Goal: Task Accomplishment & Management: Manage account settings

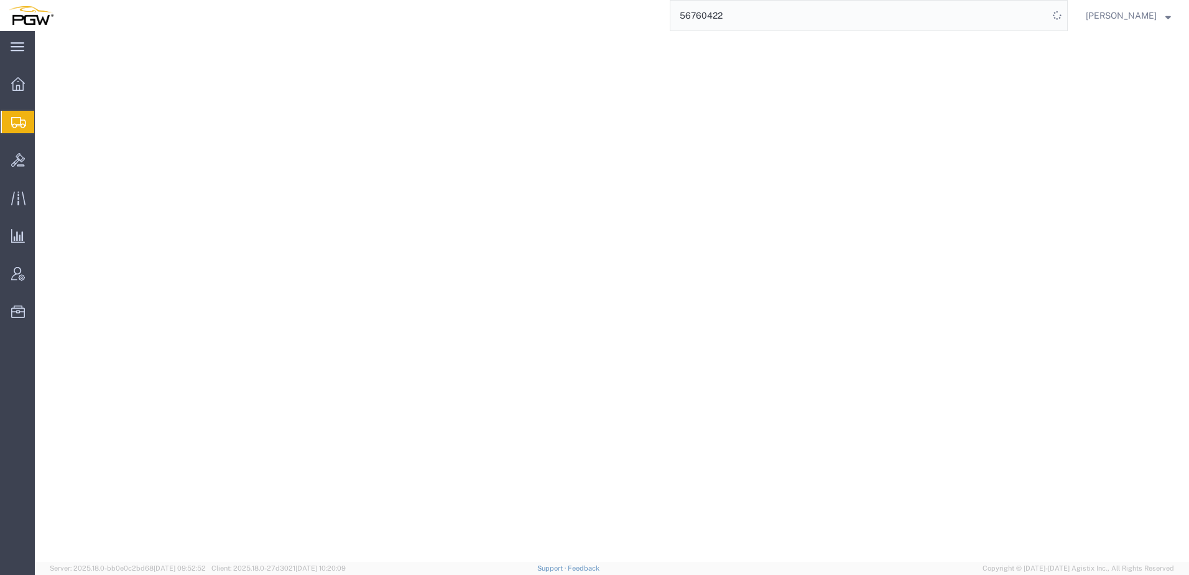
select select
select select "62933"
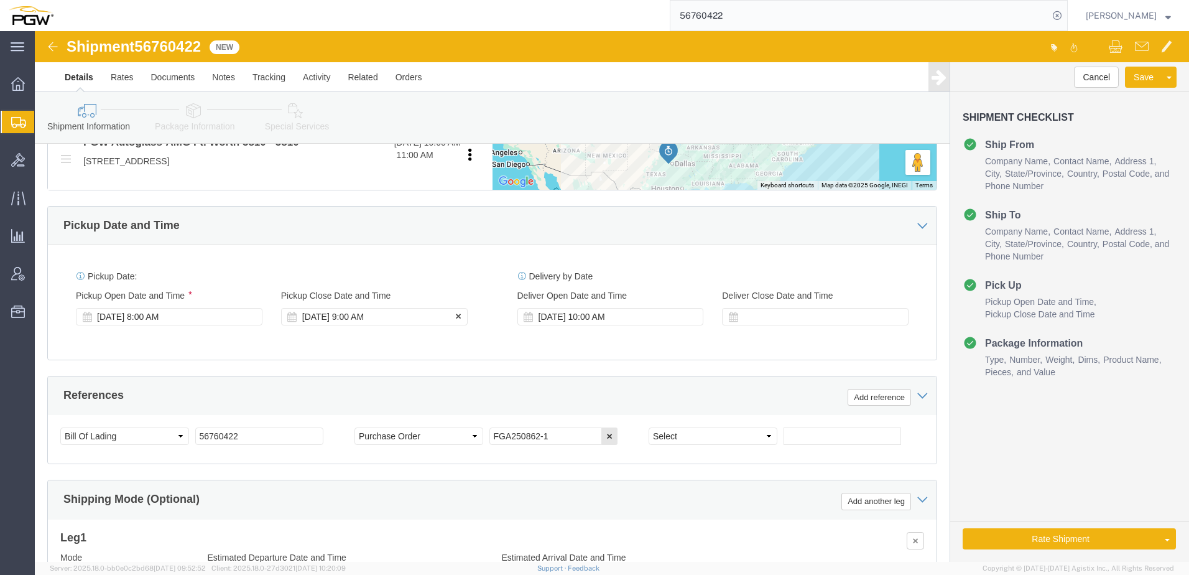
scroll to position [560, 0]
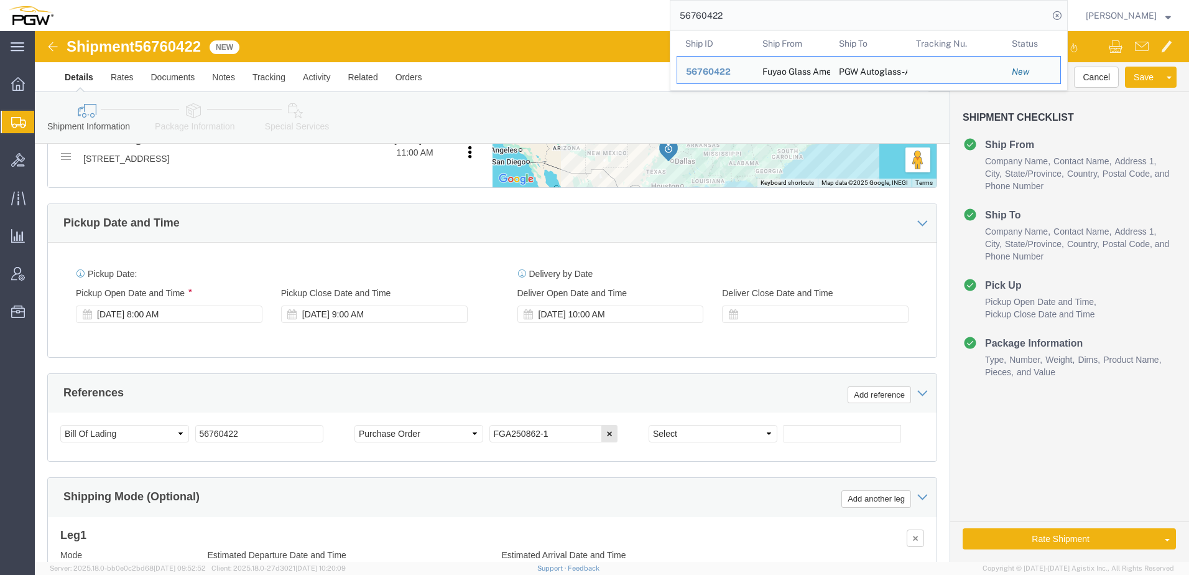
drag, startPoint x: 808, startPoint y: 9, endPoint x: 147, endPoint y: -1, distance: 661.1
click at [147, 0] on html "main_menu Created with Sketch. Collapse Menu Overview Shipments Shipment Manage…" at bounding box center [594, 287] width 1189 height 575
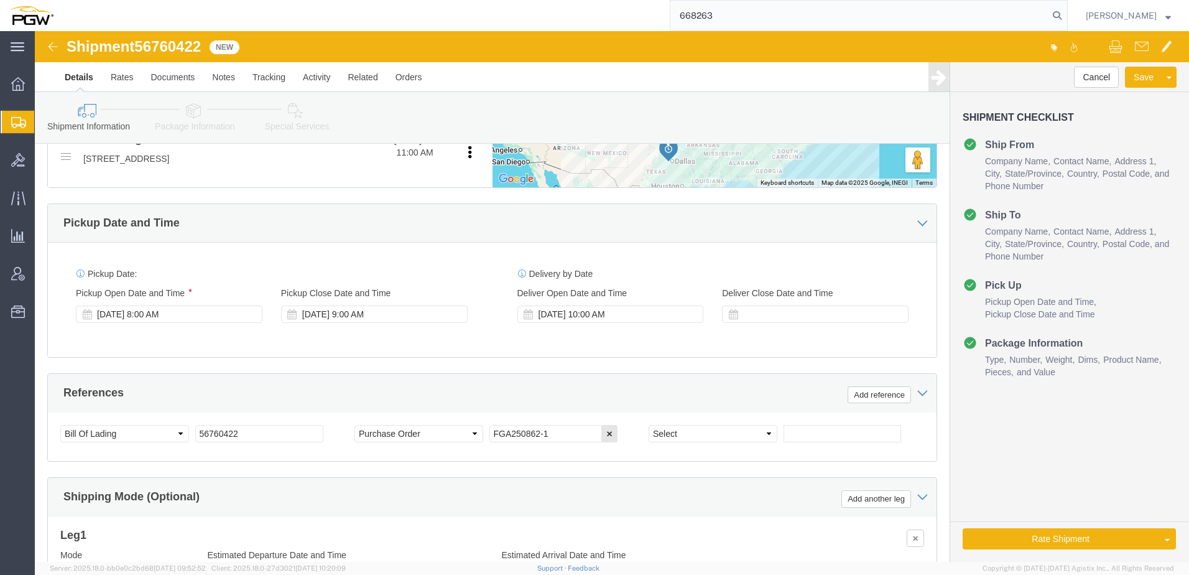
type input "668263"
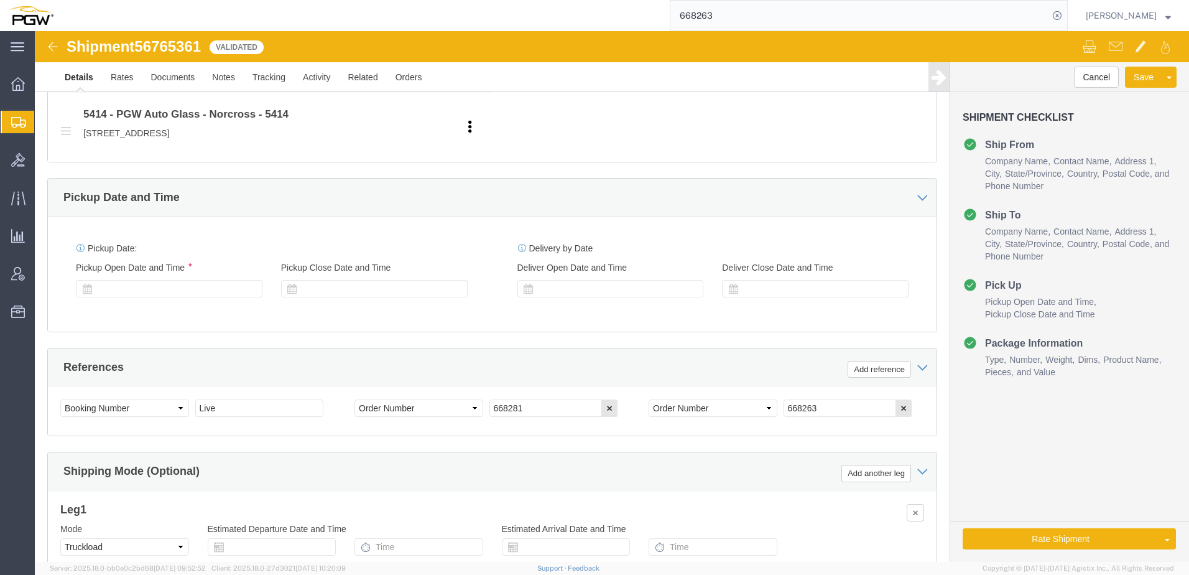
select select "61931"
select select "28267"
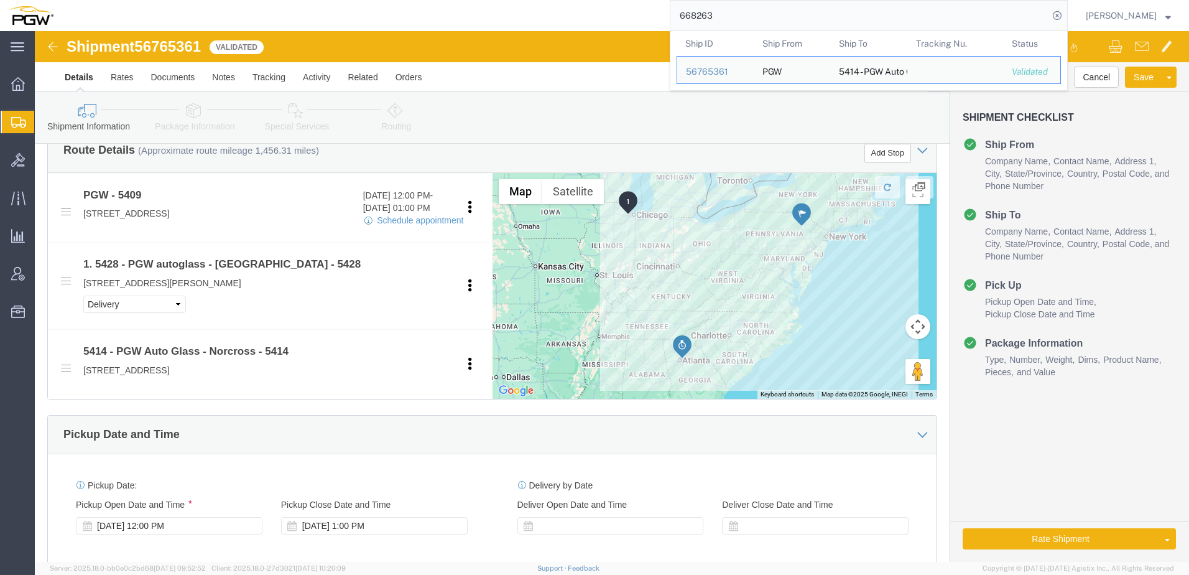
scroll to position [395, 0]
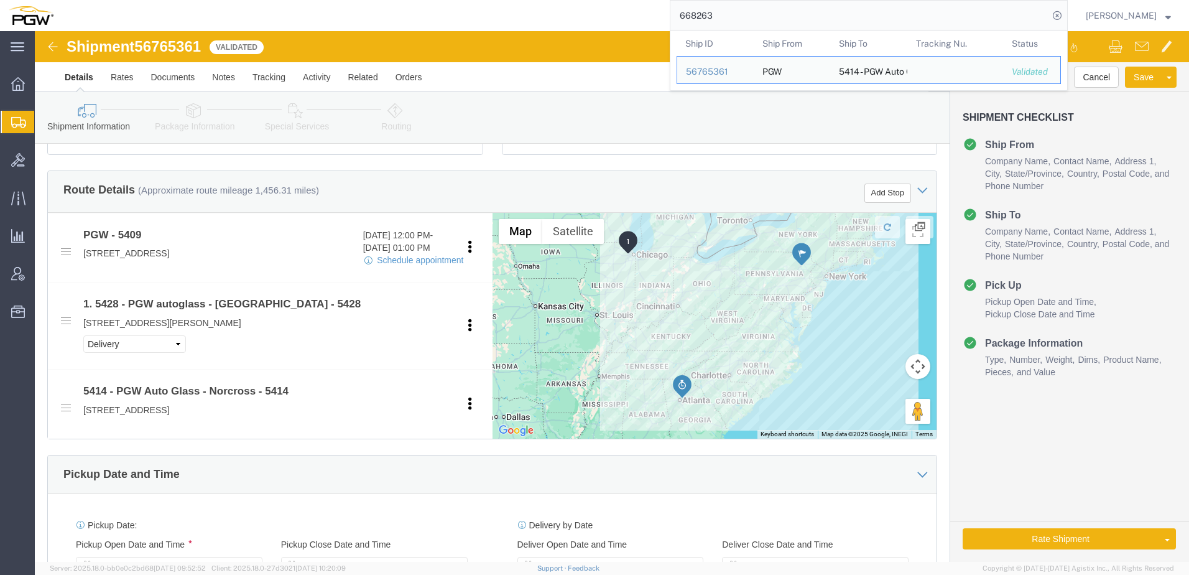
click div "Pickup Date and Time"
drag, startPoint x: 779, startPoint y: 12, endPoint x: 266, endPoint y: 11, distance: 513.0
click at [266, 11] on div "668263 Ship ID Ship From Ship To Tracking Nu. Status Ship ID 56765361 Ship From…" at bounding box center [565, 15] width 1006 height 31
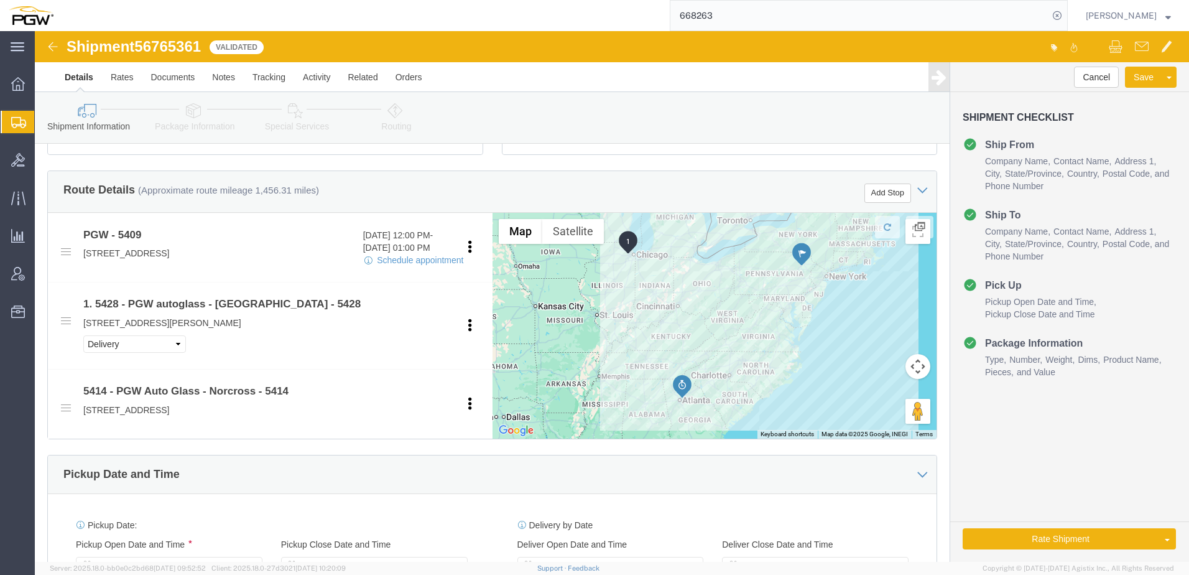
paste input "56733498"
type input "56733498"
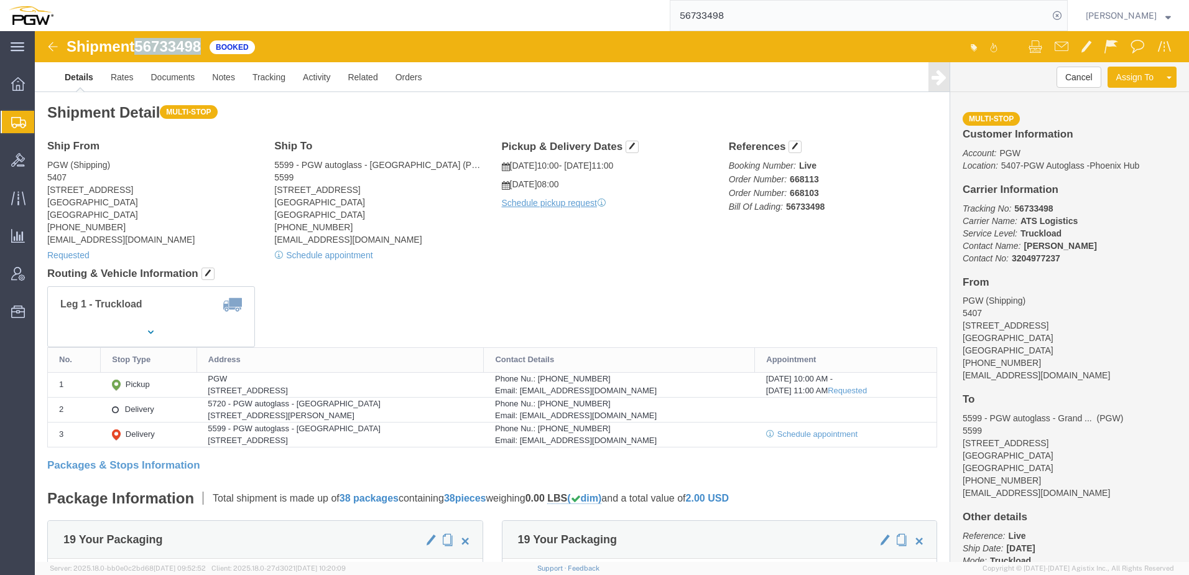
drag, startPoint x: 106, startPoint y: 14, endPoint x: 168, endPoint y: 10, distance: 62.3
click span "56733498"
copy span "56733498"
drag, startPoint x: 167, startPoint y: 10, endPoint x: 176, endPoint y: 140, distance: 130.3
click address "PGW (Shipping) 5407 5850 North 101st Avenue Glendale, AZ 85307 United States 60…"
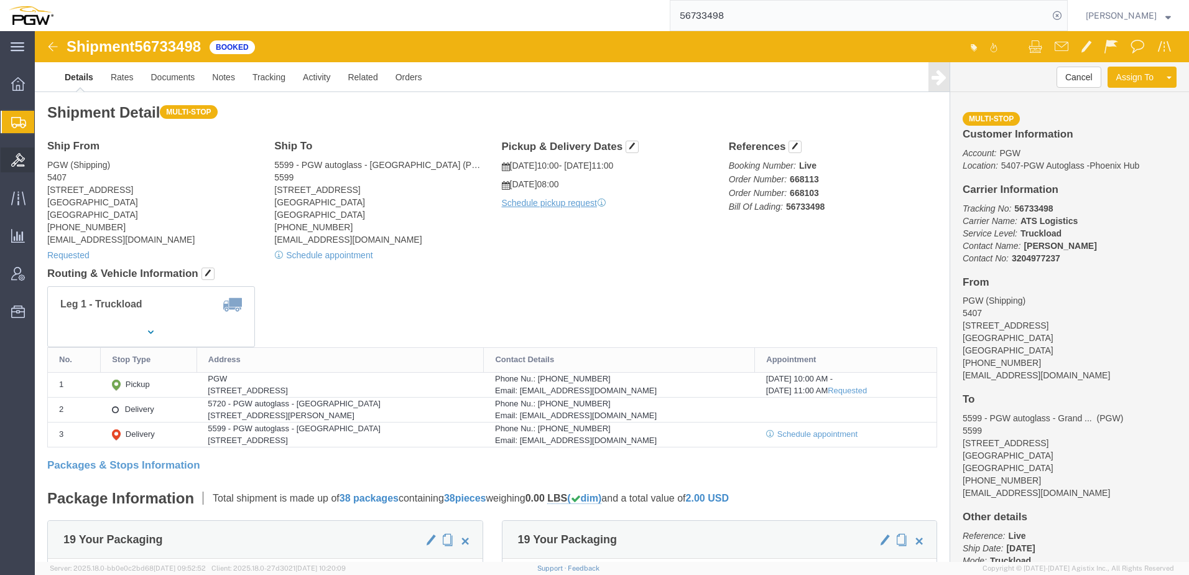
drag, startPoint x: 108, startPoint y: 144, endPoint x: 19, endPoint y: 152, distance: 88.7
click at [0, 0] on span "Shipment Manager" at bounding box center [0, 0] width 0 height 0
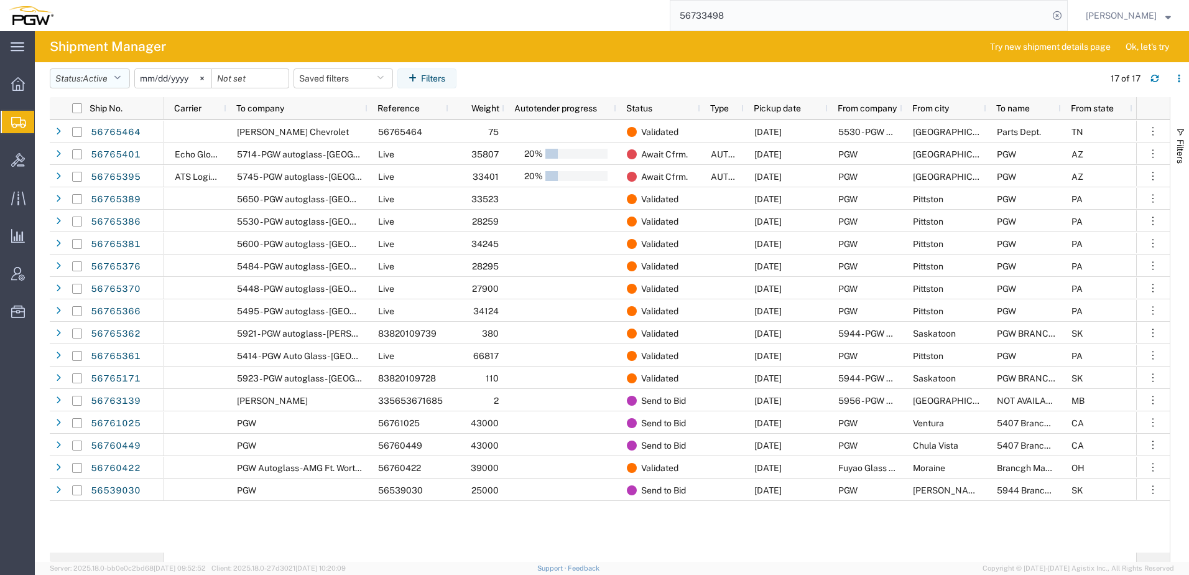
click at [99, 81] on span "Active" at bounding box center [95, 78] width 25 height 10
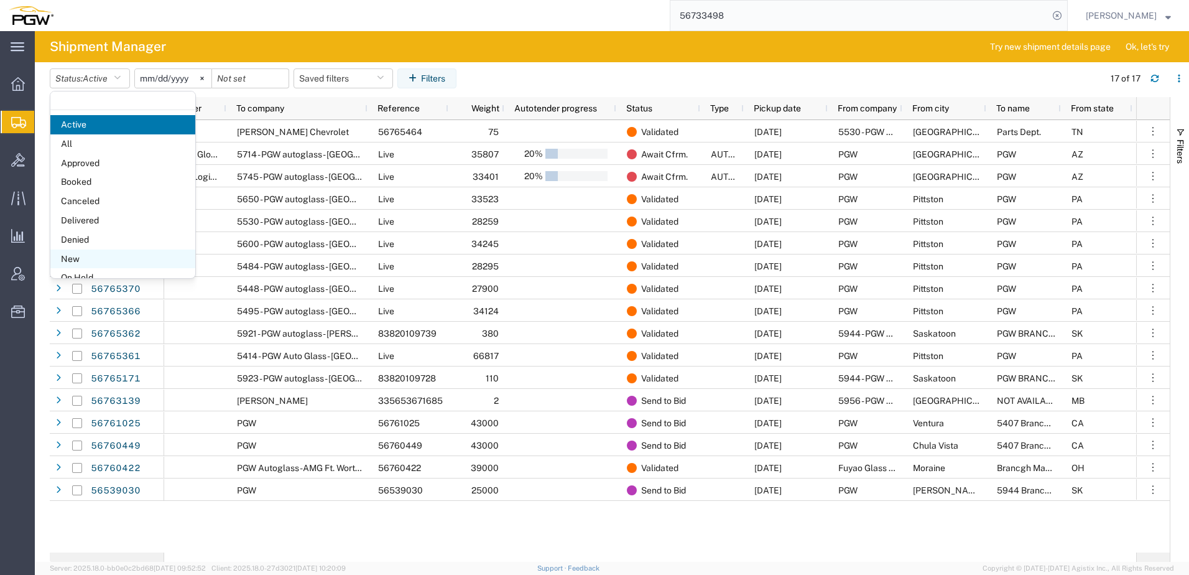
click at [76, 259] on span "New" at bounding box center [122, 258] width 145 height 19
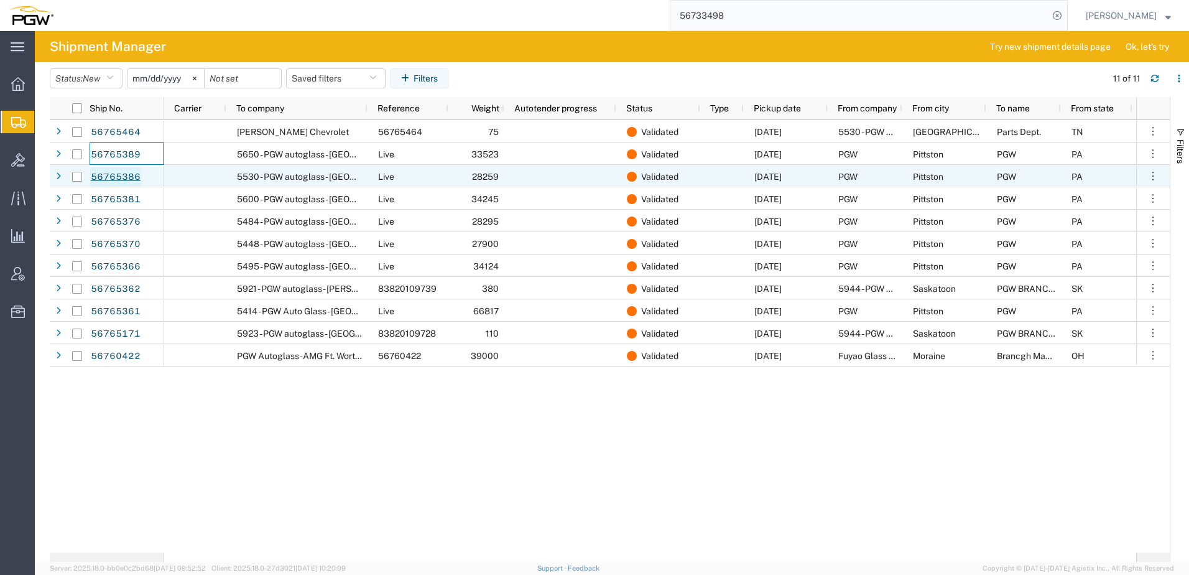
click at [122, 179] on link "56765386" at bounding box center [115, 177] width 51 height 20
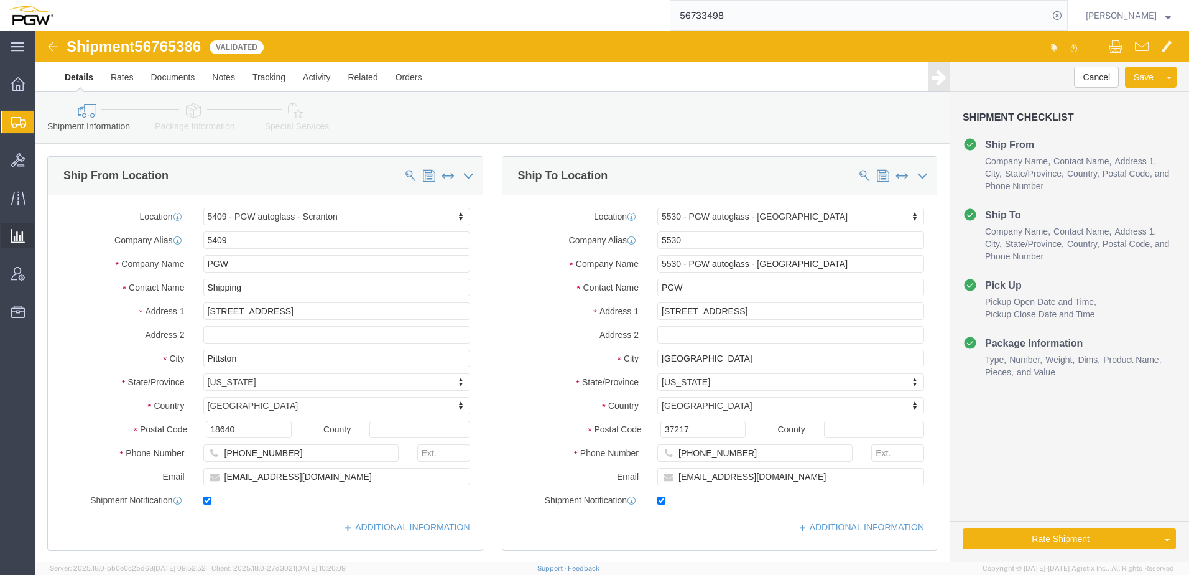
select select "61931"
select select "28357"
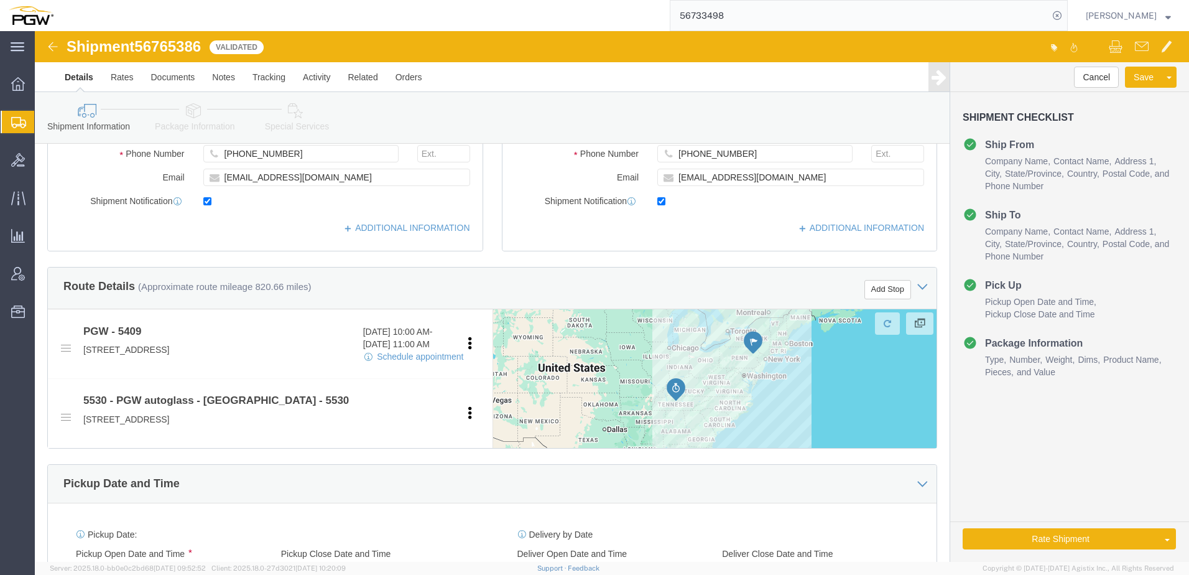
scroll to position [435, 0]
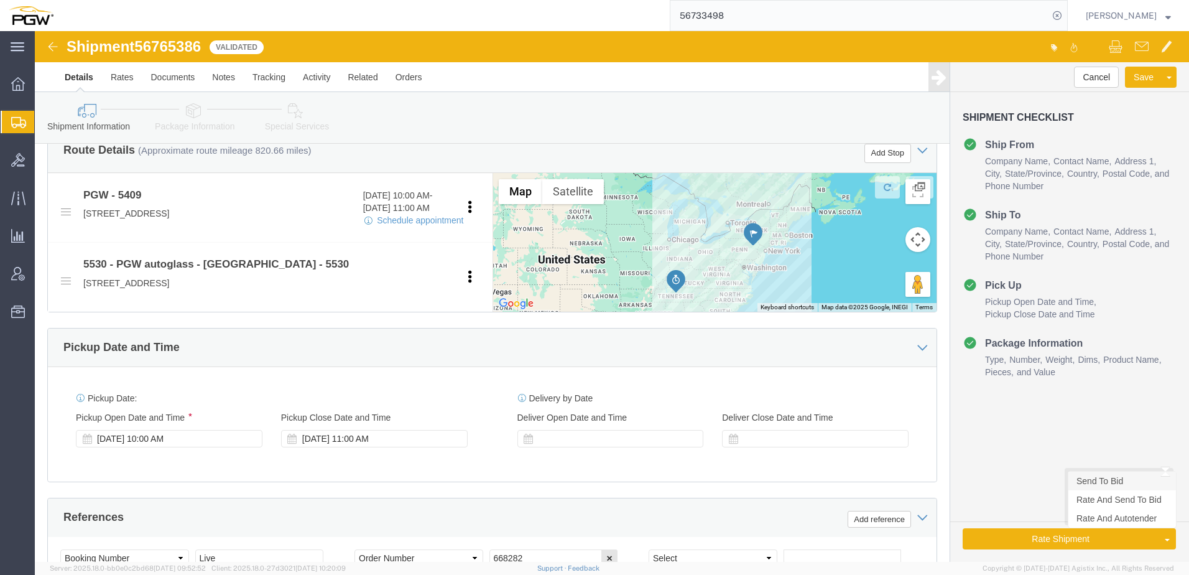
click link "Send To Bid"
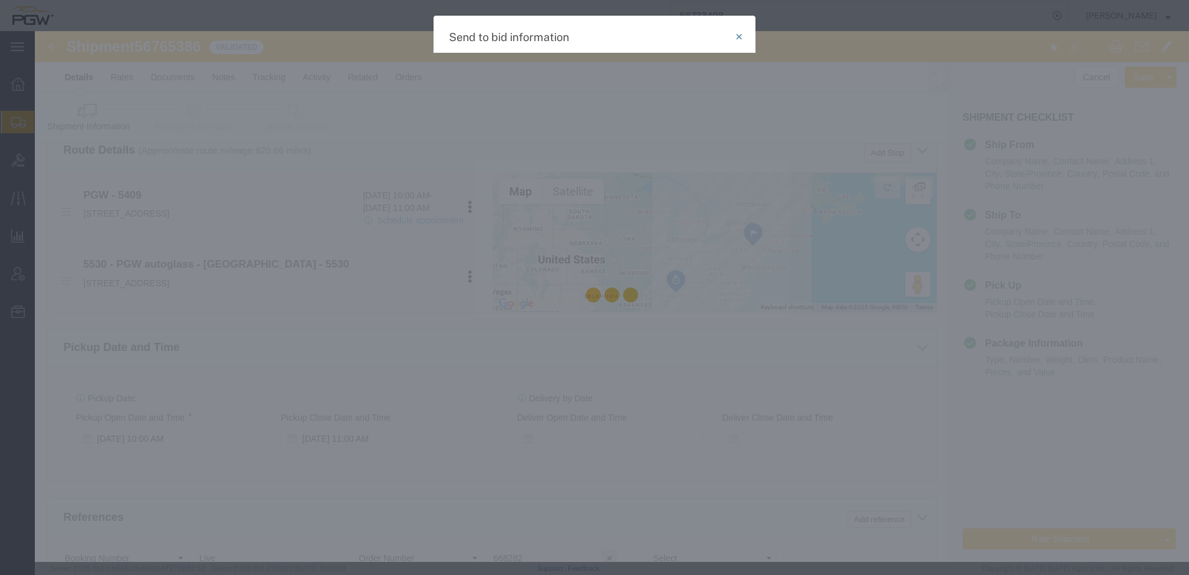
select select "TL"
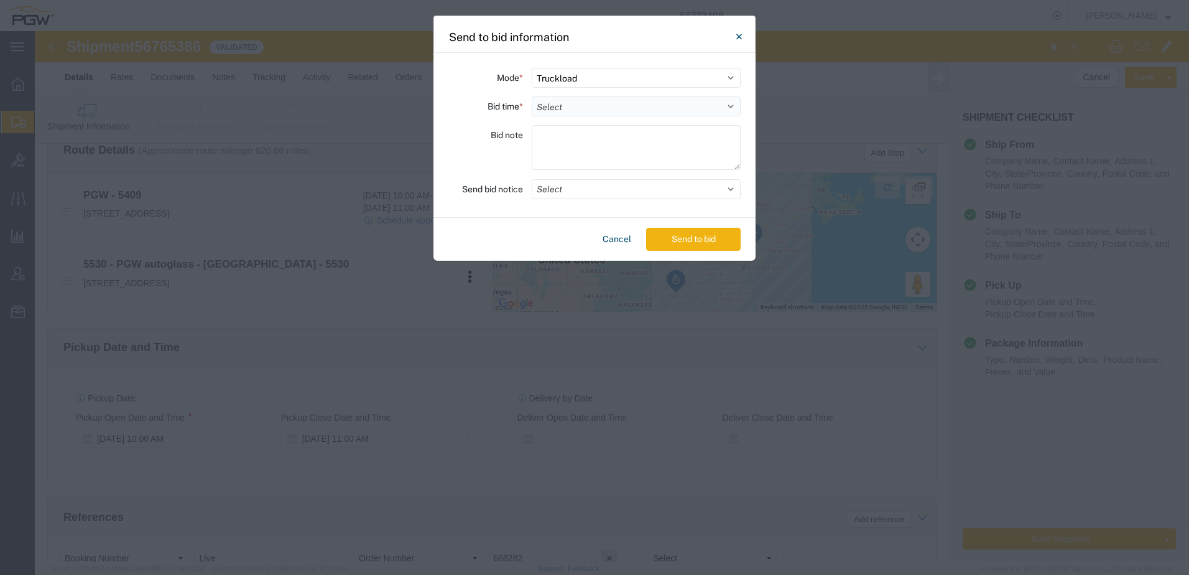
click at [565, 103] on select "Select 30 Min (Rush) 1 Hour (Rush) 2 Hours (Rush) 4 Hours (Rush) 8 Hours (Rush)…" at bounding box center [636, 106] width 209 height 20
select select "24"
click at [532, 96] on select "Select 30 Min (Rush) 1 Hour (Rush) 2 Hours (Rush) 4 Hours (Rush) 8 Hours (Rush)…" at bounding box center [636, 106] width 209 height 20
click at [660, 242] on button "Send to bid" at bounding box center [693, 239] width 95 height 23
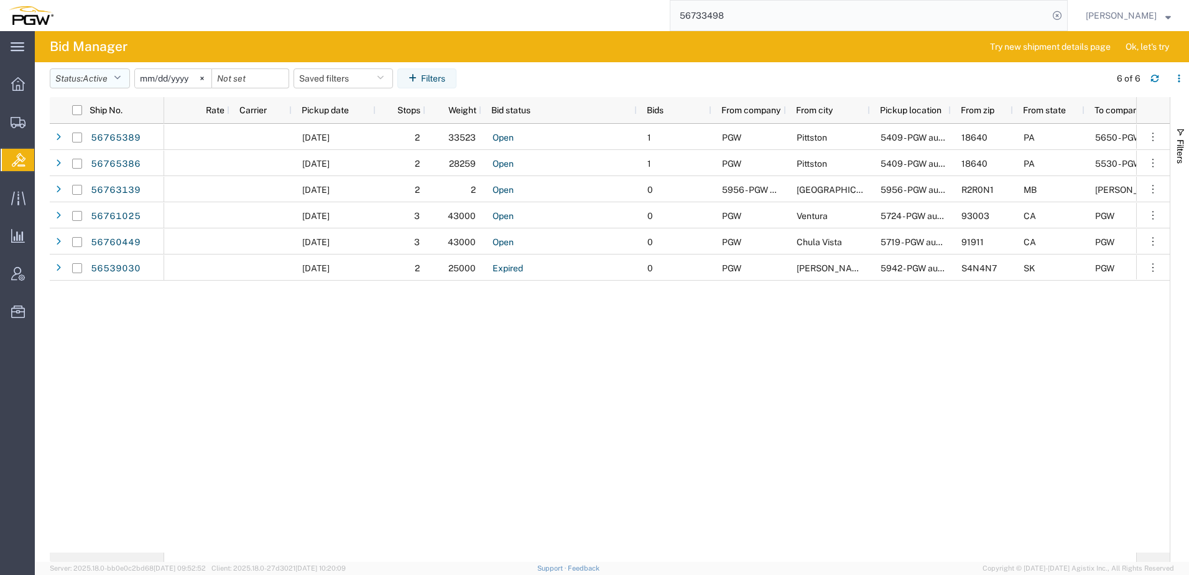
click at [108, 83] on span "Active" at bounding box center [95, 78] width 25 height 10
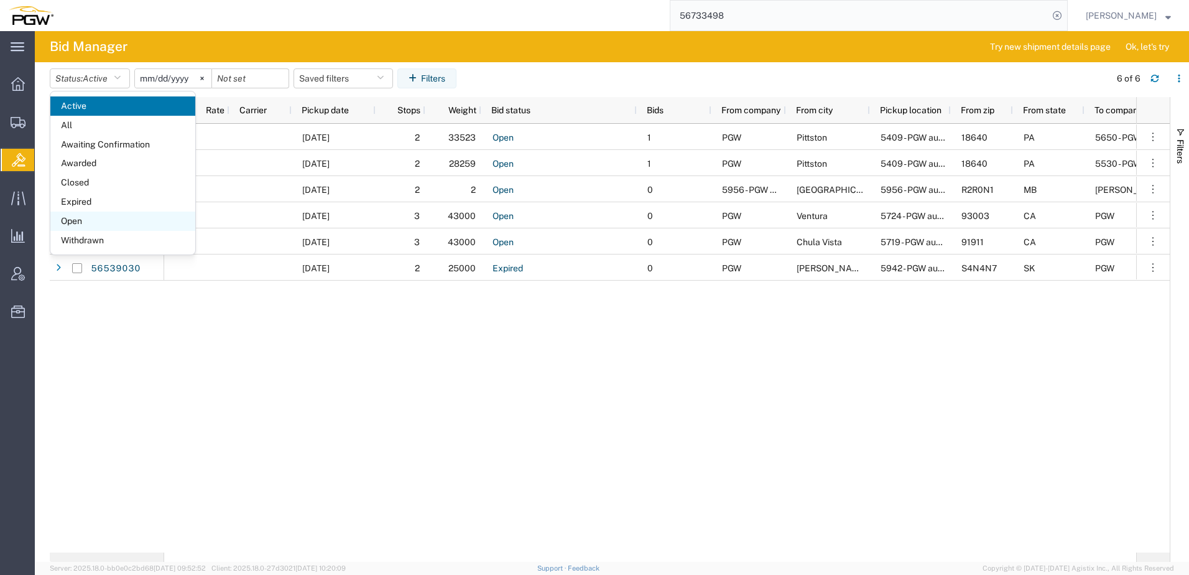
click at [77, 223] on span "Open" at bounding box center [122, 220] width 145 height 19
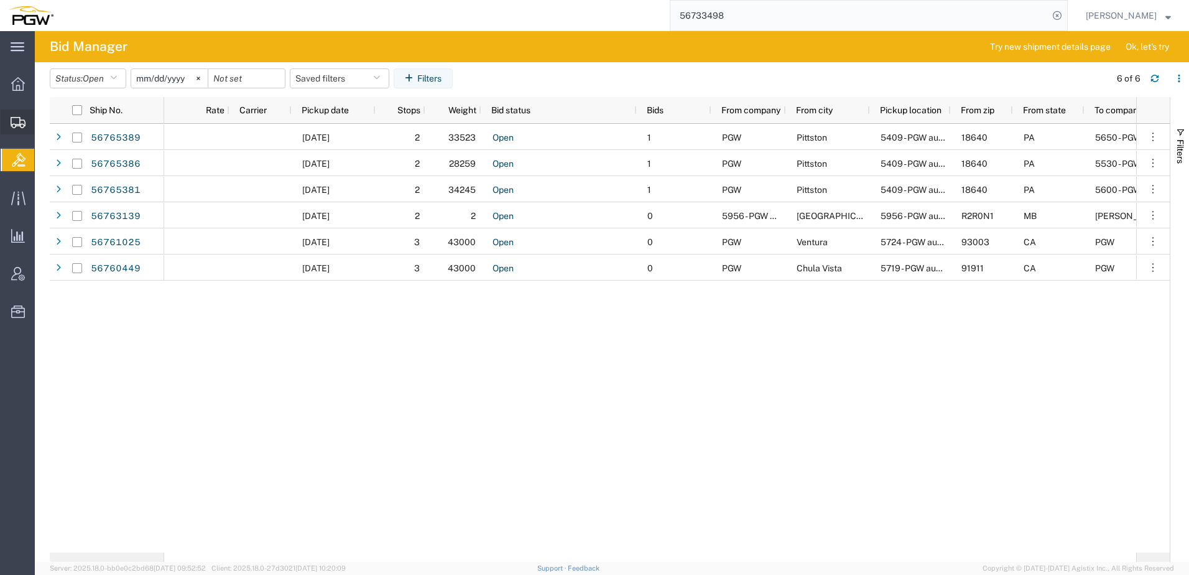
click at [17, 120] on icon at bounding box center [18, 122] width 15 height 11
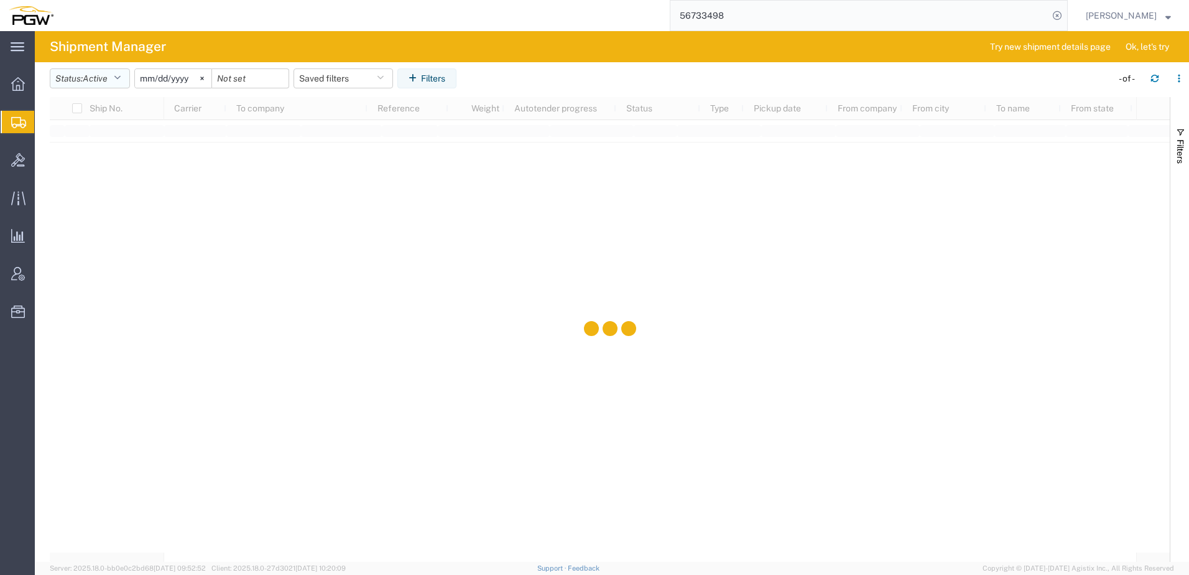
click at [113, 79] on button "Status: Active" at bounding box center [90, 78] width 80 height 20
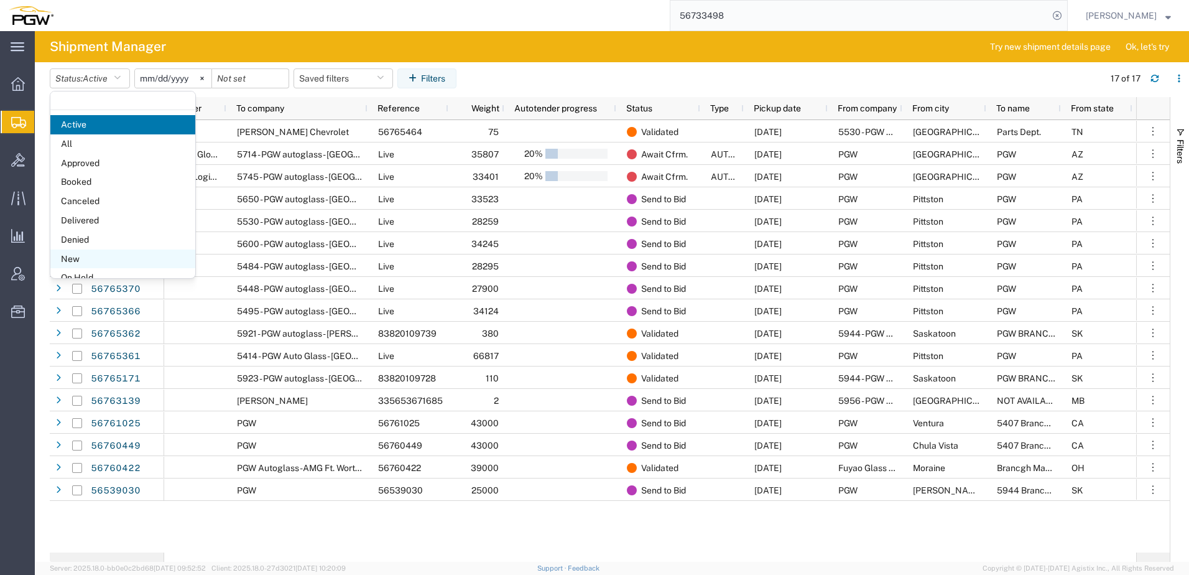
click at [94, 262] on span "New" at bounding box center [122, 258] width 145 height 19
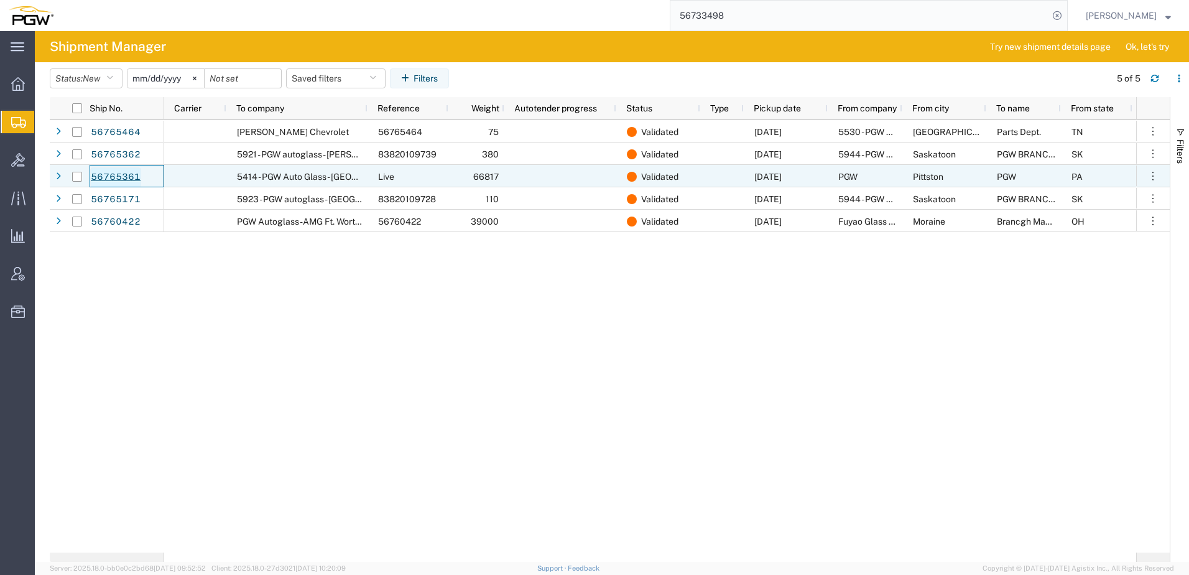
click at [109, 178] on link "56765361" at bounding box center [115, 177] width 51 height 20
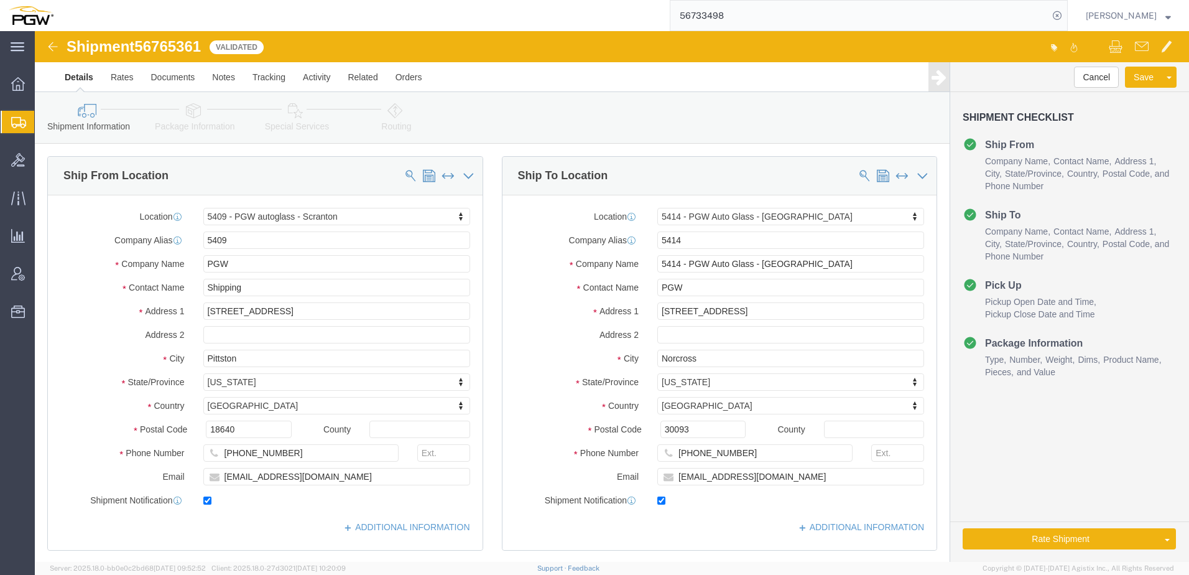
select select "61931"
select select "28267"
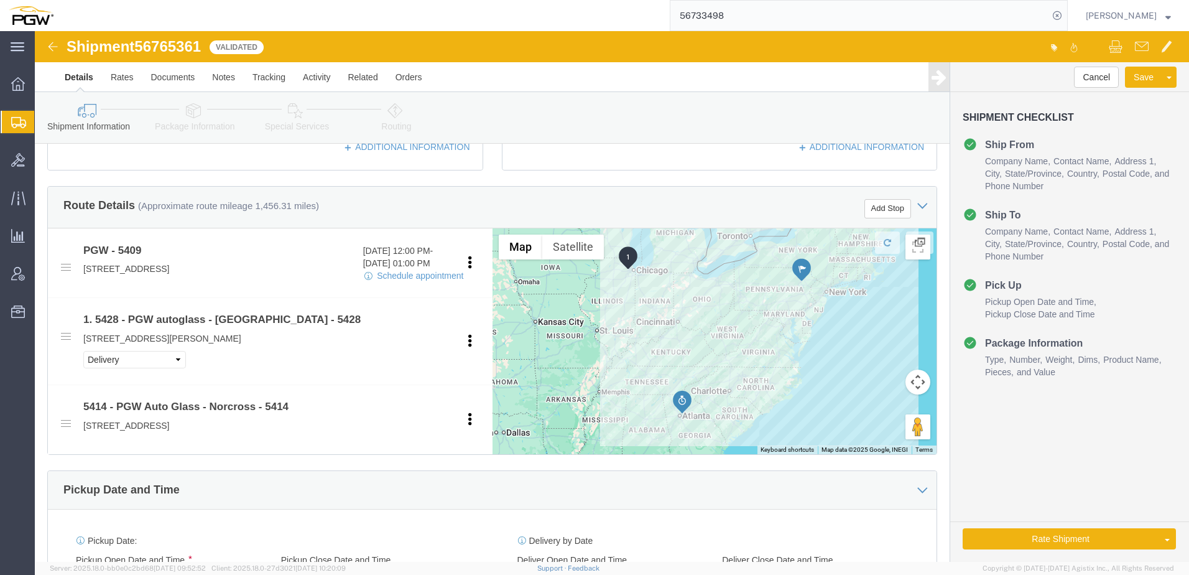
scroll to position [435, 0]
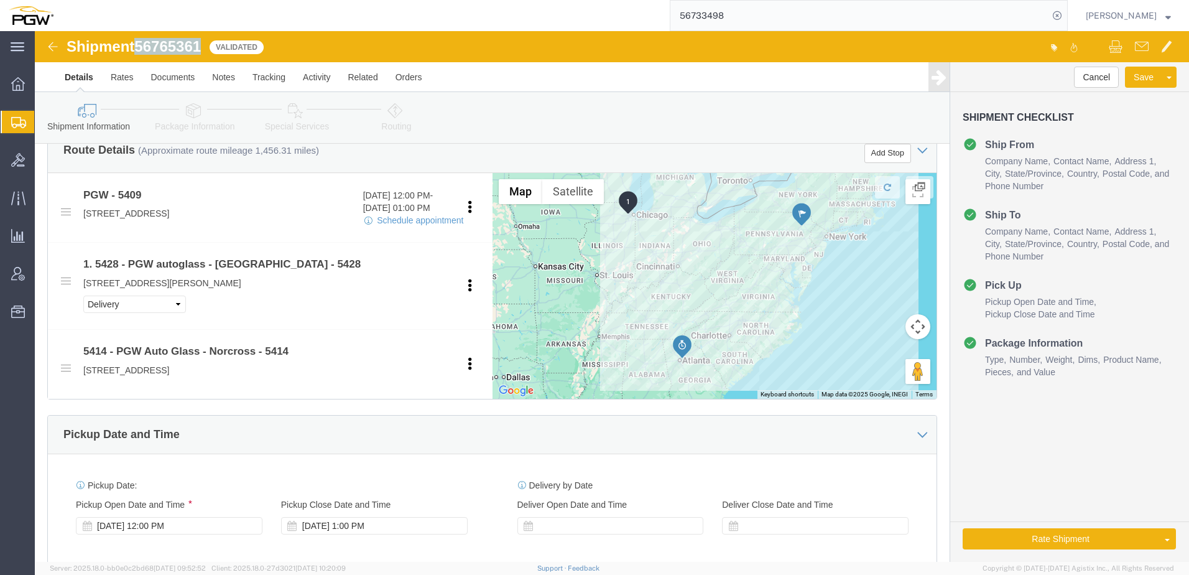
drag, startPoint x: 104, startPoint y: 17, endPoint x: 169, endPoint y: 15, distance: 64.7
click span "56765361"
copy span "56765361"
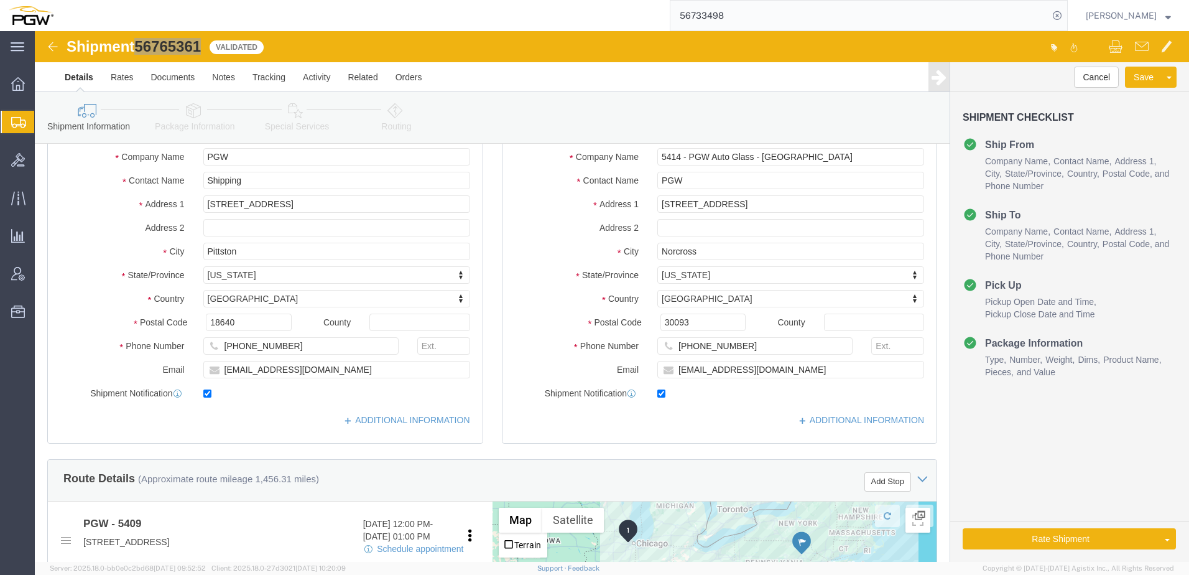
scroll to position [0, 0]
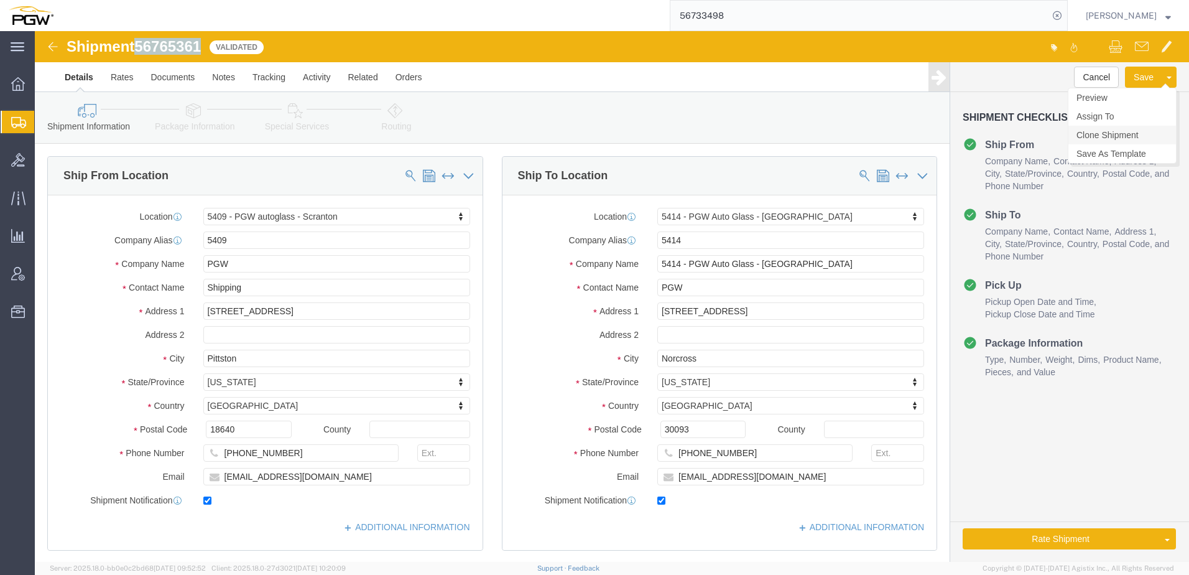
click link "Clone Shipment"
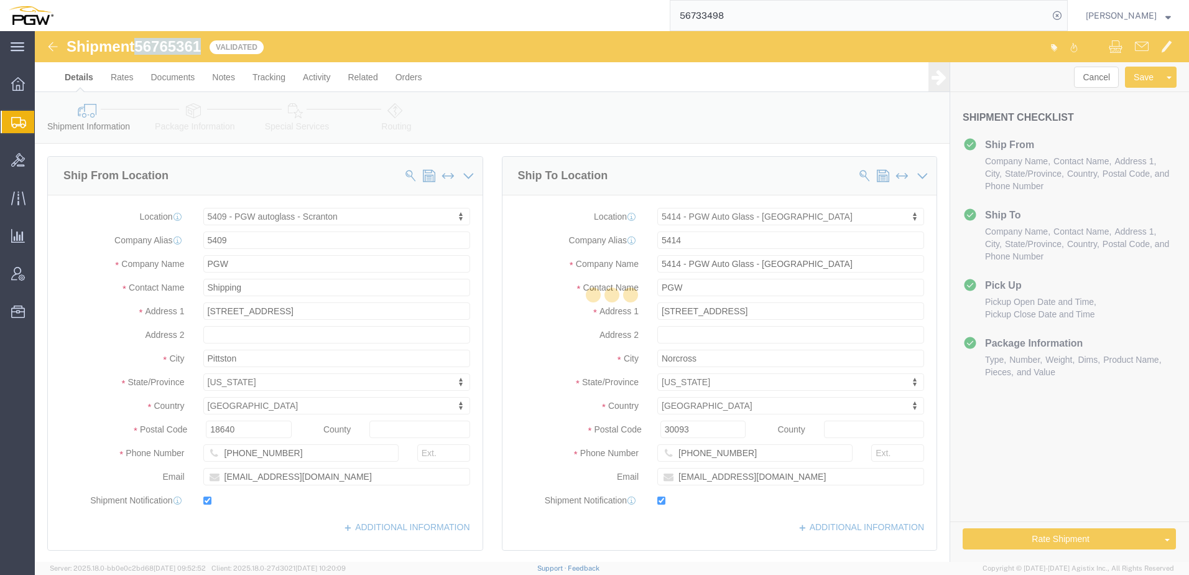
select select "61931"
select select "28267"
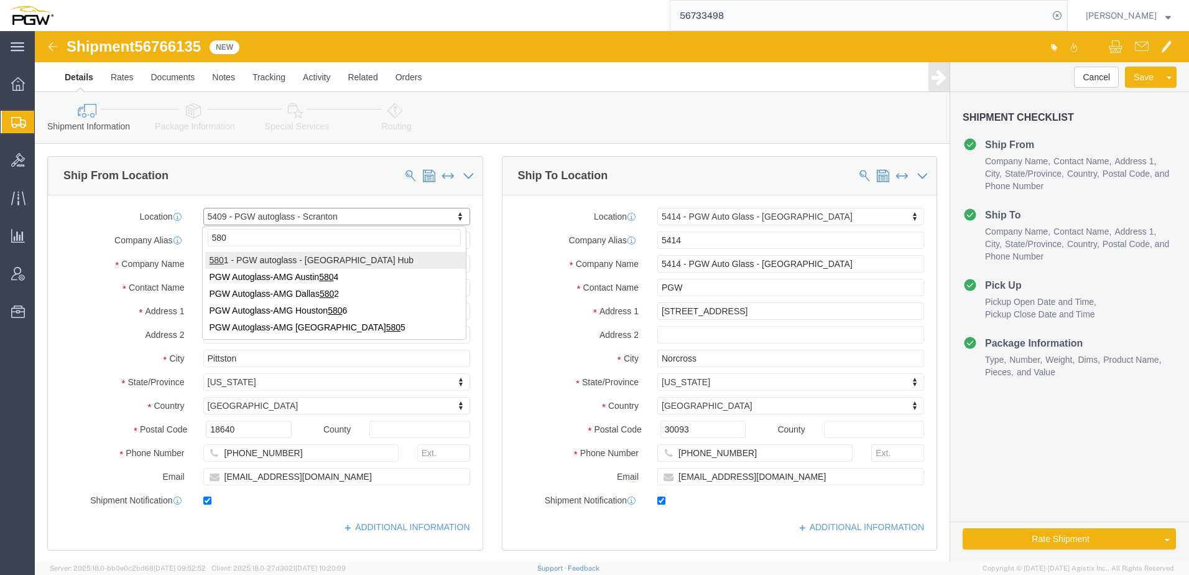
type input "5801"
select select "62891"
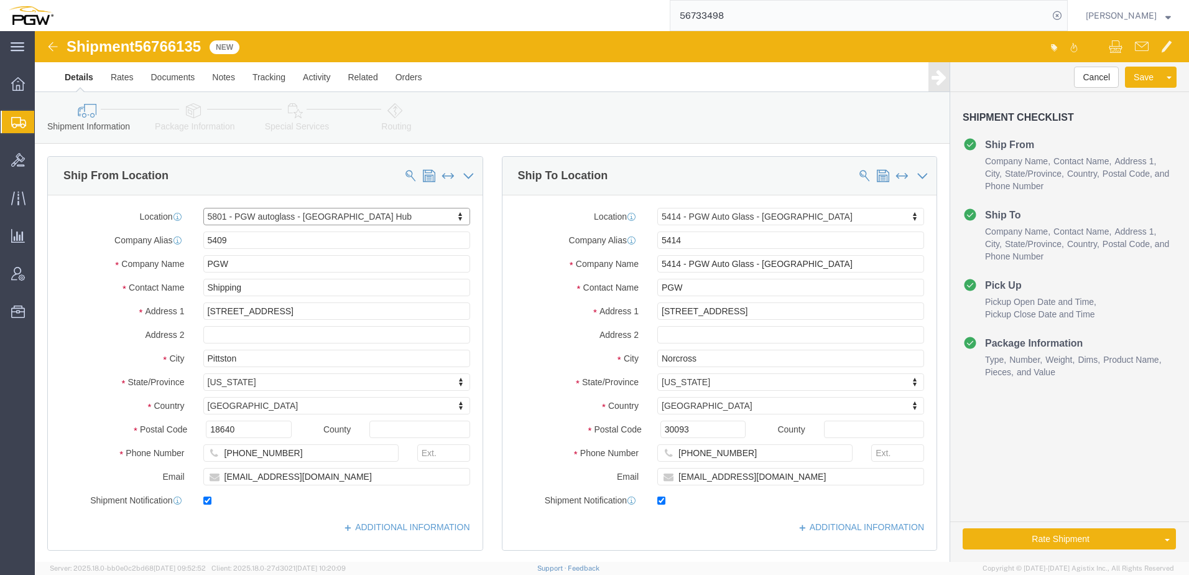
type input "5801"
type input "5801 Branch Manager"
type input "5000 South Freeway"
type input "[GEOGRAPHIC_DATA]"
type input "76115"
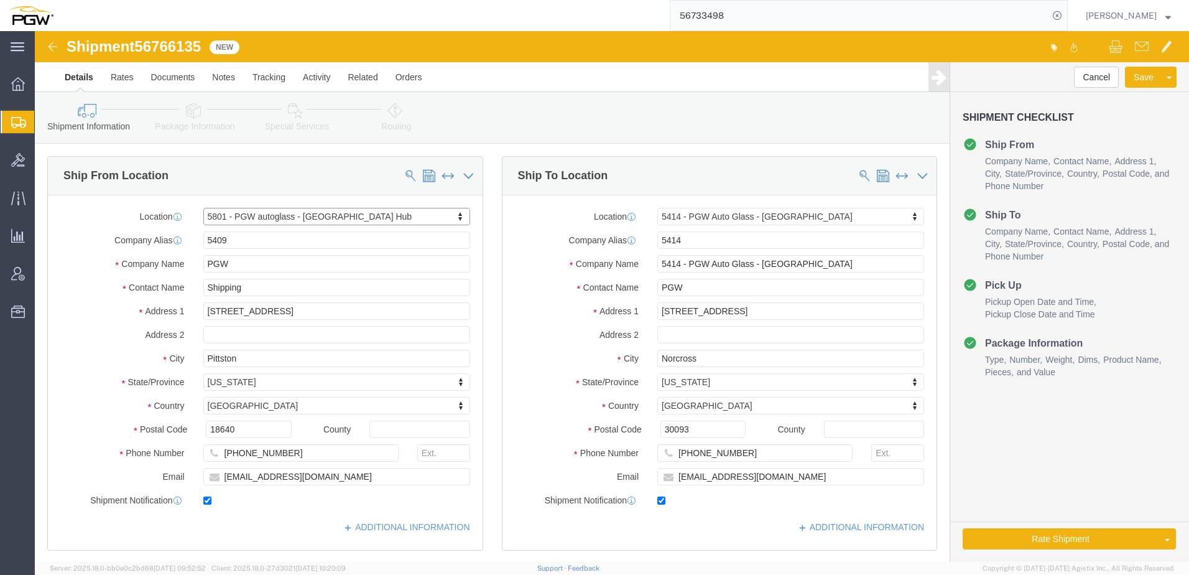
type input "[PHONE_NUMBER]"
type input "5801freight@pgwautoglass.com"
select select "[GEOGRAPHIC_DATA]"
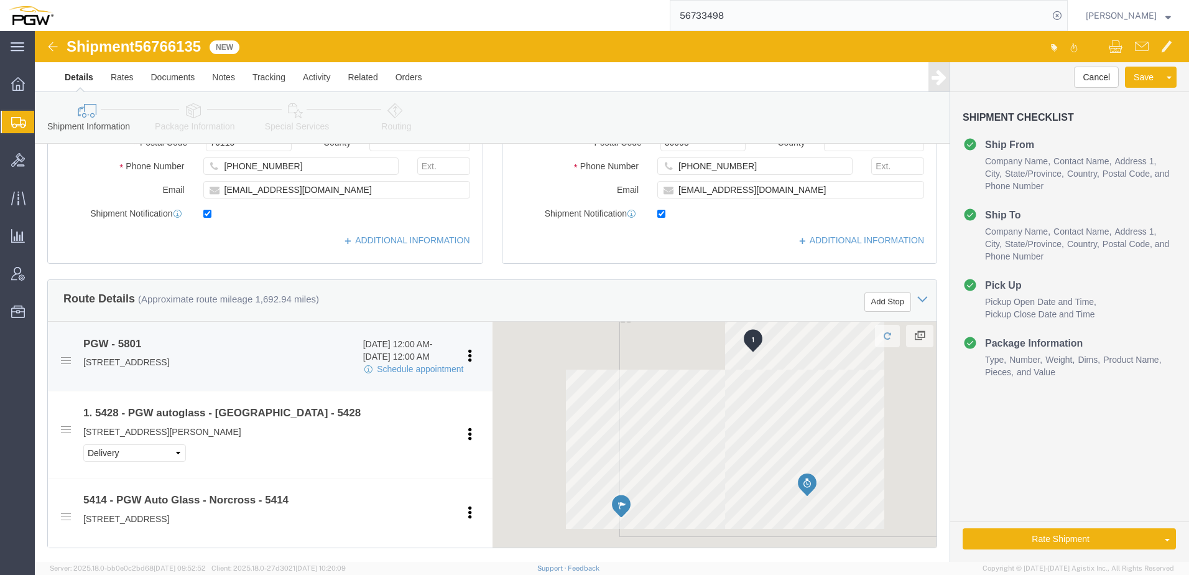
scroll to position [311, 0]
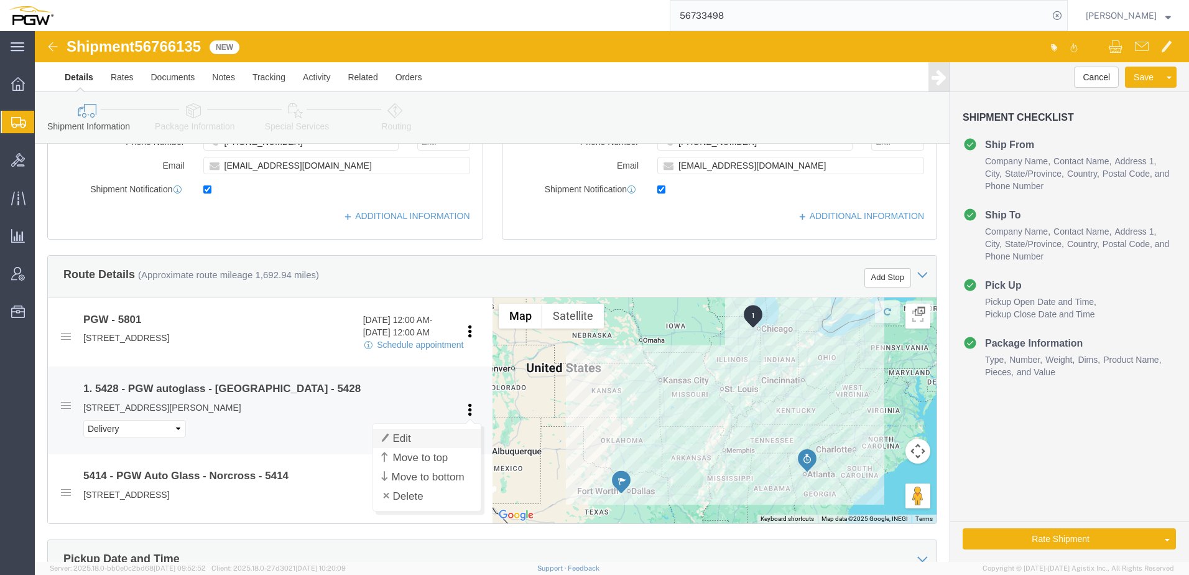
click link "Edit"
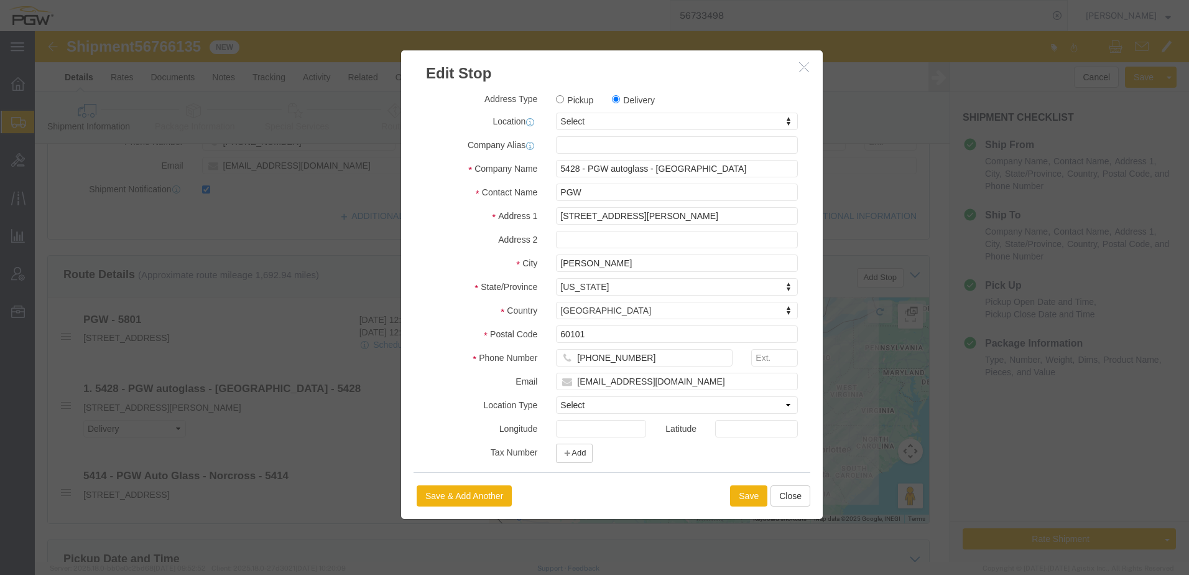
click button "button"
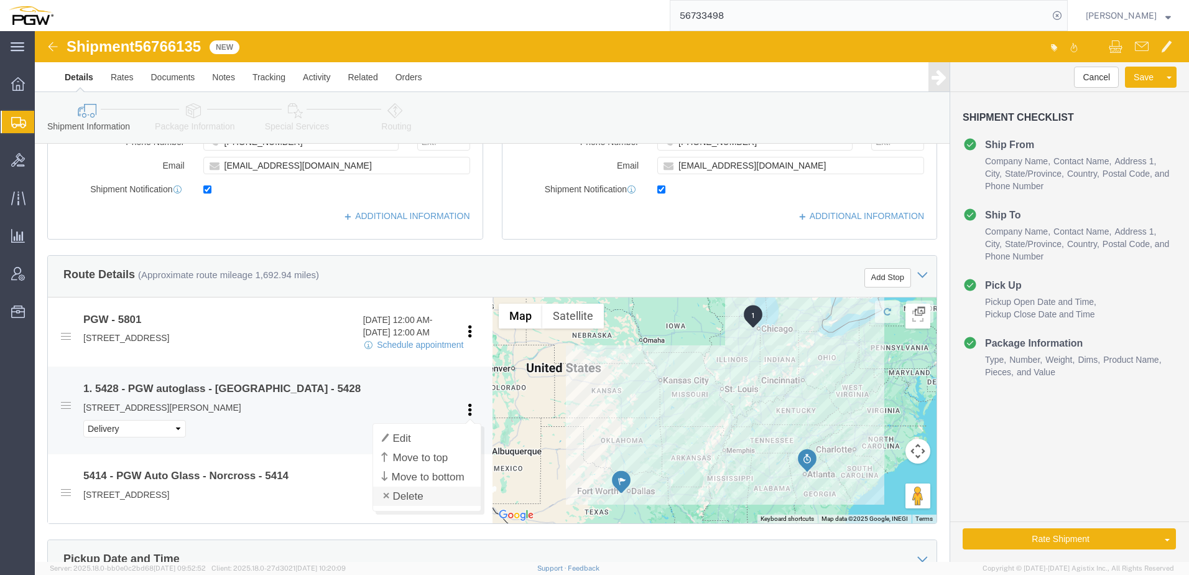
click link "Delete"
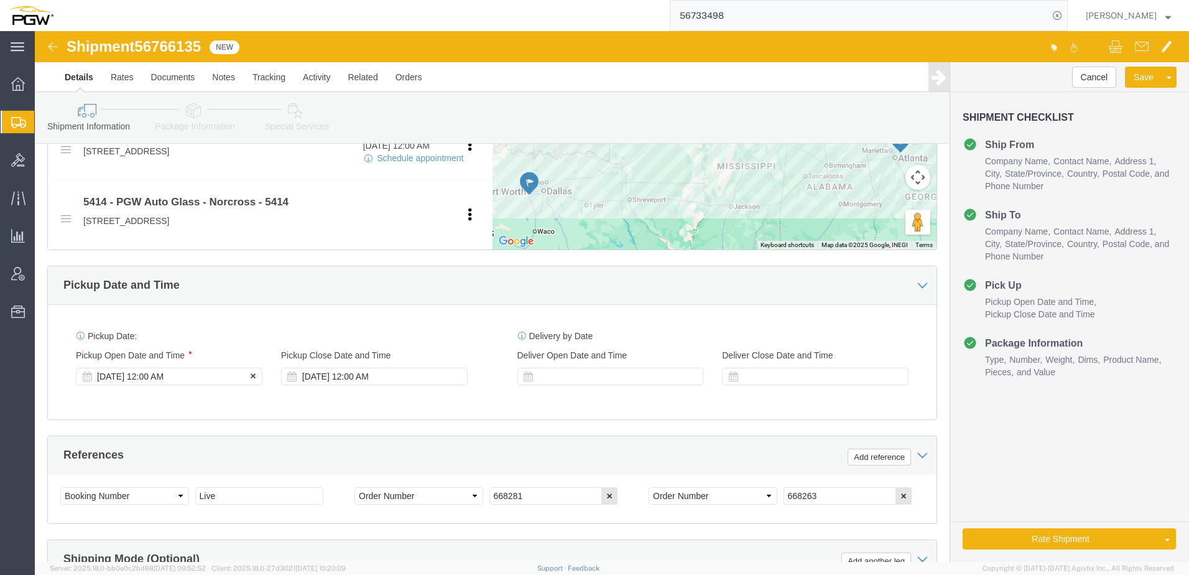
click div "Sep 10 2025 12:00 AM"
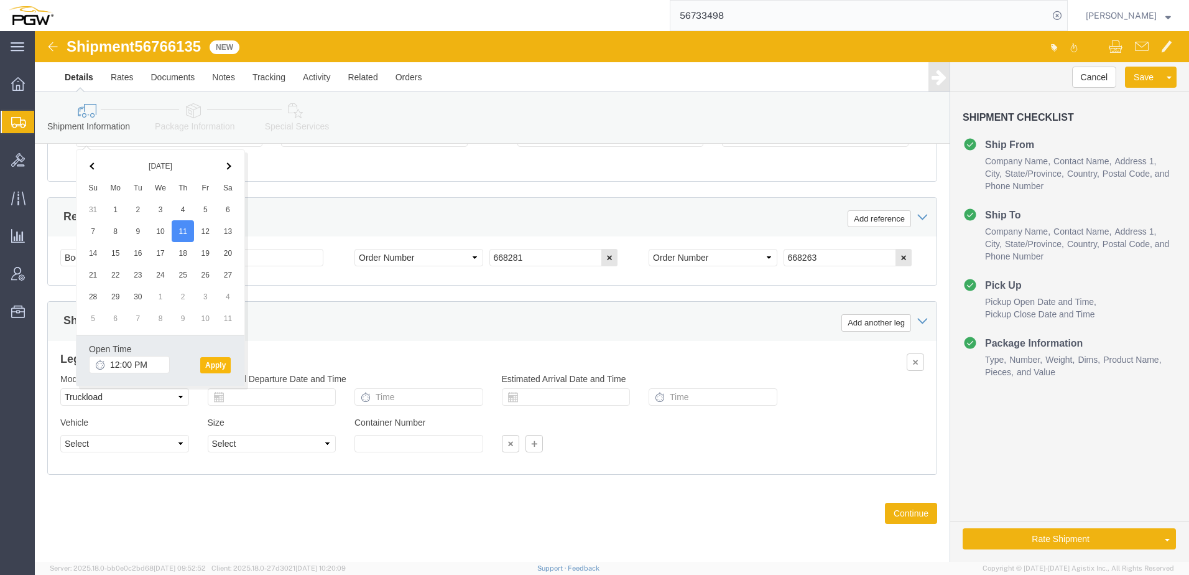
click button "Apply"
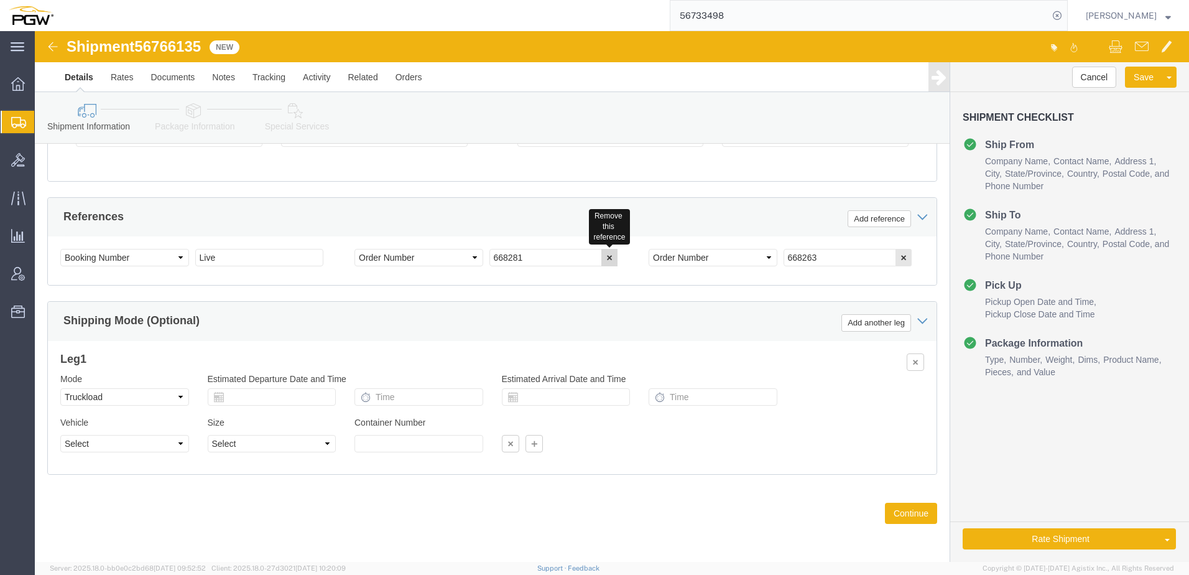
click icon "button"
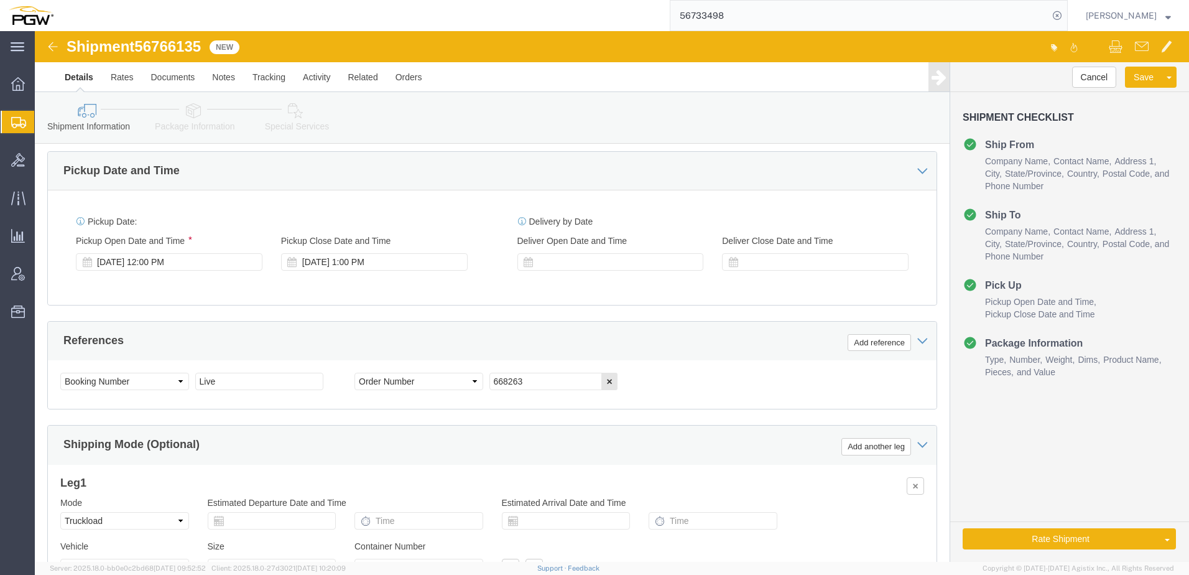
scroll to position [611, 0]
click select "Select Account Type Activity ID Airline Appointment Number ASN Batch Request # …"
select select "BOL"
click select "Select Account Type Activity ID Airline Appointment Number ASN Batch Request # …"
drag, startPoint x: 103, startPoint y: 17, endPoint x: 170, endPoint y: 16, distance: 67.2
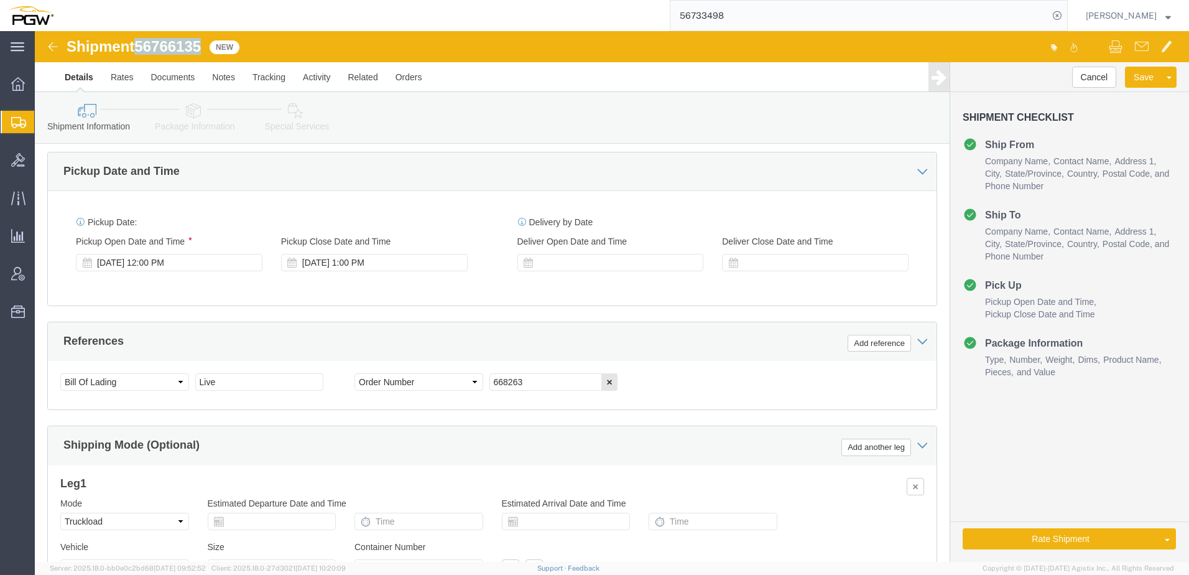
click h1 "Shipment 56766135"
copy span "56766135"
drag, startPoint x: 240, startPoint y: 349, endPoint x: 42, endPoint y: 301, distance: 204.2
click div "References Add reference Select Account Type Activity ID Airline Appointment Nu…"
paste input "56766135"
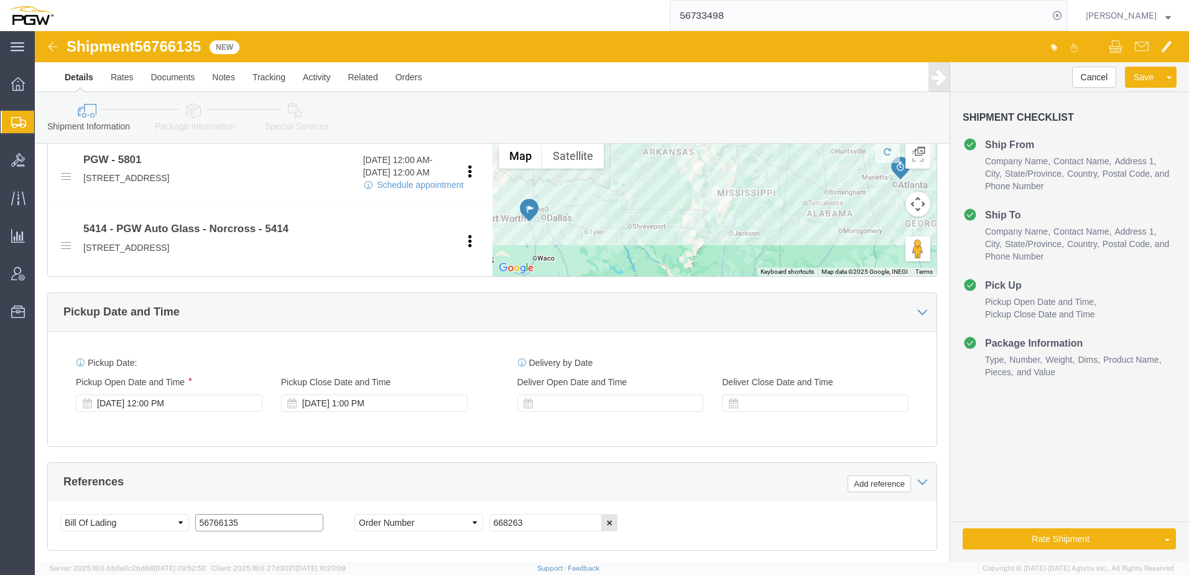
scroll to position [238, 0]
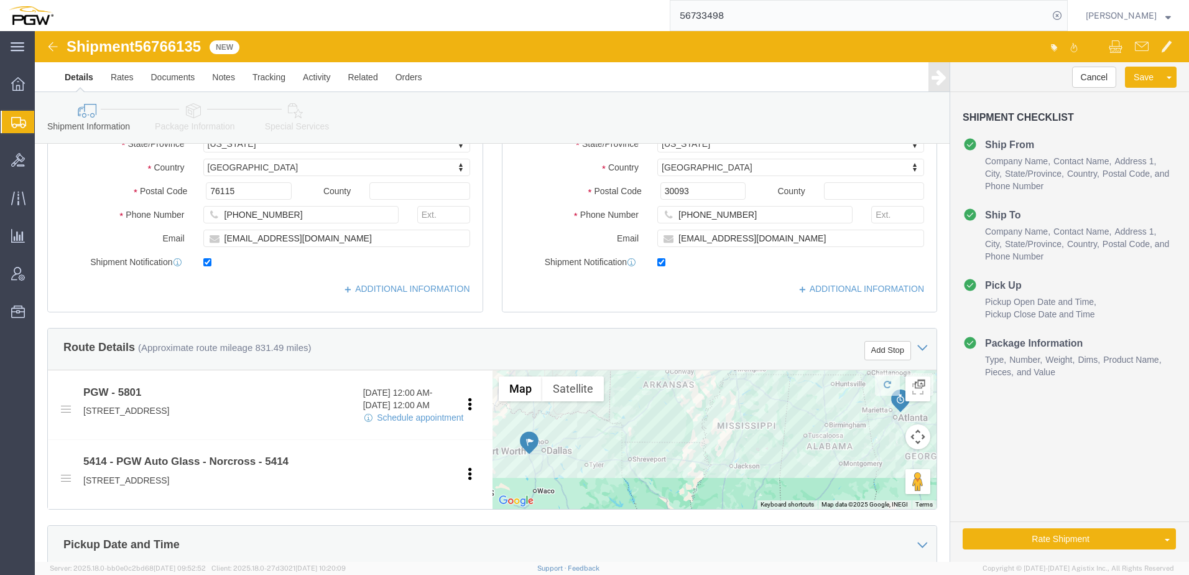
type input "56766135"
click icon
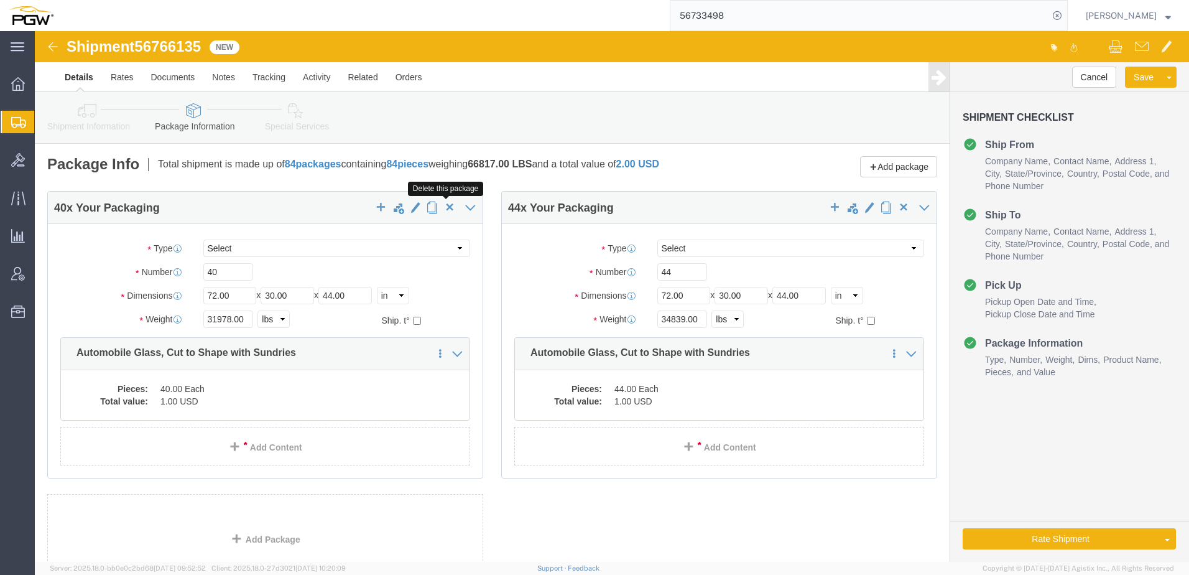
click span "button"
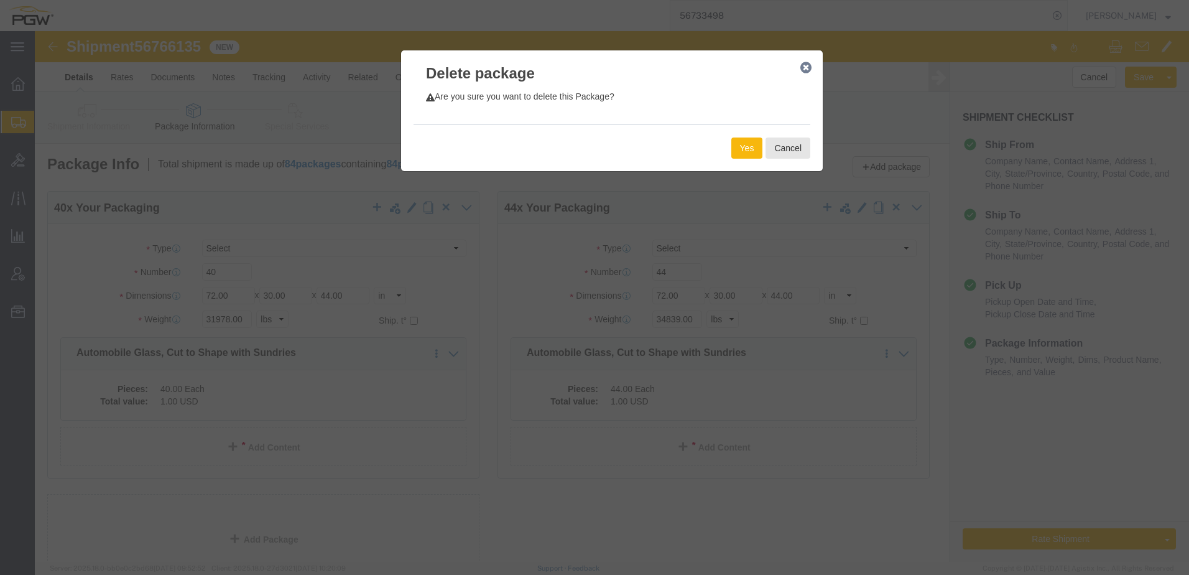
click button "Yes"
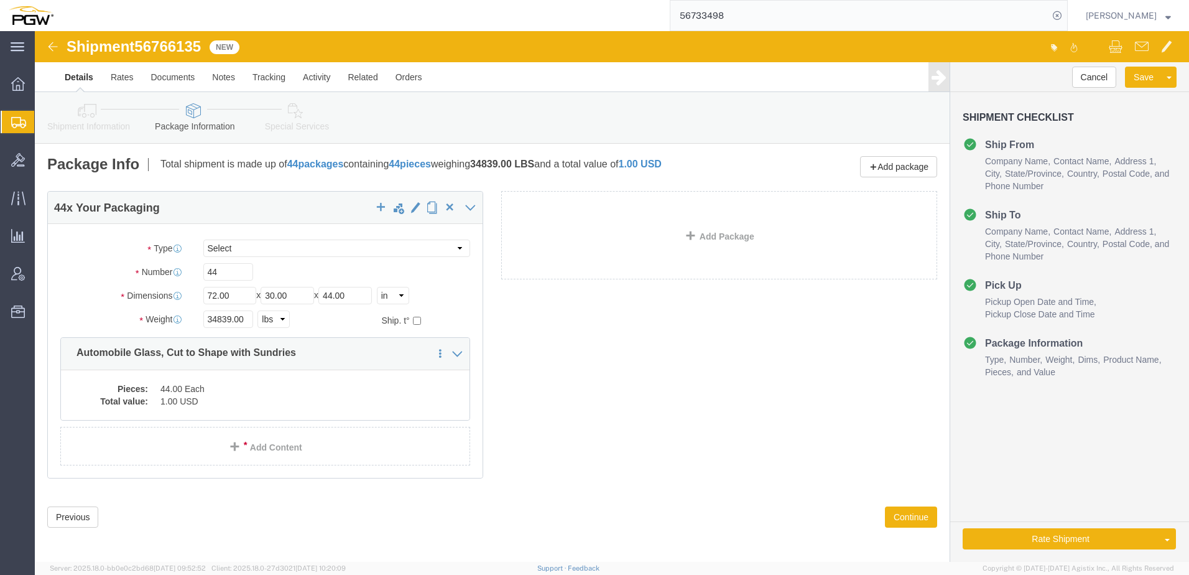
click link "Special Services"
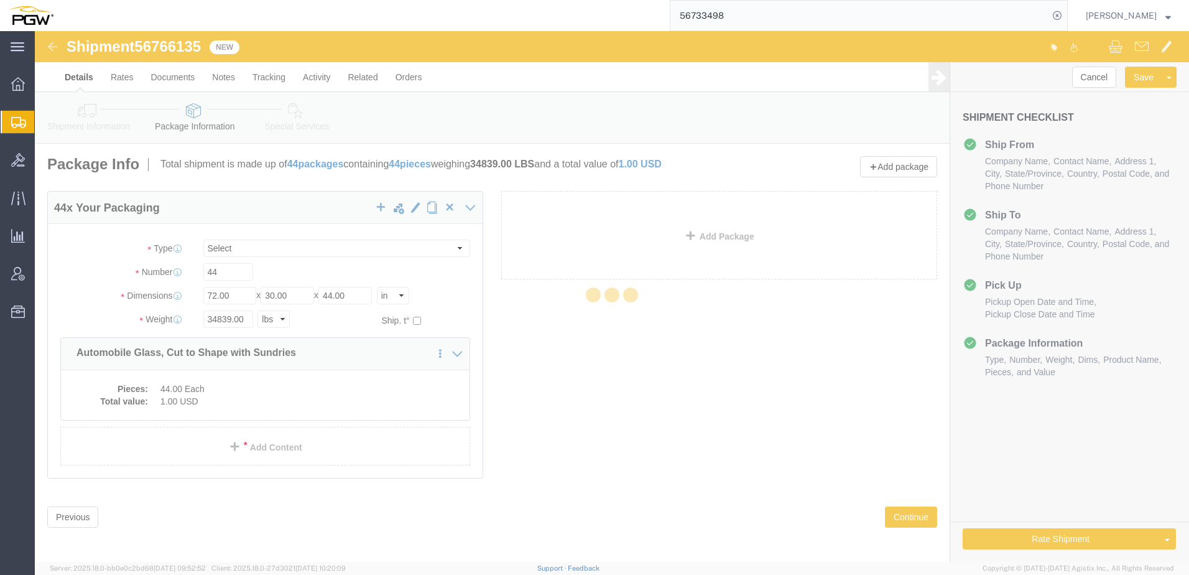
select select
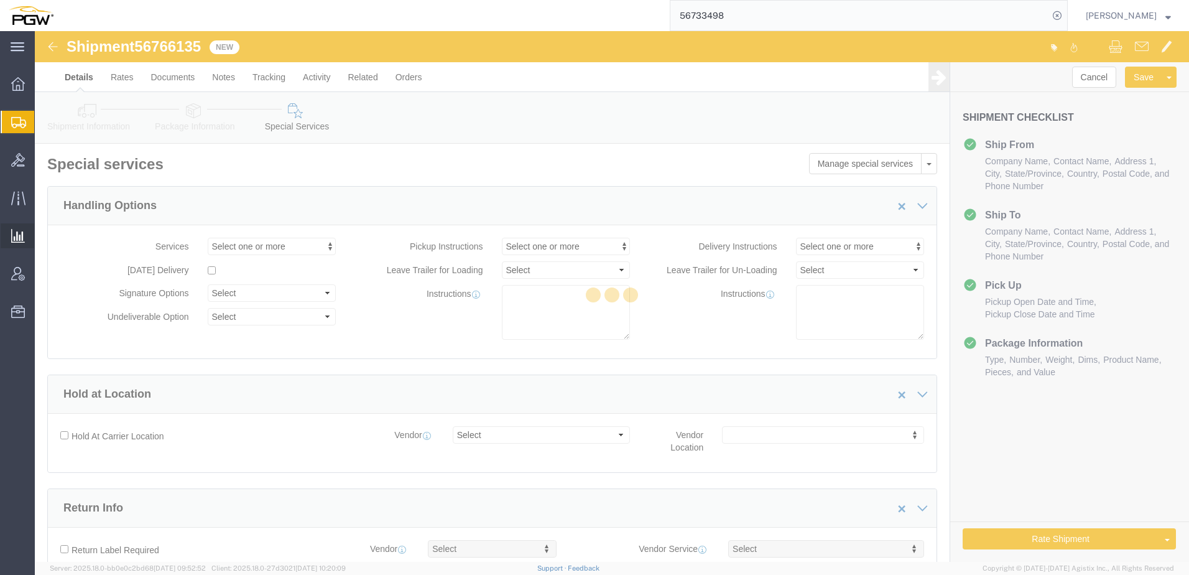
select select "COSTCENTER"
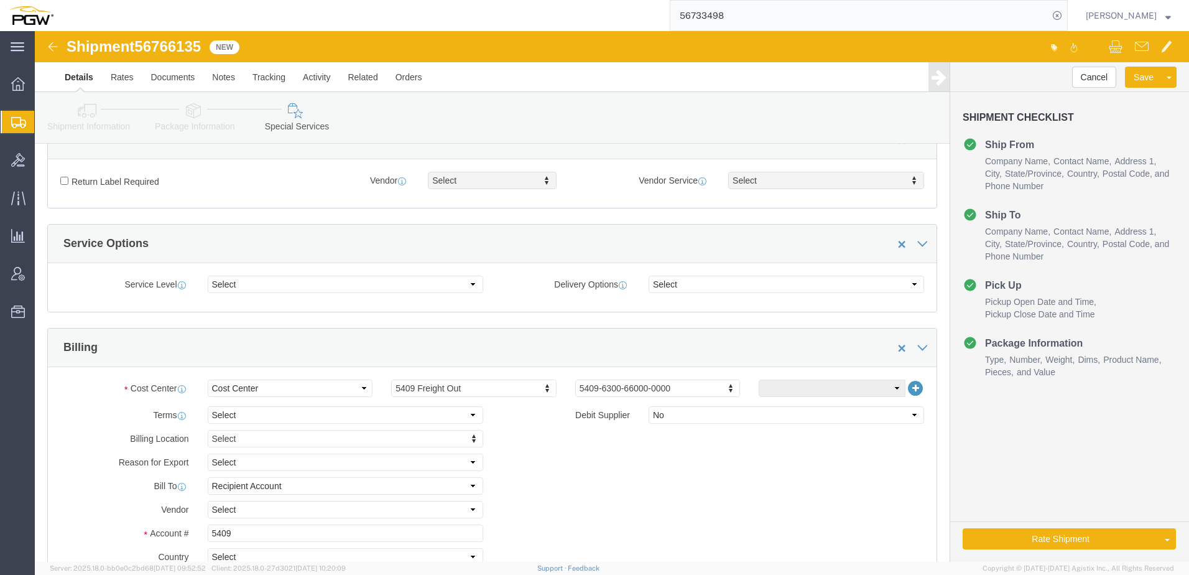
scroll to position [435, 0]
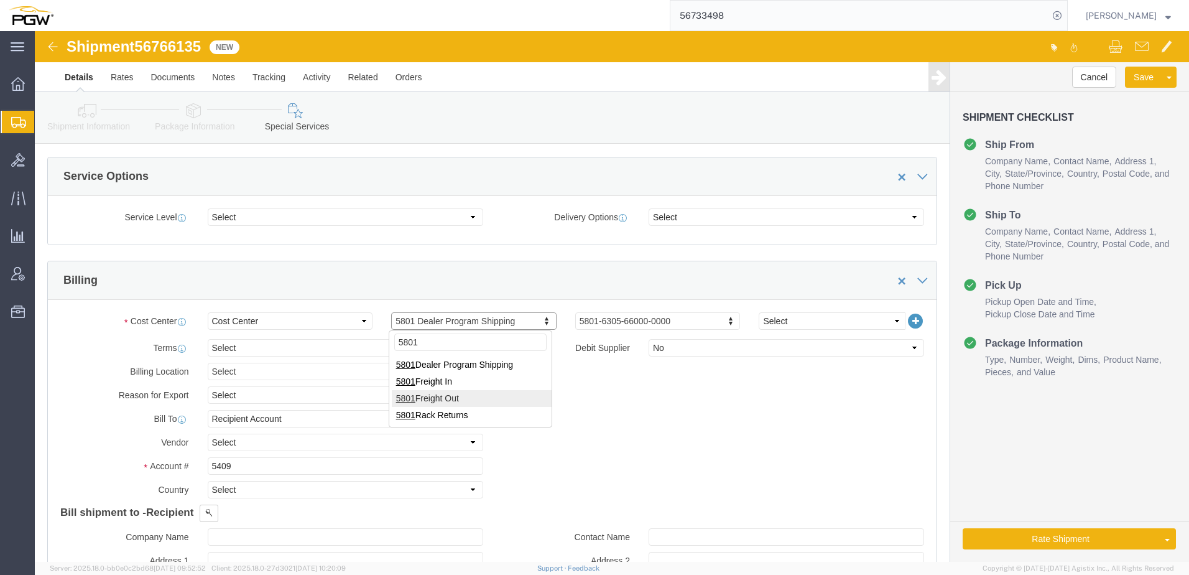
type input "5801"
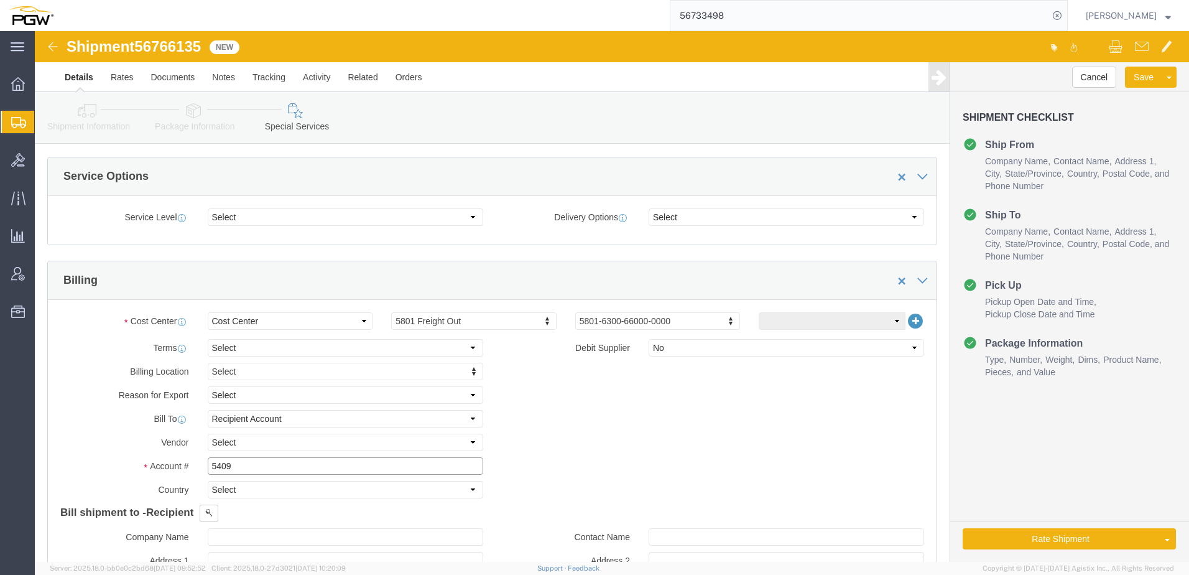
drag, startPoint x: 206, startPoint y: 433, endPoint x: 8, endPoint y: 404, distance: 200.5
click div "Please fix the following errors Ship From Location Location 5801 - PGW autoglas…"
type input "5801"
click icon
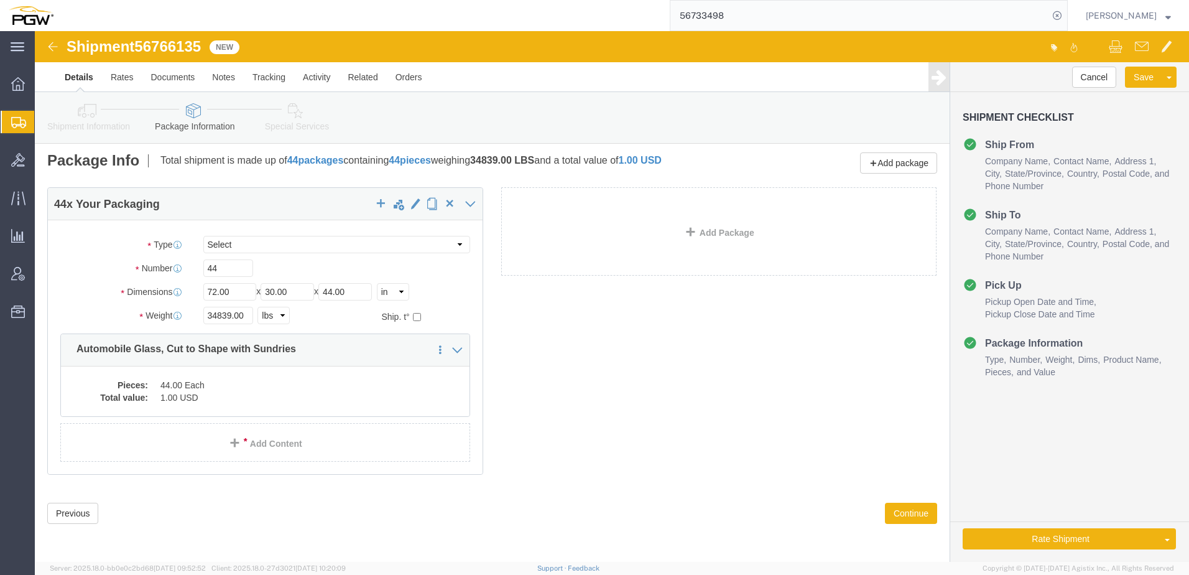
click icon
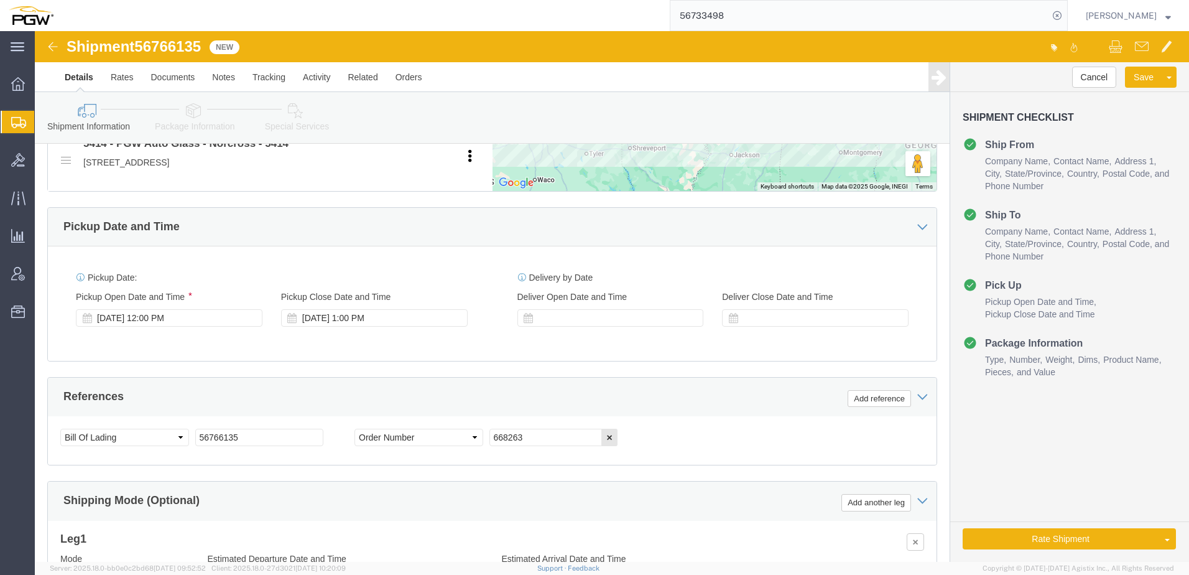
scroll to position [563, 0]
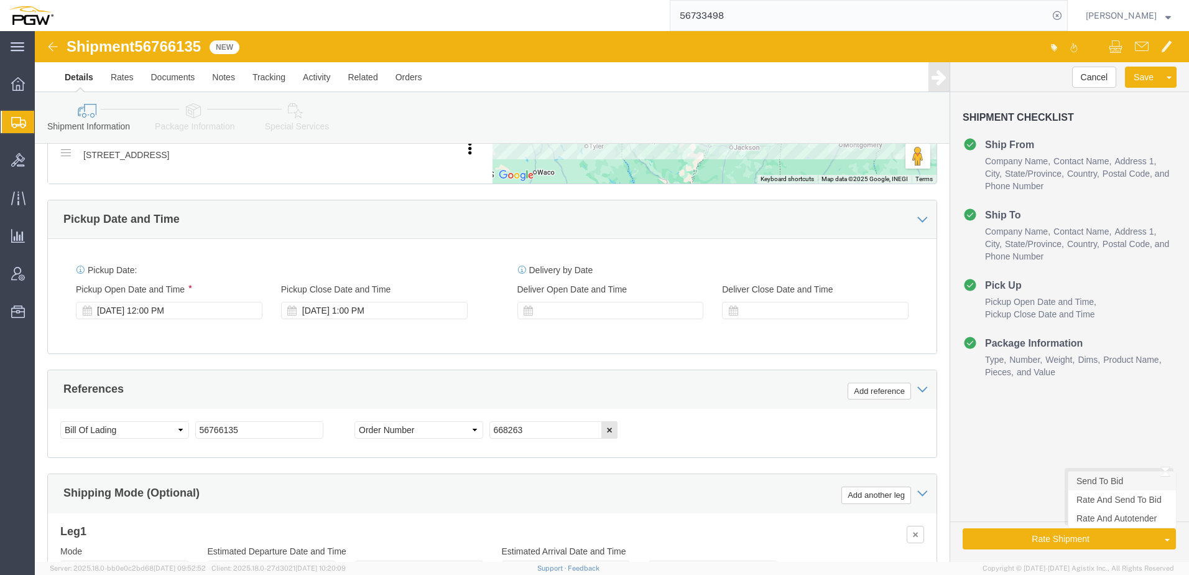
click link "Send To Bid"
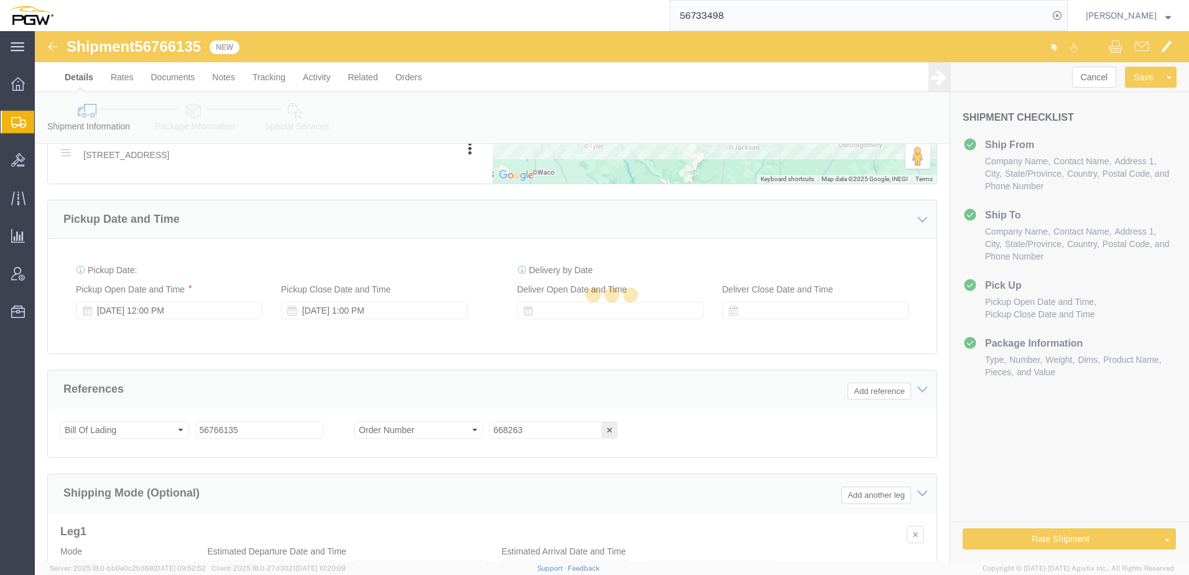
select select "TL"
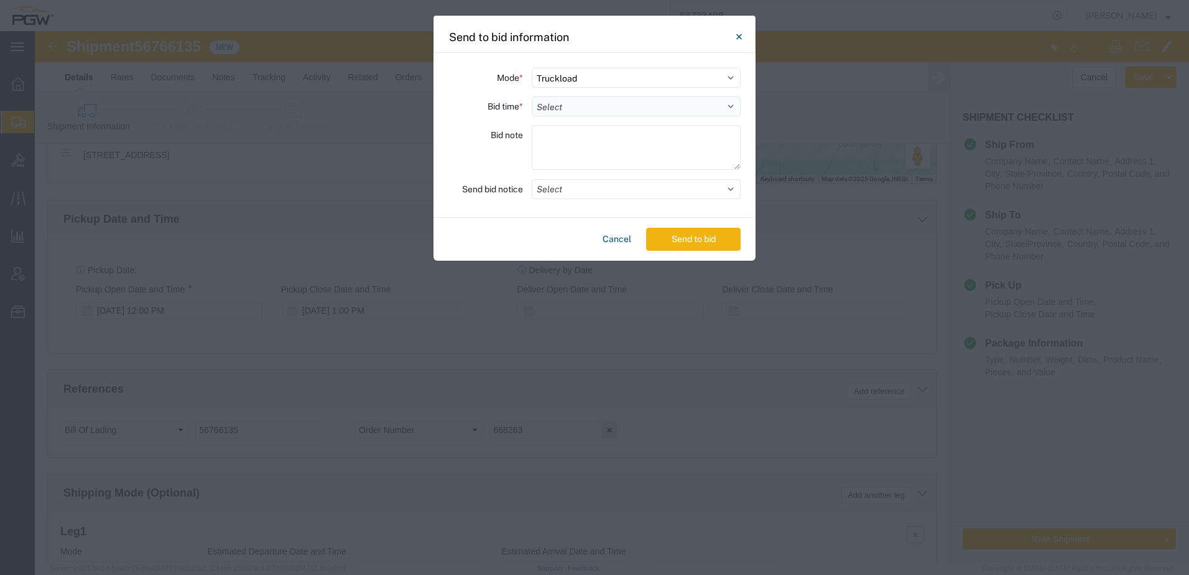
click at [677, 108] on select "Select 30 Min (Rush) 1 Hour (Rush) 2 Hours (Rush) 4 Hours (Rush) 8 Hours (Rush)…" at bounding box center [636, 106] width 209 height 20
select select "24"
click at [532, 96] on select "Select 30 Min (Rush) 1 Hour (Rush) 2 Hours (Rush) 4 Hours (Rush) 8 Hours (Rush)…" at bounding box center [636, 106] width 209 height 20
click at [698, 238] on button "Send to bid" at bounding box center [693, 239] width 95 height 23
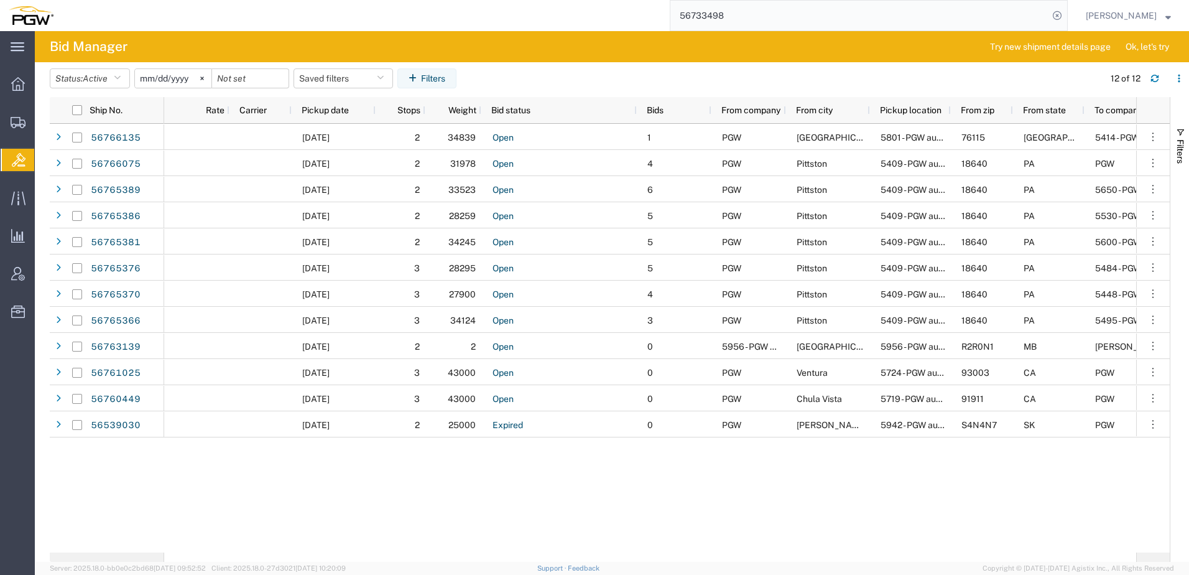
click at [0, 0] on span "Shipment Manager" at bounding box center [0, 0] width 0 height 0
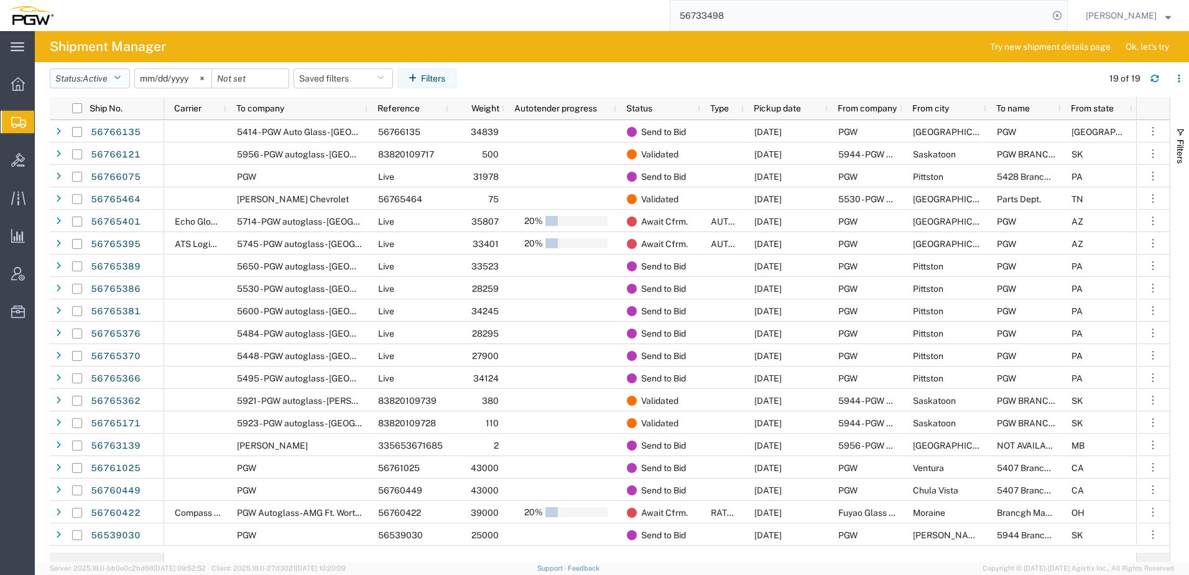
click at [93, 83] on span "Active" at bounding box center [95, 78] width 25 height 10
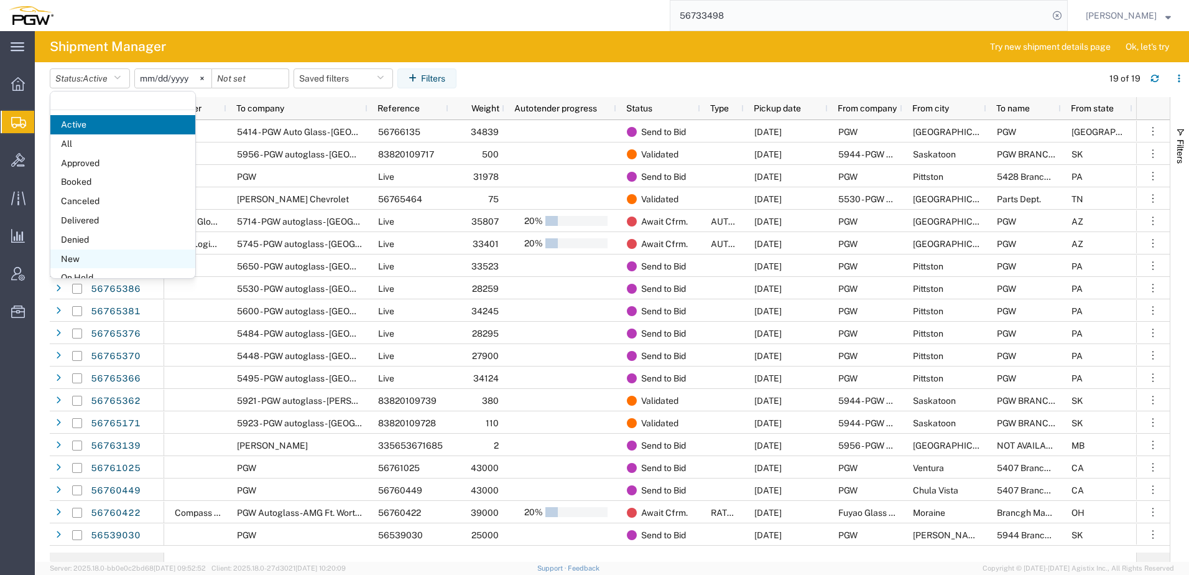
click at [71, 264] on span "New" at bounding box center [122, 258] width 145 height 19
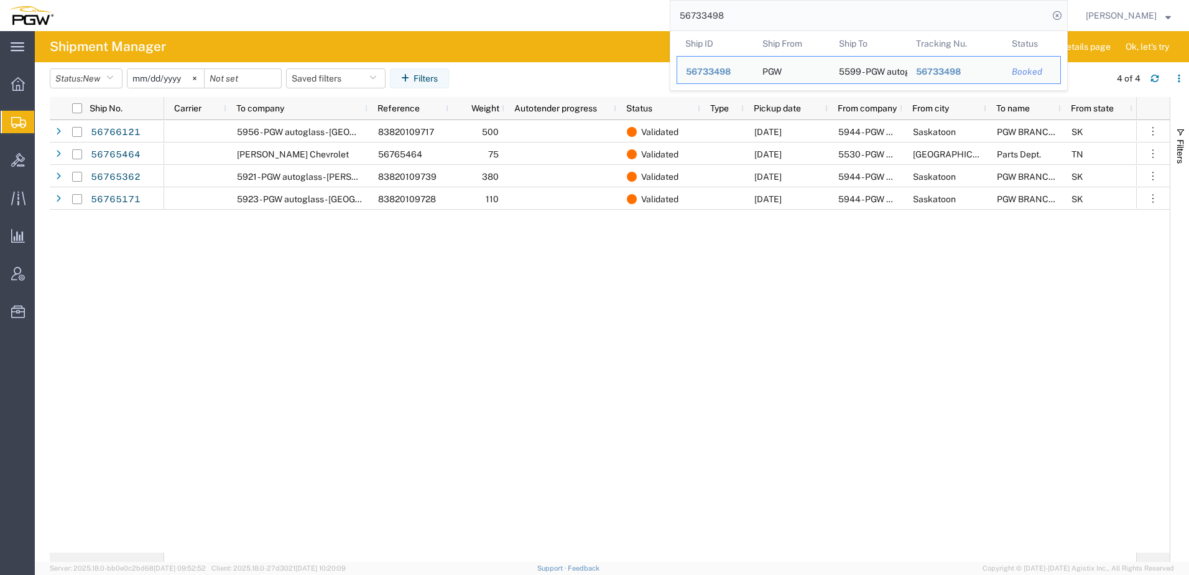
drag, startPoint x: 779, startPoint y: 23, endPoint x: 206, endPoint y: 1, distance: 573.2
click at [252, 3] on div "56733498 Ship ID Ship From Ship To Tracking Nu. Status Ship ID 56733498 Ship Fr…" at bounding box center [565, 15] width 1006 height 31
paste input "668244"
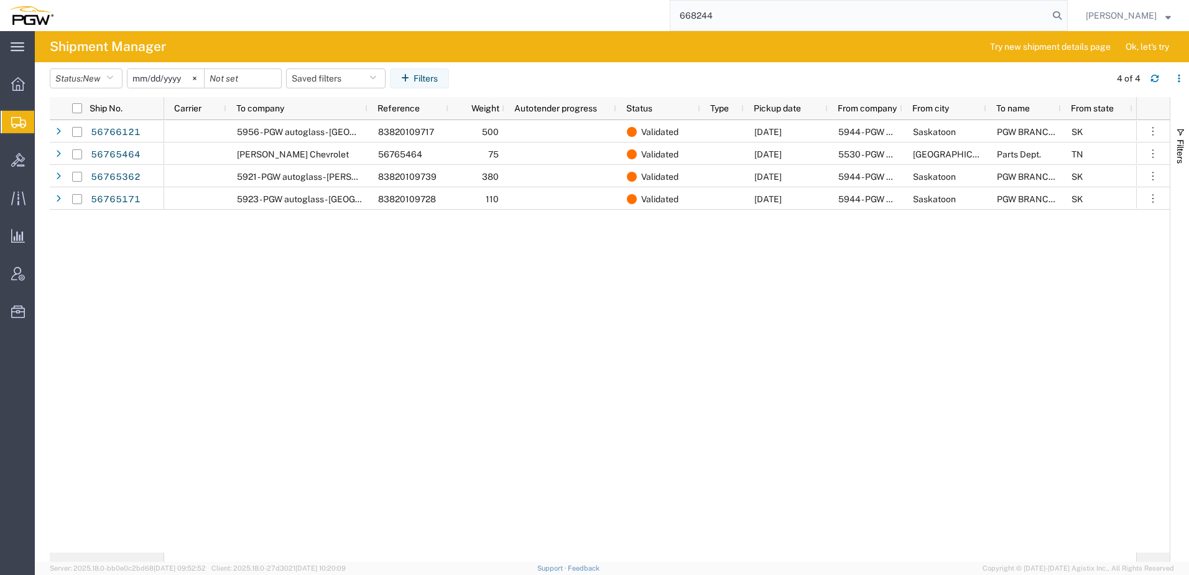
type input "668244"
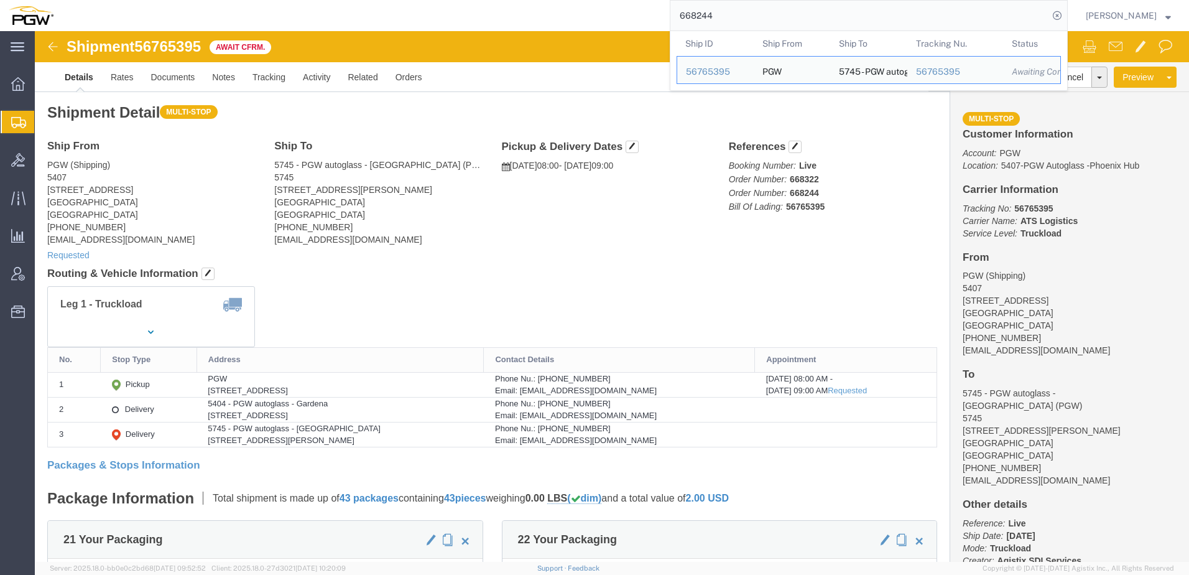
click h4 "Routing & Vehicle Information"
drag, startPoint x: 813, startPoint y: 15, endPoint x: 367, endPoint y: 13, distance: 446.5
click at [368, 13] on div "668244 Ship ID Ship From Ship To Tracking Nu. Status Ship ID 56765395 Ship From…" at bounding box center [565, 15] width 1006 height 31
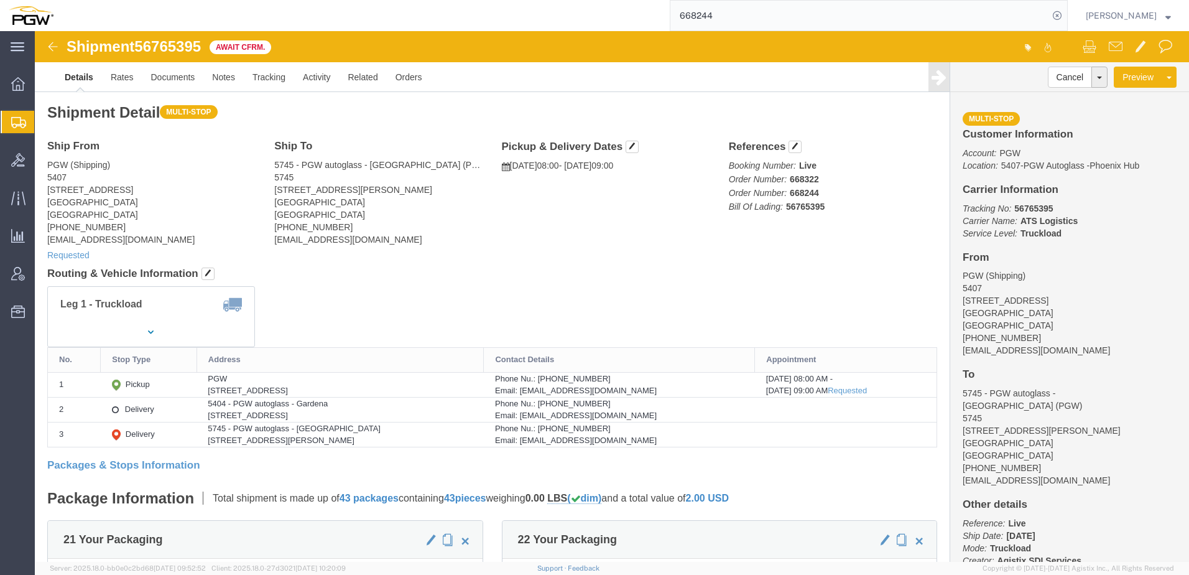
click h4 "Routing & Vehicle Information"
drag, startPoint x: 546, startPoint y: 266, endPoint x: 535, endPoint y: 262, distance: 11.8
click div "Leg 1 - Truckload"
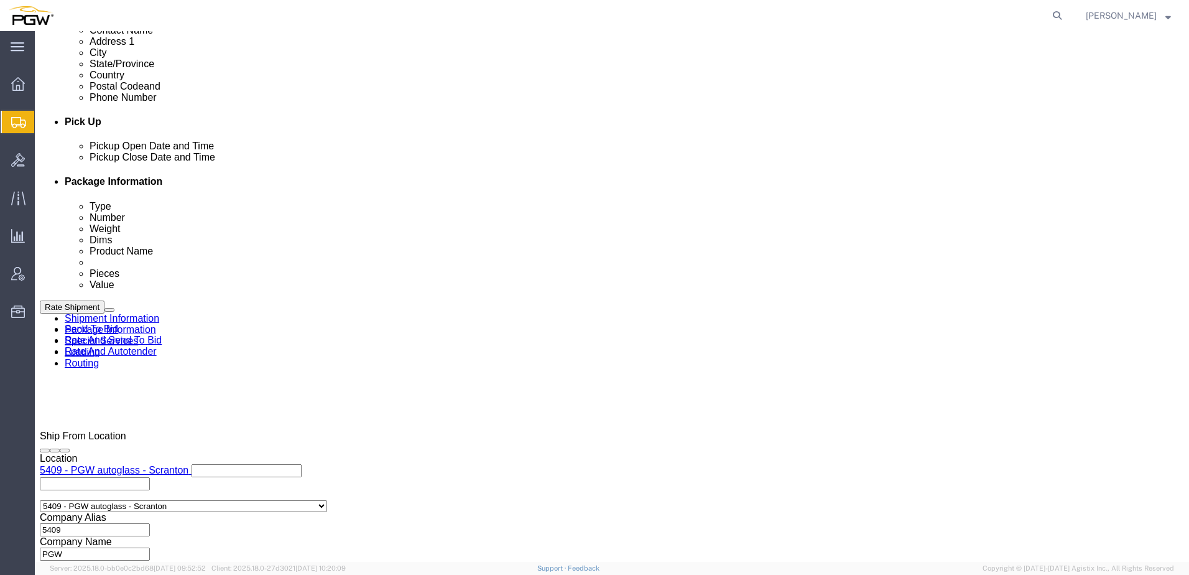
select select "61931"
select select "28429"
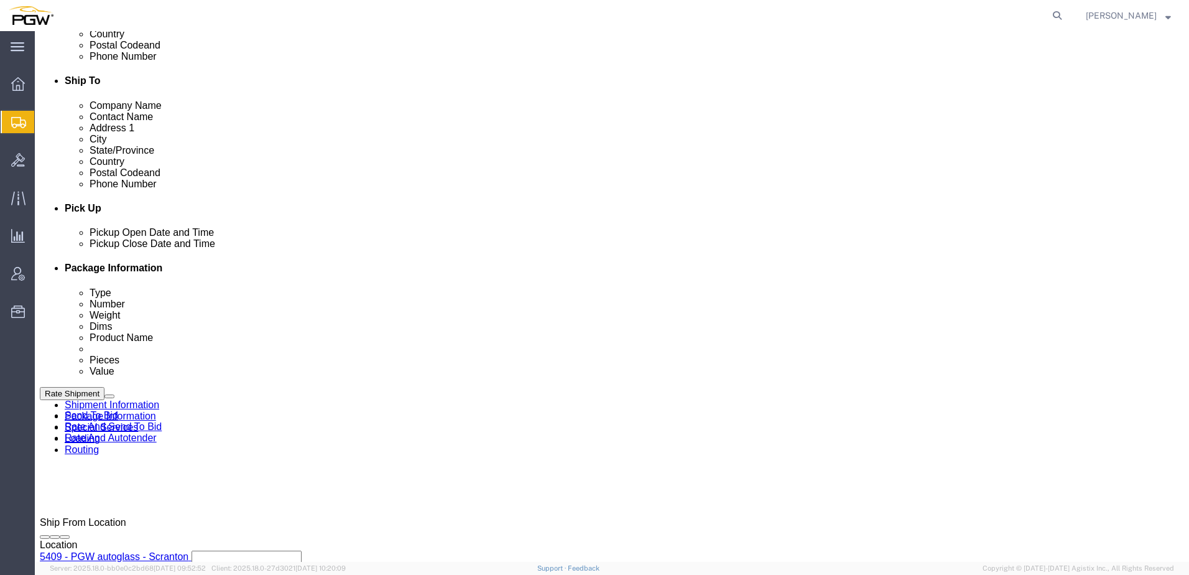
scroll to position [560, 0]
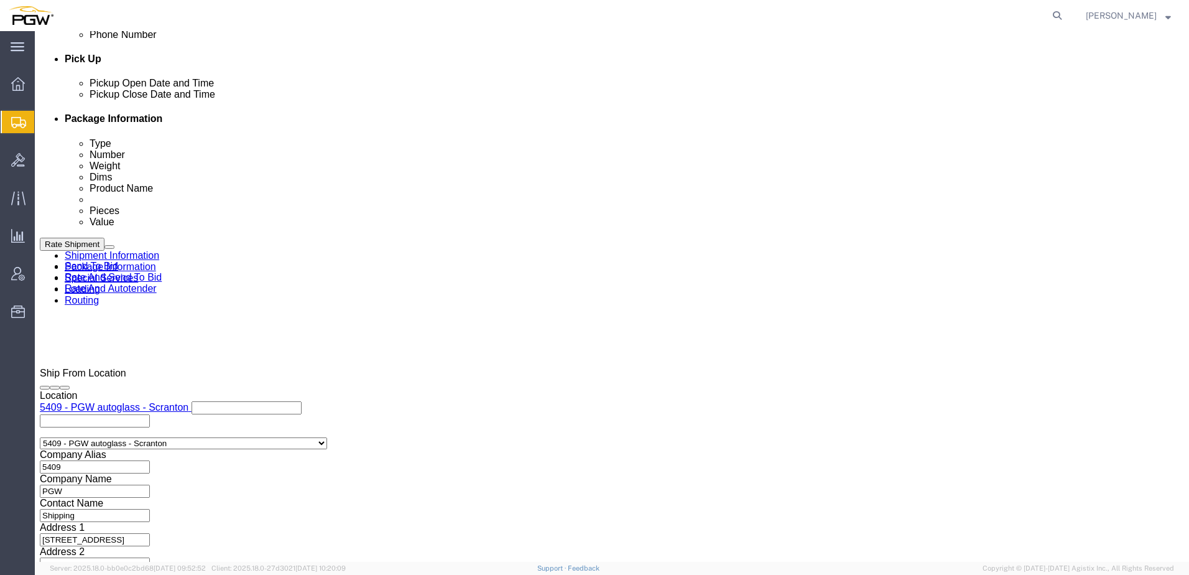
click link "Rate And Autotender"
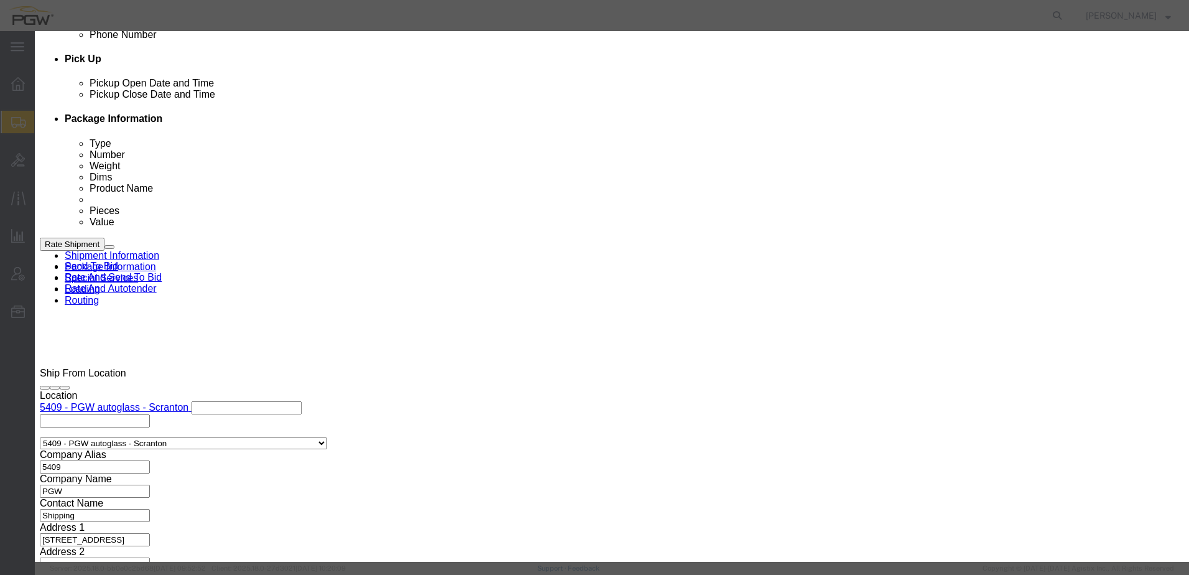
click icon "button"
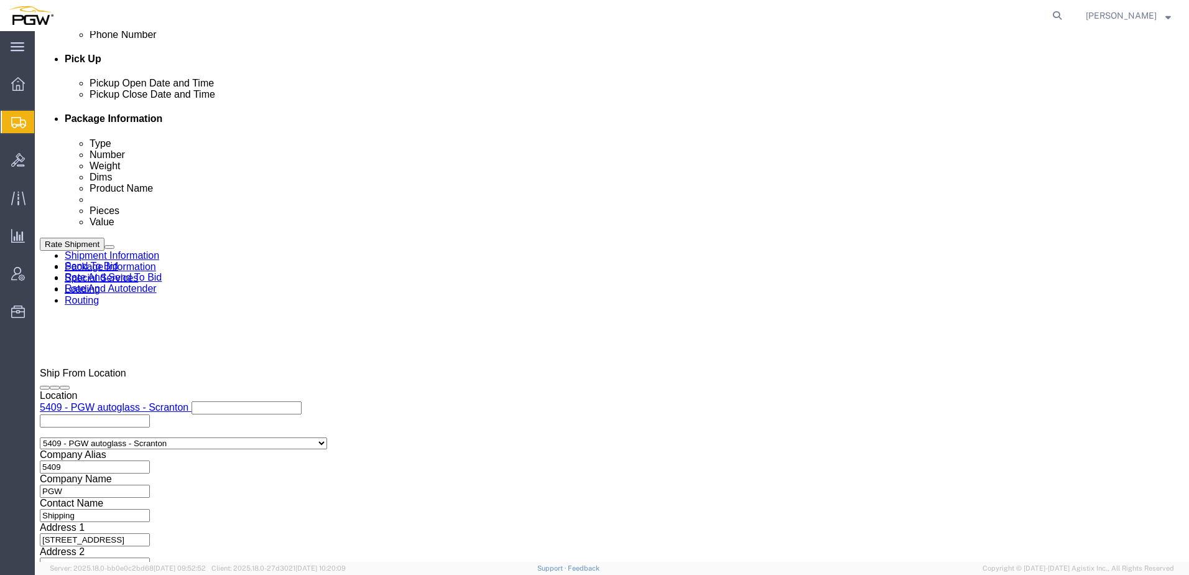
drag, startPoint x: 1097, startPoint y: 444, endPoint x: 871, endPoint y: 251, distance: 296.8
click link "Send To Bid"
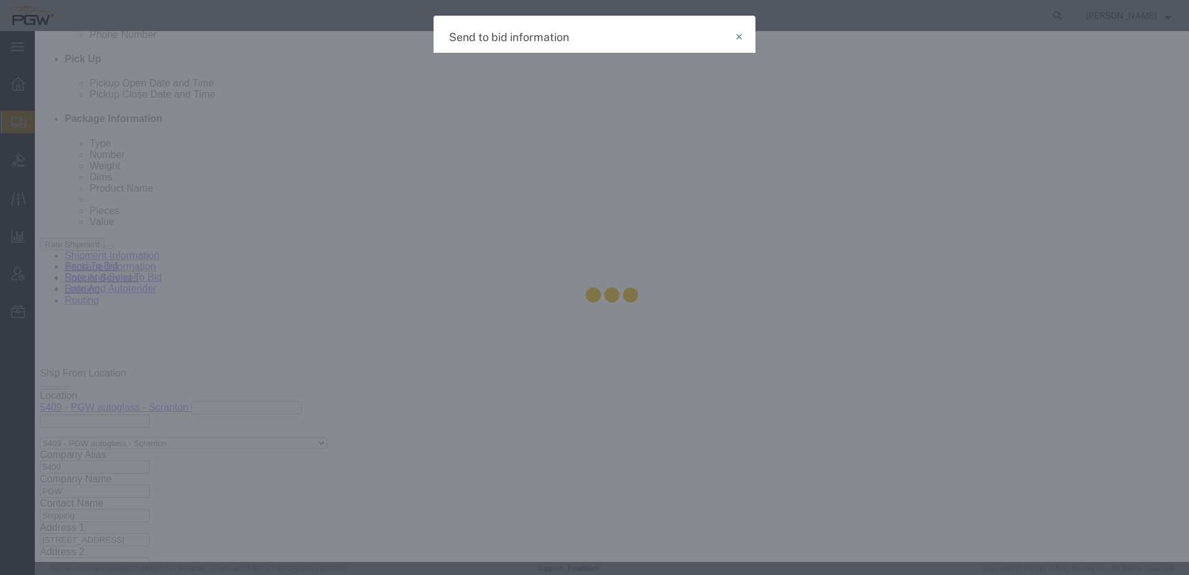
select select "TL"
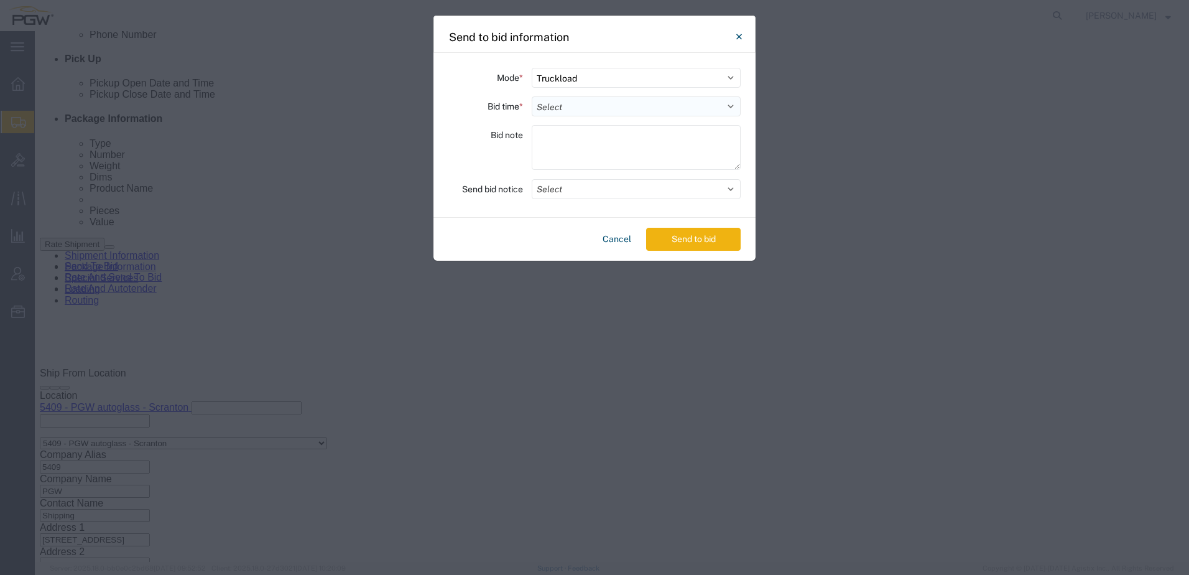
click at [581, 108] on select "Select 30 Min (Rush) 1 Hour (Rush) 2 Hours (Rush) 4 Hours (Rush) 8 Hours (Rush)…" at bounding box center [636, 106] width 209 height 20
select select "24"
click at [532, 96] on select "Select 30 Min (Rush) 1 Hour (Rush) 2 Hours (Rush) 4 Hours (Rush) 8 Hours (Rush)…" at bounding box center [636, 106] width 209 height 20
click at [683, 243] on button "Send to bid" at bounding box center [693, 239] width 95 height 23
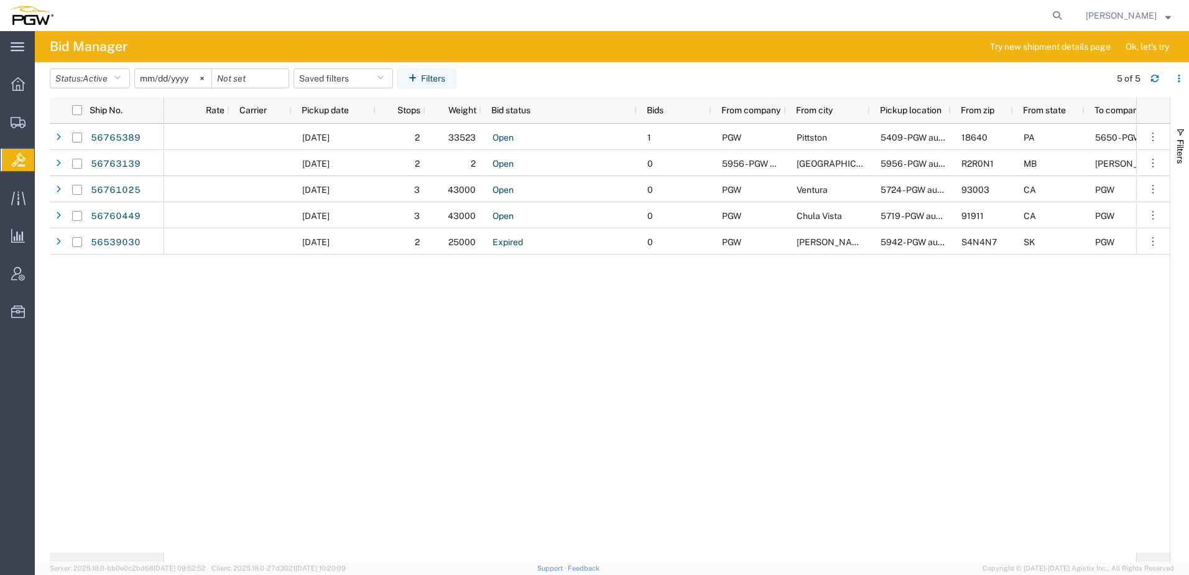
click at [328, 371] on div "09/15/2025 2 33523 Open 1 PGW Pittston 5409 - PGW autoglass - Scranton 18640 PA…" at bounding box center [650, 338] width 972 height 428
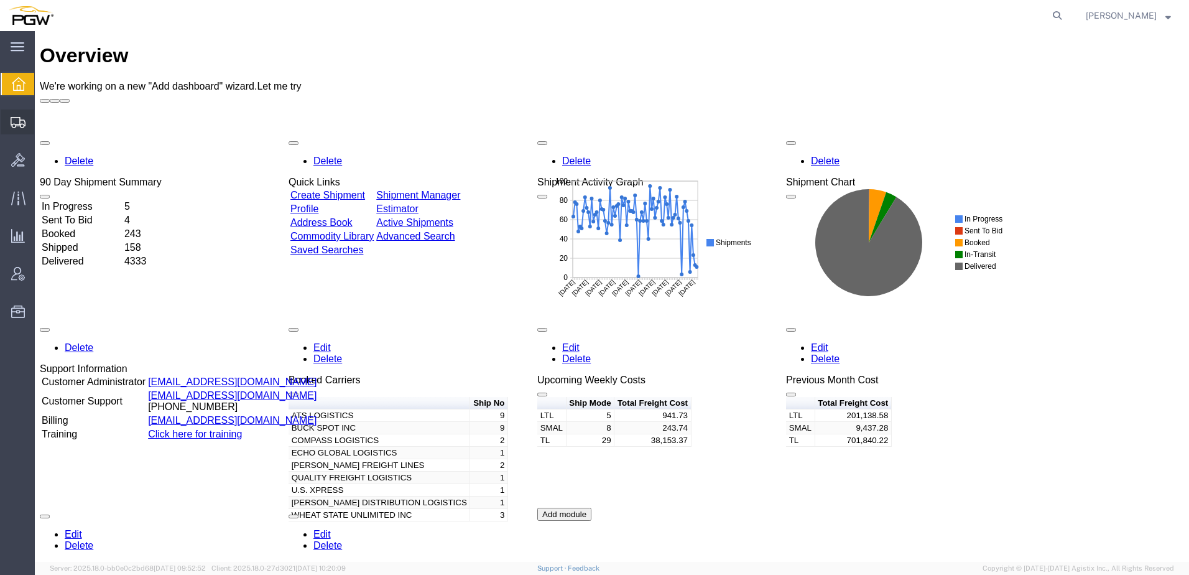
click at [0, 0] on span "Shipment Manager" at bounding box center [0, 0] width 0 height 0
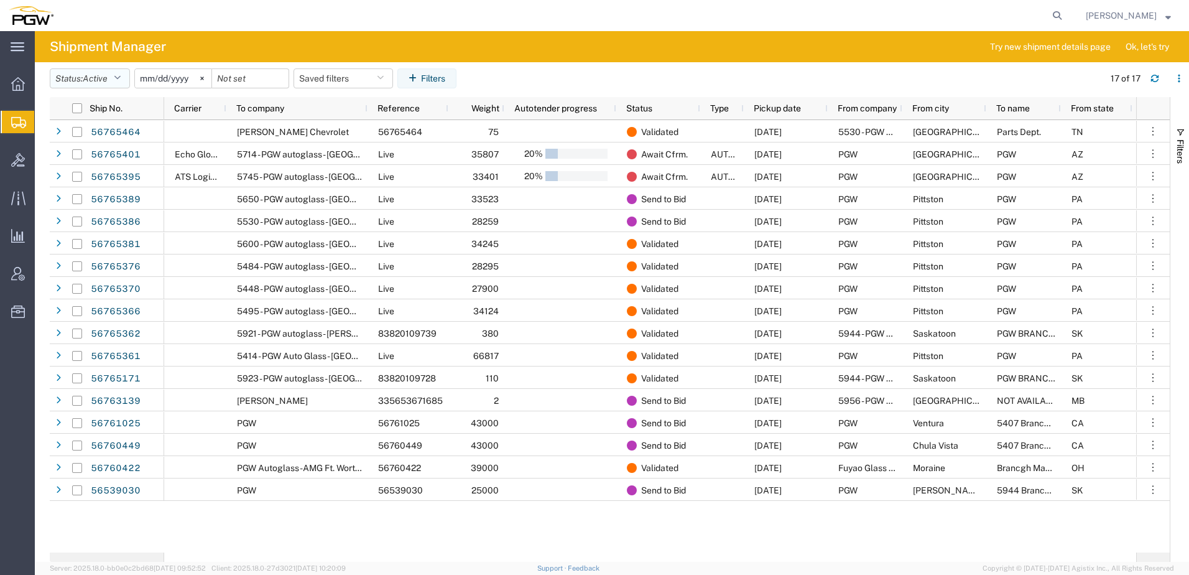
click at [101, 80] on span "Active" at bounding box center [95, 78] width 25 height 10
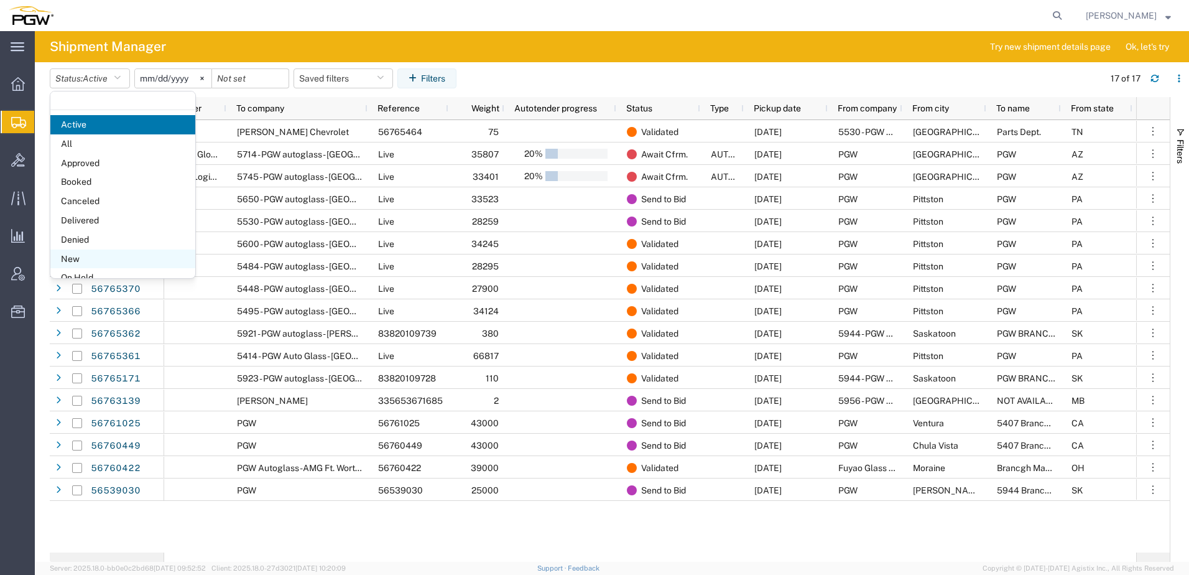
click at [80, 263] on span "New" at bounding box center [122, 258] width 145 height 19
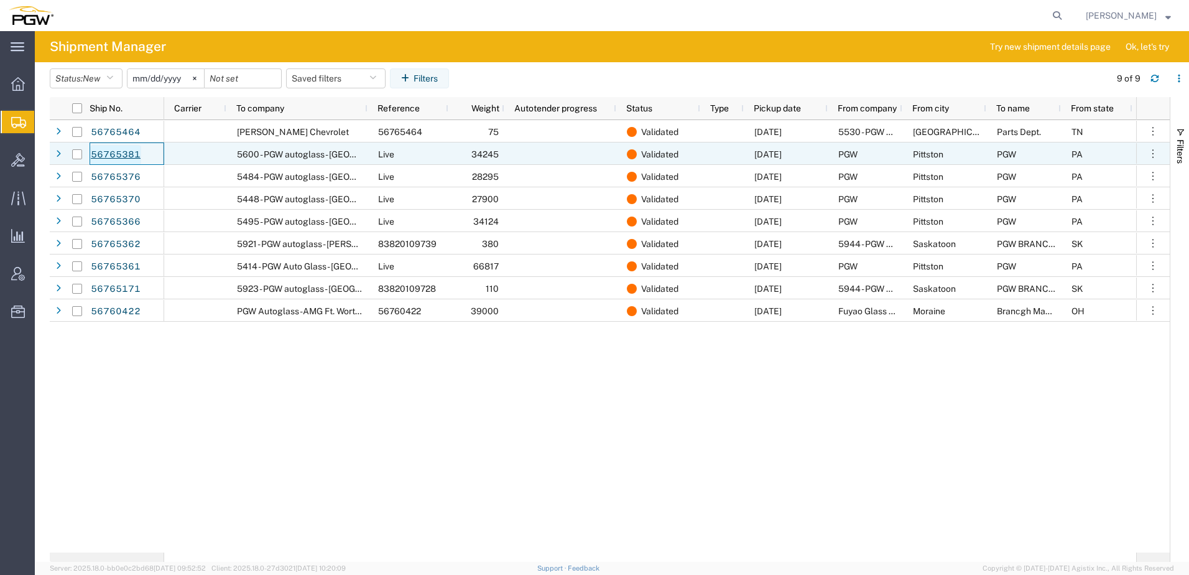
click at [128, 159] on link "56765381" at bounding box center [115, 155] width 51 height 20
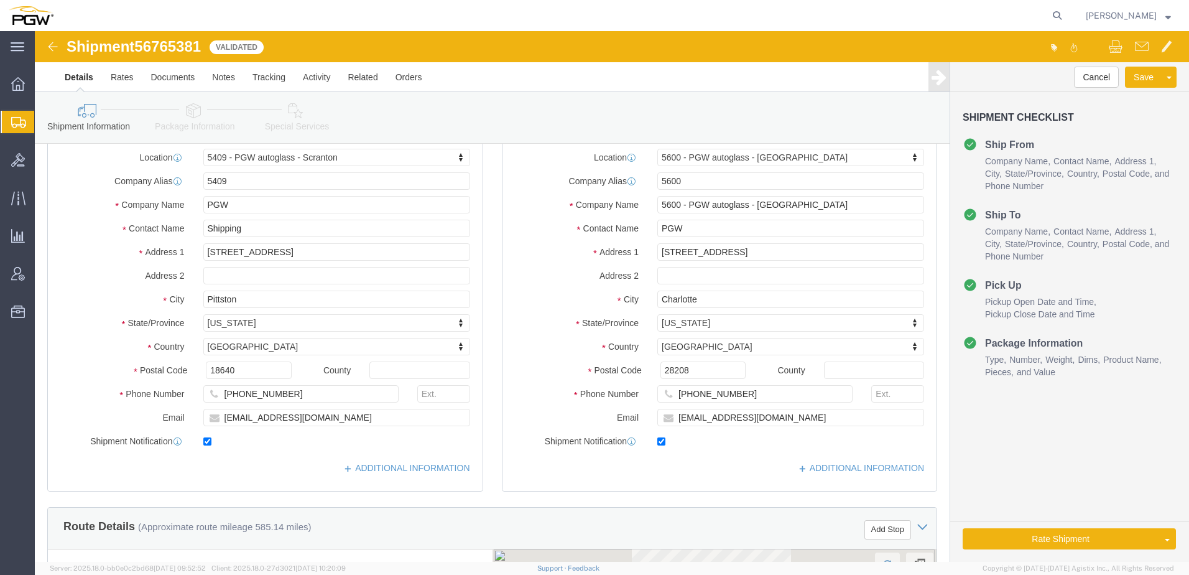
scroll to position [249, 0]
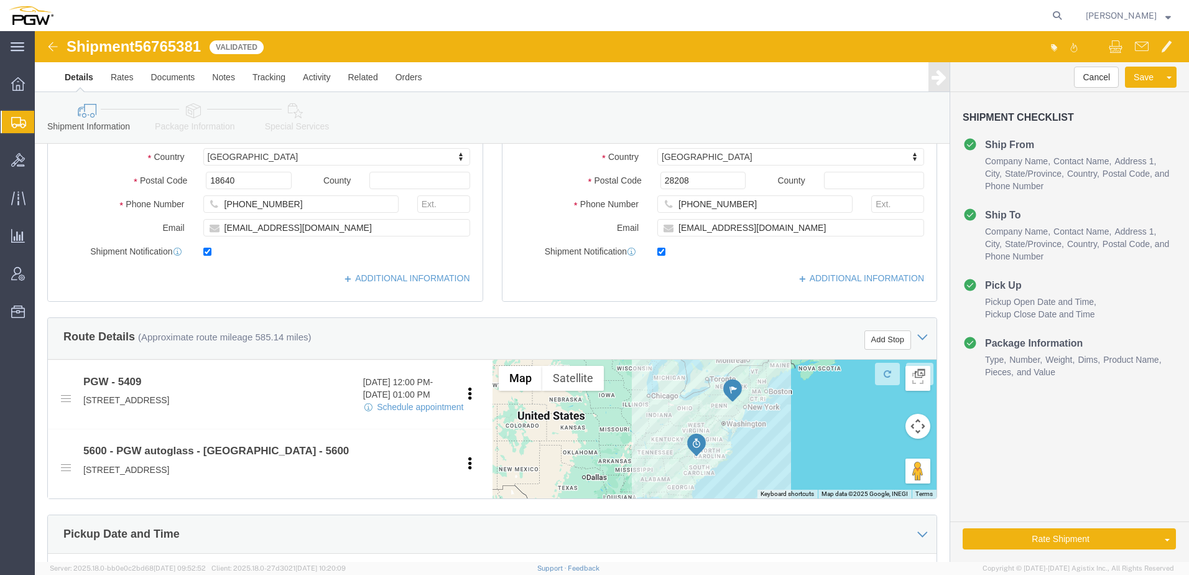
select select "61931"
select select "28401"
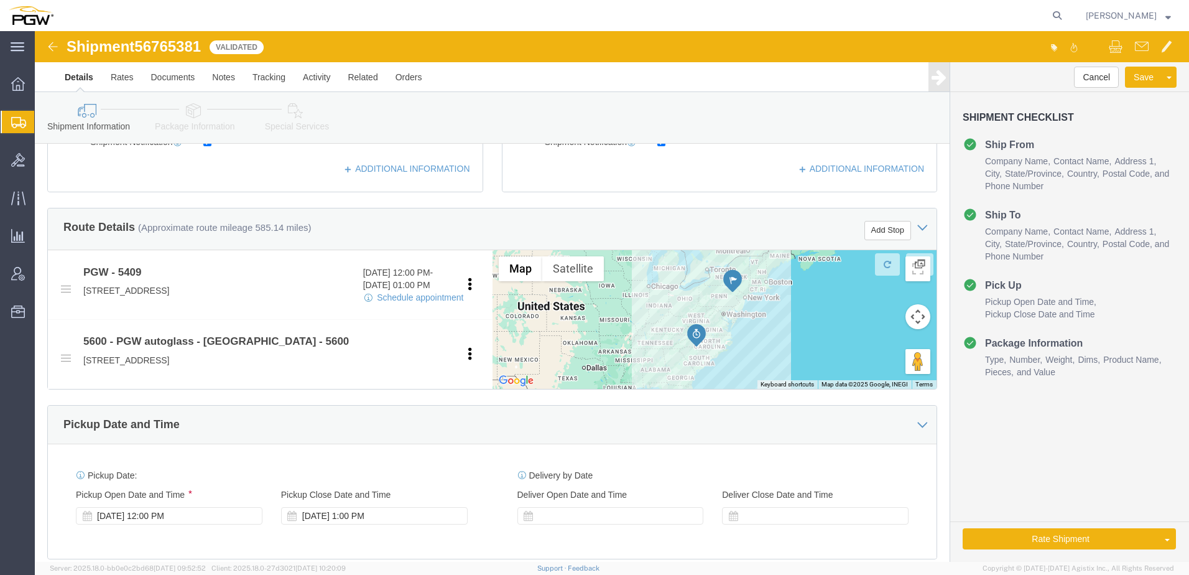
scroll to position [497, 0]
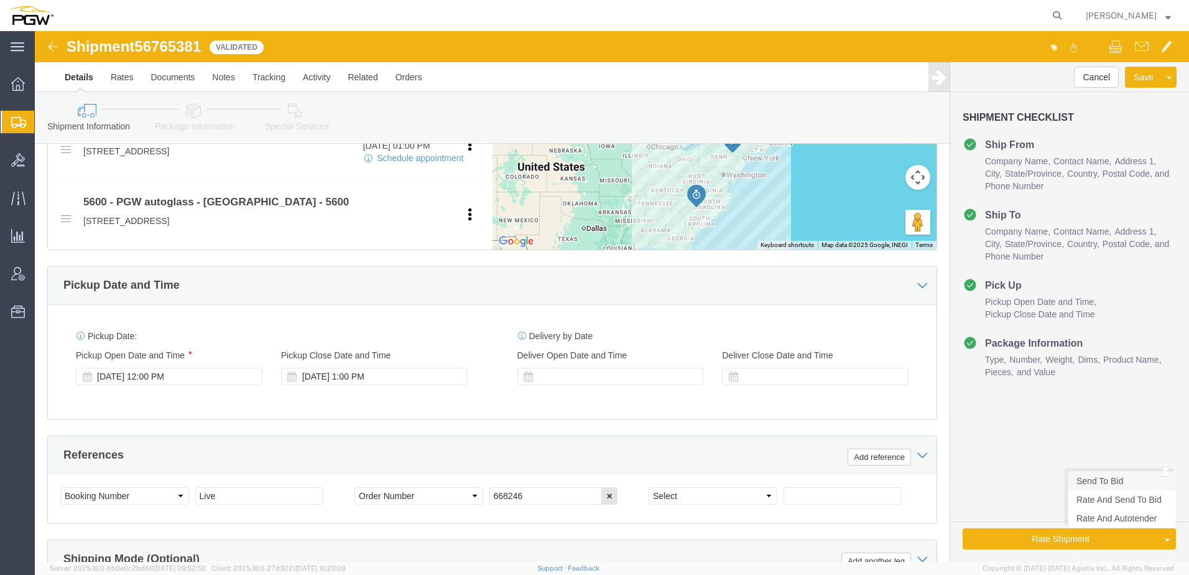
click link "Send To Bid"
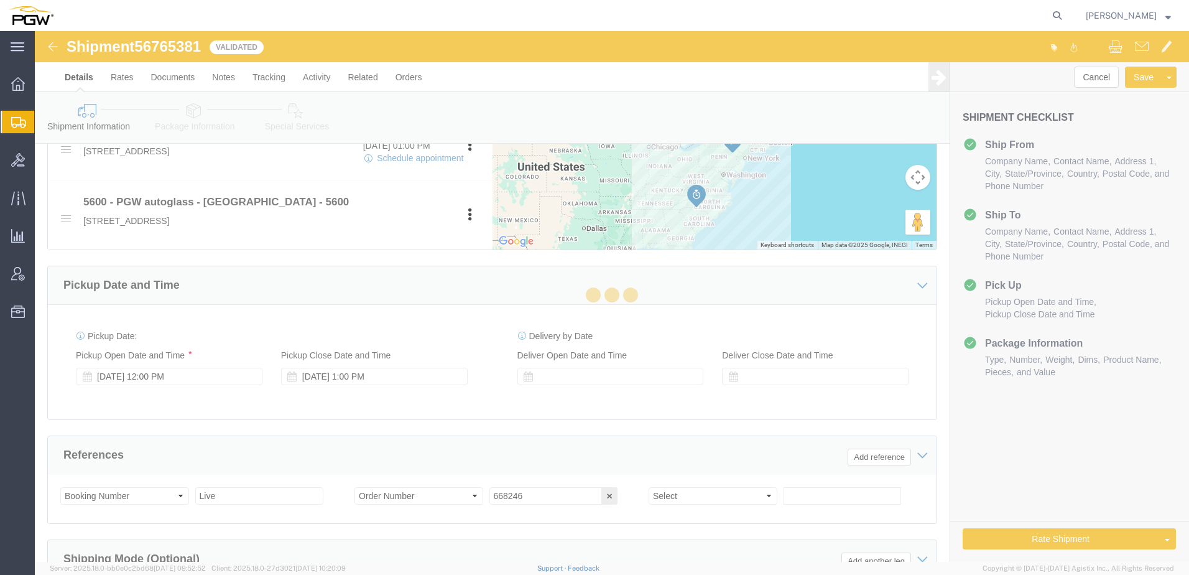
select select "TL"
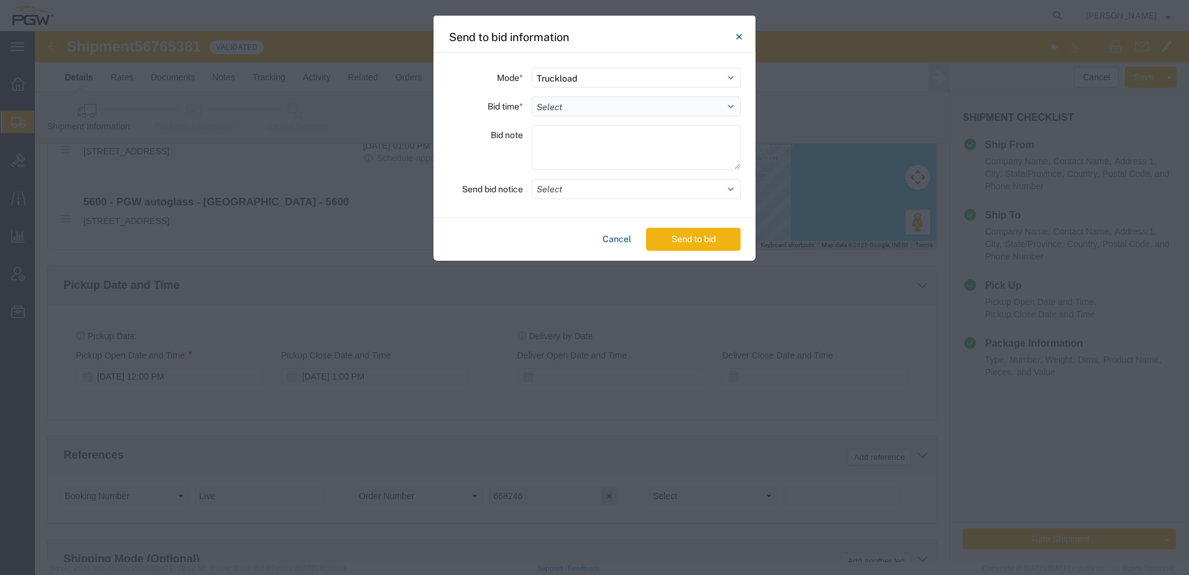
click at [588, 101] on select "Select 30 Min (Rush) 1 Hour (Rush) 2 Hours (Rush) 4 Hours (Rush) 8 Hours (Rush)…" at bounding box center [636, 106] width 209 height 20
select select "24"
click at [532, 96] on select "Select 30 Min (Rush) 1 Hour (Rush) 2 Hours (Rush) 4 Hours (Rush) 8 Hours (Rush)…" at bounding box center [636, 106] width 209 height 20
click at [695, 233] on button "Send to bid" at bounding box center [693, 239] width 95 height 23
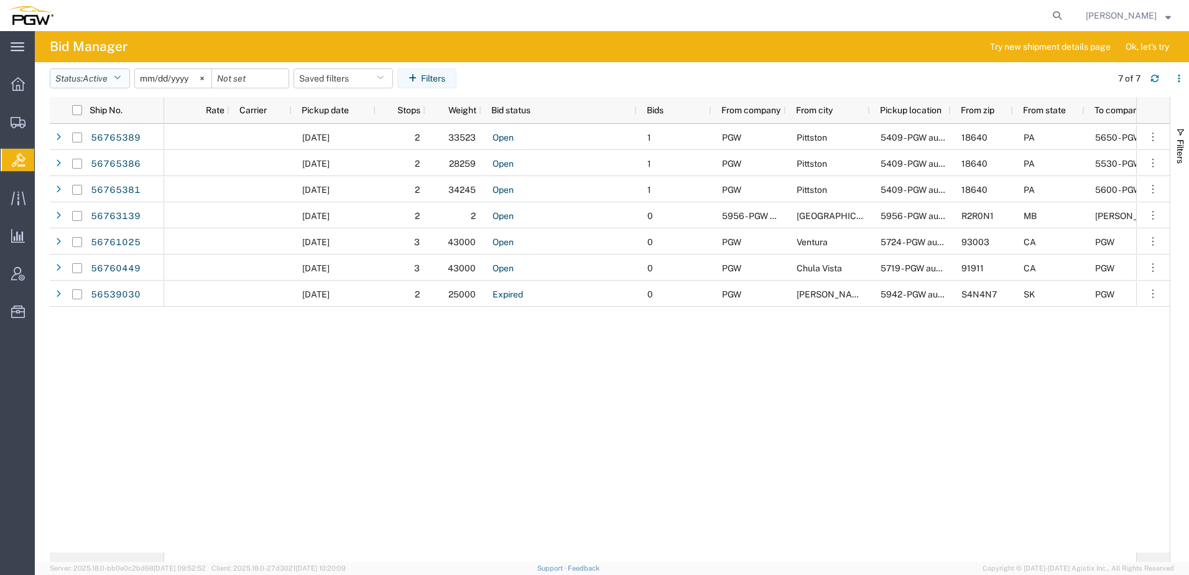
click at [107, 74] on span "Active" at bounding box center [95, 78] width 25 height 10
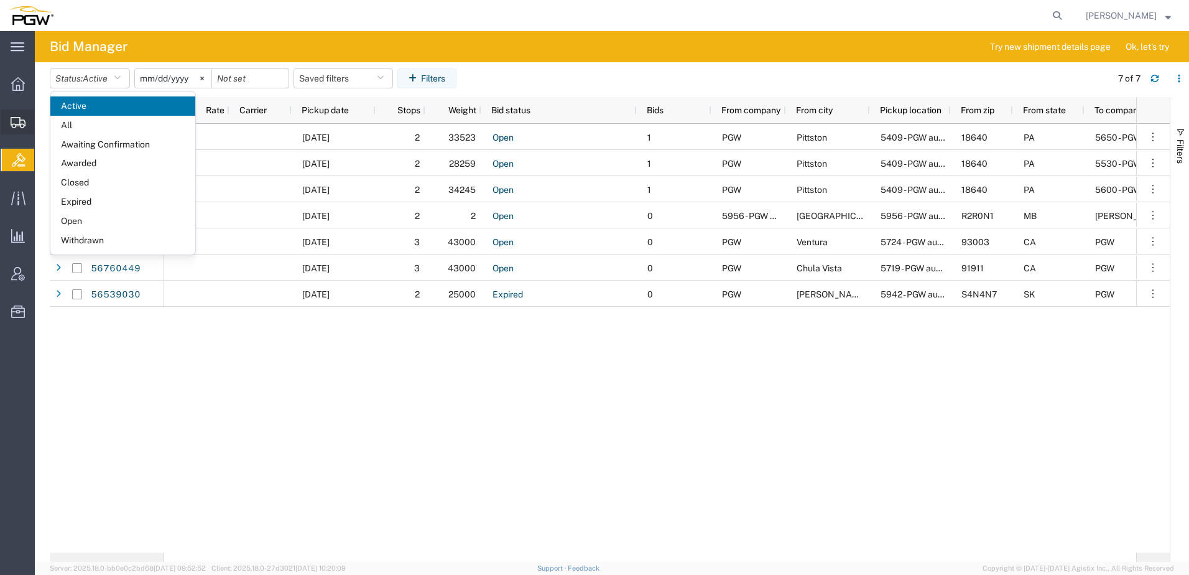
click at [16, 124] on icon at bounding box center [18, 122] width 15 height 11
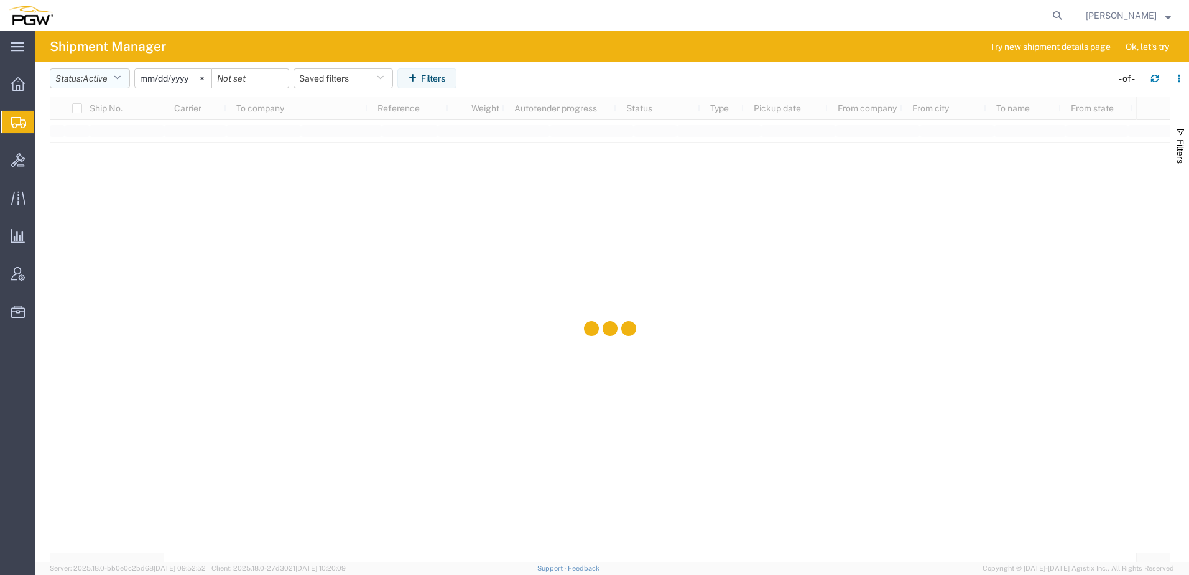
click at [91, 87] on button "Status: Active" at bounding box center [90, 78] width 80 height 20
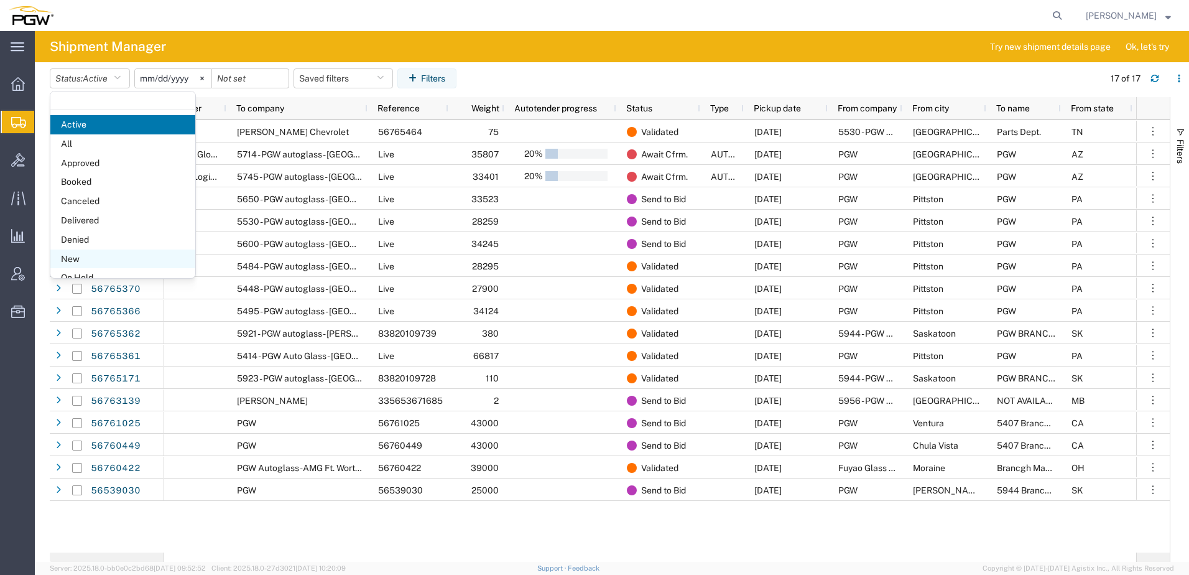
click at [76, 261] on span "New" at bounding box center [122, 258] width 145 height 19
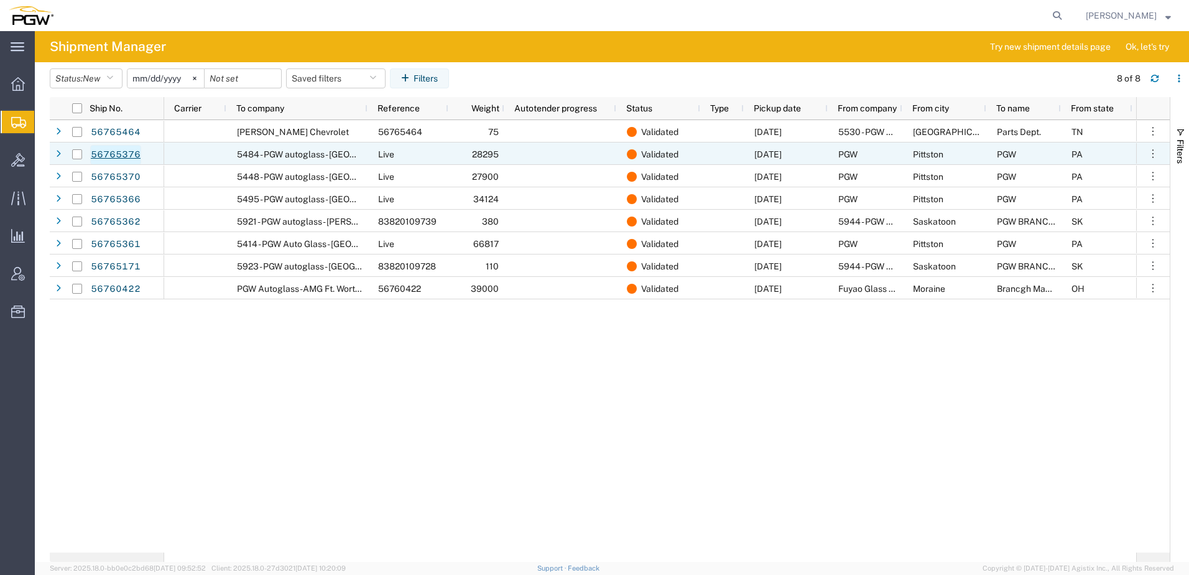
click at [106, 154] on link "56765376" at bounding box center [115, 155] width 51 height 20
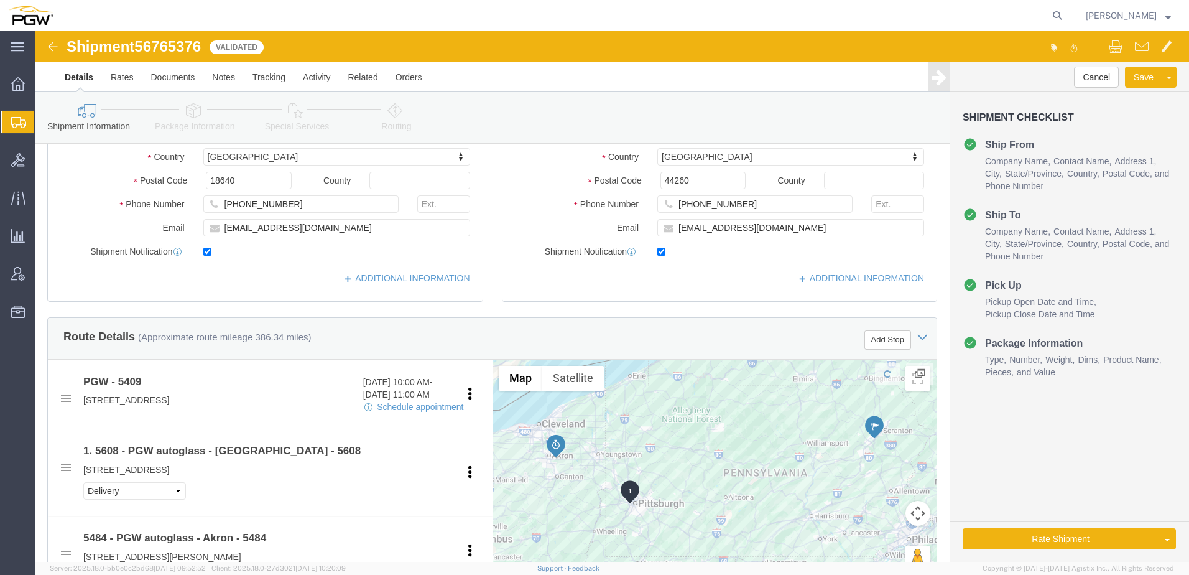
select select "61931"
select select "28317"
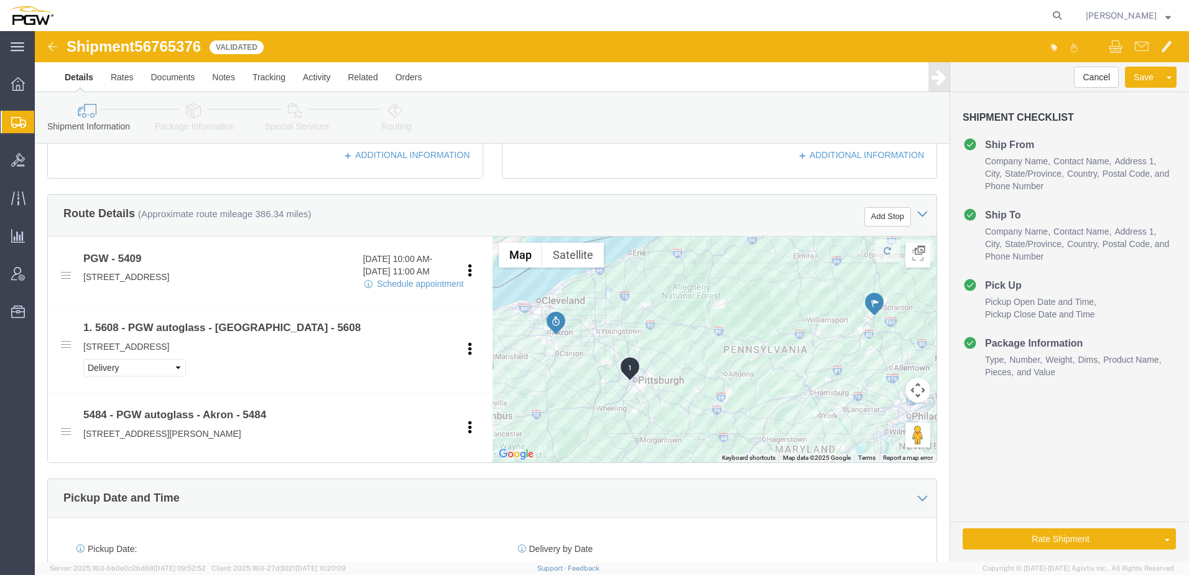
scroll to position [373, 0]
click link "Send To Bid"
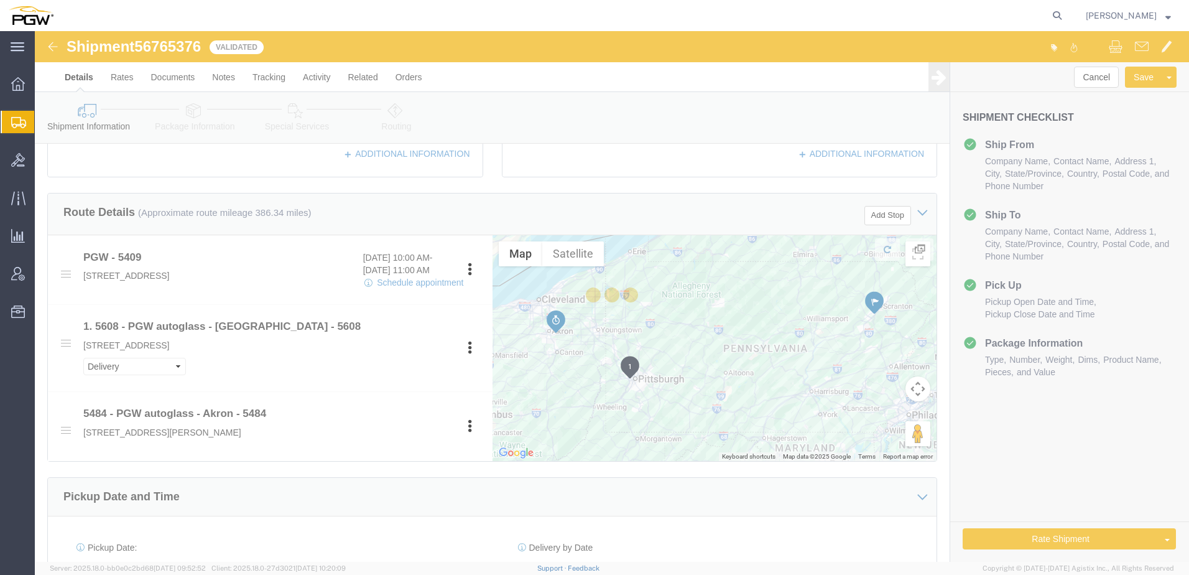
select select "61931"
select select "28317"
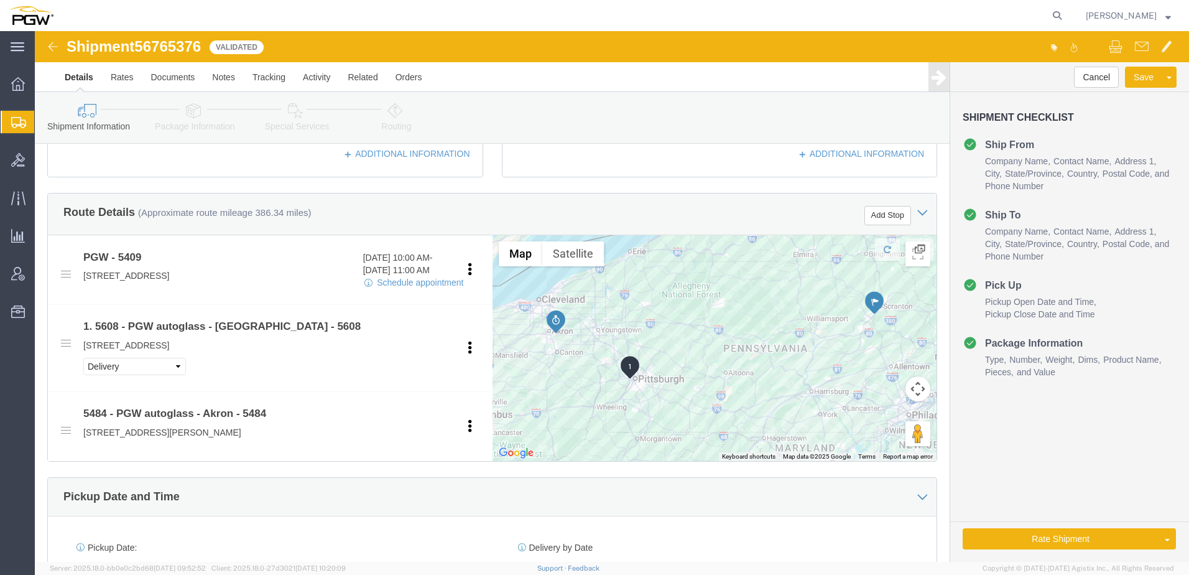
select select "TL"
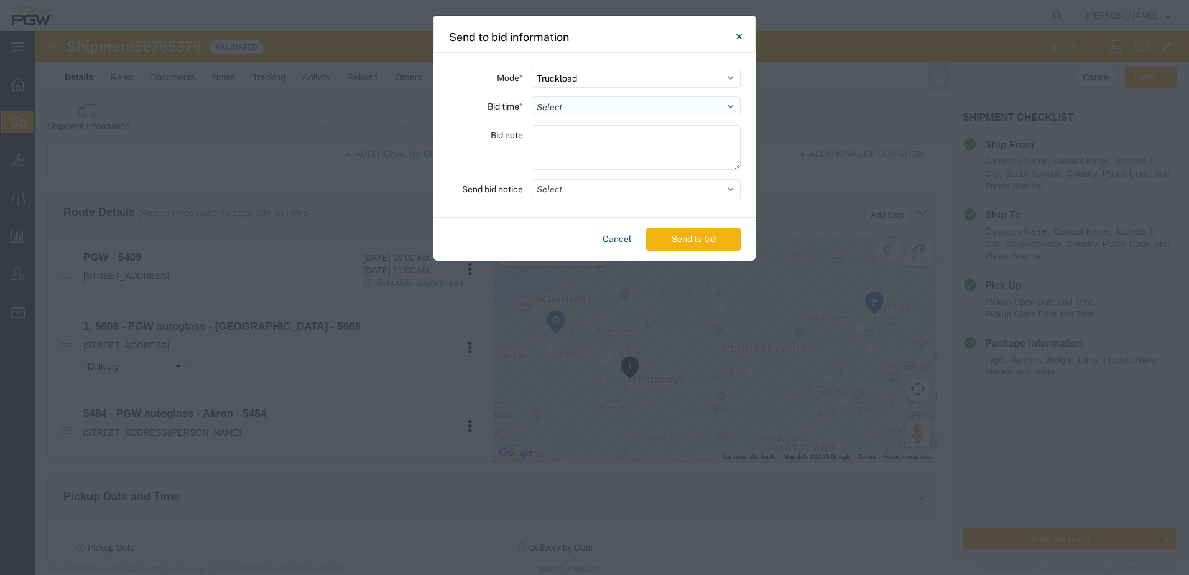
click at [570, 103] on select "Select 30 Min (Rush) 1 Hour (Rush) 2 Hours (Rush) 4 Hours (Rush) 8 Hours (Rush)…" at bounding box center [636, 106] width 209 height 20
select select "24"
click at [532, 96] on select "Select 30 Min (Rush) 1 Hour (Rush) 2 Hours (Rush) 4 Hours (Rush) 8 Hours (Rush)…" at bounding box center [636, 106] width 209 height 20
click at [675, 236] on button "Send to bid" at bounding box center [693, 239] width 95 height 23
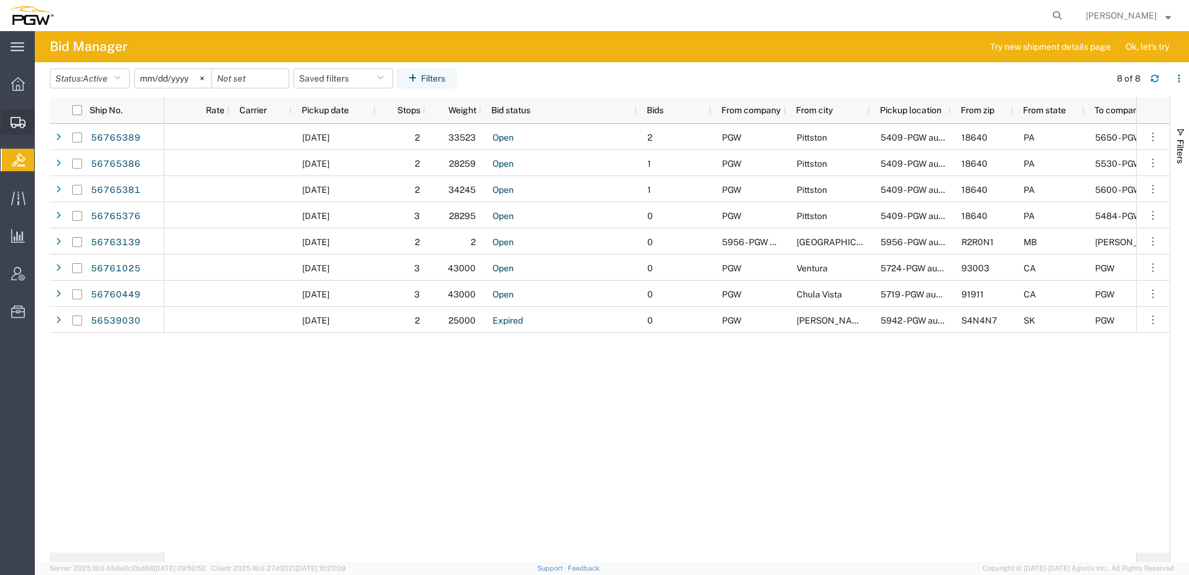
drag, startPoint x: 52, startPoint y: 138, endPoint x: 17, endPoint y: 129, distance: 35.9
click at [0, 0] on span "Shipment Manager" at bounding box center [0, 0] width 0 height 0
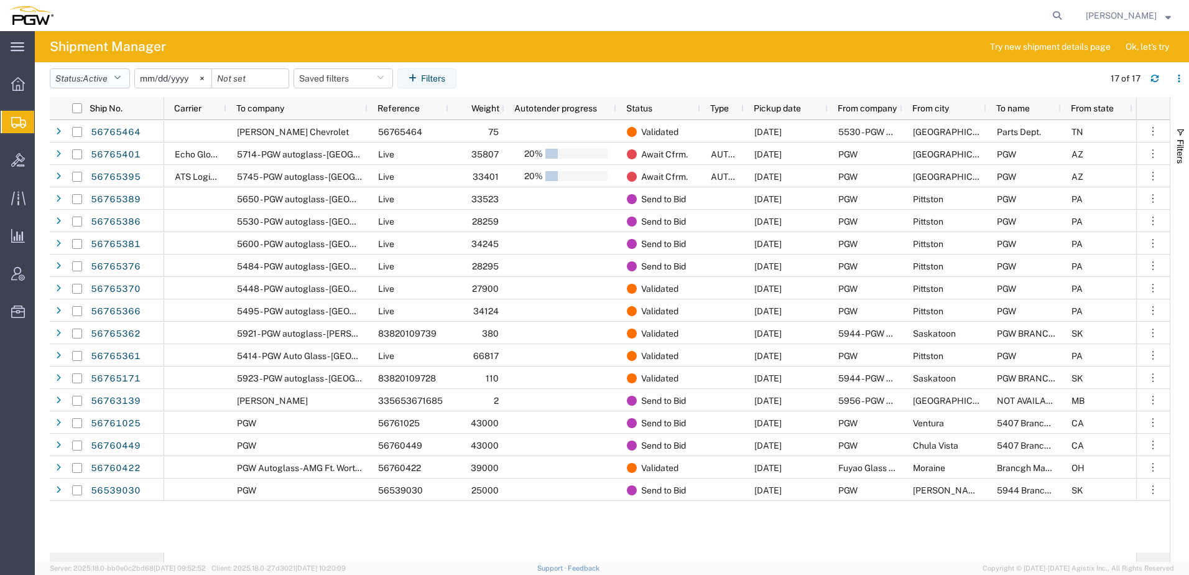
click at [86, 70] on button "Status: Active" at bounding box center [90, 78] width 80 height 20
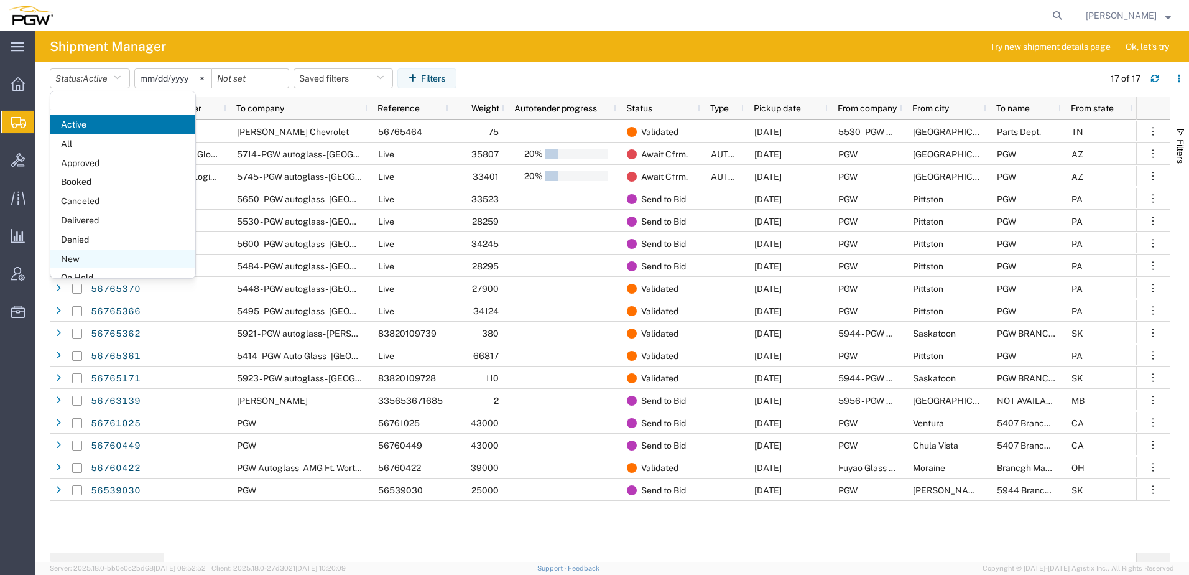
click at [78, 261] on span "New" at bounding box center [122, 258] width 145 height 19
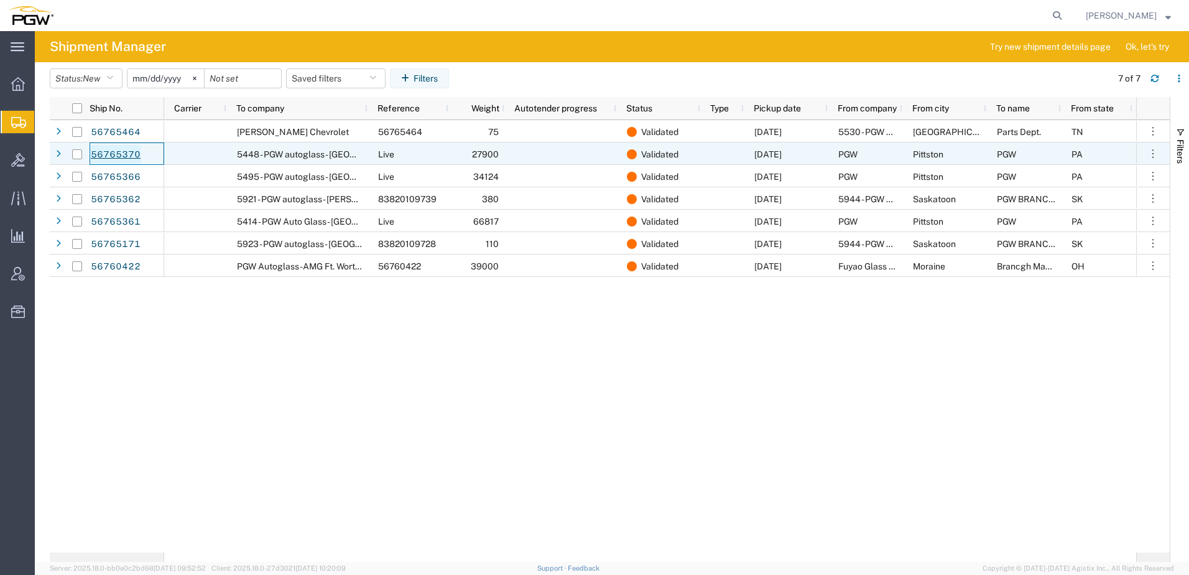
click at [119, 153] on link "56765370" at bounding box center [115, 155] width 51 height 20
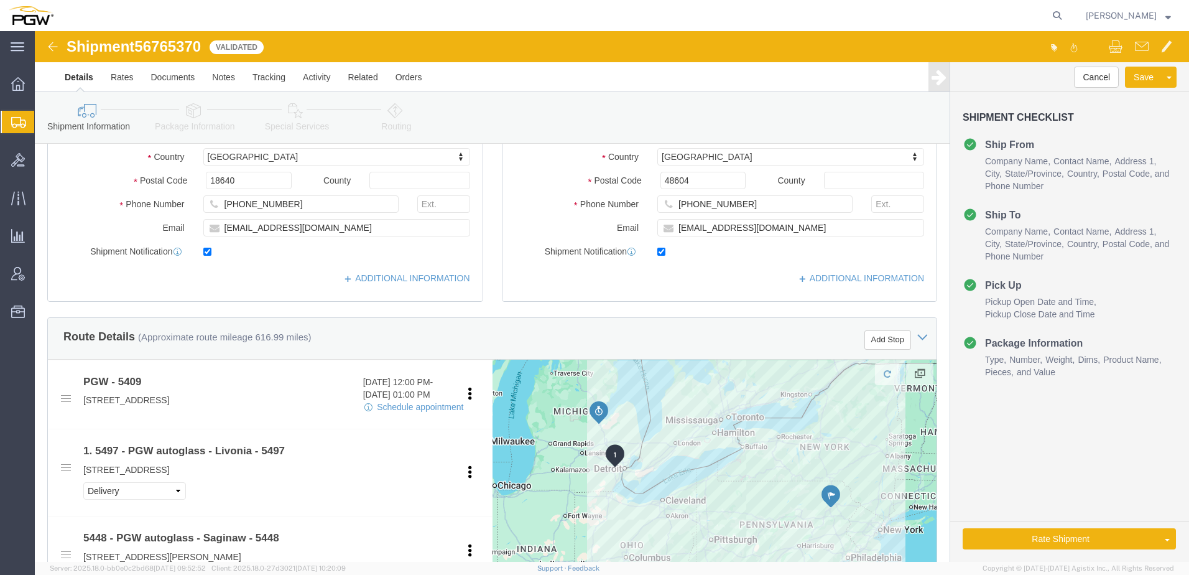
select select "61931"
select select "28295"
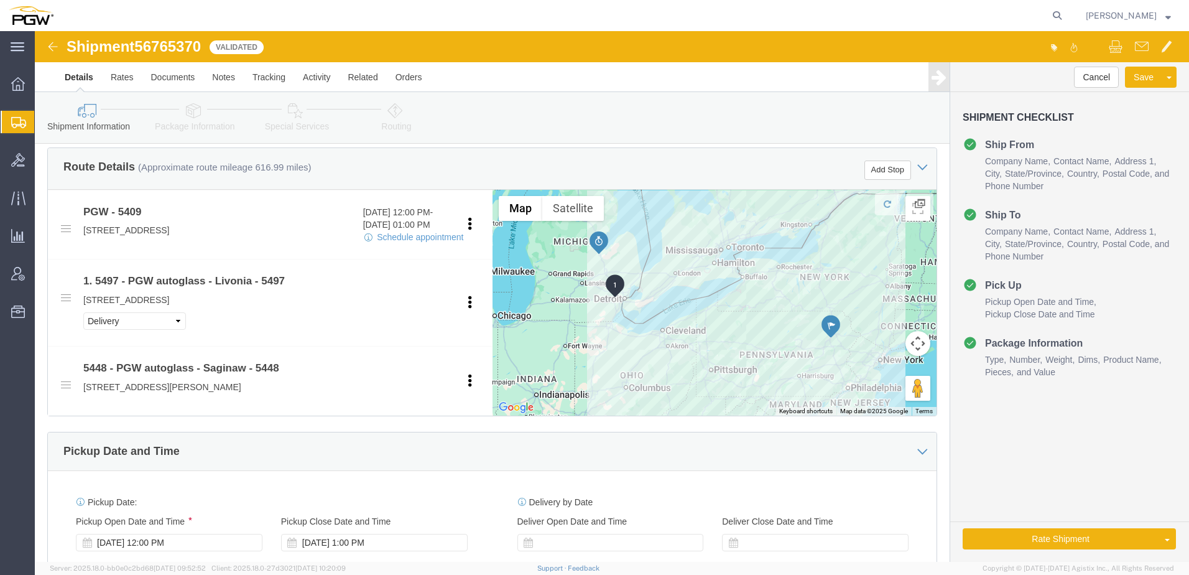
scroll to position [435, 0]
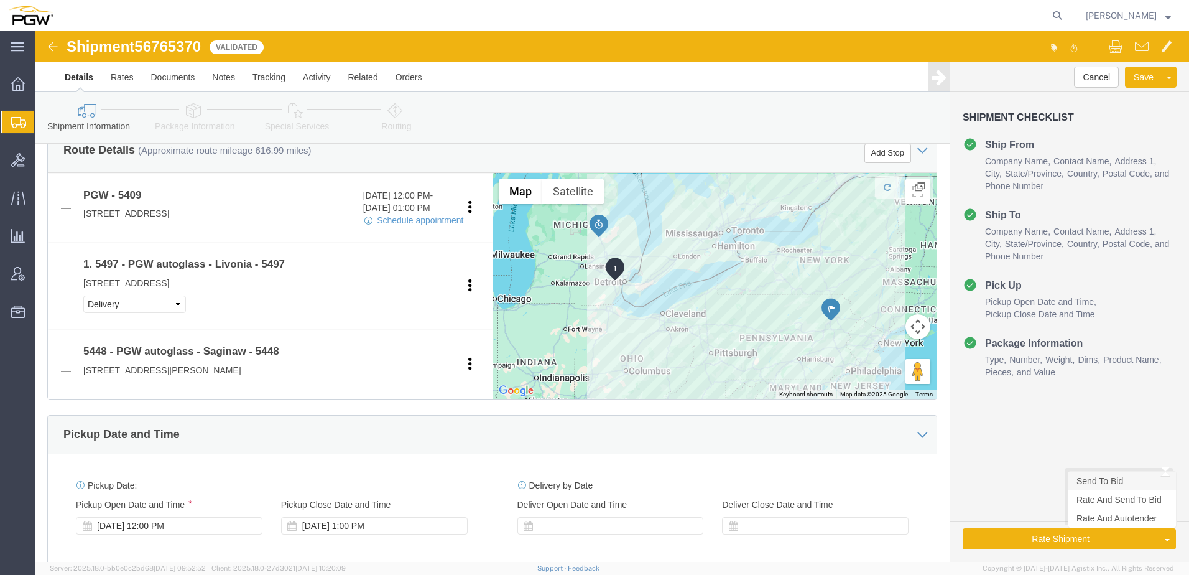
click link "Send To Bid"
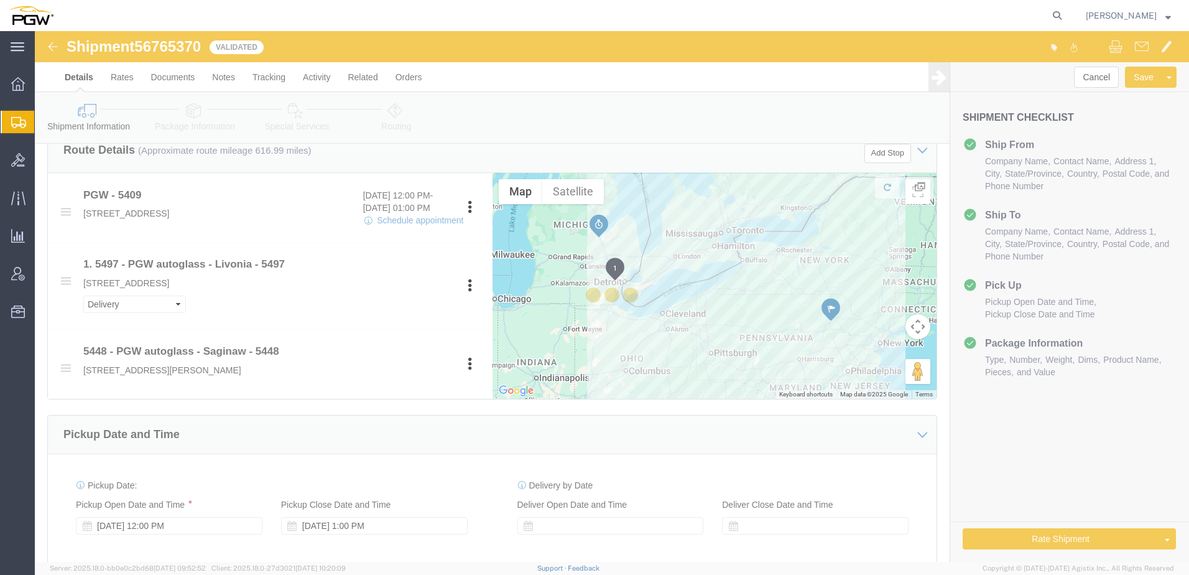
select select "61931"
select select "28295"
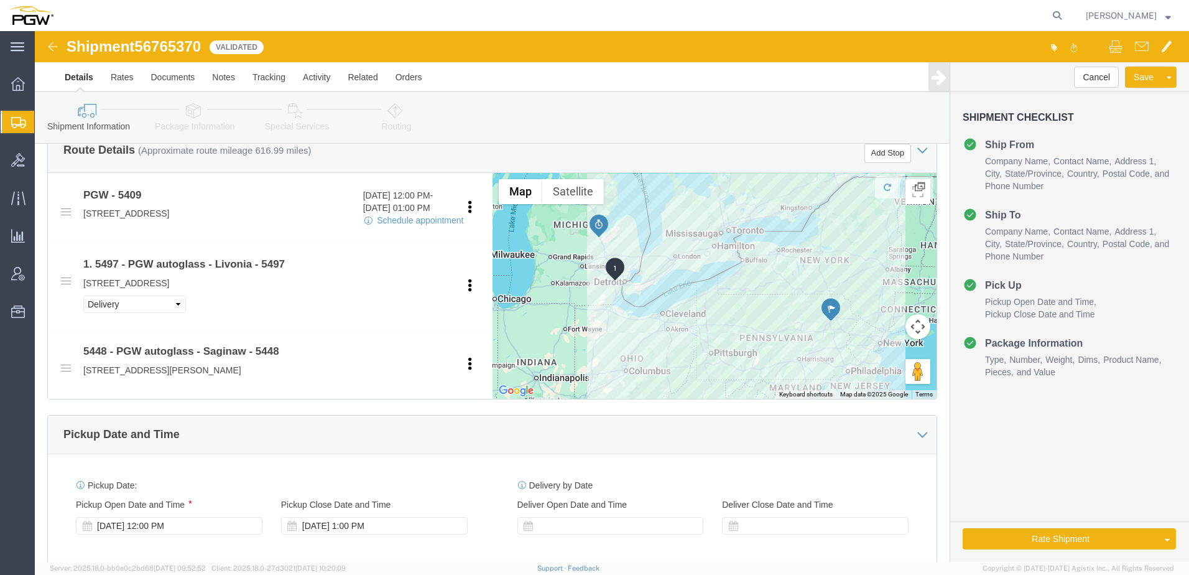
select select "TL"
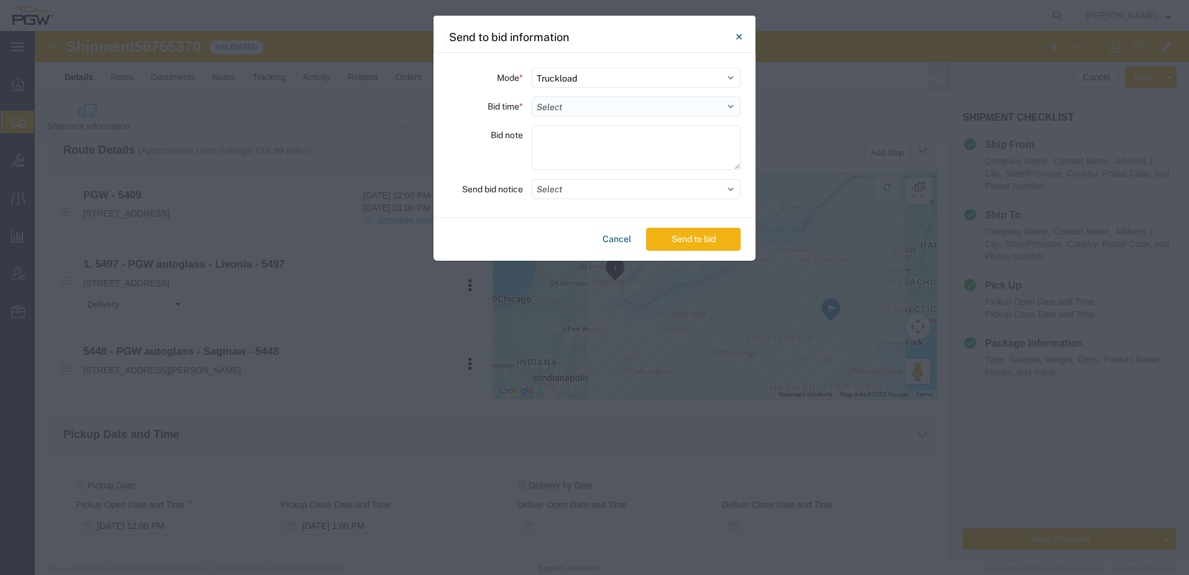
click at [550, 109] on select "Select 30 Min (Rush) 1 Hour (Rush) 2 Hours (Rush) 4 Hours (Rush) 8 Hours (Rush)…" at bounding box center [636, 106] width 209 height 20
select select "24"
click at [532, 96] on select "Select 30 Min (Rush) 1 Hour (Rush) 2 Hours (Rush) 4 Hours (Rush) 8 Hours (Rush)…" at bounding box center [636, 106] width 209 height 20
click at [703, 234] on button "Send to bid" at bounding box center [693, 239] width 95 height 23
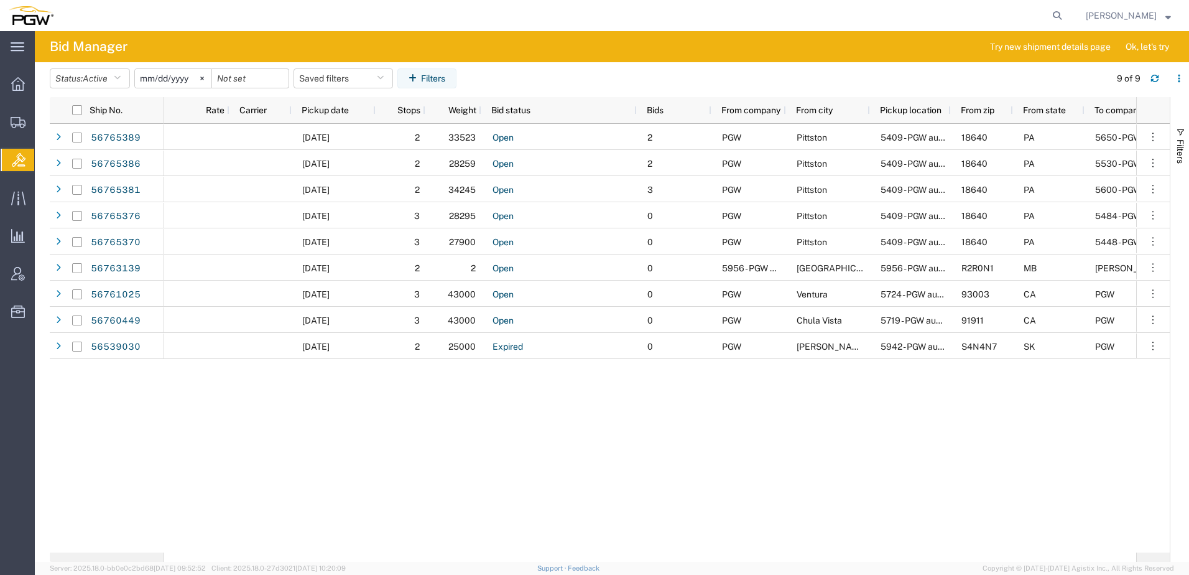
drag, startPoint x: 99, startPoint y: 149, endPoint x: 10, endPoint y: 151, distance: 89.6
click at [0, 0] on span "Shipment Manager" at bounding box center [0, 0] width 0 height 0
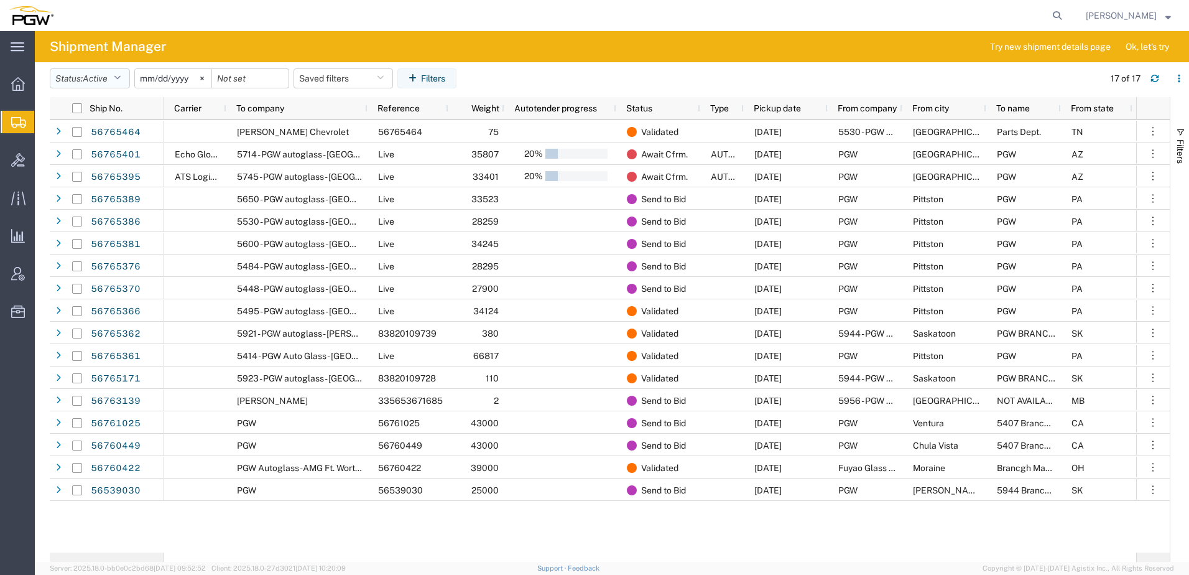
click at [89, 81] on span "Active" at bounding box center [95, 78] width 25 height 10
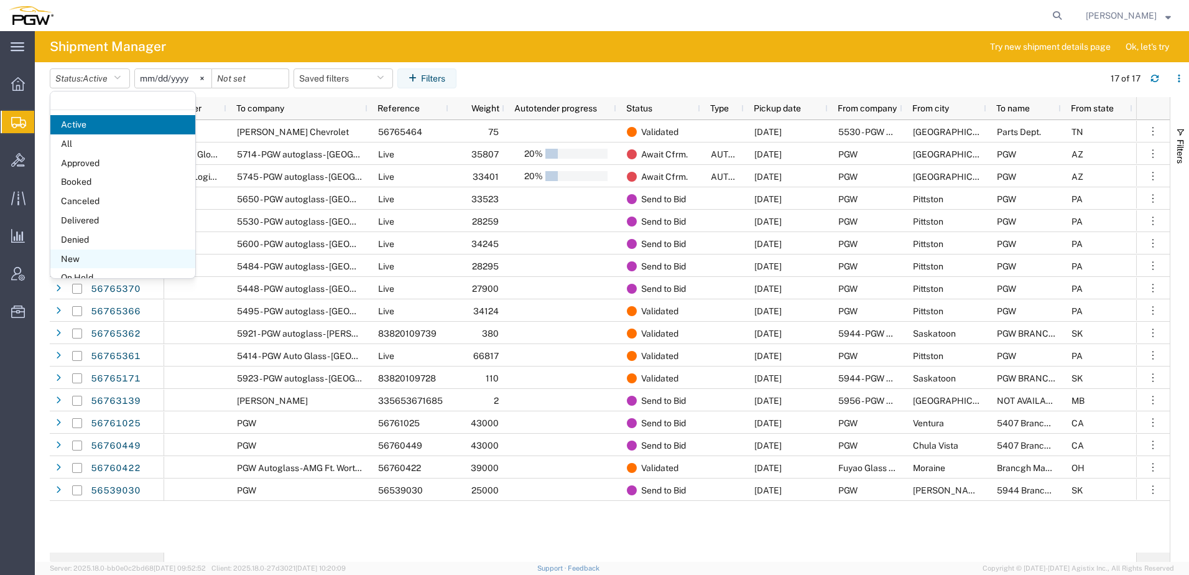
click at [73, 254] on span "New" at bounding box center [122, 258] width 145 height 19
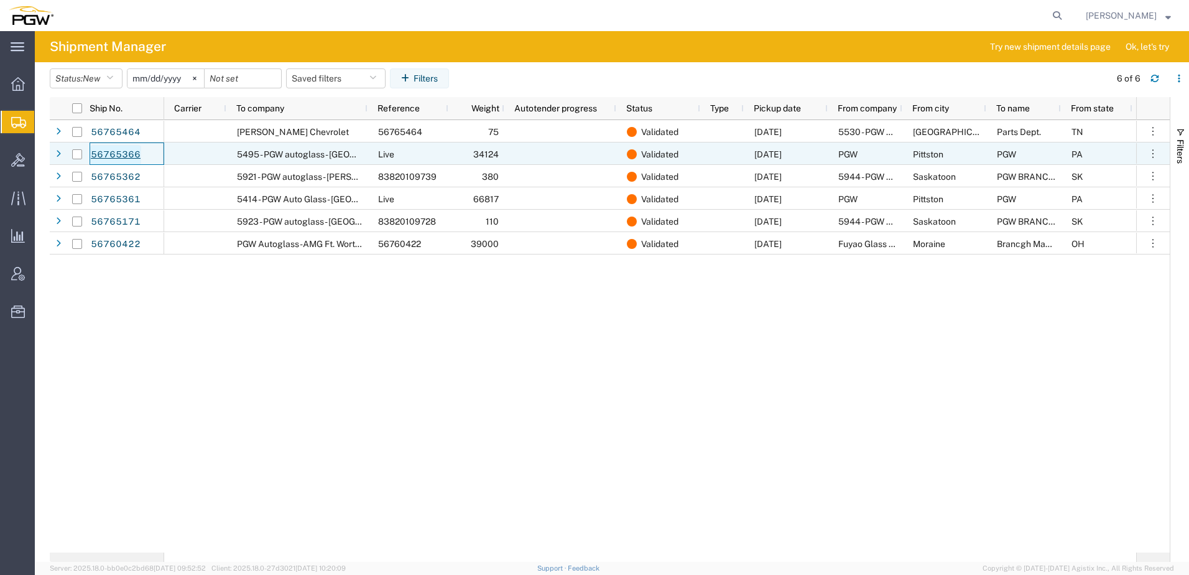
click at [115, 157] on link "56765366" at bounding box center [115, 155] width 51 height 20
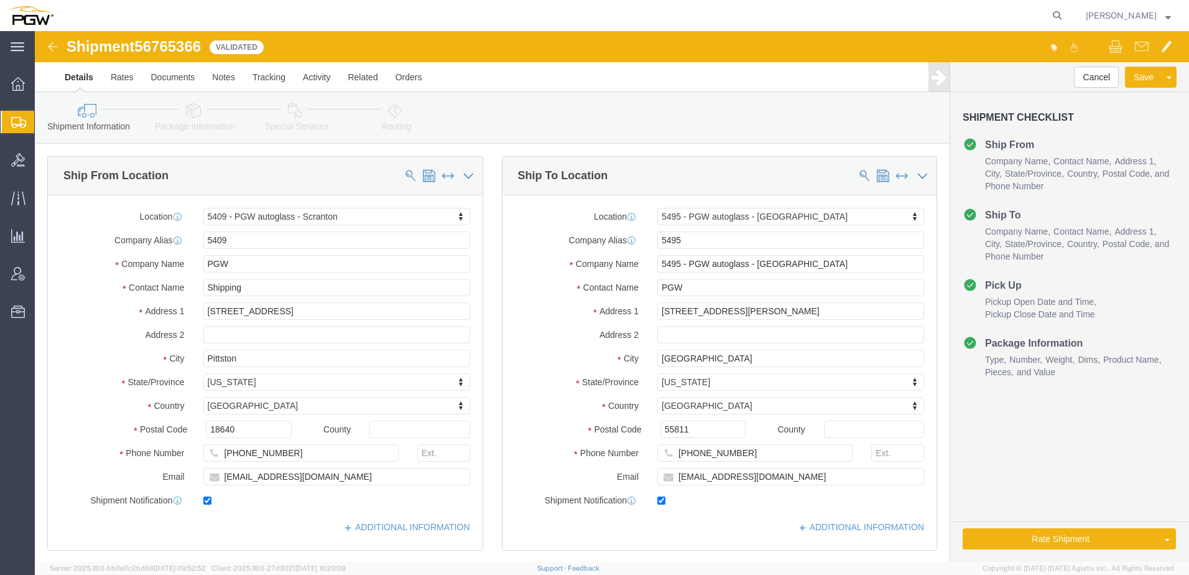
select select "61931"
select select "28325"
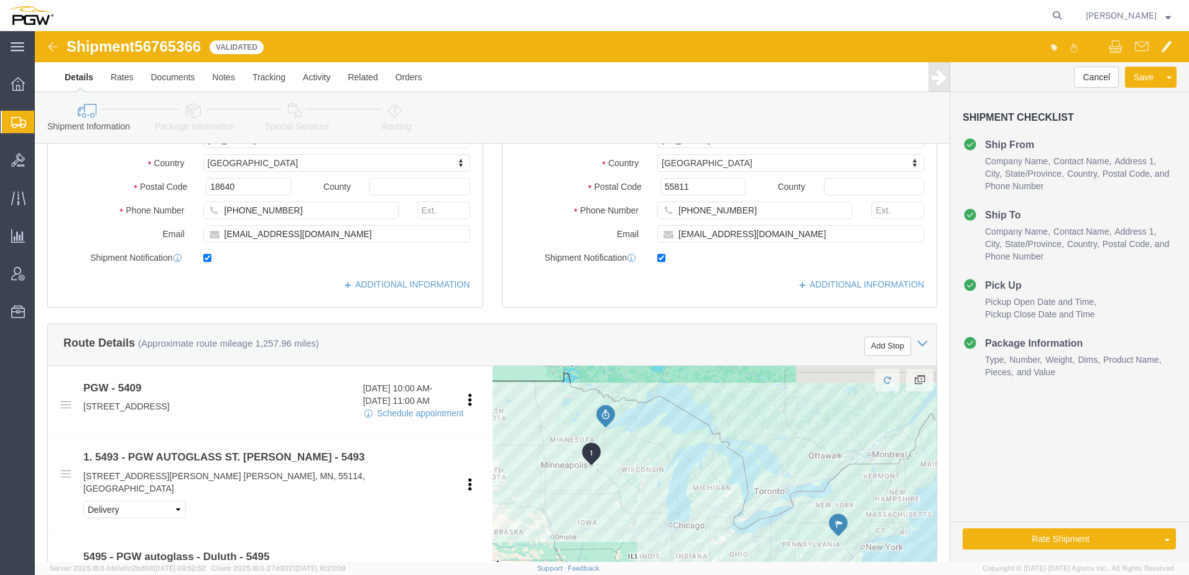
scroll to position [373, 0]
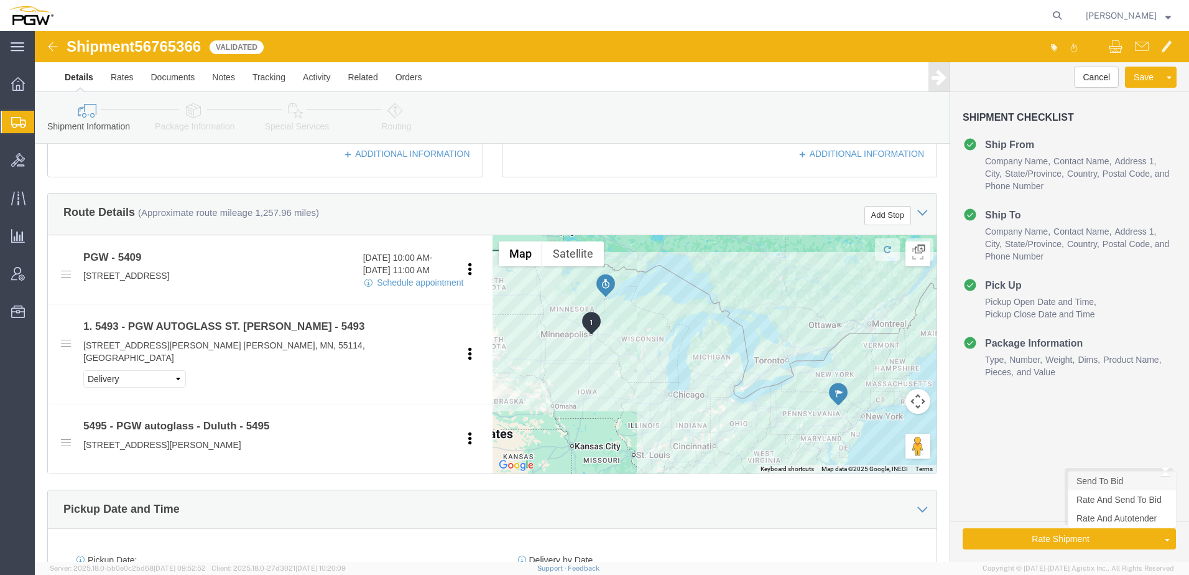
click link "Send To Bid"
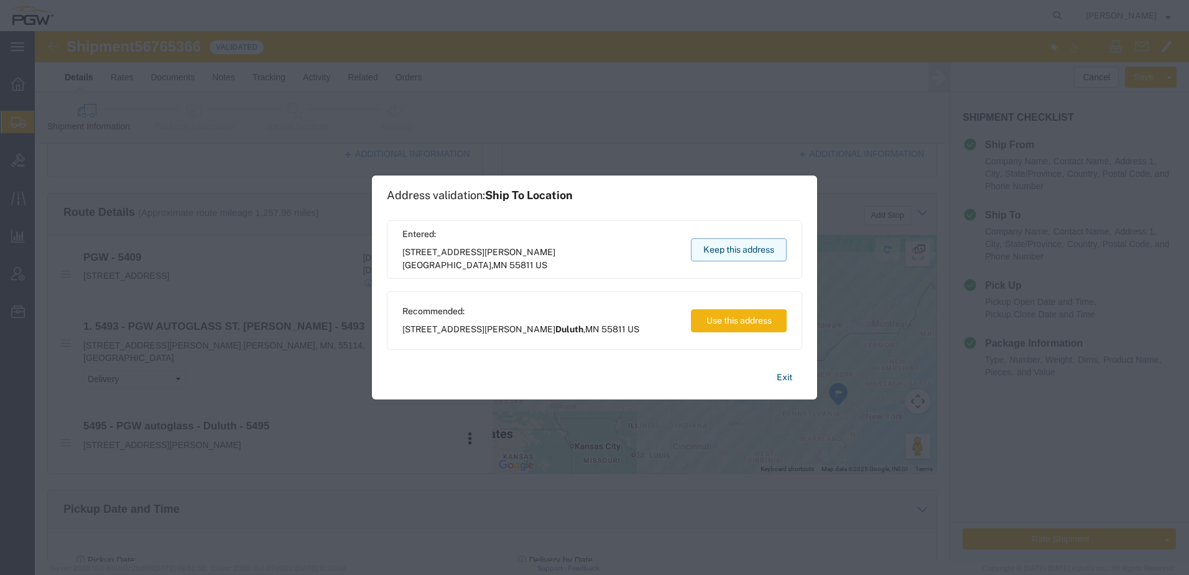
click at [773, 245] on button "Keep this address" at bounding box center [739, 249] width 96 height 23
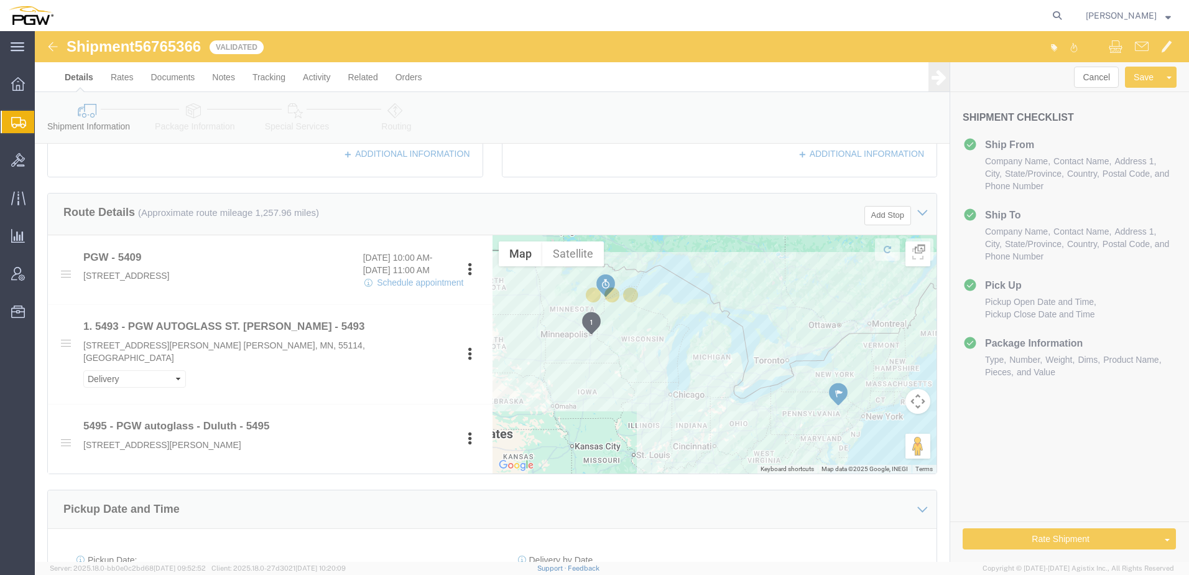
select select "61931"
select select "28325"
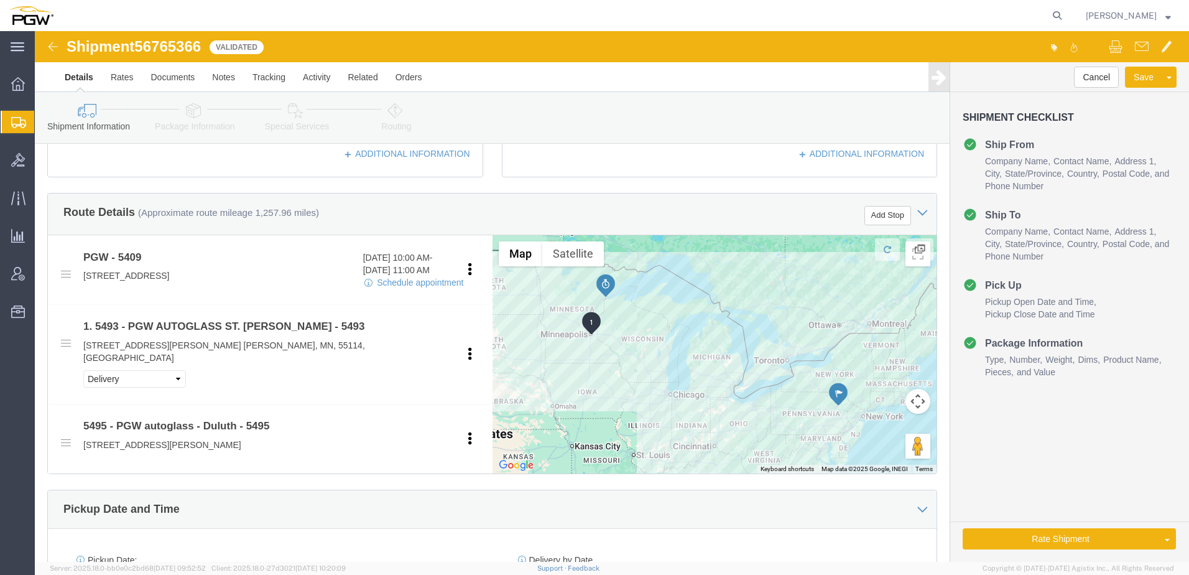
select select "TL"
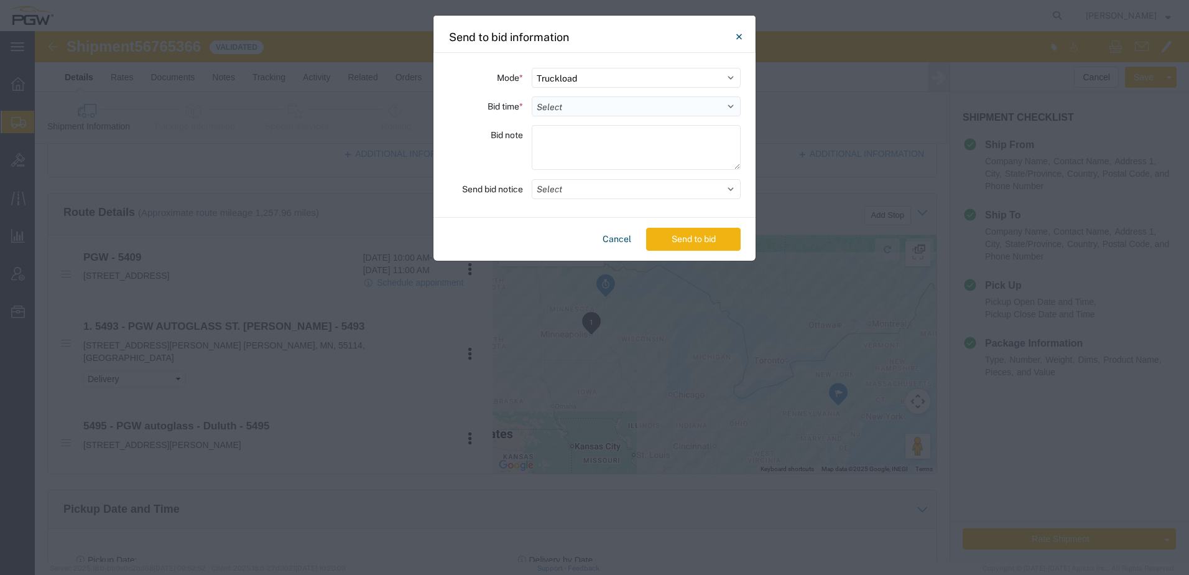
click at [583, 109] on select "Select 30 Min (Rush) 1 Hour (Rush) 2 Hours (Rush) 4 Hours (Rush) 8 Hours (Rush)…" at bounding box center [636, 106] width 209 height 20
select select "24"
click at [532, 96] on select "Select 30 Min (Rush) 1 Hour (Rush) 2 Hours (Rush) 4 Hours (Rush) 8 Hours (Rush)…" at bounding box center [636, 106] width 209 height 20
click at [690, 237] on button "Send to bid" at bounding box center [693, 239] width 95 height 23
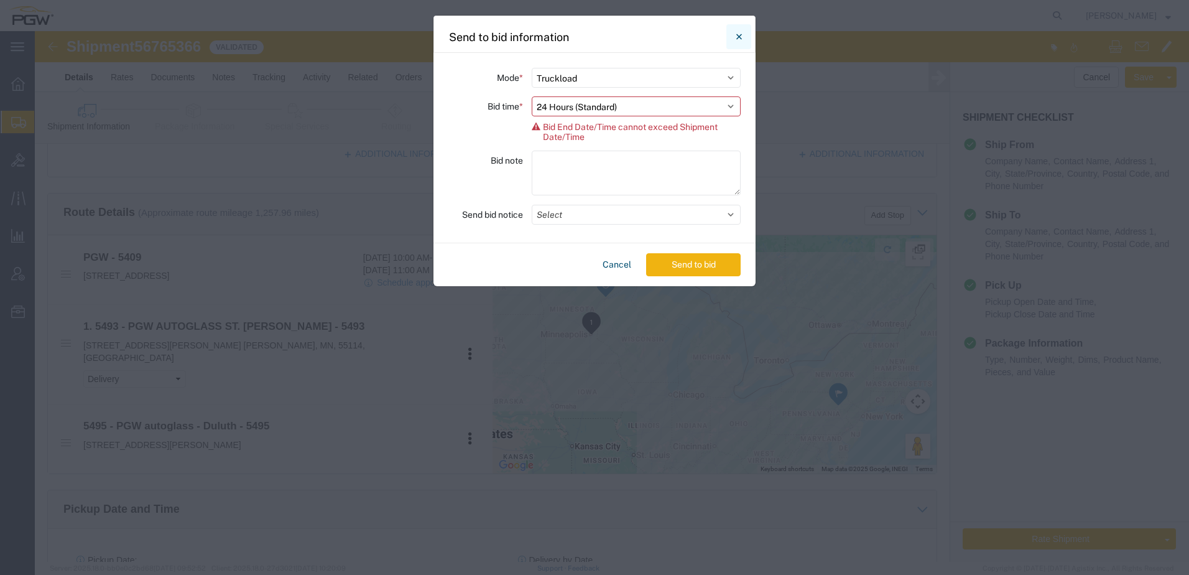
click at [738, 35] on icon "Close" at bounding box center [739, 37] width 6 height 6
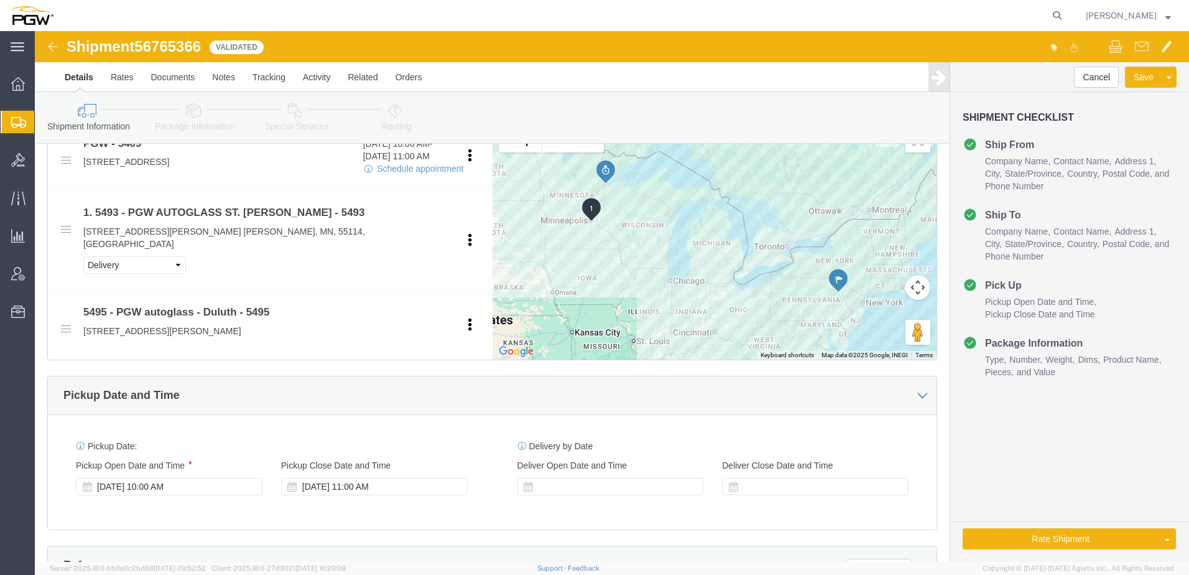
scroll to position [497, 0]
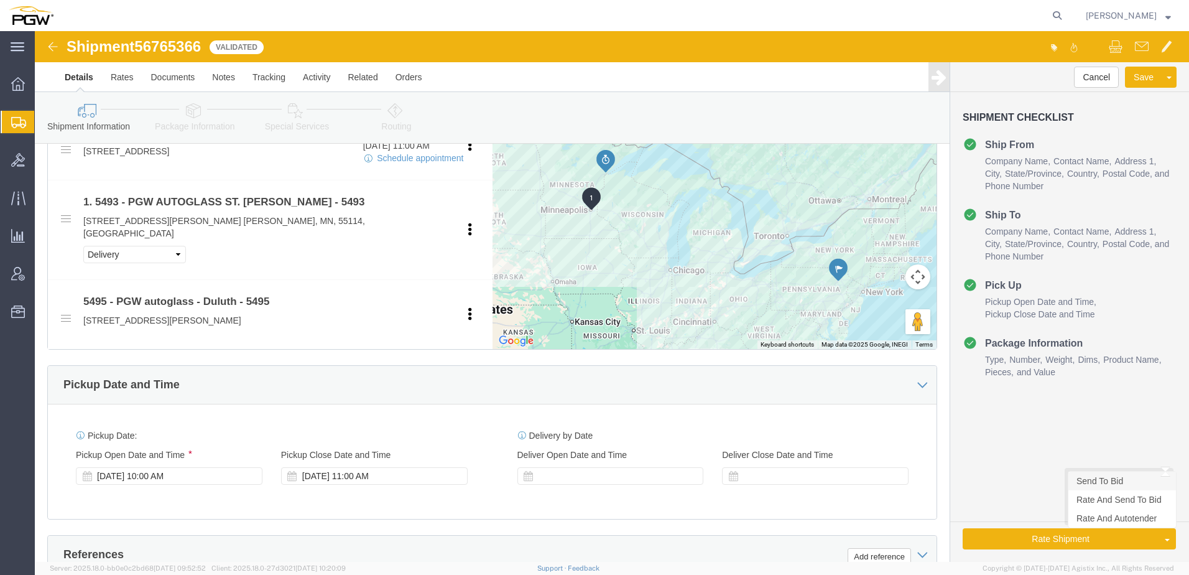
click link "Send To Bid"
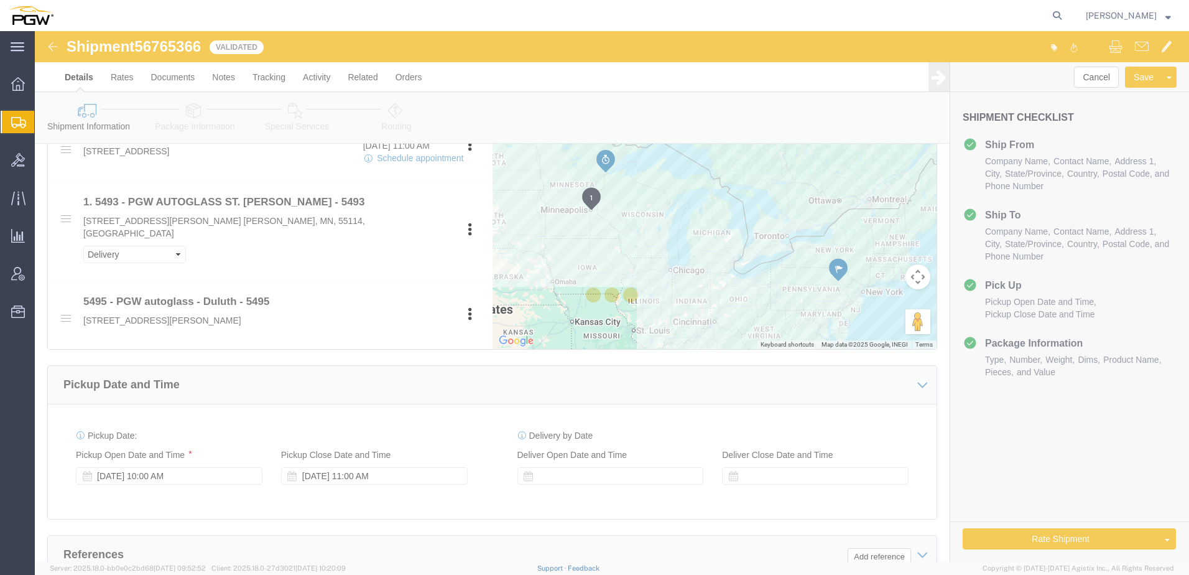
select select "61931"
select select "28325"
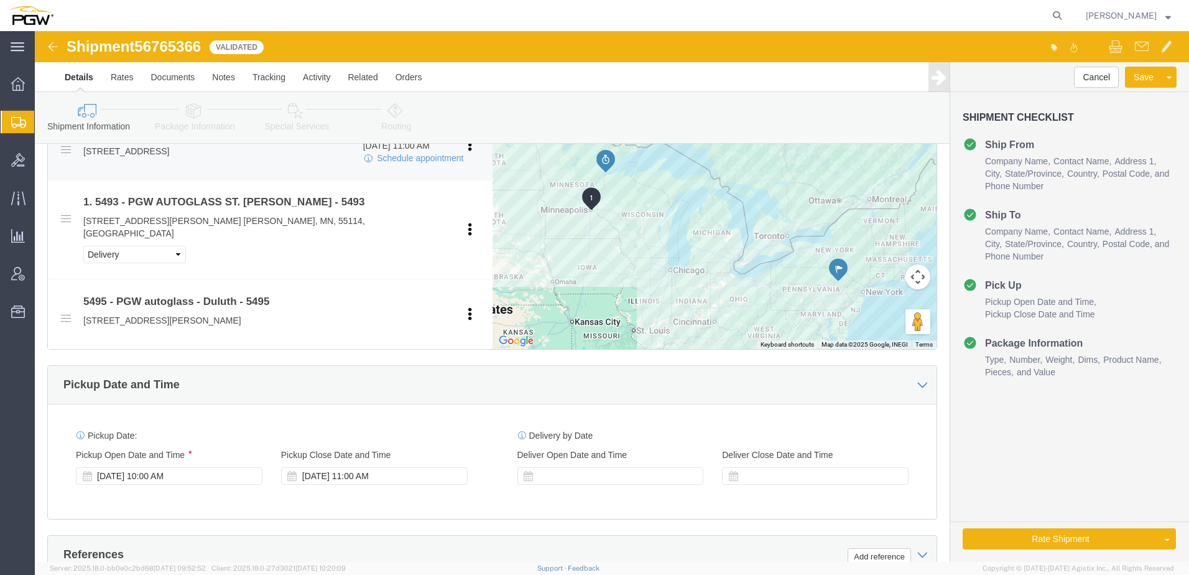
select select "TL"
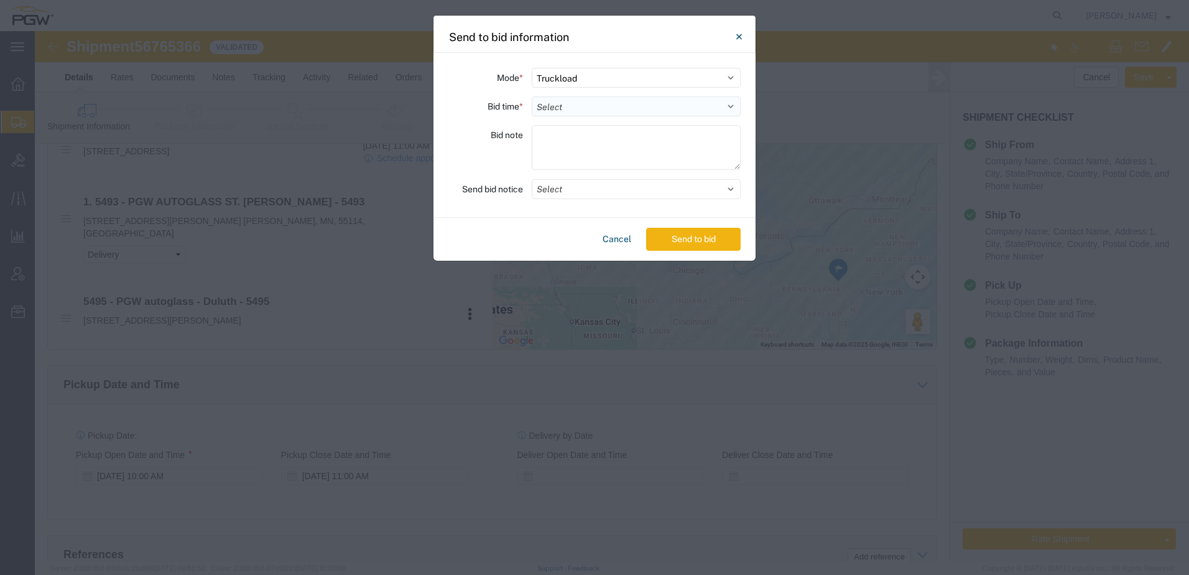
click at [593, 113] on select "Select 30 Min (Rush) 1 Hour (Rush) 2 Hours (Rush) 4 Hours (Rush) 8 Hours (Rush)…" at bounding box center [636, 106] width 209 height 20
select select "20"
click at [532, 96] on select "Select 30 Min (Rush) 1 Hour (Rush) 2 Hours (Rush) 4 Hours (Rush) 8 Hours (Rush)…" at bounding box center [636, 106] width 209 height 20
click at [683, 236] on button "Send to bid" at bounding box center [693, 239] width 95 height 23
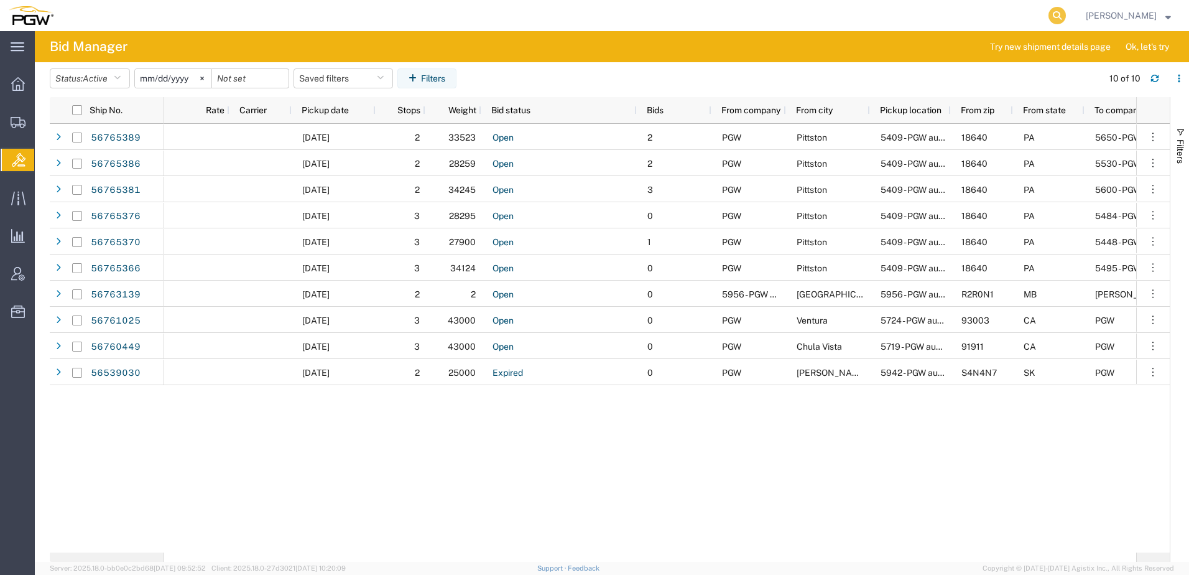
click at [1065, 11] on icon at bounding box center [1056, 15] width 17 height 17
click at [837, 19] on input "search" at bounding box center [859, 16] width 378 height 30
paste input "668246"
type input "668246"
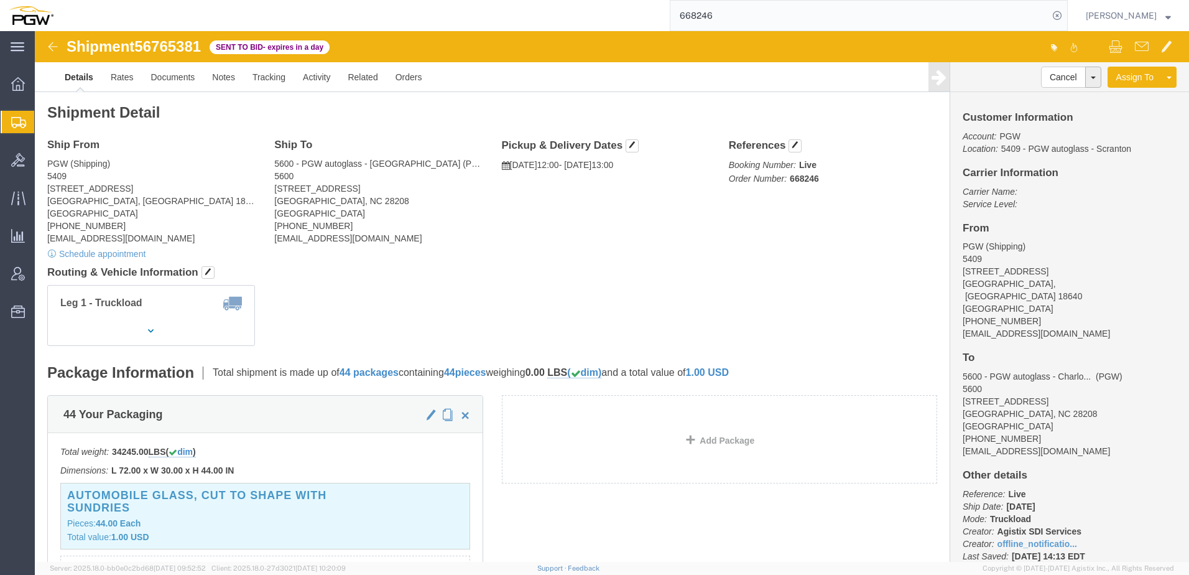
click link "Clone Shipment"
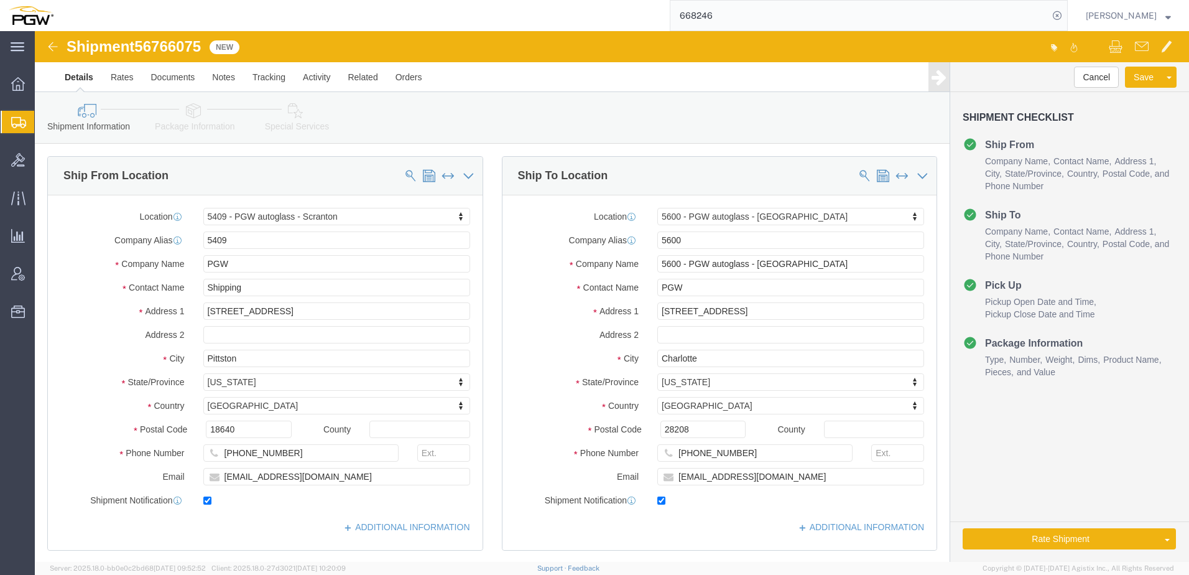
select select "61931"
select select "28401"
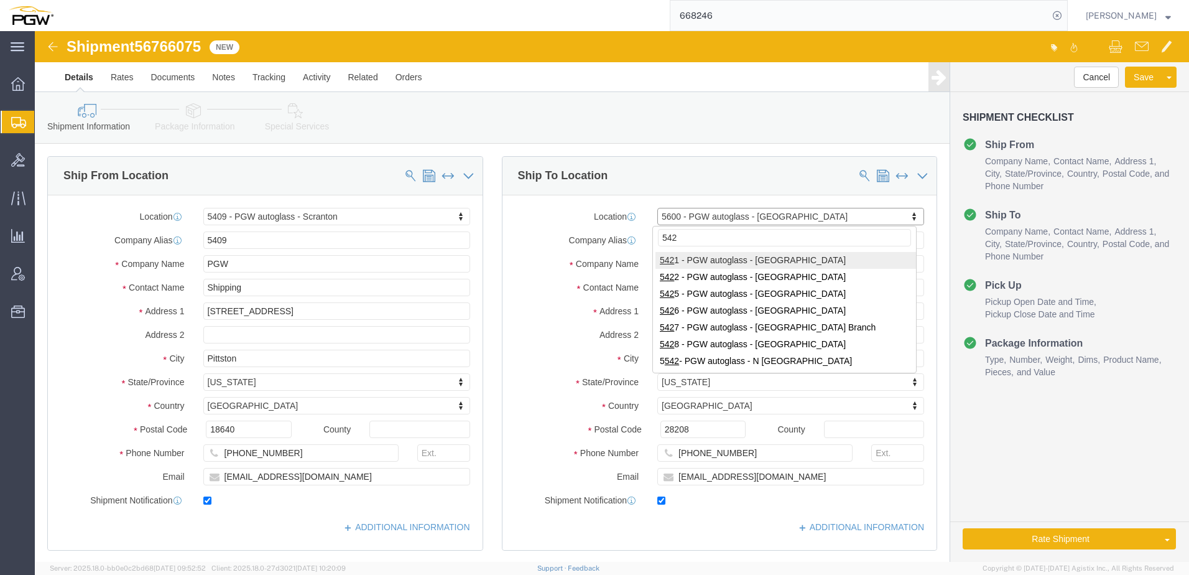
type input "5428"
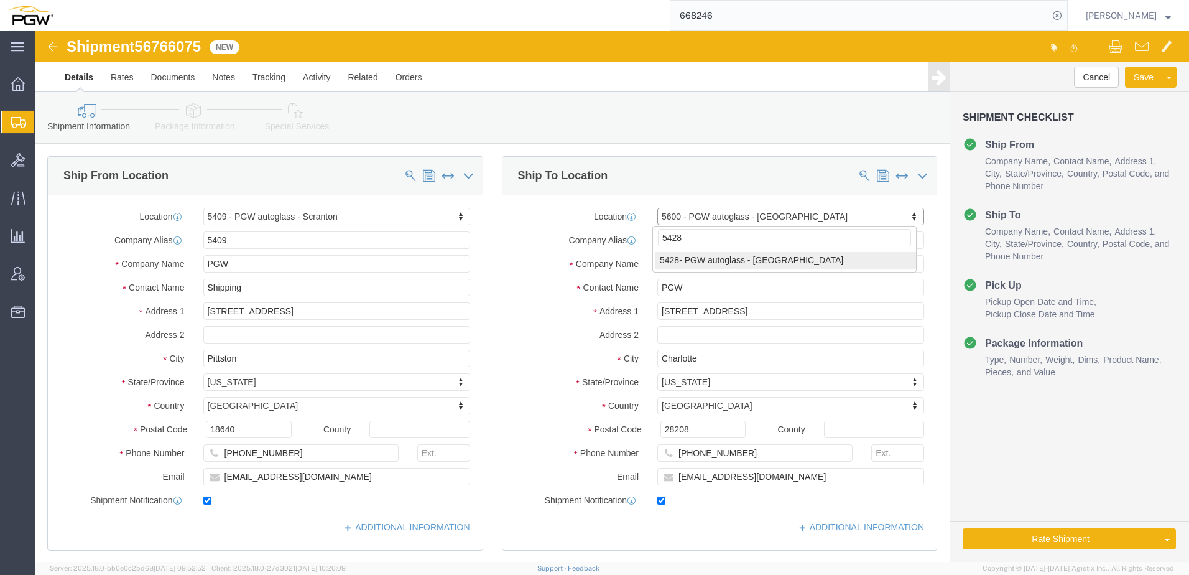
select select "28281"
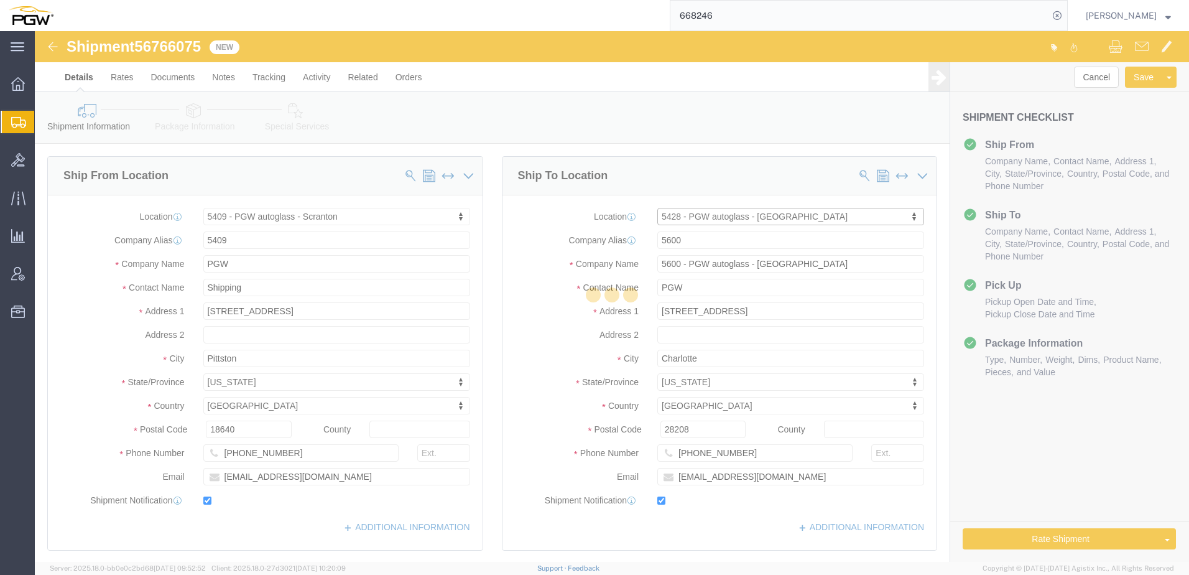
type input "5428"
type input "PGW"
type input "5428 Branch Manager"
type input "50 S Fairbank St"
type input "Addison"
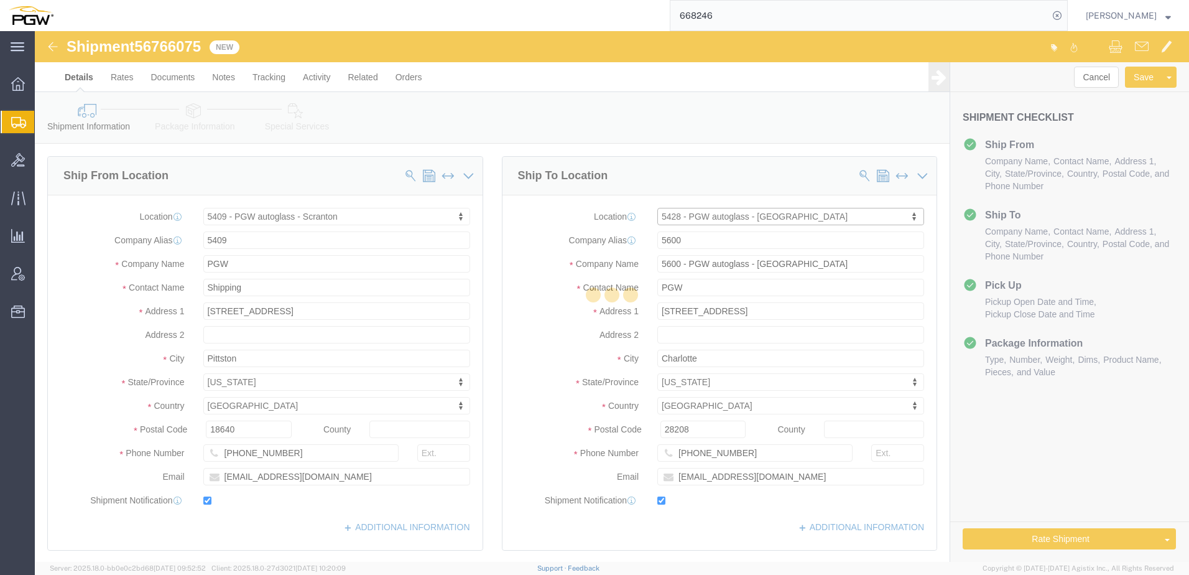
type input "60101"
type input "630-279-1343"
type input "jkachnik@pgwautoglass.com"
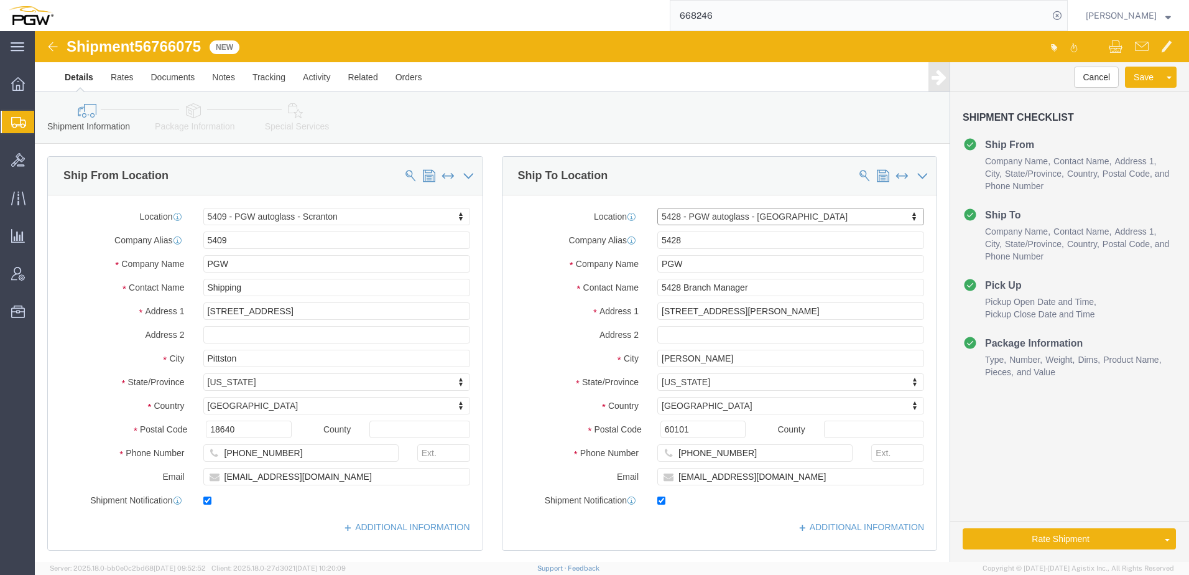
select select "IL"
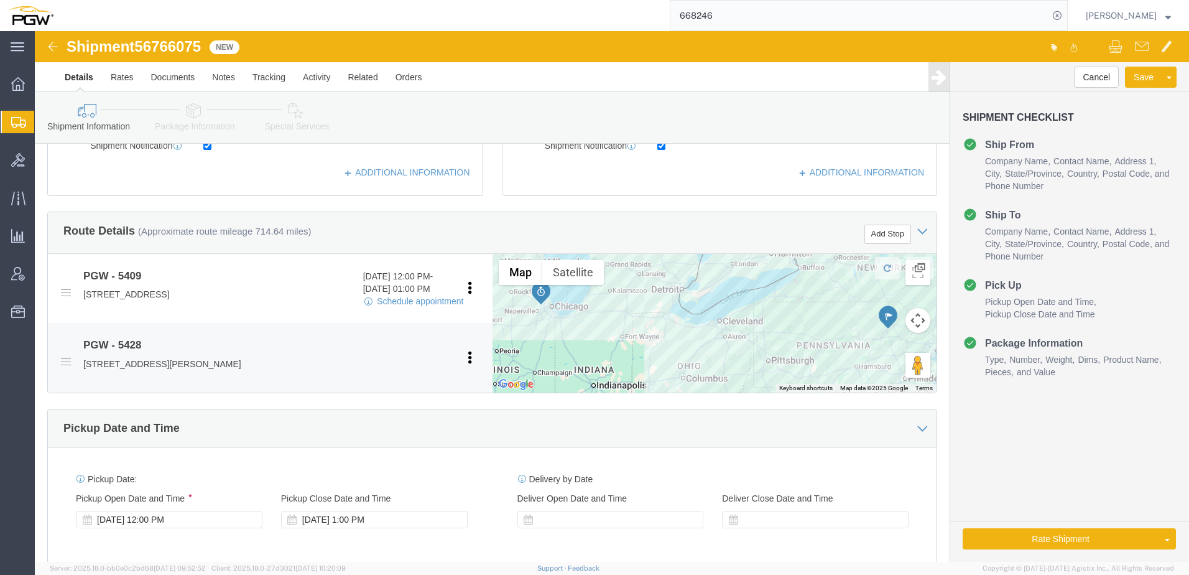
scroll to position [373, 0]
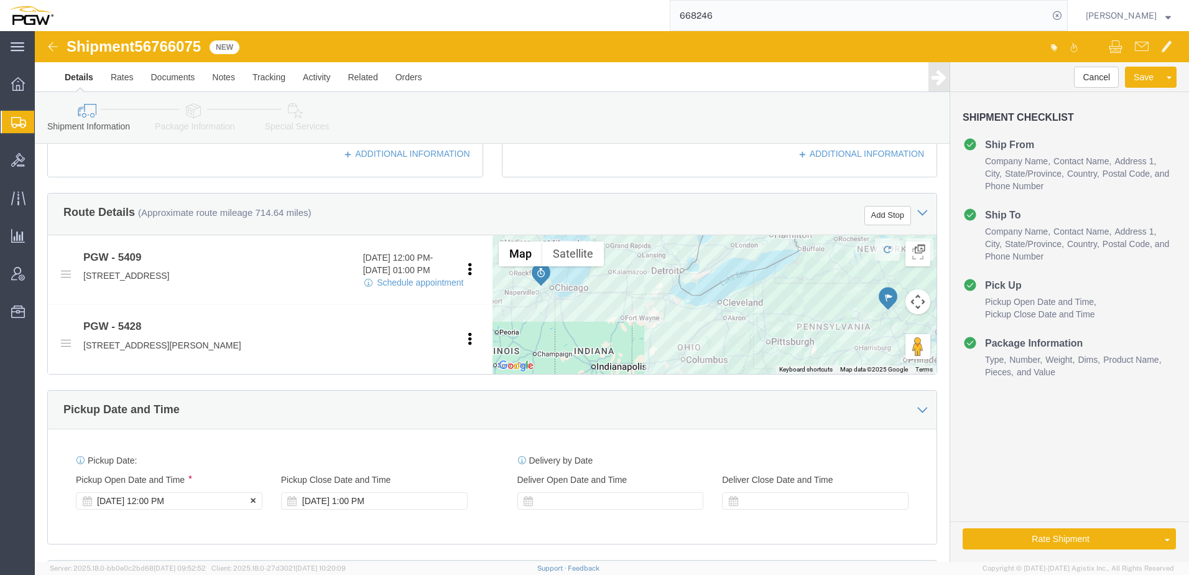
click div "Sep 13 2025 12:00 PM"
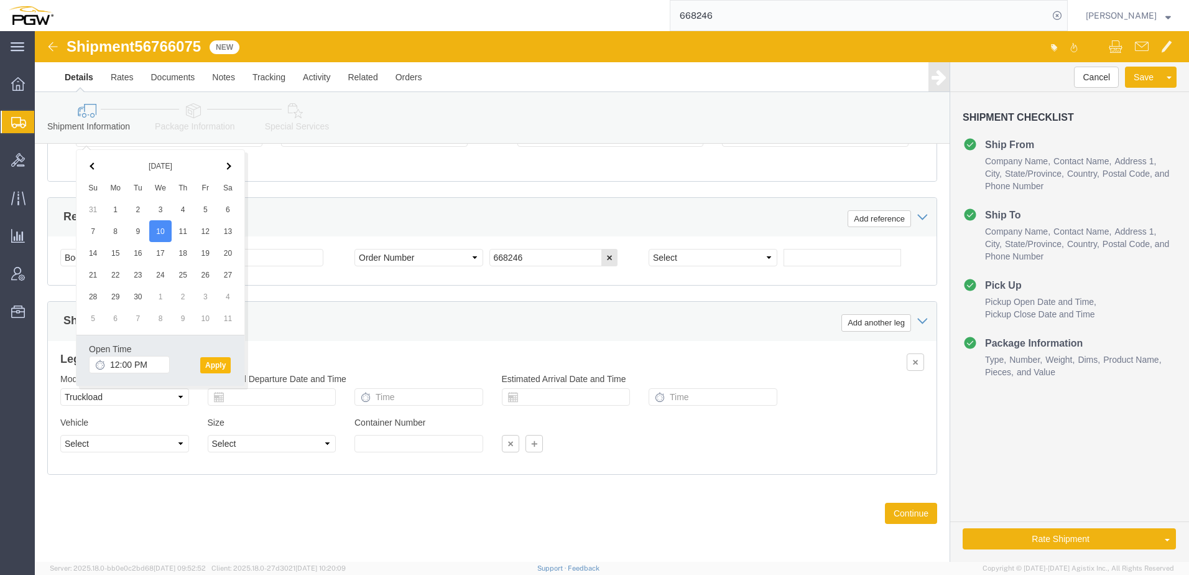
click button "Apply"
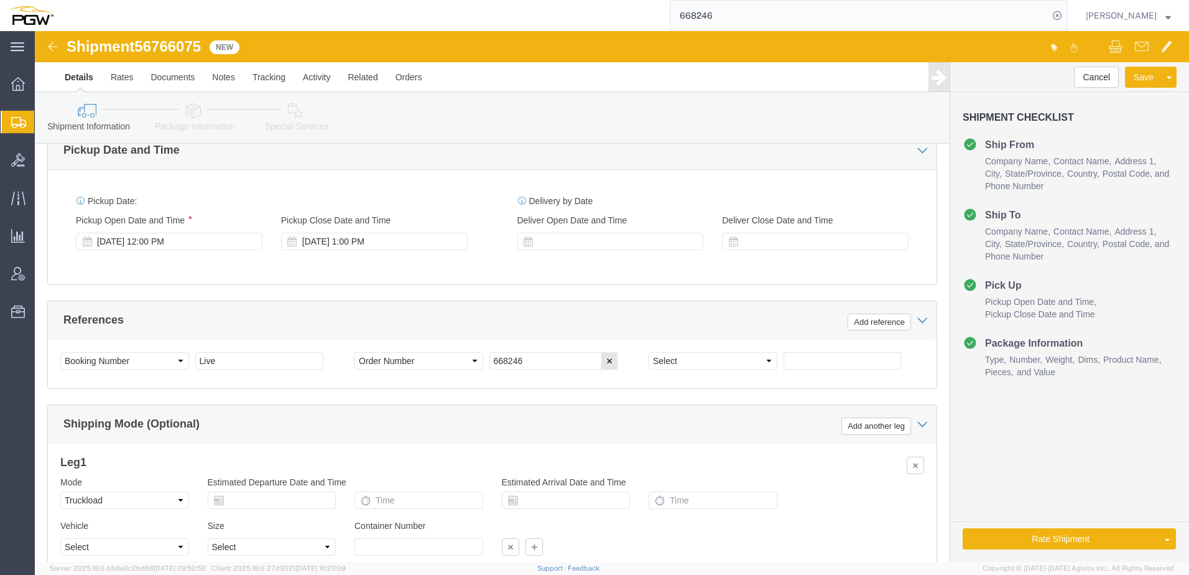
scroll to position [549, 0]
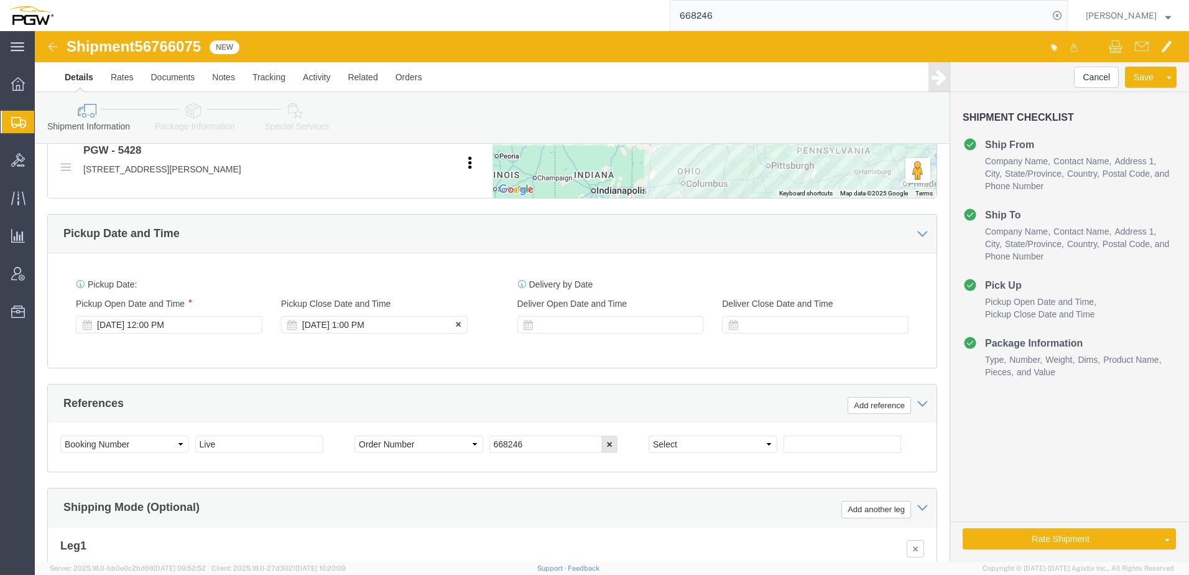
click div "Sep 13 2025 1:00 PM"
click button "Apply"
drag, startPoint x: 517, startPoint y: 419, endPoint x: 216, endPoint y: 373, distance: 304.5
click div "References Add reference Select Account Type Activity ID Airline Appointment Nu…"
paste input "81"
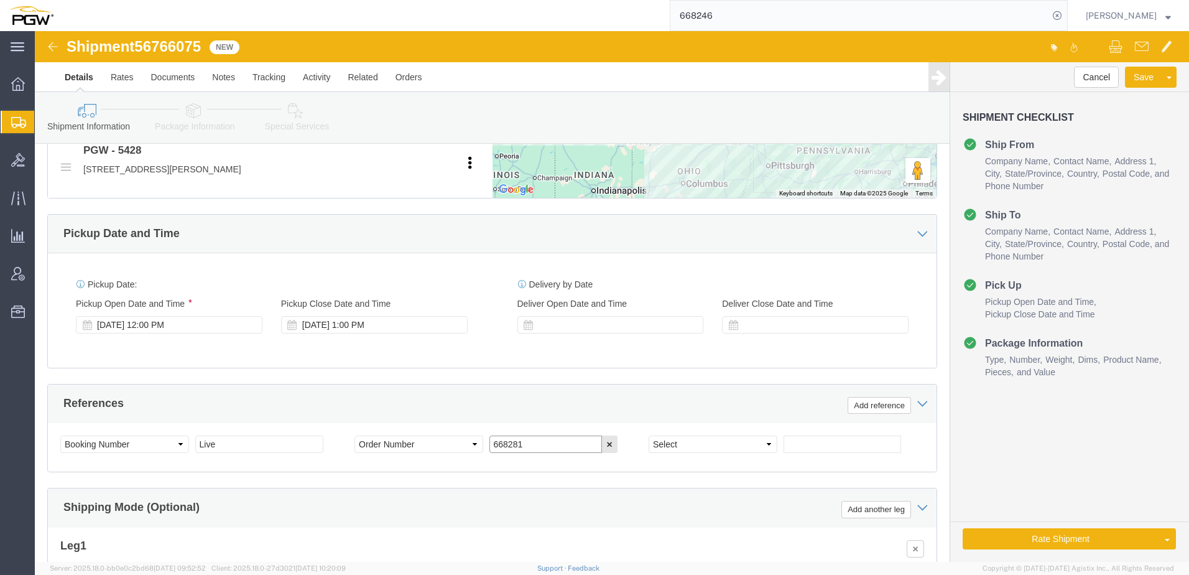
type input "668281"
click link "Package Information"
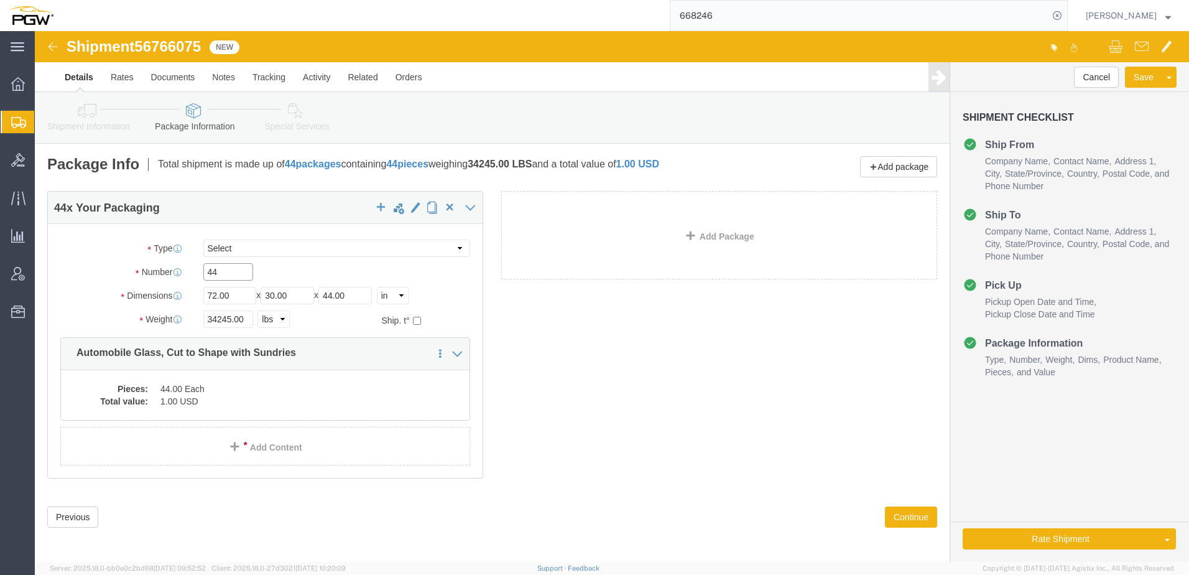
drag, startPoint x: 190, startPoint y: 236, endPoint x: 58, endPoint y: 231, distance: 131.9
click div "Package Type Select Bale(s) Basket(s) Bolt(s) Bottle(s) Buckets Bulk Bundle(s) …"
type input "40"
drag, startPoint x: 195, startPoint y: 284, endPoint x: -16, endPoint y: 274, distance: 211.0
click html "Shipment 56766075 New Details Rates Documents Notes Tracking Activity Related O…"
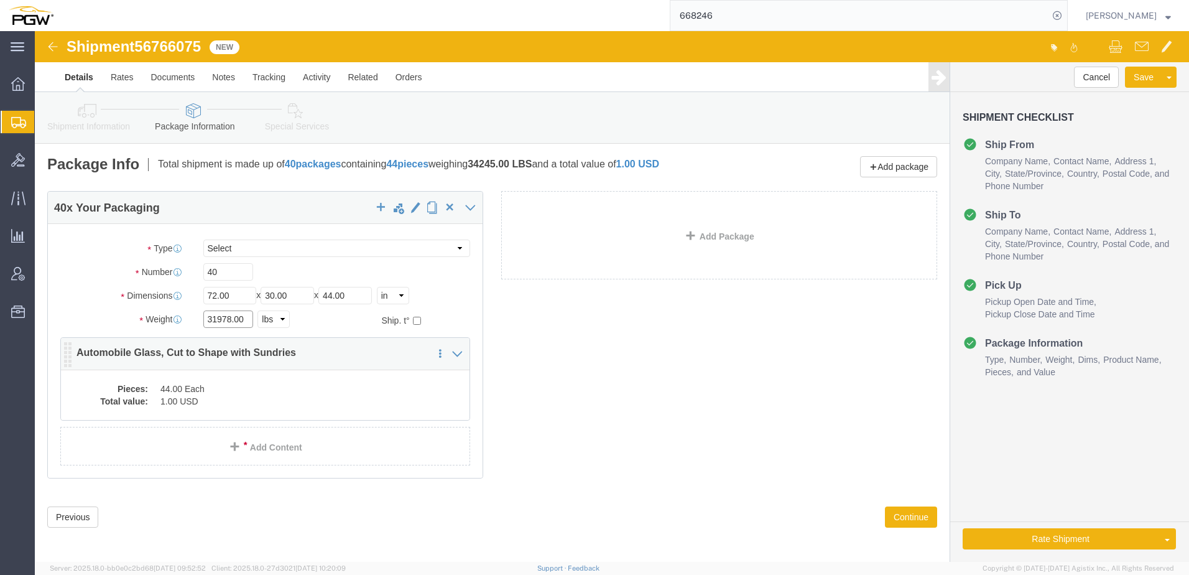
type input "31978.00"
click div "Pieces: 44.00 Each Total value: 1.00 USD"
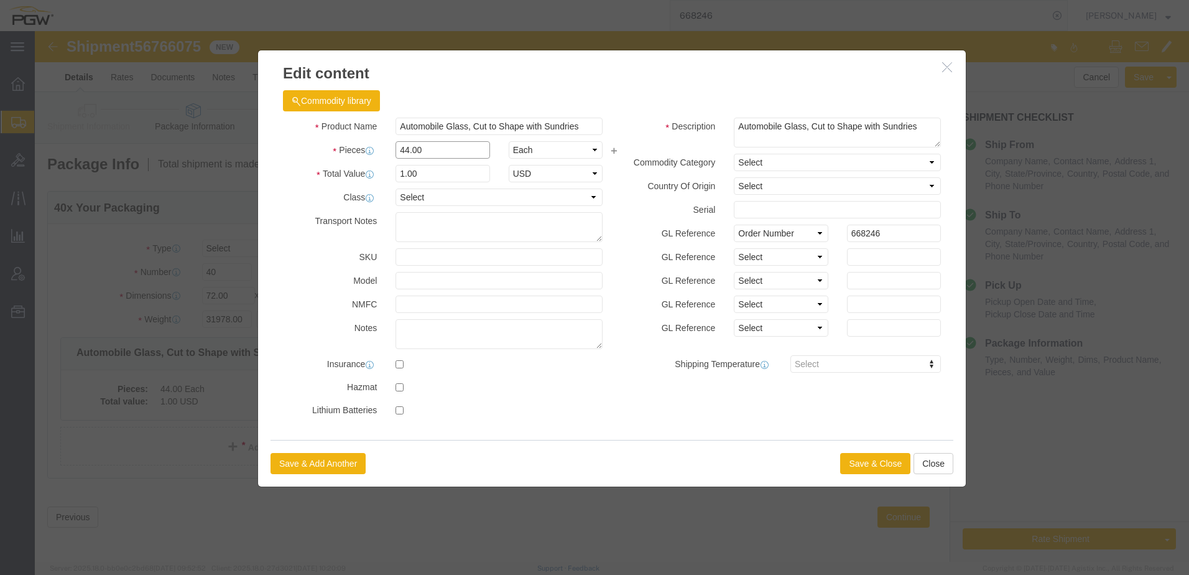
drag, startPoint x: 414, startPoint y: 121, endPoint x: 42, endPoint y: 116, distance: 371.3
click div "Edit content Commodity library Product Name Automobile Glass, Cut to Shape with…"
type input "40.00"
type input "0.91"
type input "1.00"
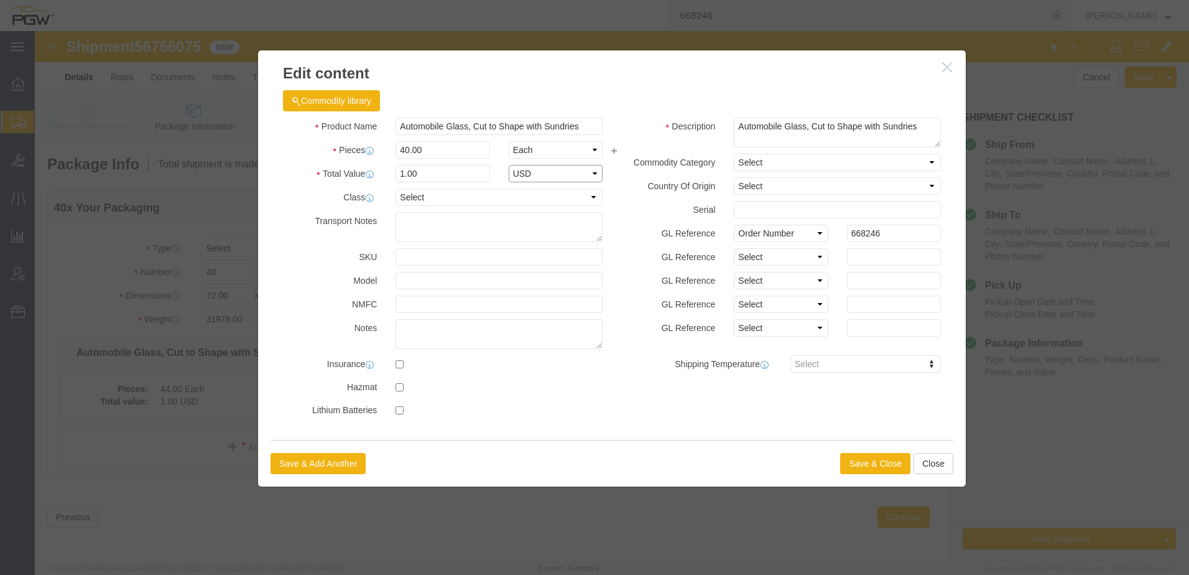
select select "USD"
click button "Save & Close"
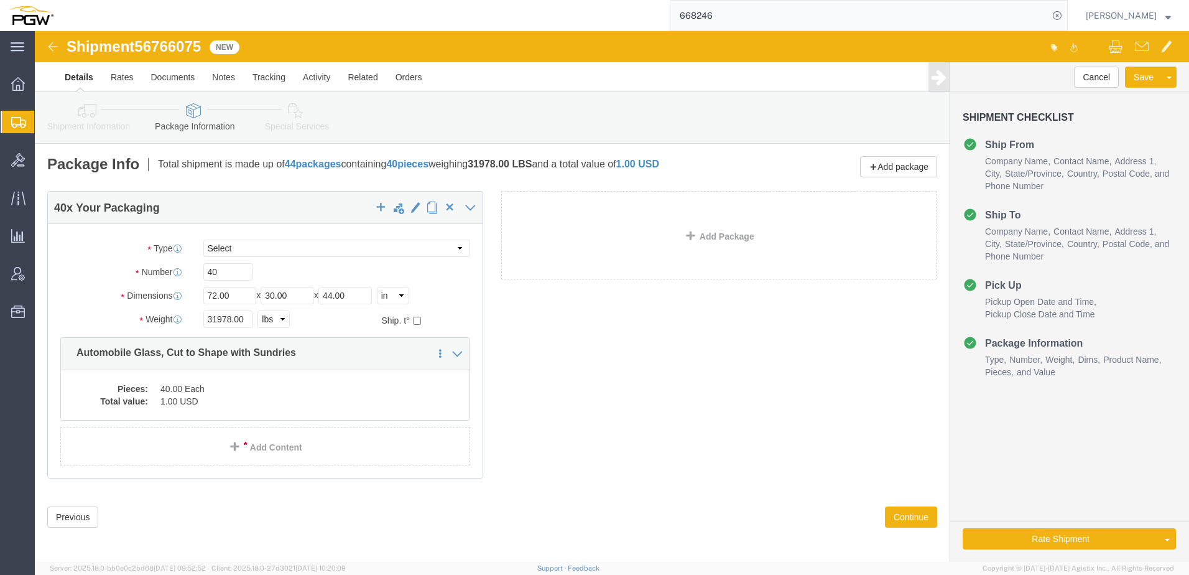
click link "Shipment Information"
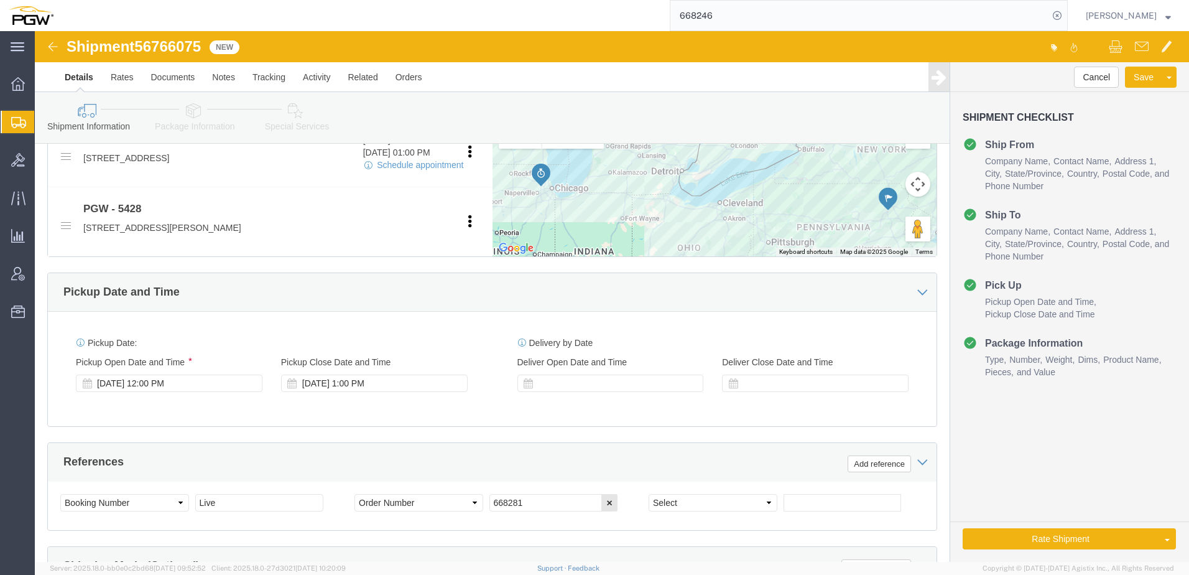
scroll to position [560, 0]
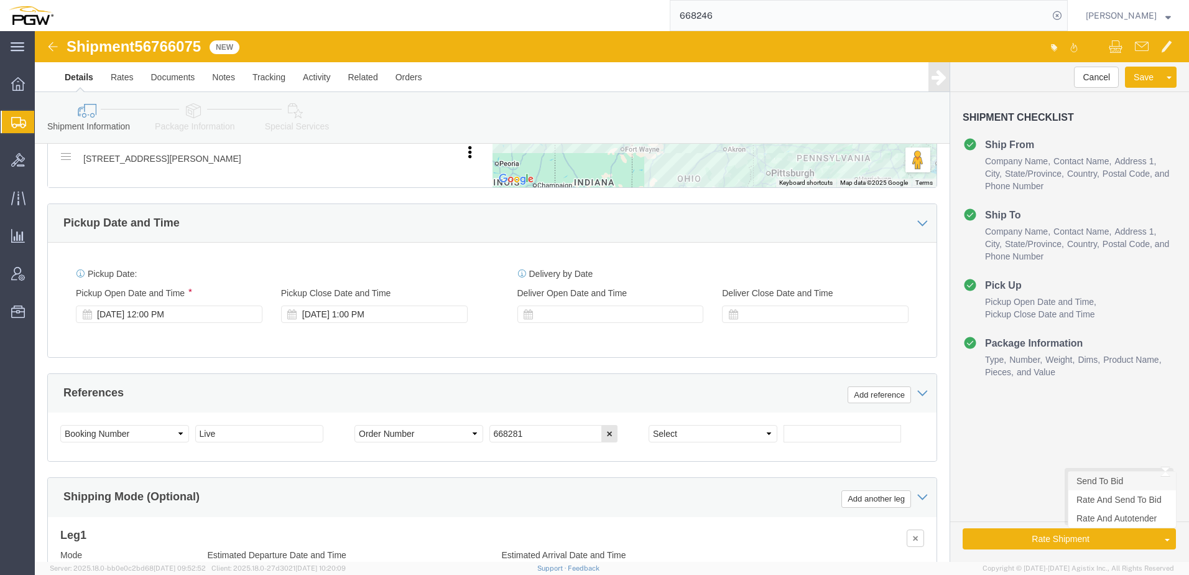
click link "Send To Bid"
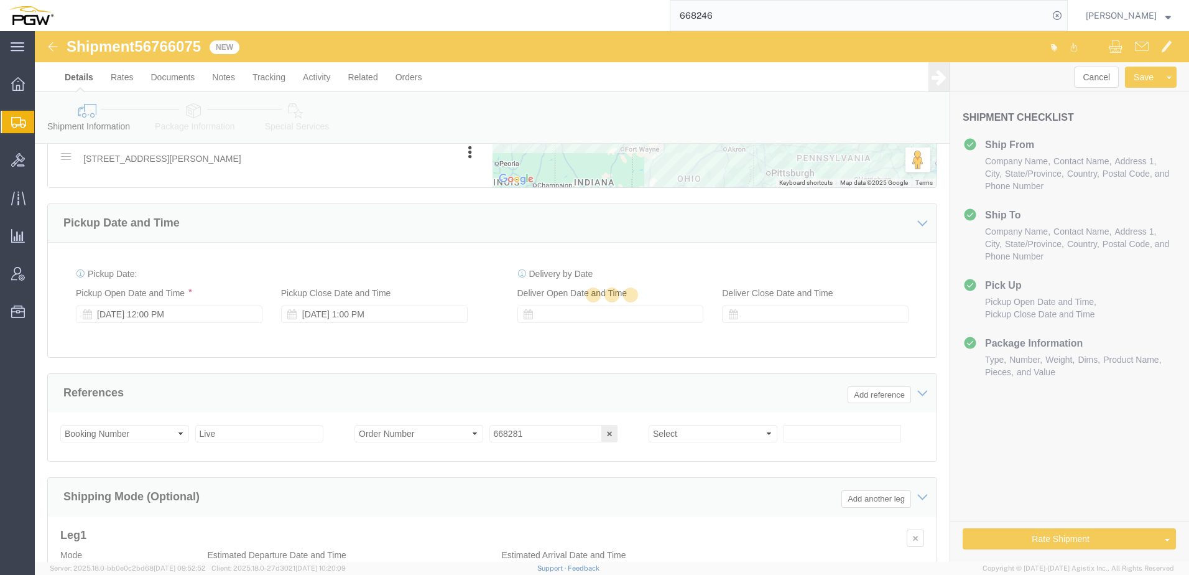
select select "TL"
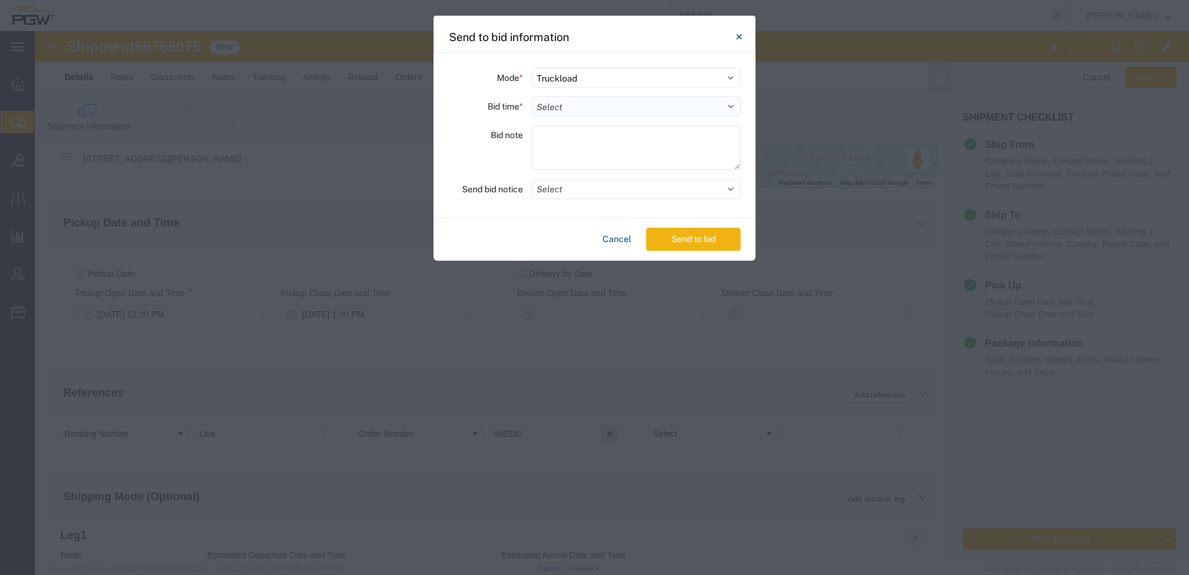
click at [588, 106] on select "Select 30 Min (Rush) 1 Hour (Rush) 2 Hours (Rush) 4 Hours (Rush) 8 Hours (Rush)…" at bounding box center [636, 106] width 209 height 20
select select "20"
click at [532, 96] on select "Select 30 Min (Rush) 1 Hour (Rush) 2 Hours (Rush) 4 Hours (Rush) 8 Hours (Rush)…" at bounding box center [636, 106] width 209 height 20
click at [677, 241] on button "Send to bid" at bounding box center [693, 239] width 95 height 23
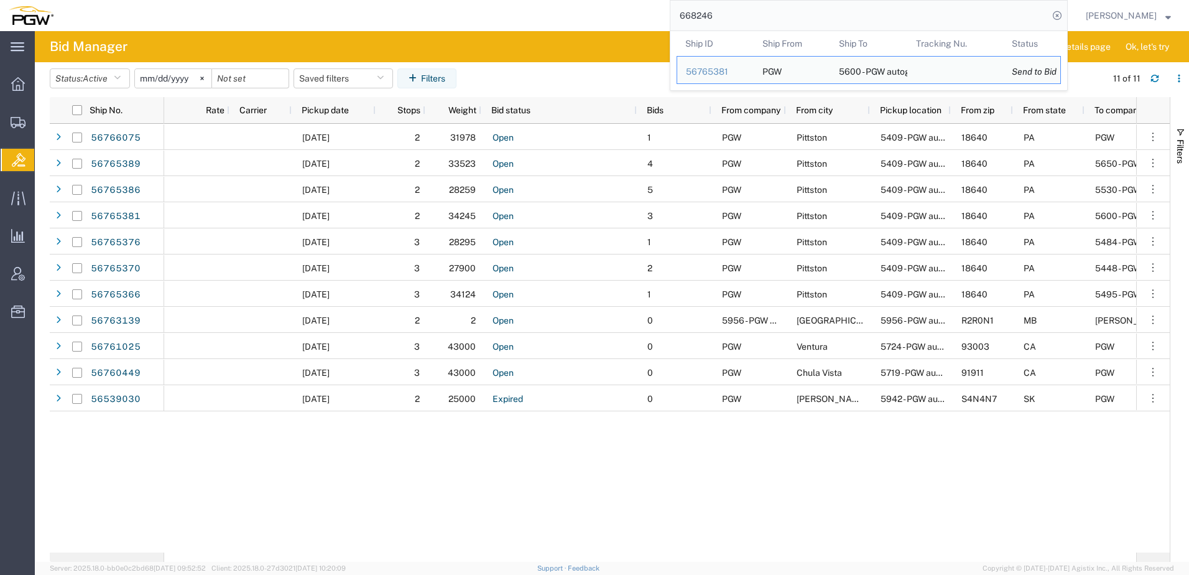
drag, startPoint x: 817, startPoint y: 11, endPoint x: 341, endPoint y: -30, distance: 478.1
click at [341, 0] on html "main_menu Created with Sketch. Collapse Menu Overview Shipments Shipment Manage…" at bounding box center [594, 287] width 1189 height 575
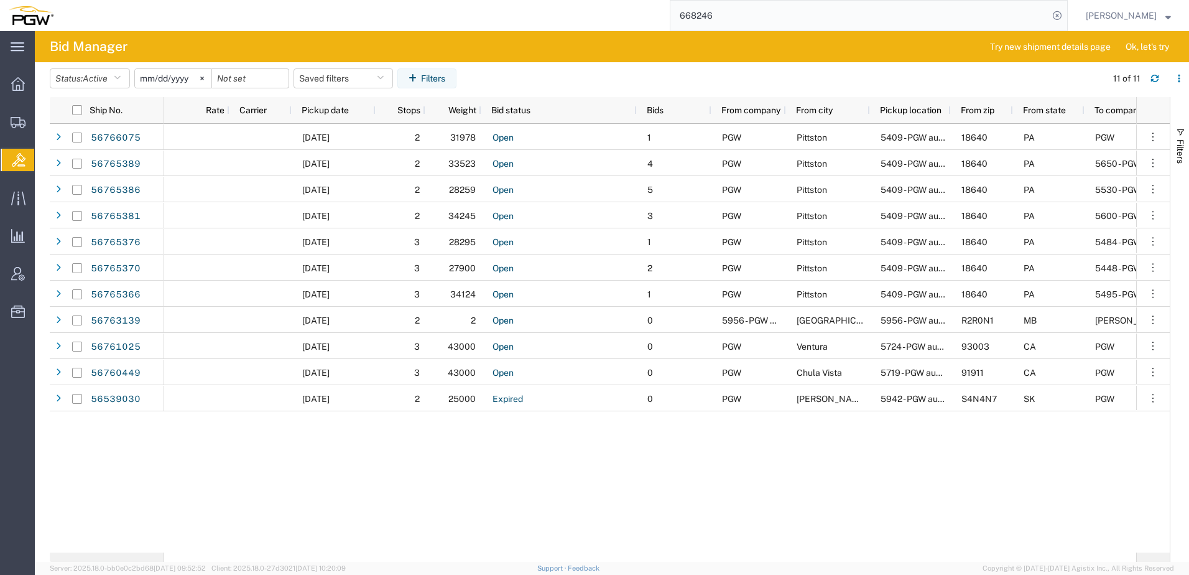
paste input "56765361"
type input "56765361"
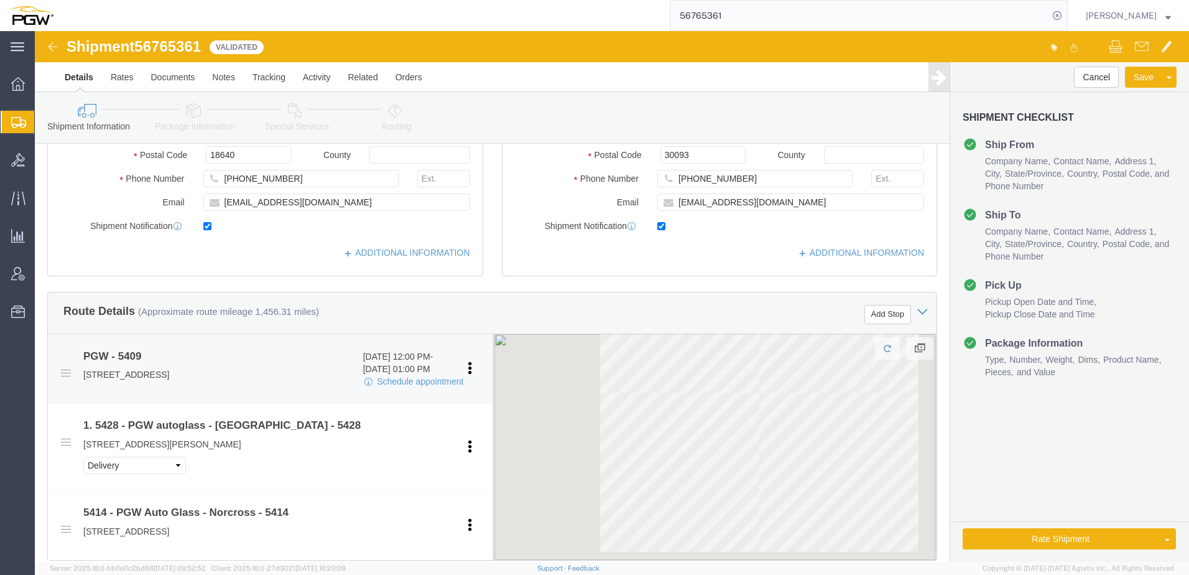
scroll to position [311, 0]
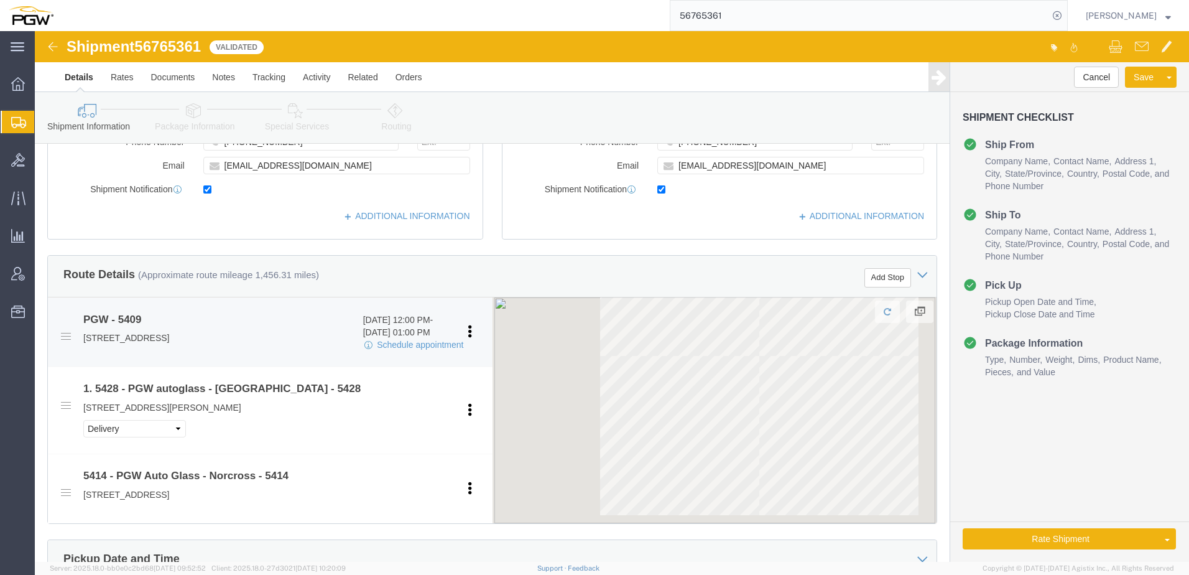
select select "61931"
select select "28267"
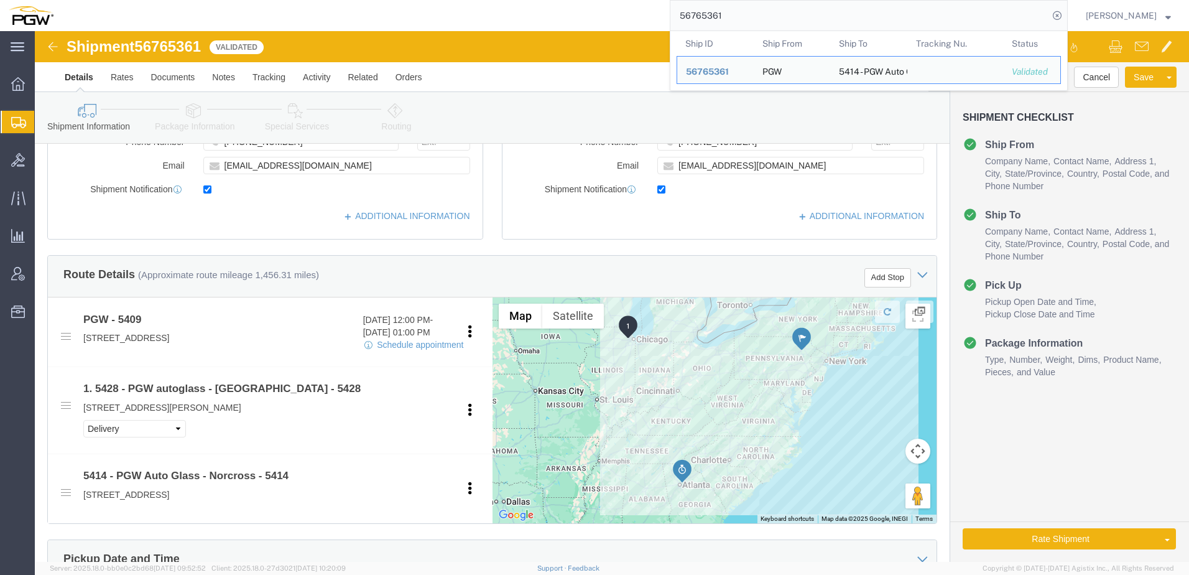
drag, startPoint x: 740, startPoint y: 13, endPoint x: 386, endPoint y: -6, distance: 354.9
click at [386, 0] on html "main_menu Created with Sketch. Collapse Menu Overview Shipments Shipment Manage…" at bounding box center [594, 287] width 1189 height 575
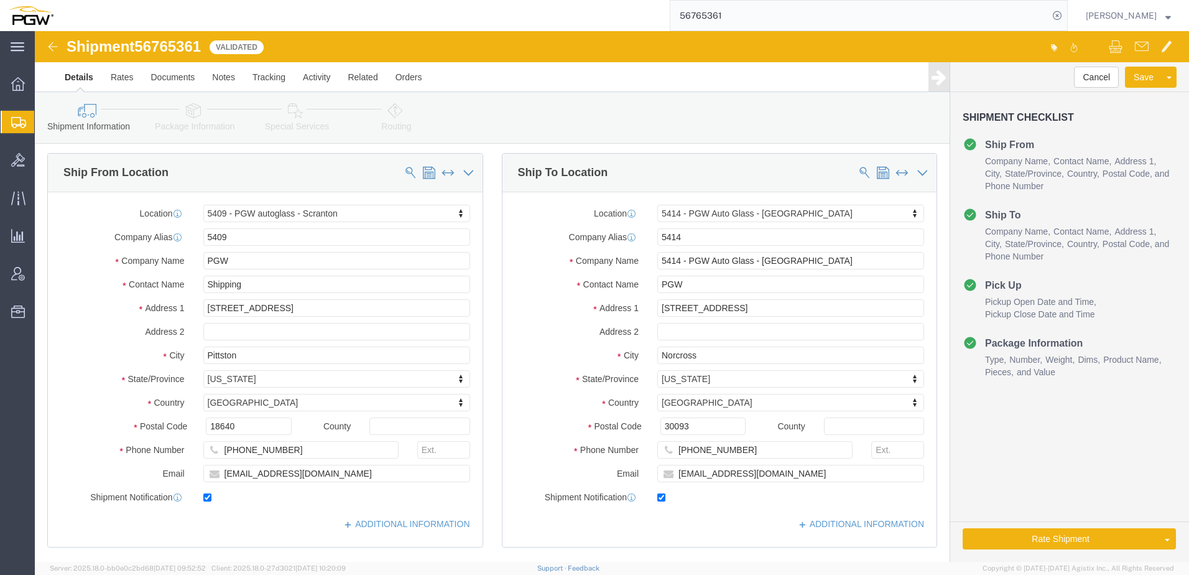
scroll to position [0, 0]
click button "Cancel"
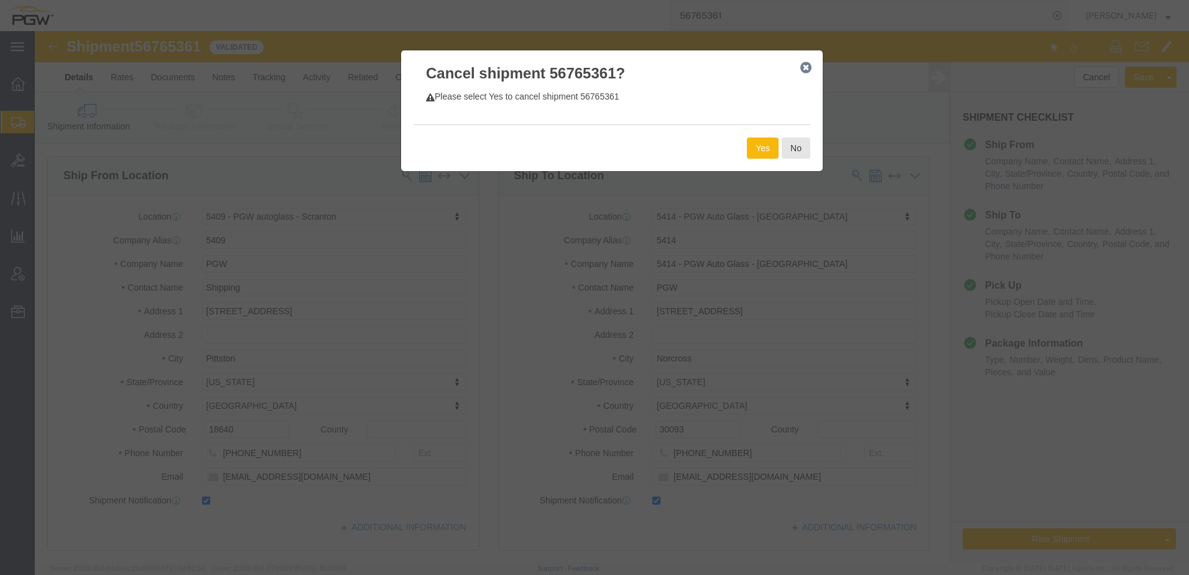
click button "Yes"
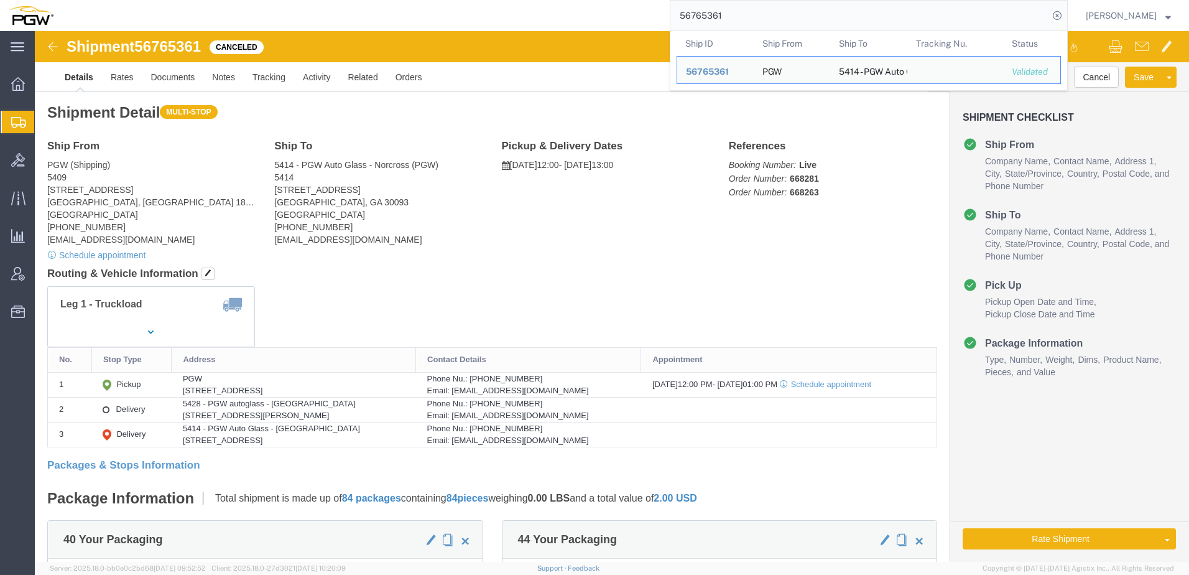
drag, startPoint x: 798, startPoint y: 12, endPoint x: 303, endPoint y: -55, distance: 499.6
click at [303, 0] on html "main_menu Created with Sketch. Collapse Menu Overview Shipments Shipment Manage…" at bounding box center [594, 287] width 1189 height 575
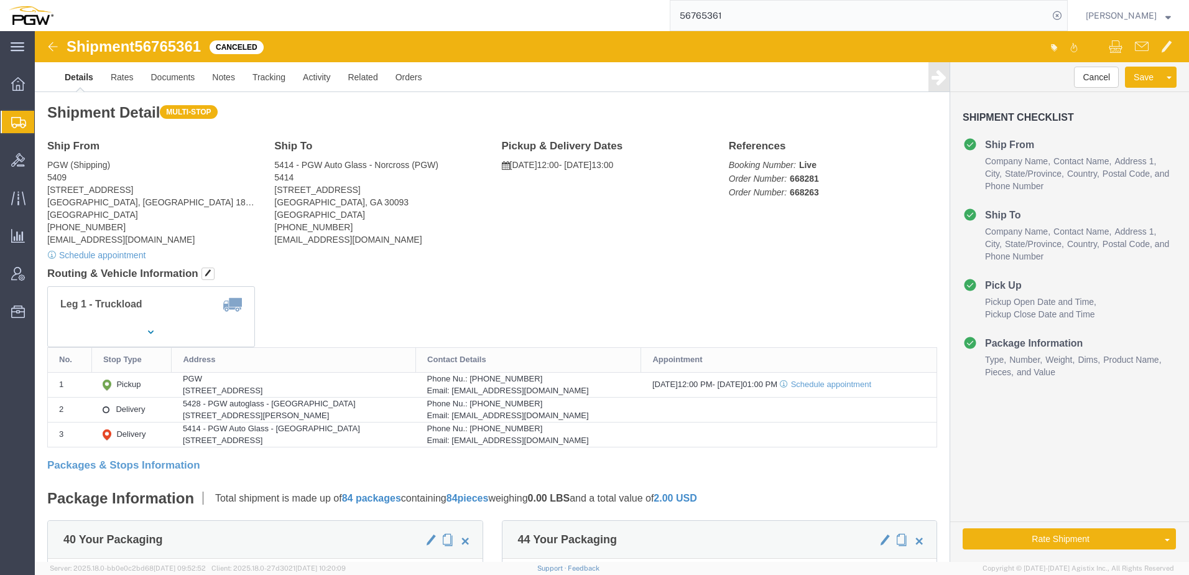
paste input "668310"
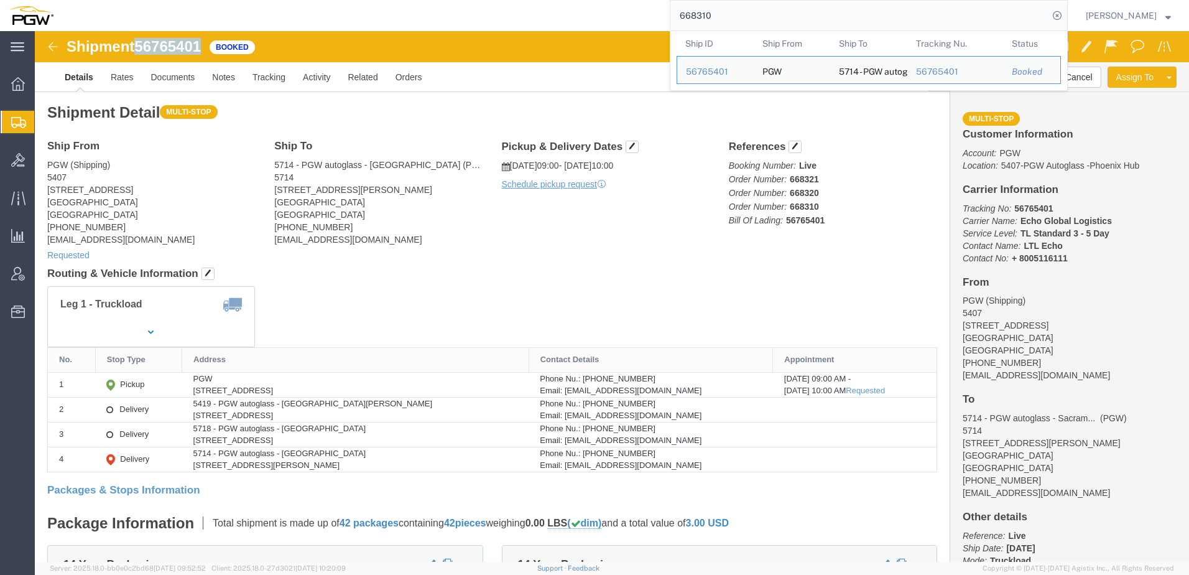
drag, startPoint x: 104, startPoint y: 9, endPoint x: 167, endPoint y: 11, distance: 62.2
click span "56765401"
drag, startPoint x: 819, startPoint y: 18, endPoint x: 131, endPoint y: -7, distance: 688.8
click at [131, 0] on html "main_menu Created with Sketch. Collapse Menu Overview Shipments Shipment Manage…" at bounding box center [594, 287] width 1189 height 575
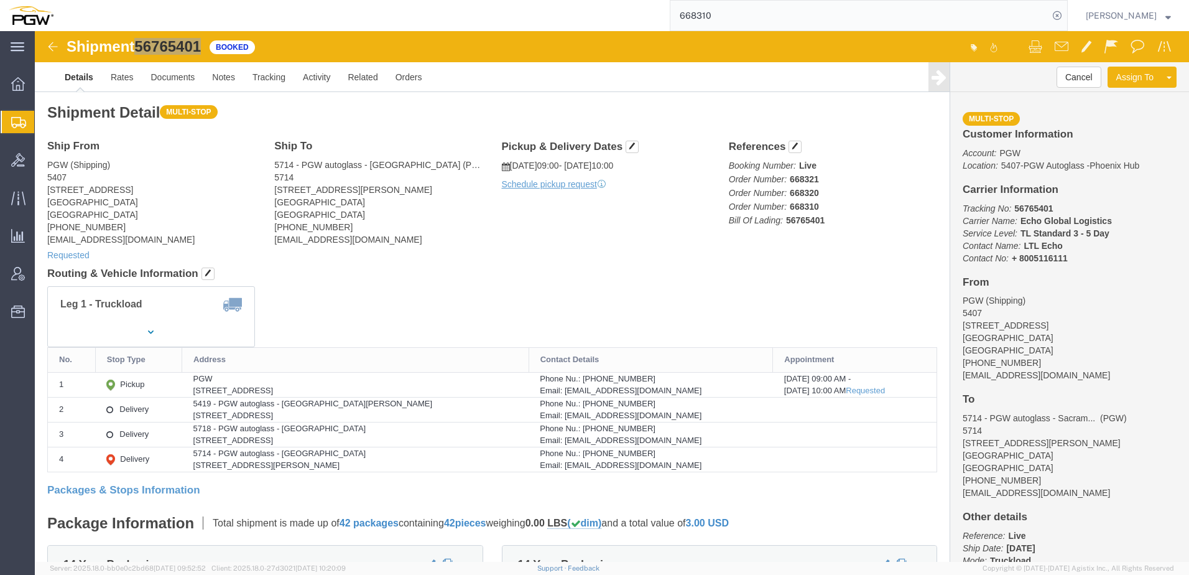
paste input "5673358"
type input "56733580"
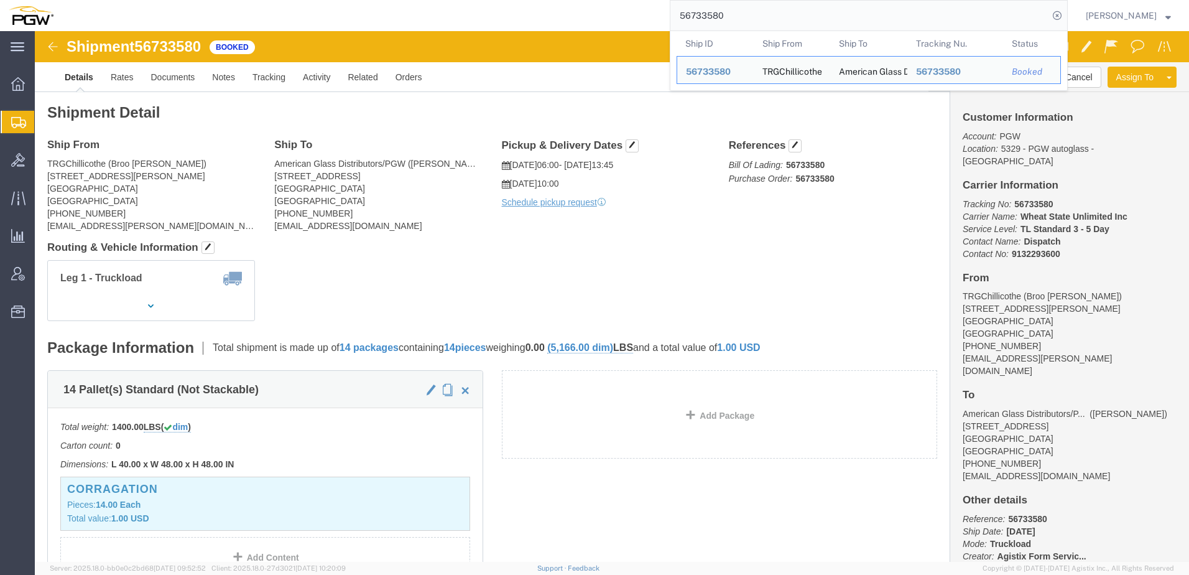
click h4 "Routing & Vehicle Information"
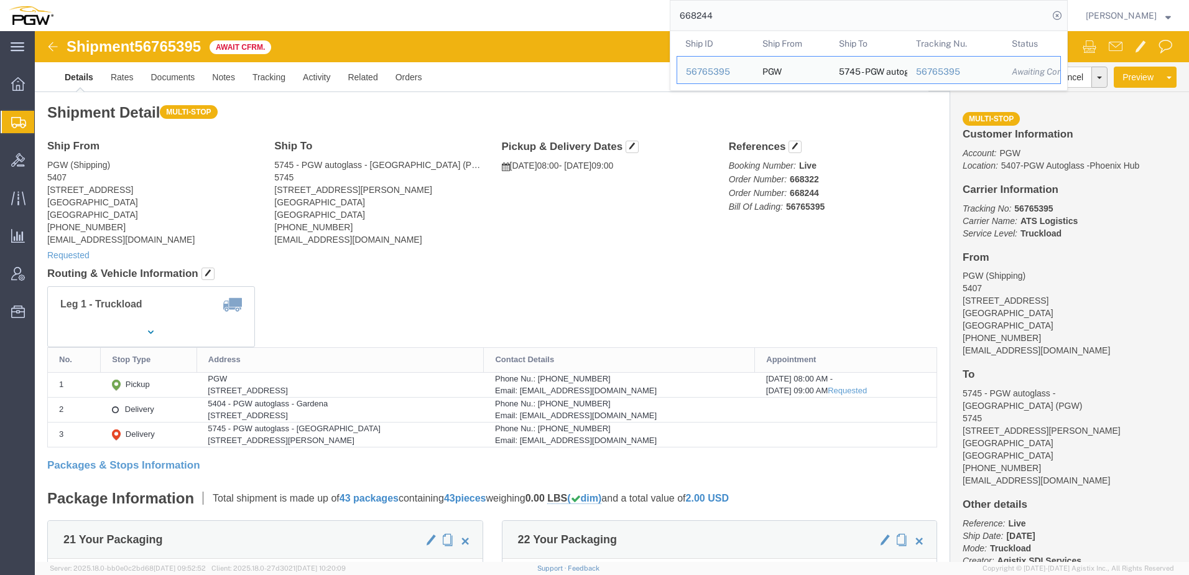
drag, startPoint x: 765, startPoint y: 11, endPoint x: 371, endPoint y: -9, distance: 394.1
click at [371, 0] on html "main_menu Created with Sketch. Collapse Menu Overview Shipments Shipment Manage…" at bounding box center [594, 287] width 1189 height 575
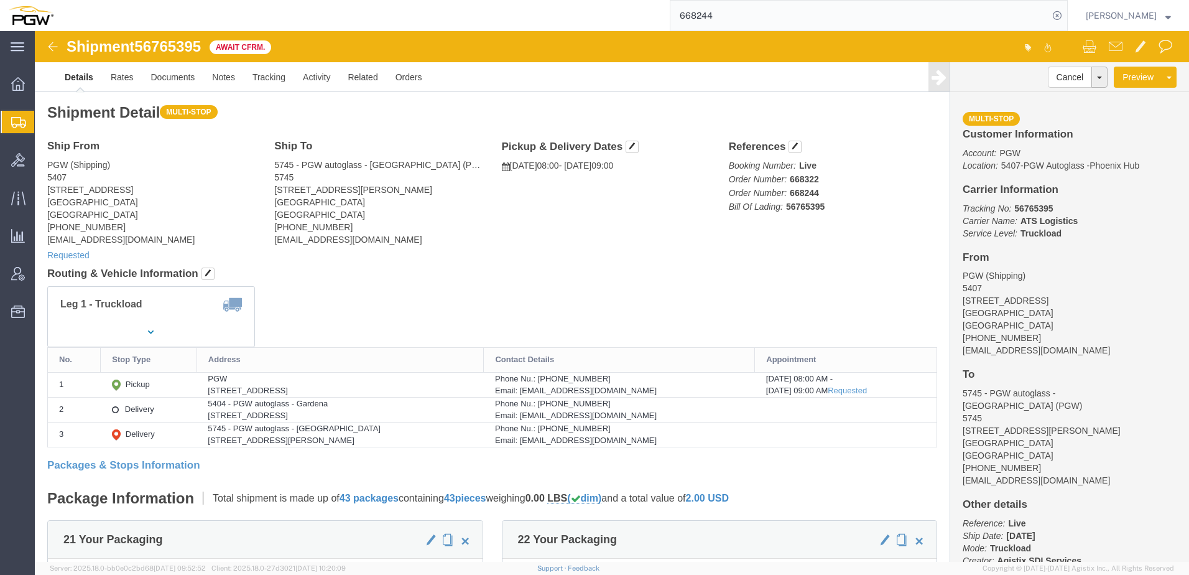
paste input "63"
type input "668263"
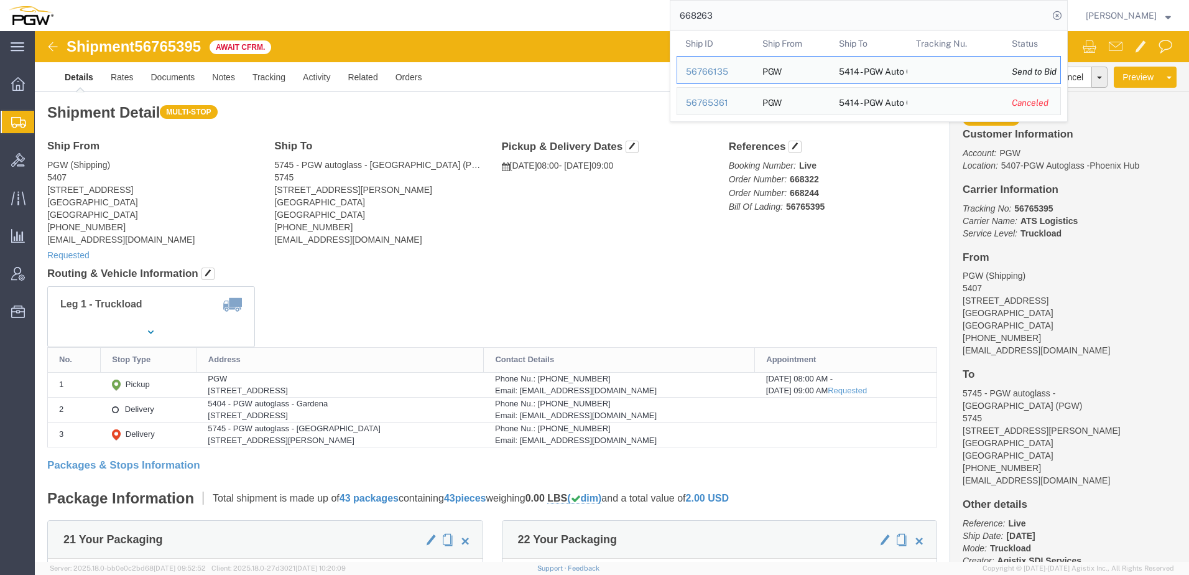
click address "PGW (Shipping) 5407 5850 North 101st Avenue Glendale, AZ 85307 United States 60…"
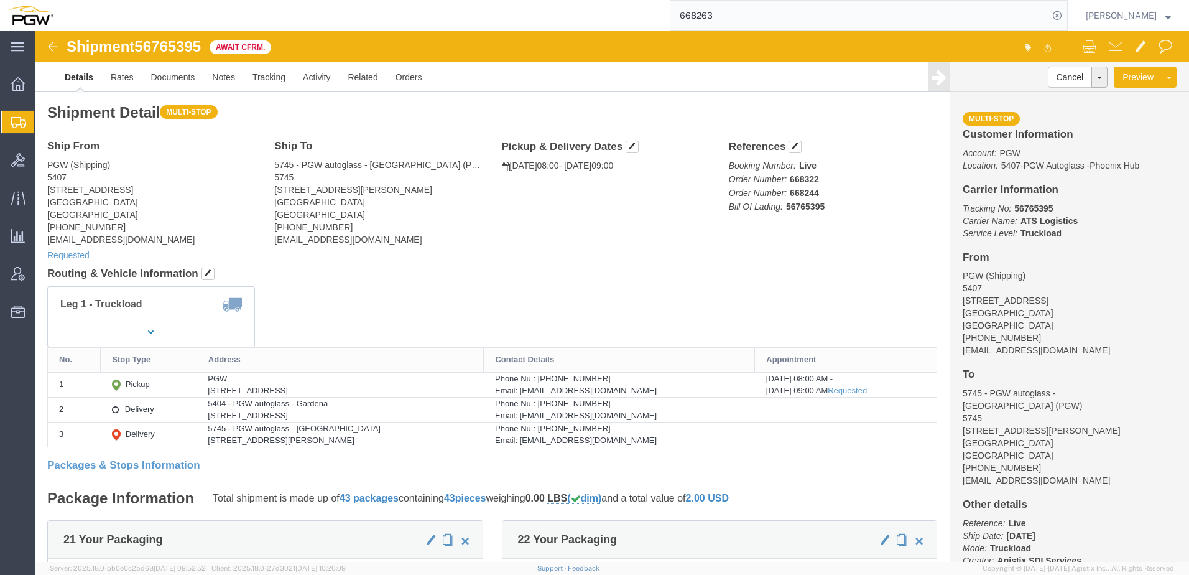
click at [0, 0] on span "Shipment Manager" at bounding box center [0, 0] width 0 height 0
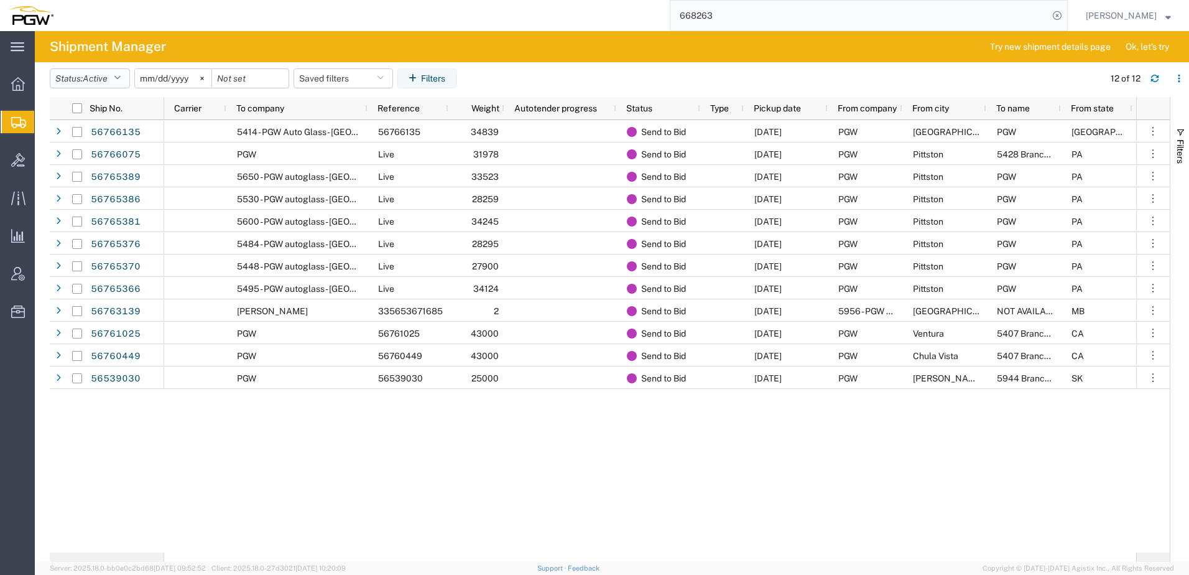
click at [80, 80] on button "Status: Active" at bounding box center [90, 78] width 80 height 20
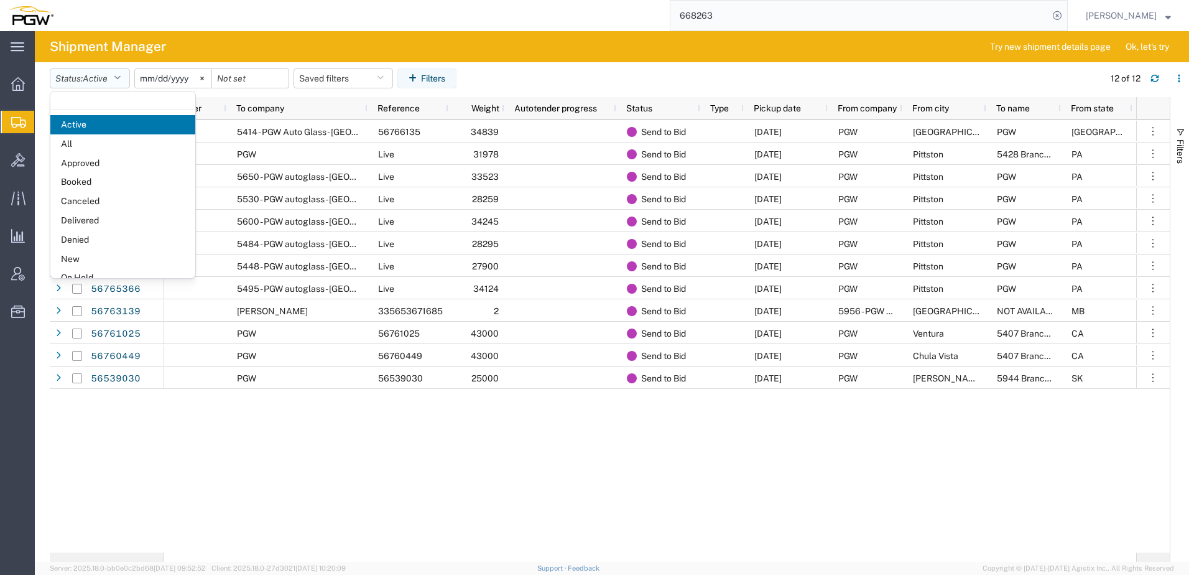
click at [65, 71] on button "Status: Active" at bounding box center [90, 78] width 80 height 20
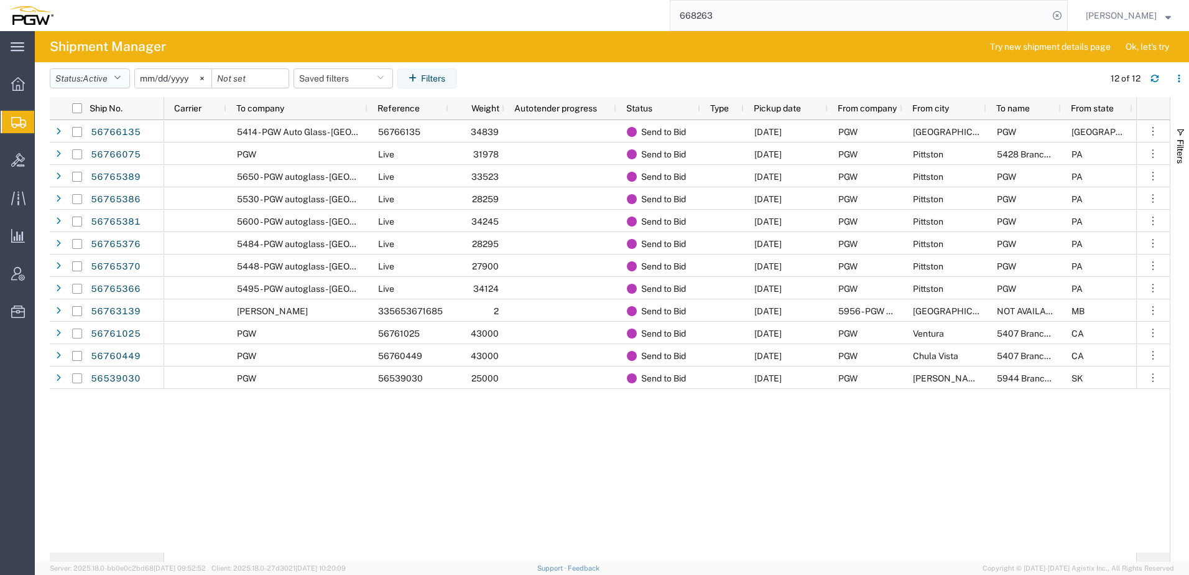
click at [70, 80] on button "Status: Active" at bounding box center [90, 78] width 80 height 20
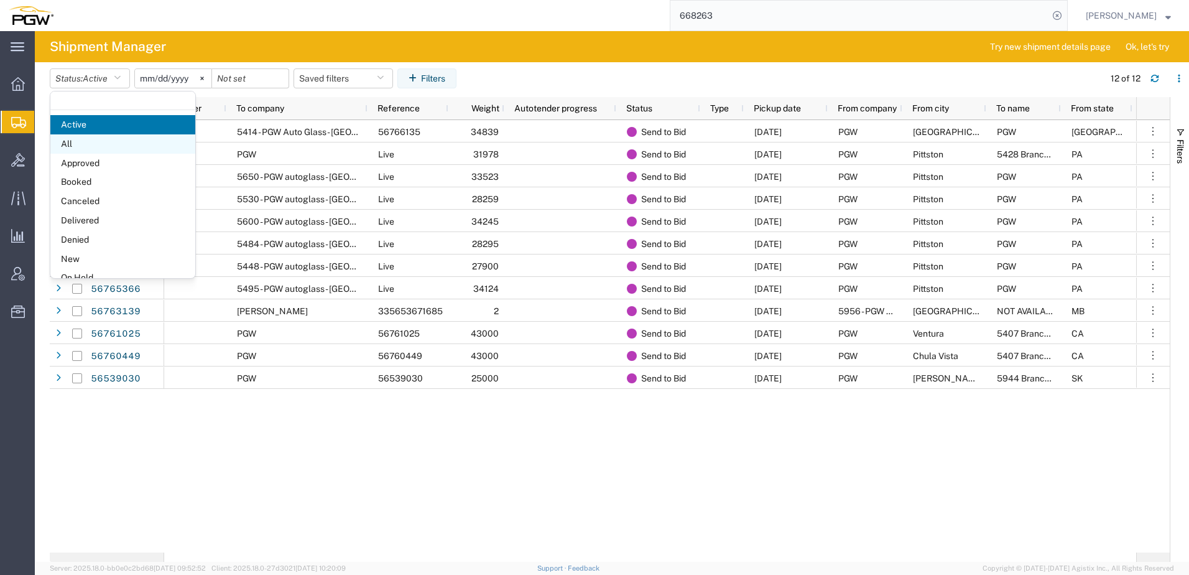
click at [78, 147] on span "All" at bounding box center [122, 143] width 145 height 19
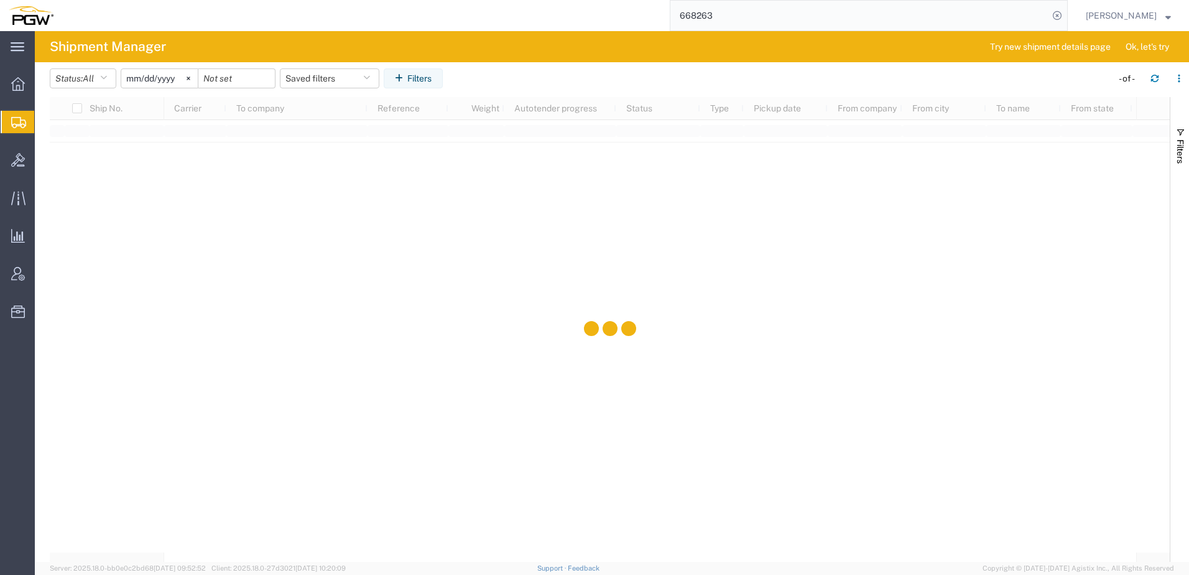
click at [155, 77] on input "[DATE]" at bounding box center [159, 78] width 76 height 19
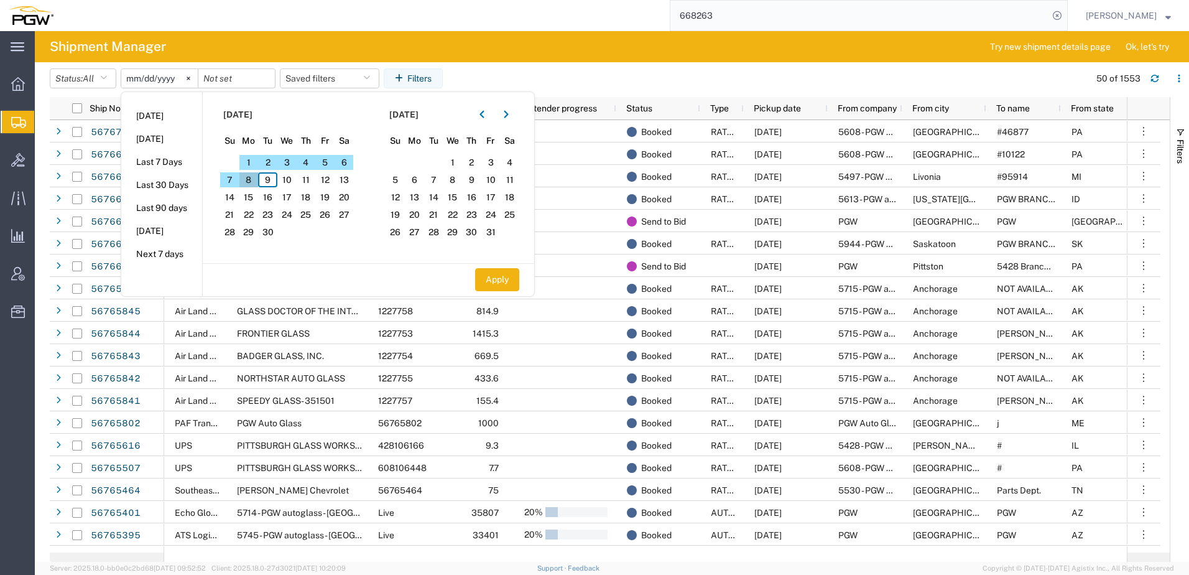
click at [251, 180] on span "8" at bounding box center [248, 179] width 19 height 15
click at [251, 183] on span "8" at bounding box center [248, 179] width 19 height 15
click at [499, 279] on button "Apply" at bounding box center [497, 279] width 44 height 23
type input "2025-09-08"
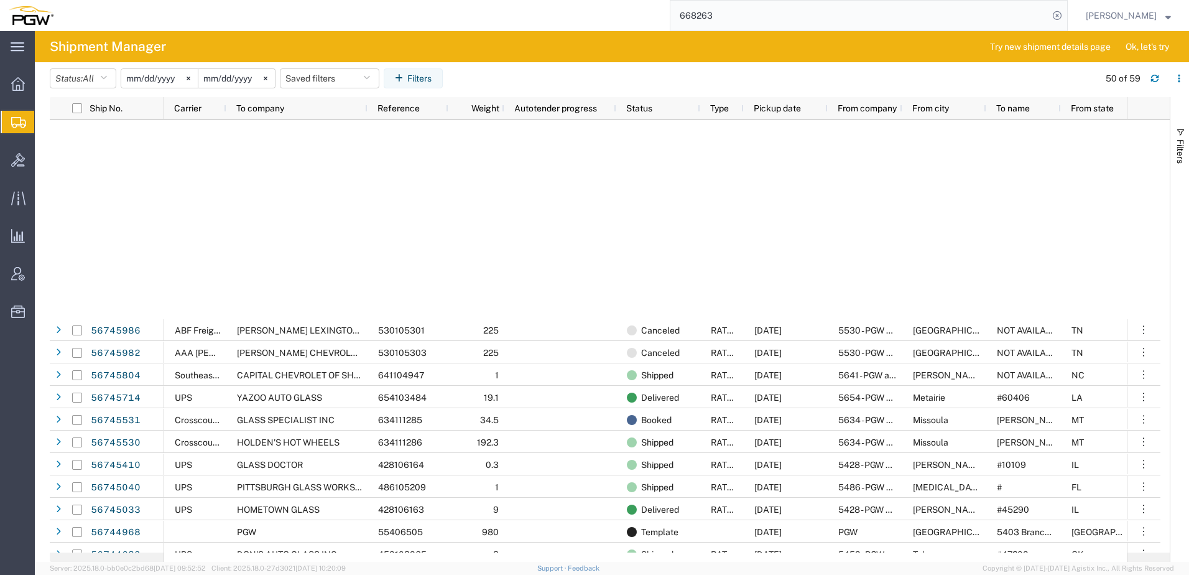
scroll to position [684, 0]
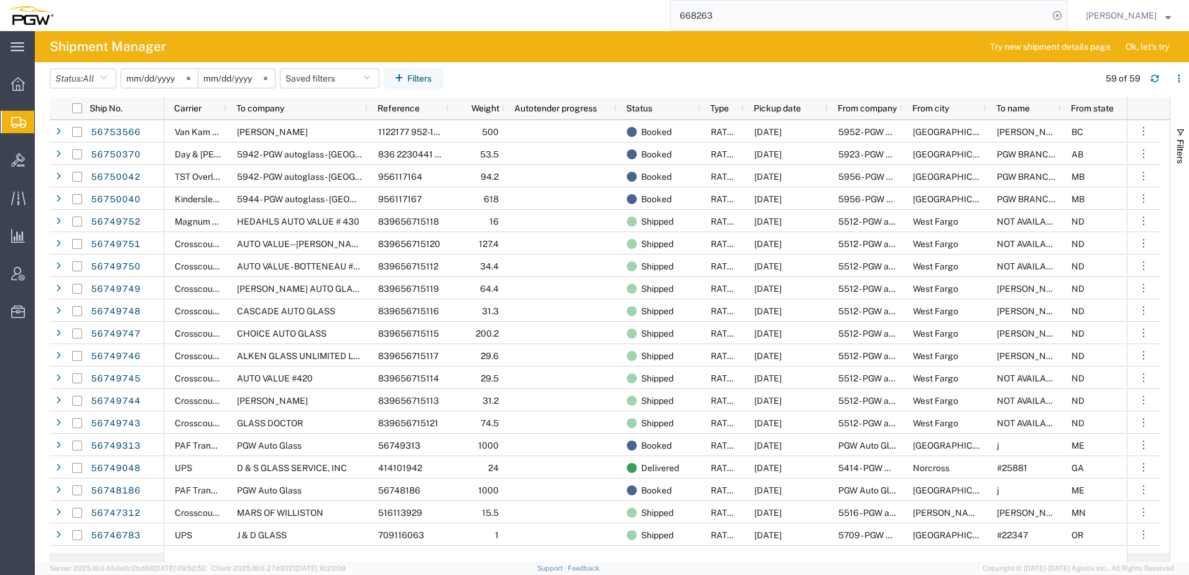
click at [171, 79] on input "2025-09-08" at bounding box center [159, 78] width 76 height 19
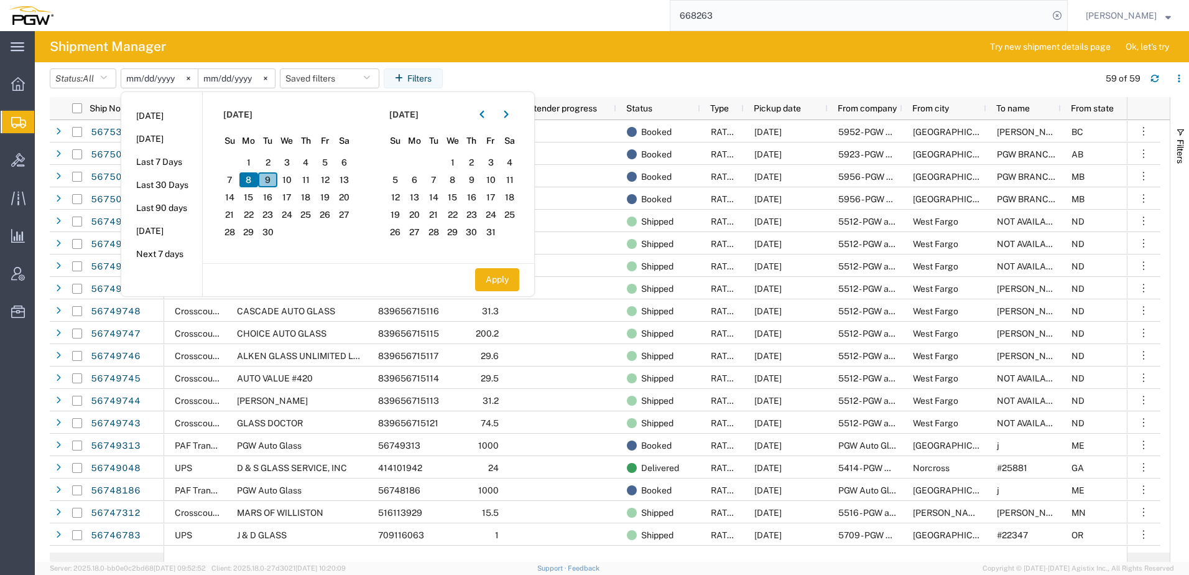
click at [277, 183] on span "9" at bounding box center [267, 179] width 19 height 15
click at [229, 71] on input "2025-09-08" at bounding box center [236, 78] width 76 height 19
click at [269, 179] on span "9" at bounding box center [267, 179] width 19 height 15
click at [512, 275] on button "Apply" at bounding box center [497, 279] width 44 height 23
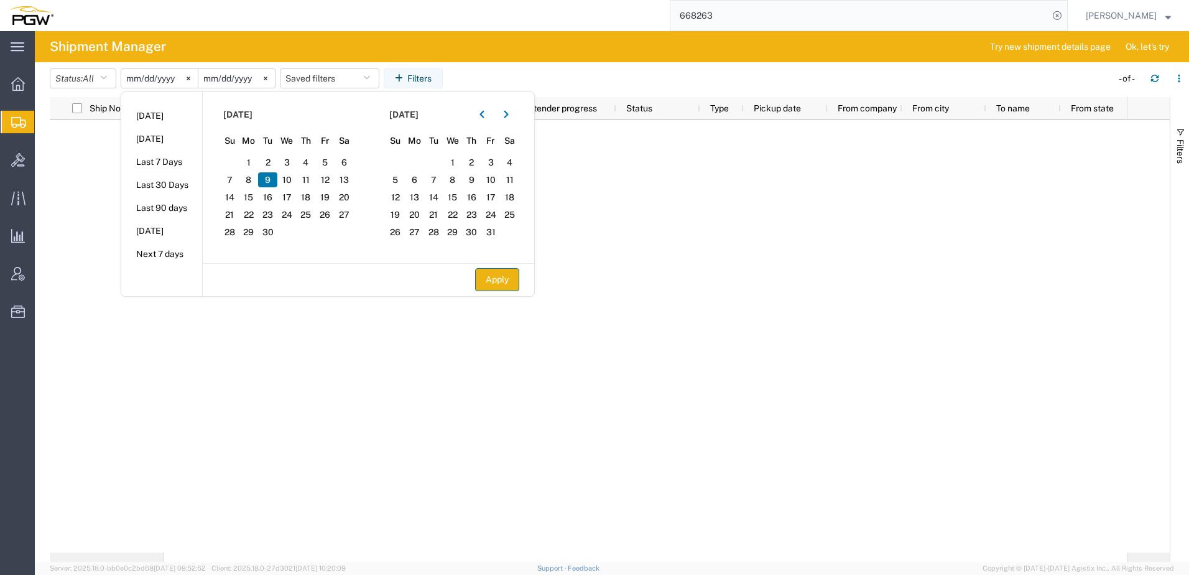
type input "2025-09-09"
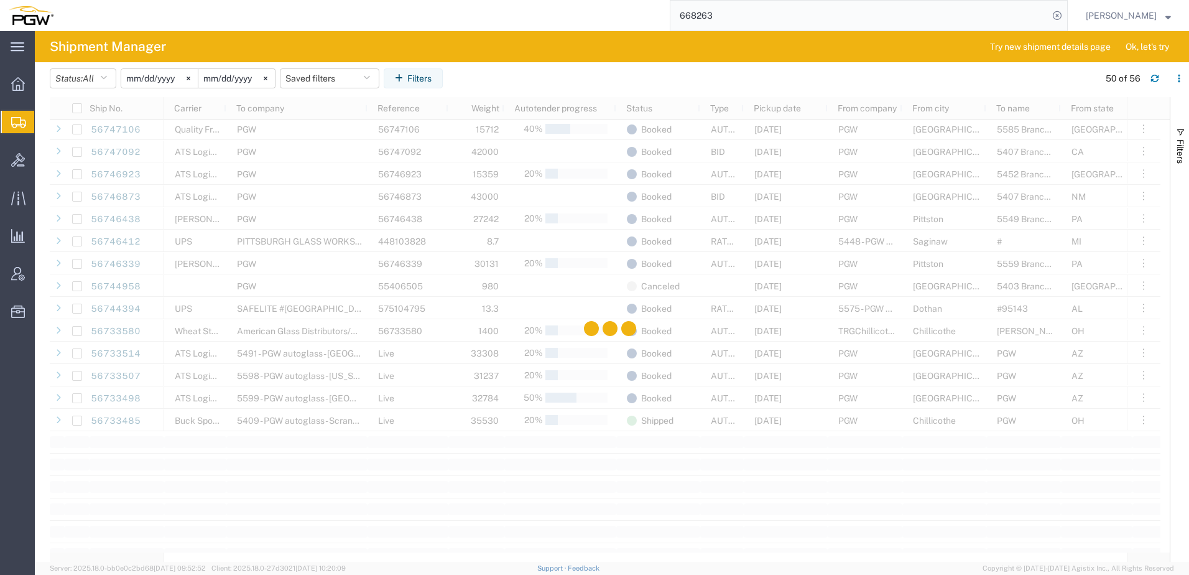
scroll to position [821, 0]
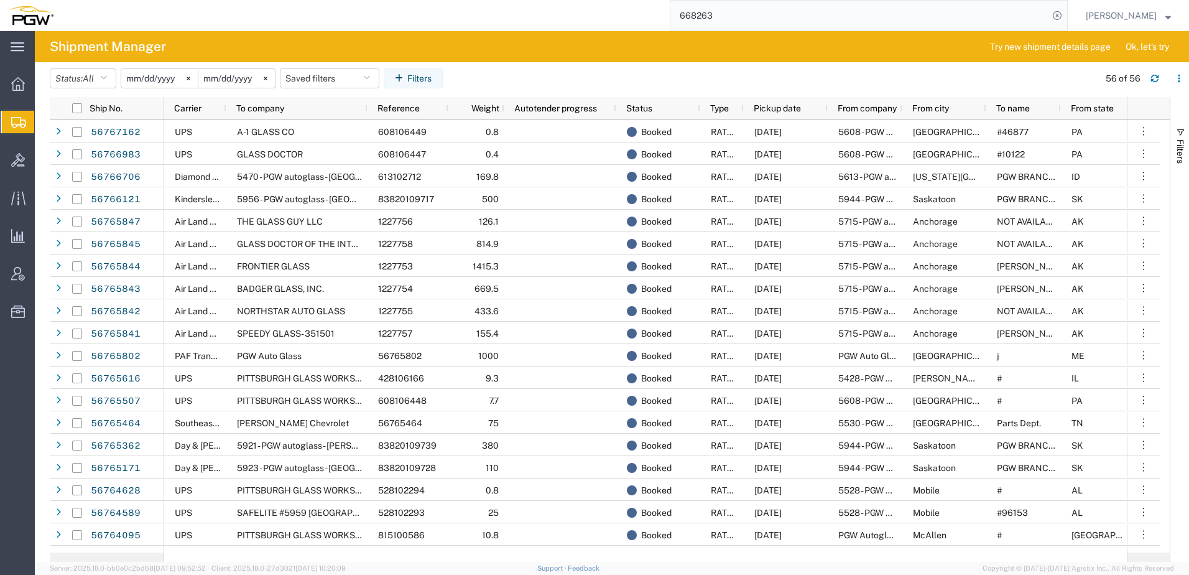
click at [157, 76] on input "2025-09-09" at bounding box center [159, 78] width 76 height 19
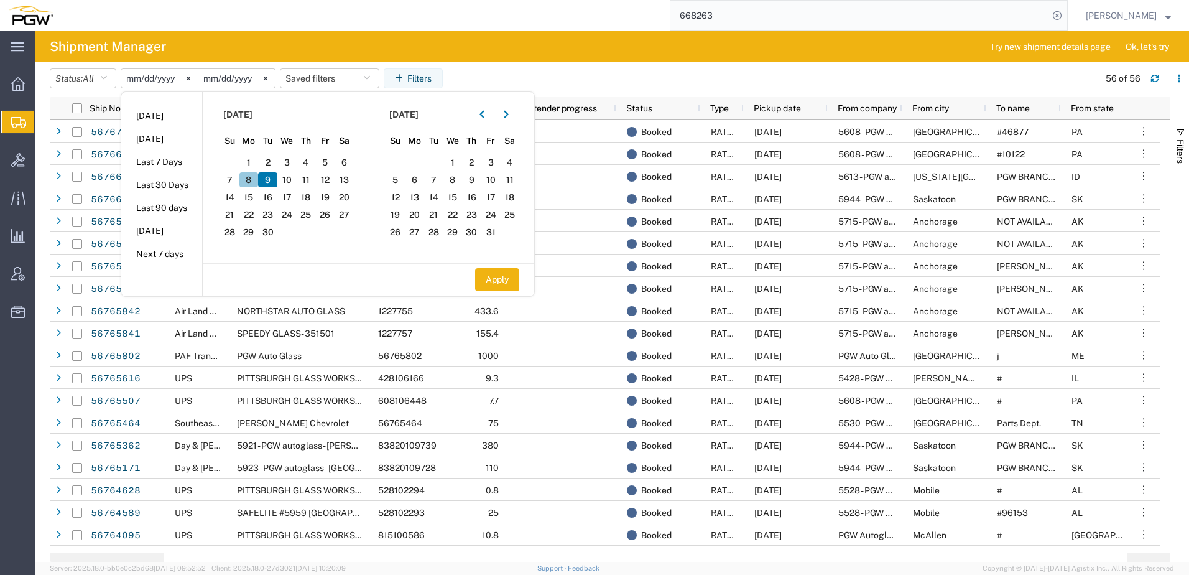
click at [256, 182] on span "8" at bounding box center [248, 179] width 19 height 15
click at [238, 75] on input "2025-09-09" at bounding box center [236, 78] width 76 height 19
click at [249, 179] on span "8" at bounding box center [248, 179] width 19 height 15
click at [502, 280] on button "Apply" at bounding box center [497, 279] width 44 height 23
type input "2025-09-08"
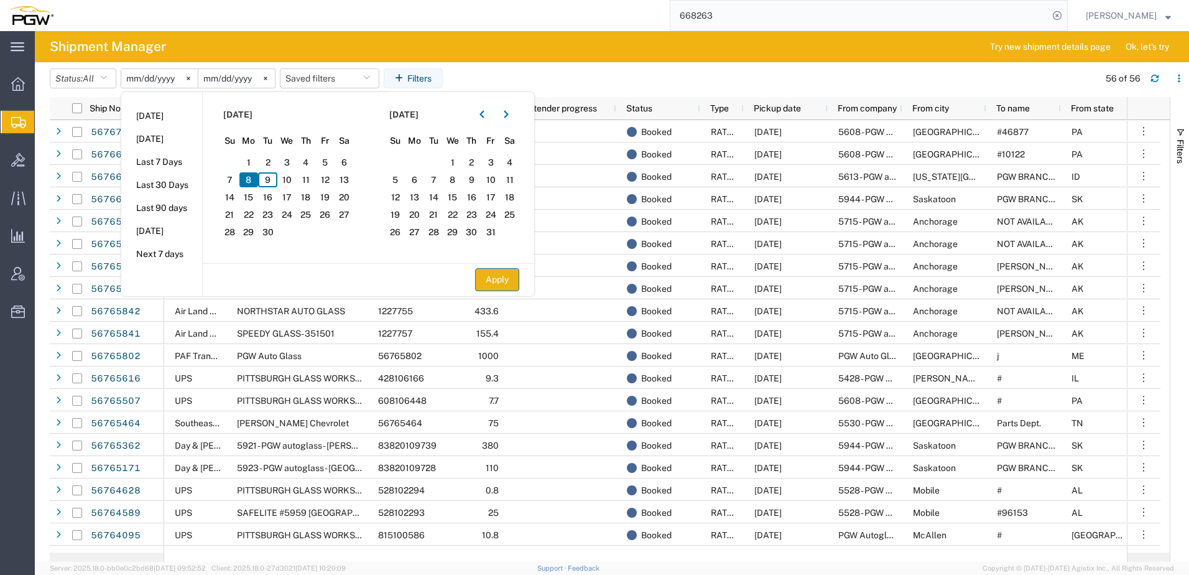
type input "2025-09-08"
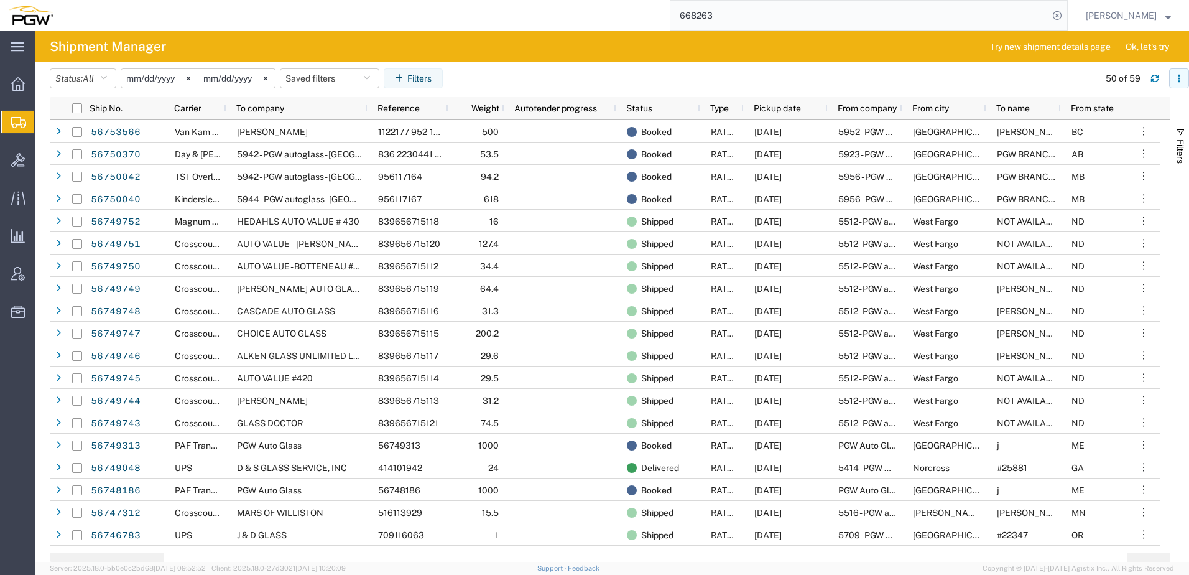
click at [1183, 80] on button "button" at bounding box center [1179, 78] width 20 height 20
click at [1107, 103] on div "Download" at bounding box center [1114, 111] width 69 height 25
click at [170, 80] on input "2025-09-08" at bounding box center [159, 78] width 76 height 19
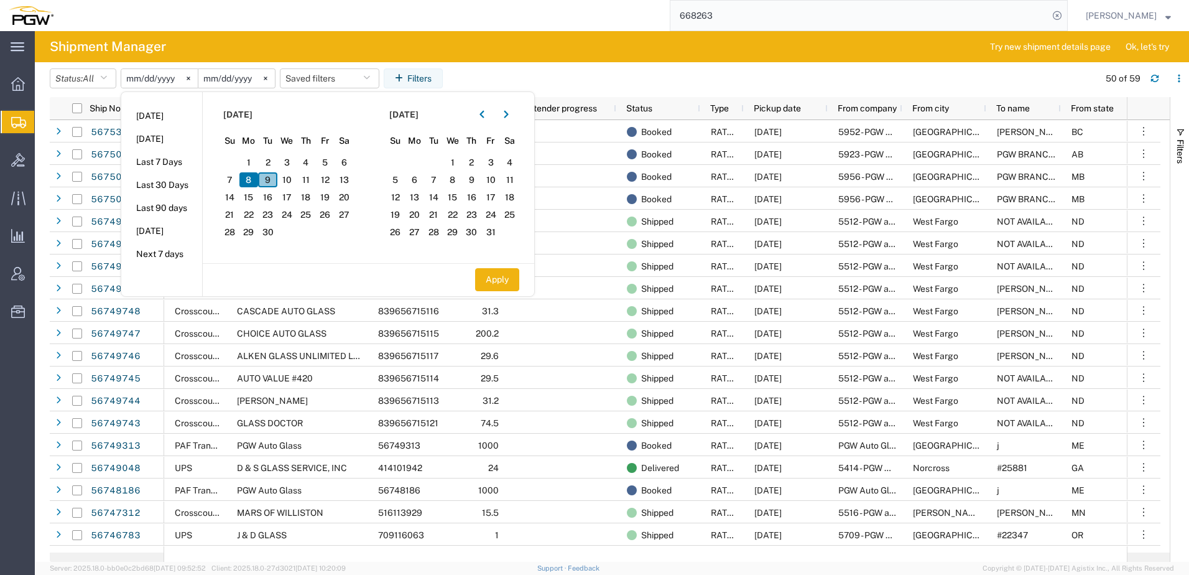
click at [274, 180] on span "9" at bounding box center [267, 179] width 19 height 15
click at [273, 181] on span "9" at bounding box center [267, 179] width 19 height 15
click at [490, 282] on button "Apply" at bounding box center [497, 279] width 44 height 23
type input "2025-09-09"
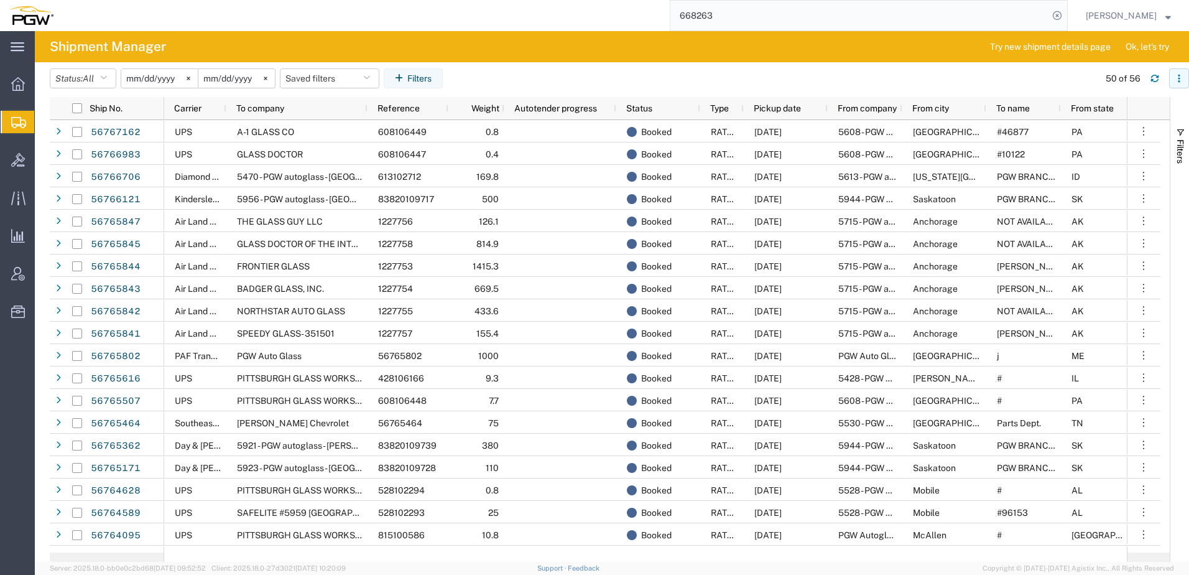
click at [1183, 80] on button "button" at bounding box center [1179, 78] width 20 height 20
click at [1086, 106] on div "Download" at bounding box center [1114, 111] width 69 height 25
click at [705, 48] on agx-page-header "Shipment Manager Try new shipment details page Ok, let's try" at bounding box center [612, 46] width 1154 height 31
click at [144, 81] on input "2025-09-09" at bounding box center [159, 78] width 76 height 19
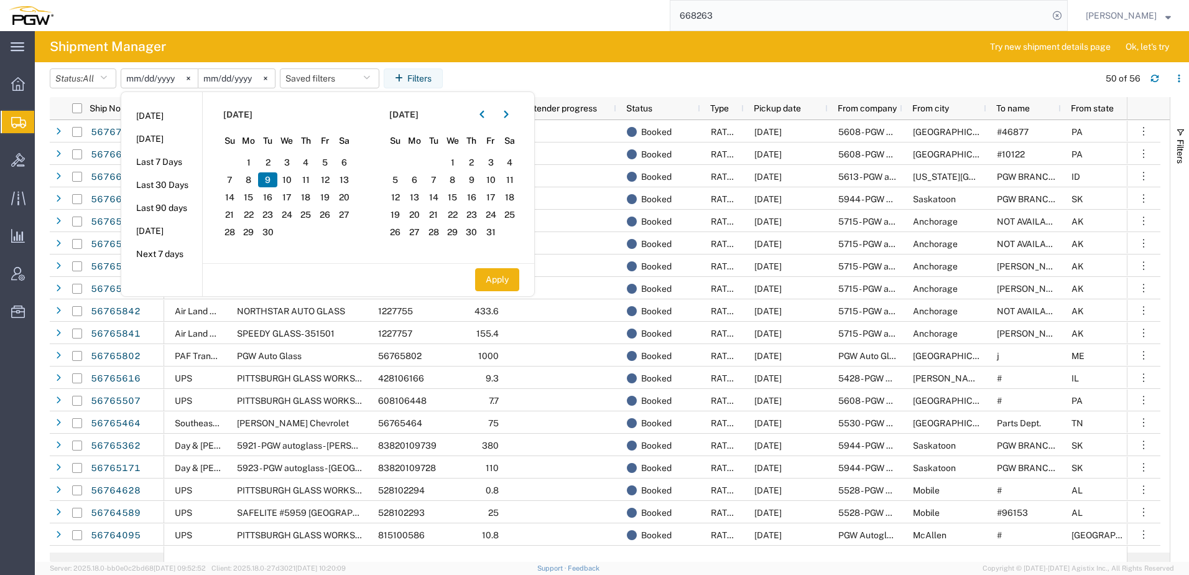
click at [130, 76] on input "2025-09-09" at bounding box center [159, 78] width 76 height 19
click at [252, 183] on span "8" at bounding box center [248, 179] width 19 height 15
click at [507, 280] on button "Apply" at bounding box center [497, 279] width 44 height 23
type input "2025-09-08"
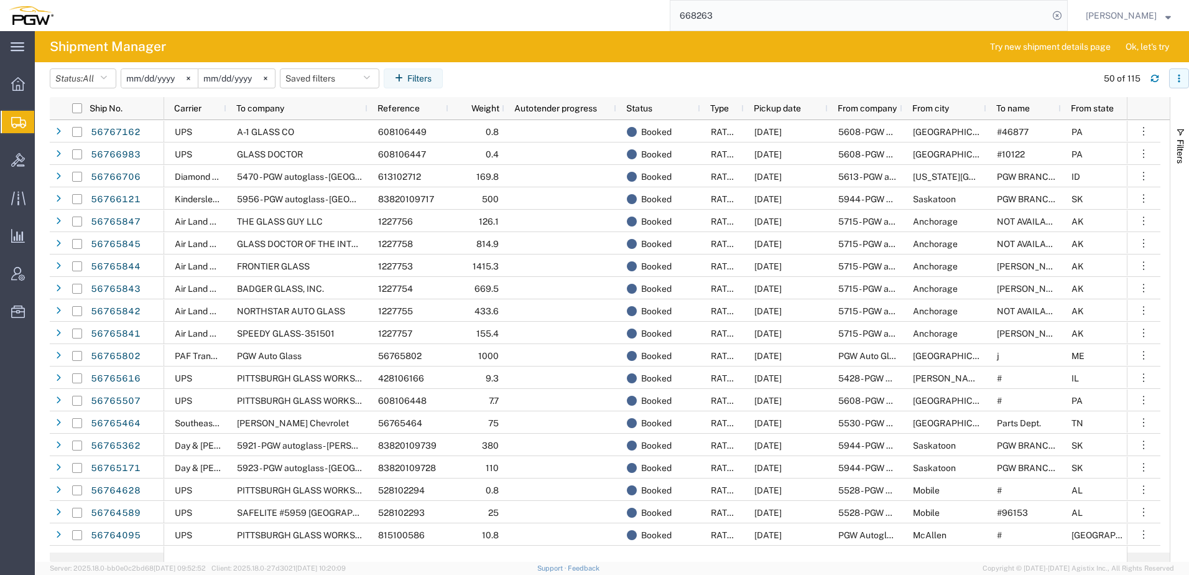
click at [1179, 72] on button "button" at bounding box center [1179, 78] width 20 height 20
click at [1101, 113] on div "Download" at bounding box center [1114, 111] width 69 height 25
drag, startPoint x: 736, startPoint y: 67, endPoint x: 738, endPoint y: 60, distance: 7.7
click at [736, 67] on header "Status: All Active All Approved Booked Canceled Delivered Denied New On Hold Pe…" at bounding box center [619, 79] width 1139 height 35
drag, startPoint x: 743, startPoint y: 16, endPoint x: 571, endPoint y: -21, distance: 175.6
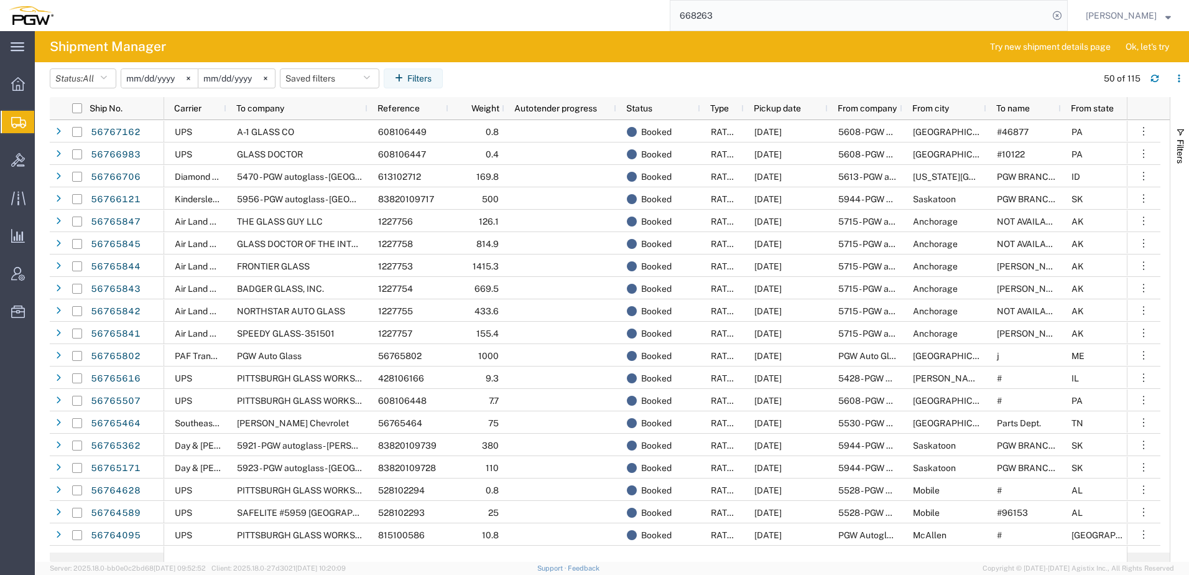
click at [571, 0] on html "main_menu Created with Sketch. Collapse Menu Overview Shipments Shipment Manage…" at bounding box center [594, 287] width 1189 height 575
click at [161, 81] on input "[DATE]" at bounding box center [159, 78] width 76 height 19
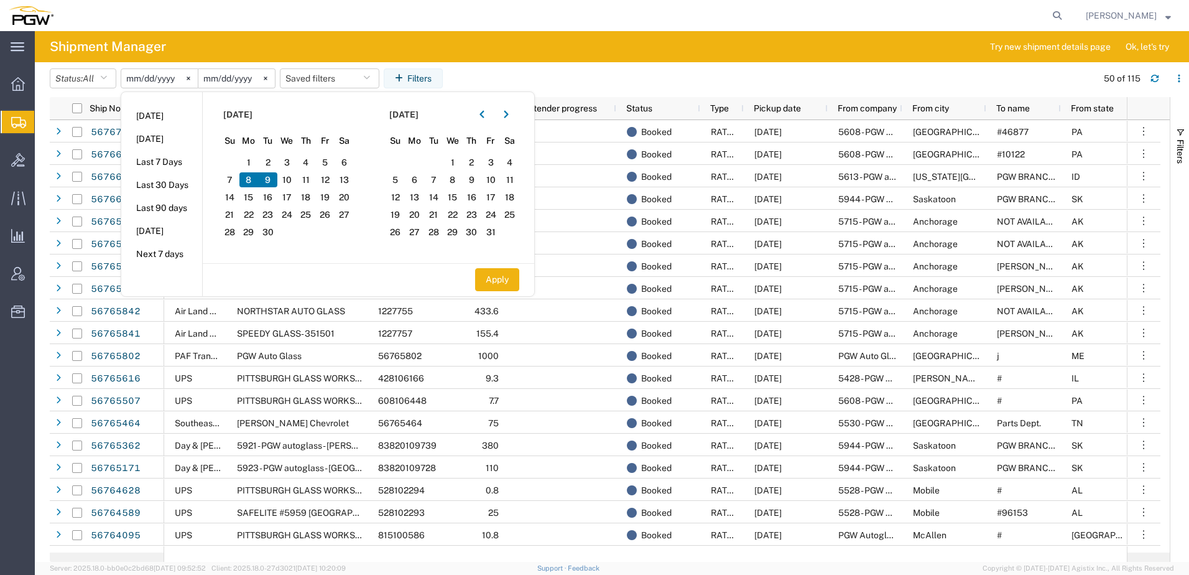
click at [161, 81] on input "[DATE]" at bounding box center [159, 78] width 76 height 19
click at [539, 80] on agx-table-filter-chips "Status: All Active All Approved Booked Canceled Delivered Denied New On Hold Pe…" at bounding box center [570, 82] width 1041 height 29
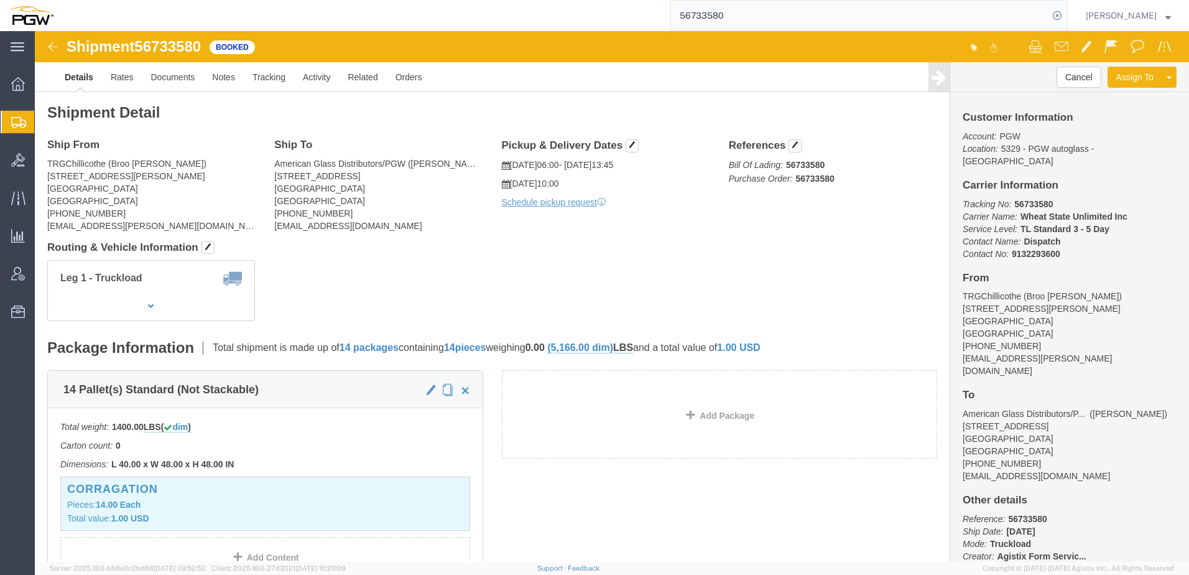
click div "Leg 1 - Truckload Vehicle 1: Standard Dry Van (53 Feet) Number of trucks: 1"
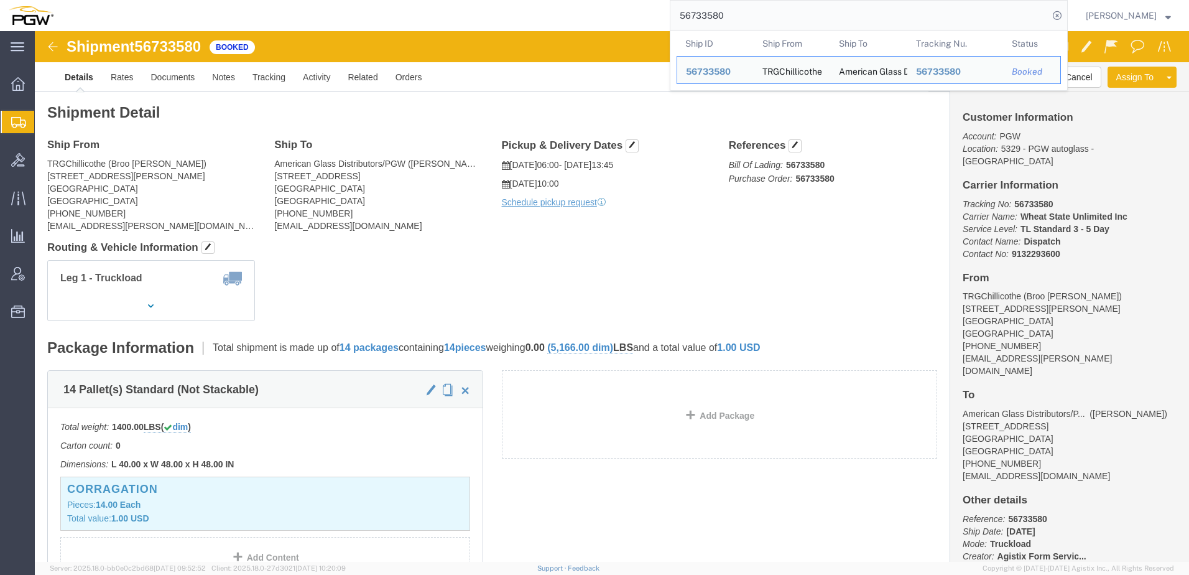
drag, startPoint x: 800, startPoint y: 14, endPoint x: 546, endPoint y: -22, distance: 256.3
click at [546, 0] on html "main_menu Created with Sketch. Collapse Menu Overview Shipments Shipment Manage…" at bounding box center [594, 287] width 1189 height 575
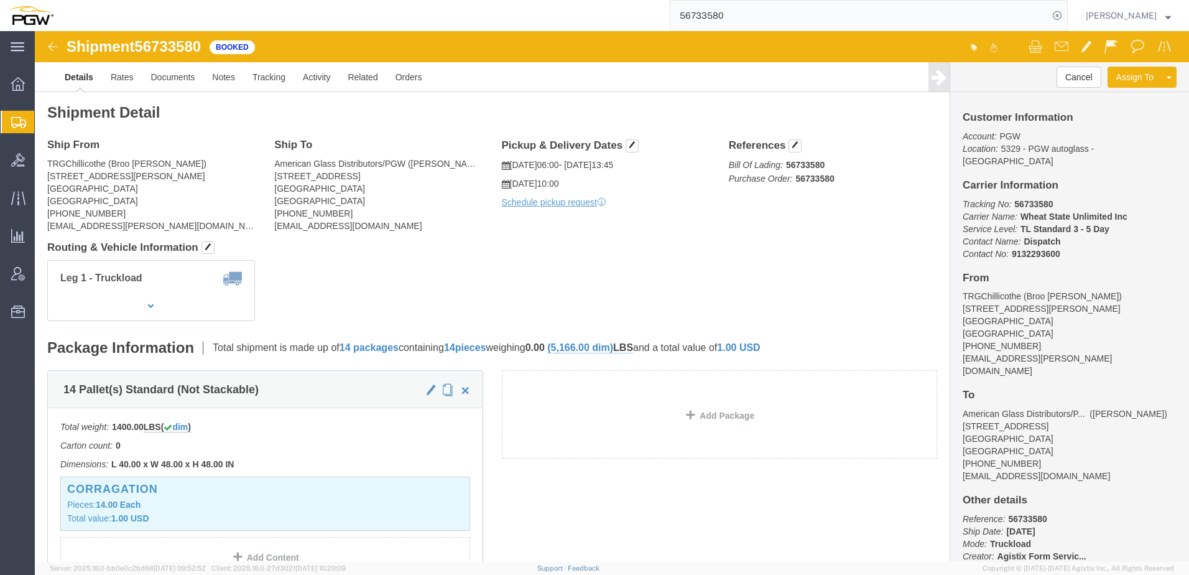
paste input "675729"
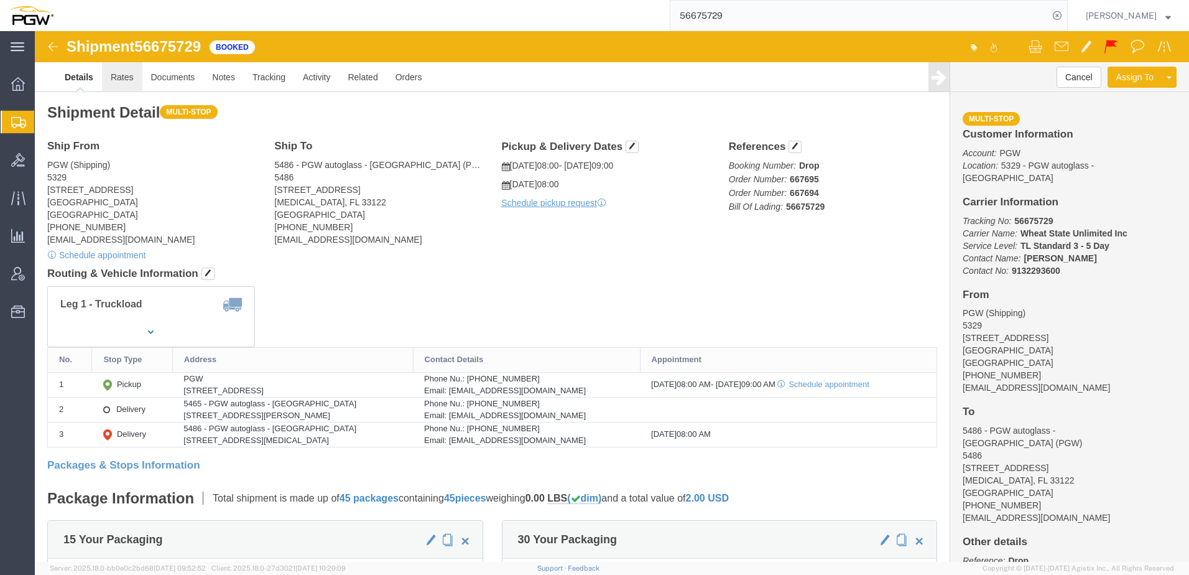
click link "Rates"
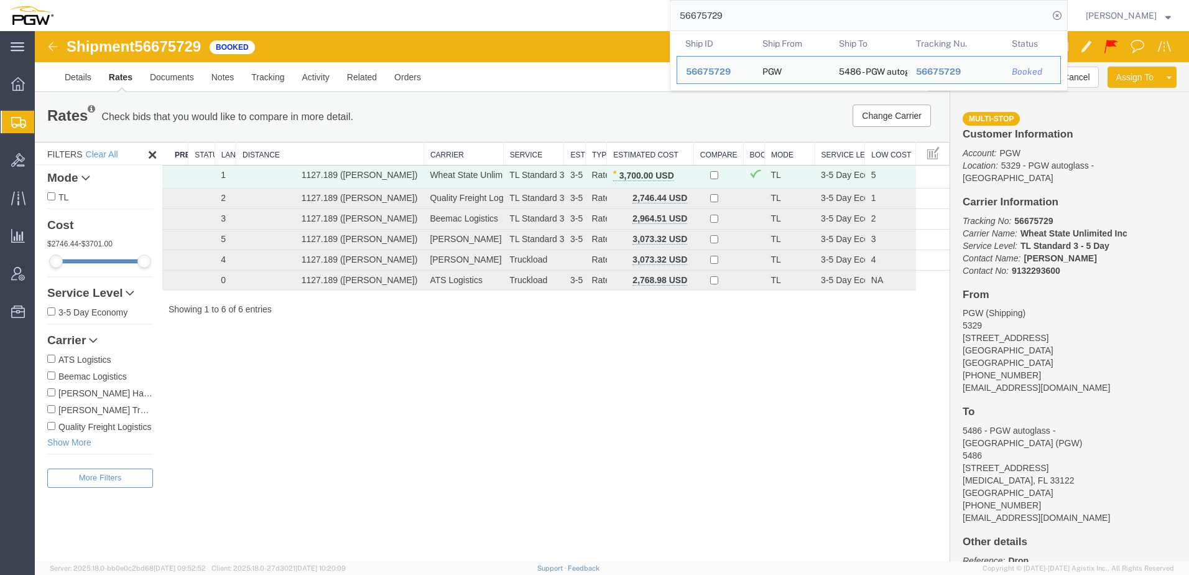
drag, startPoint x: 793, startPoint y: 22, endPoint x: 258, endPoint y: -34, distance: 538.3
click at [258, 0] on html "main_menu Created with Sketch. Collapse Menu Overview Shipments Shipment Manage…" at bounding box center [594, 287] width 1189 height 575
drag, startPoint x: 822, startPoint y: 15, endPoint x: 96, endPoint y: -45, distance: 728.8
click at [96, 0] on html "main_menu Created with Sketch. Collapse Menu Overview Shipments Shipment Manage…" at bounding box center [594, 287] width 1189 height 575
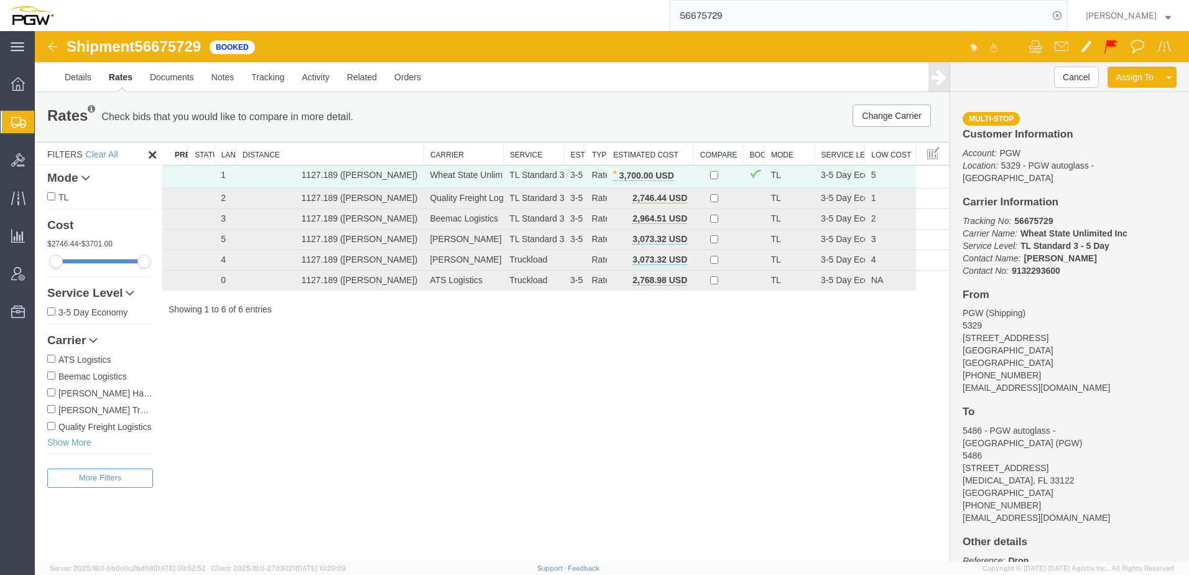
paste input "690"
type input "56675690"
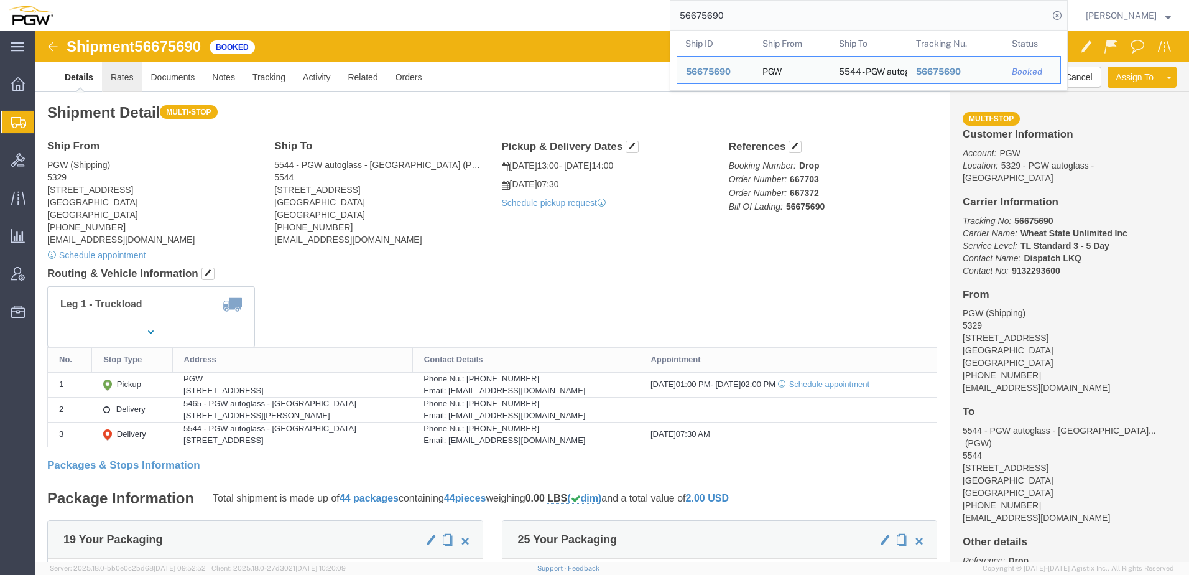
click link "Rates"
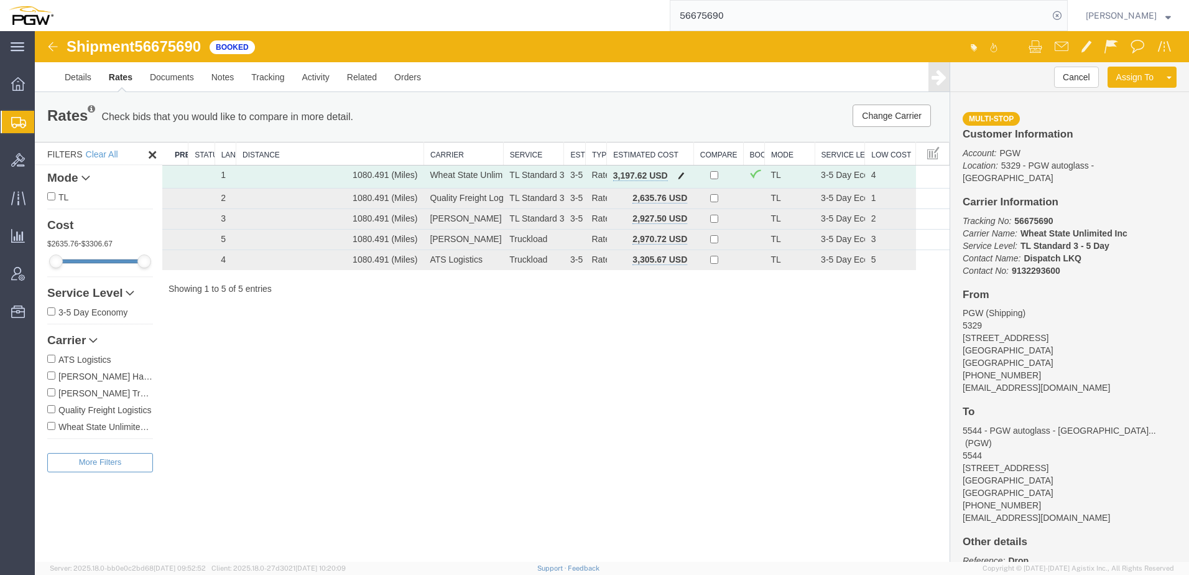
click at [681, 173] on span "button" at bounding box center [681, 175] width 7 height 9
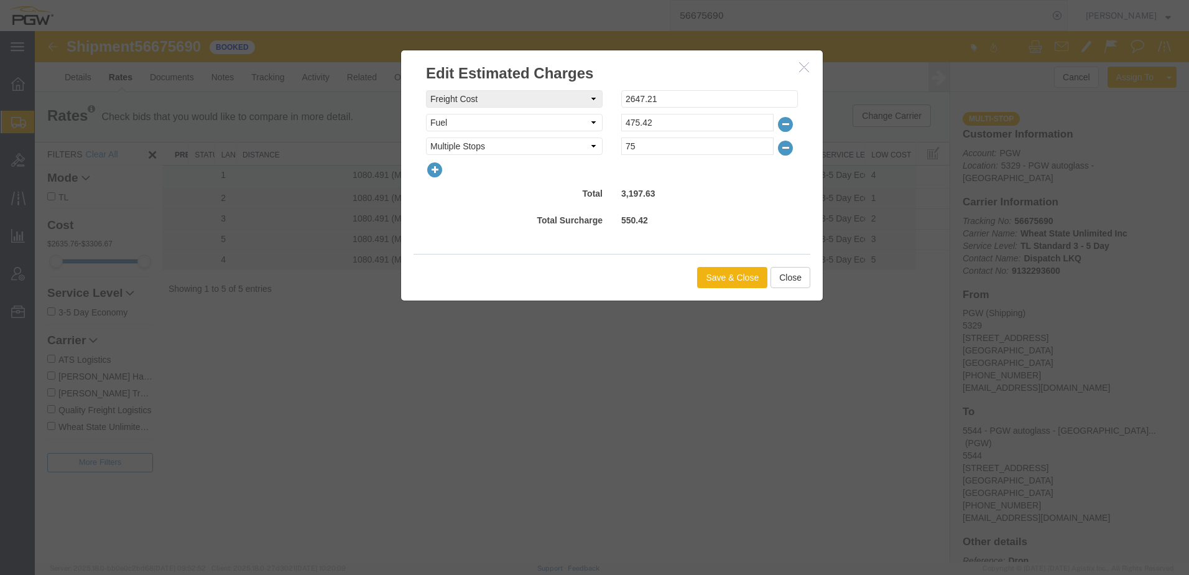
click at [428, 168] on icon "button" at bounding box center [434, 169] width 17 height 17
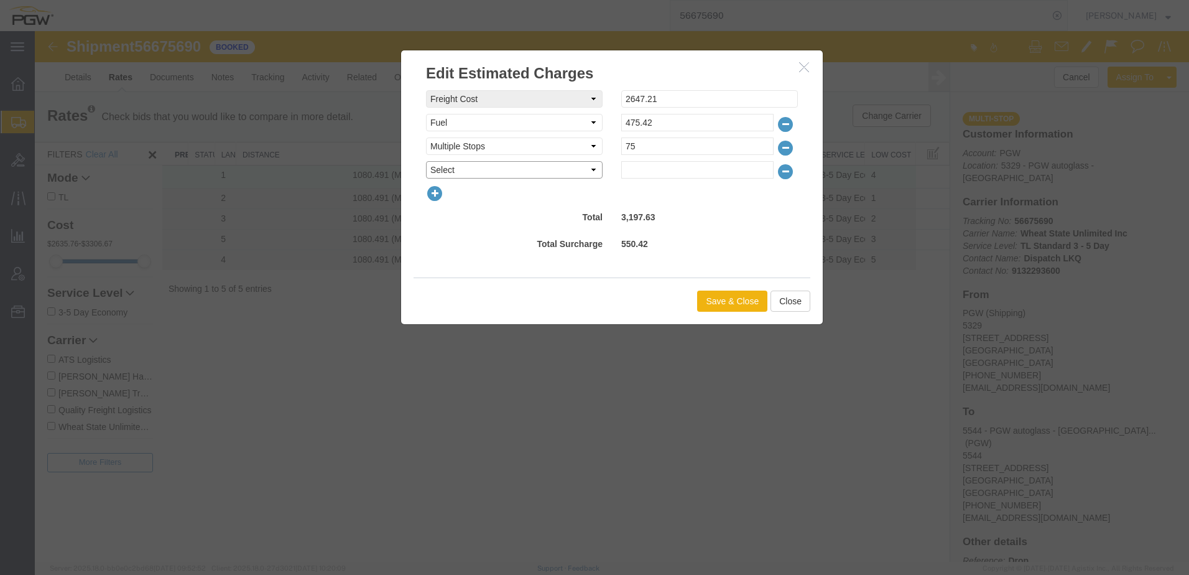
click at [452, 164] on select "Select AES Filing Accessorial Delivery Charge Additional Invoice Details Addres…" at bounding box center [514, 169] width 177 height 17
select select "OTHR"
click at [426, 161] on select "Select AES Filing Accessorial Delivery Charge Additional Invoice Details Addres…" at bounding box center [514, 169] width 177 height 17
drag, startPoint x: 654, startPoint y: 170, endPoint x: 647, endPoint y: 172, distance: 7.3
click at [654, 170] on input "text" at bounding box center [697, 169] width 152 height 17
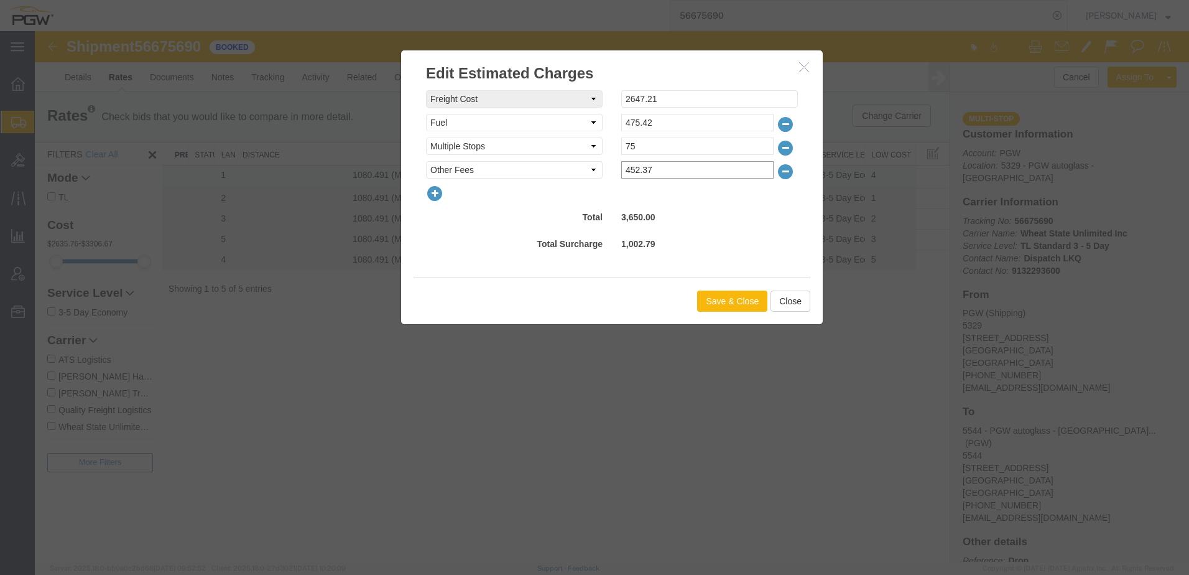
type input "452.37"
click at [710, 297] on button "Save & Close" at bounding box center [732, 300] width 70 height 21
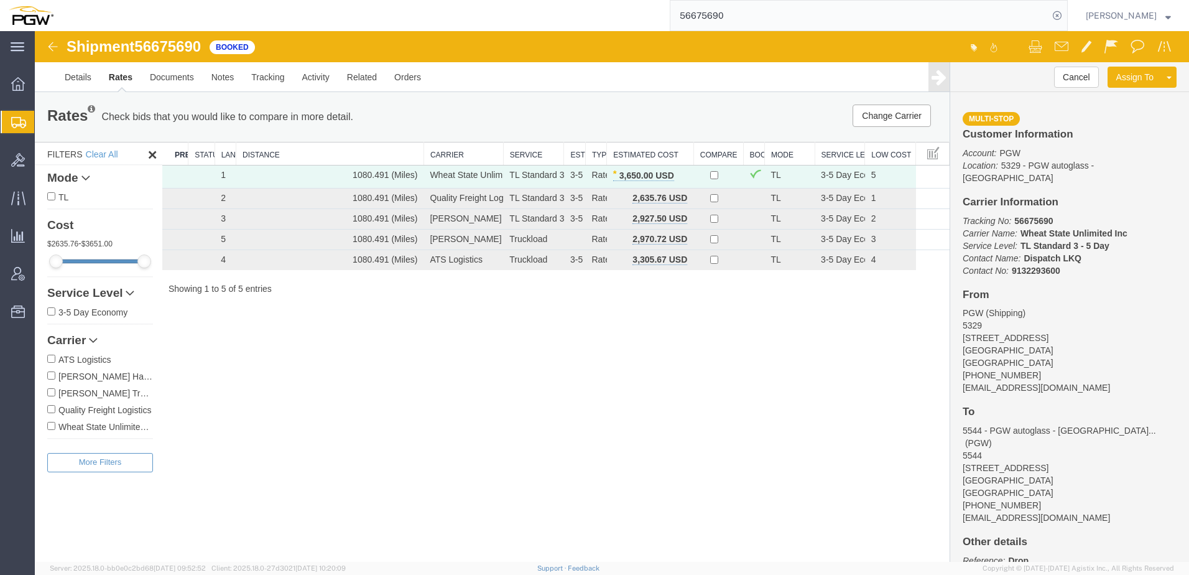
click at [402, 379] on div "Shipment 56675690 5 of 5 Booked Details Rates Documents Notes Tracking Activity…" at bounding box center [612, 296] width 1154 height 530
click at [0, 0] on span "Shipment Manager" at bounding box center [0, 0] width 0 height 0
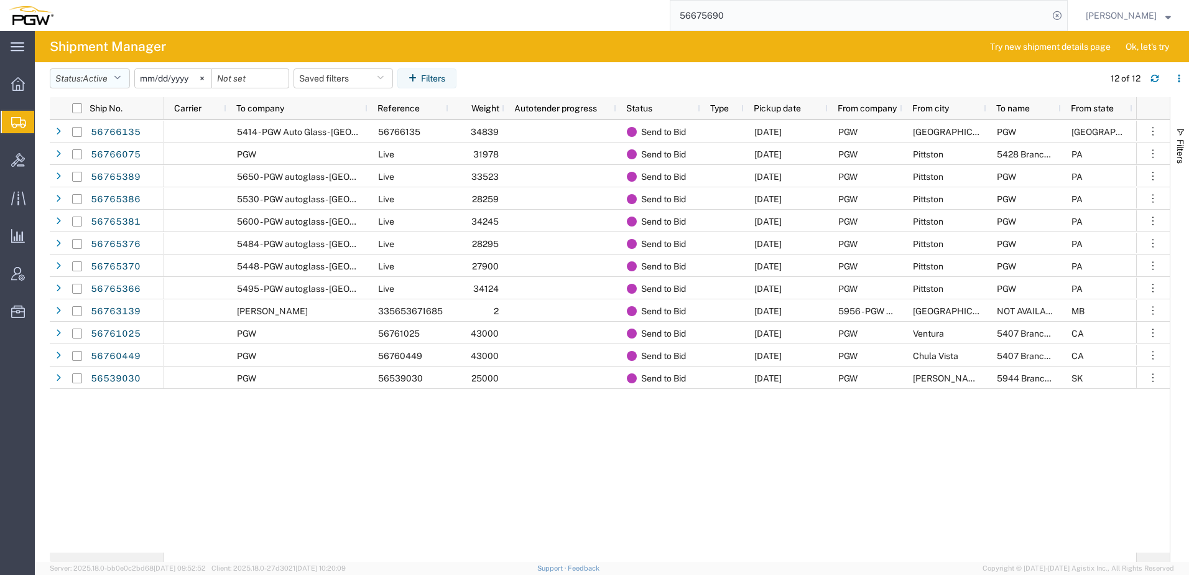
click at [96, 78] on span "Active" at bounding box center [95, 78] width 25 height 10
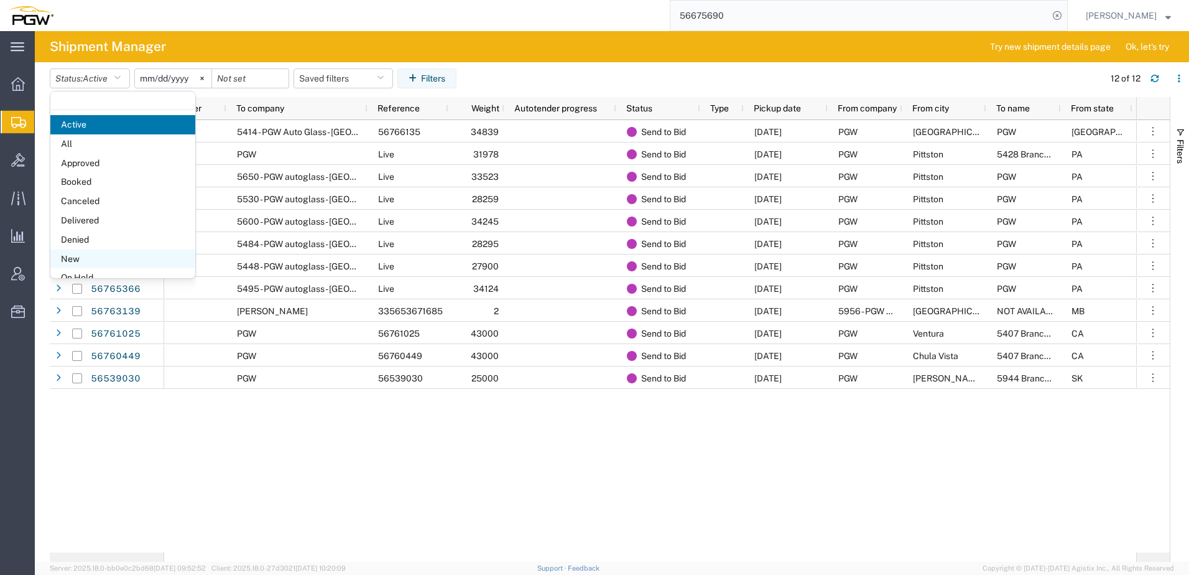
click at [96, 256] on span "New" at bounding box center [122, 258] width 145 height 19
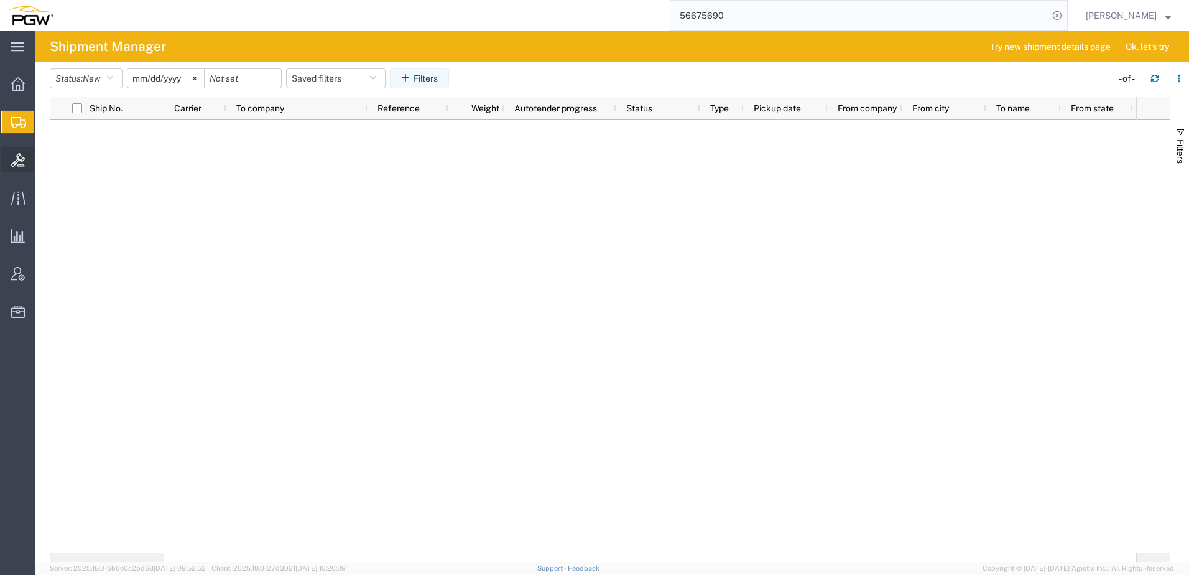
drag, startPoint x: 20, startPoint y: 162, endPoint x: 40, endPoint y: 155, distance: 21.3
click at [20, 162] on icon at bounding box center [18, 160] width 14 height 14
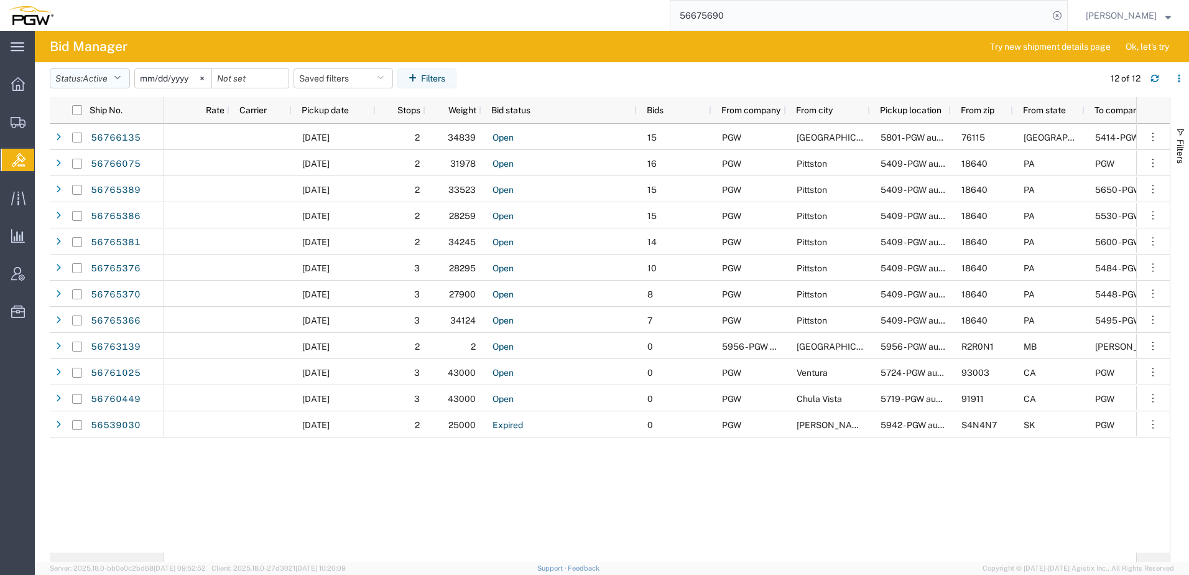
click at [113, 84] on button "Status: Active" at bounding box center [90, 78] width 80 height 20
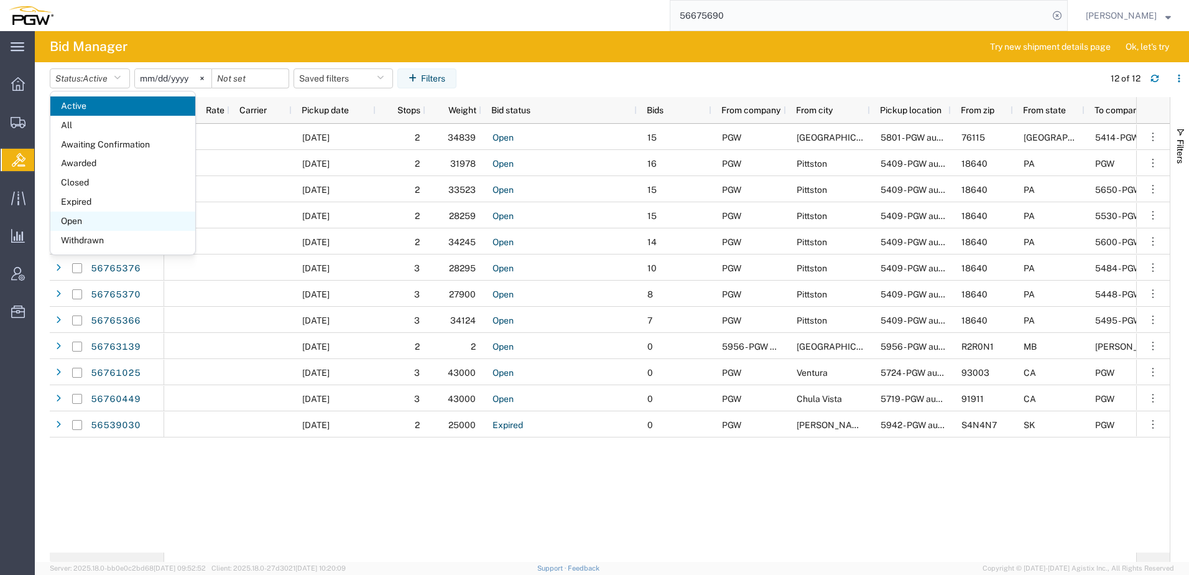
click at [106, 220] on span "Open" at bounding box center [122, 220] width 145 height 19
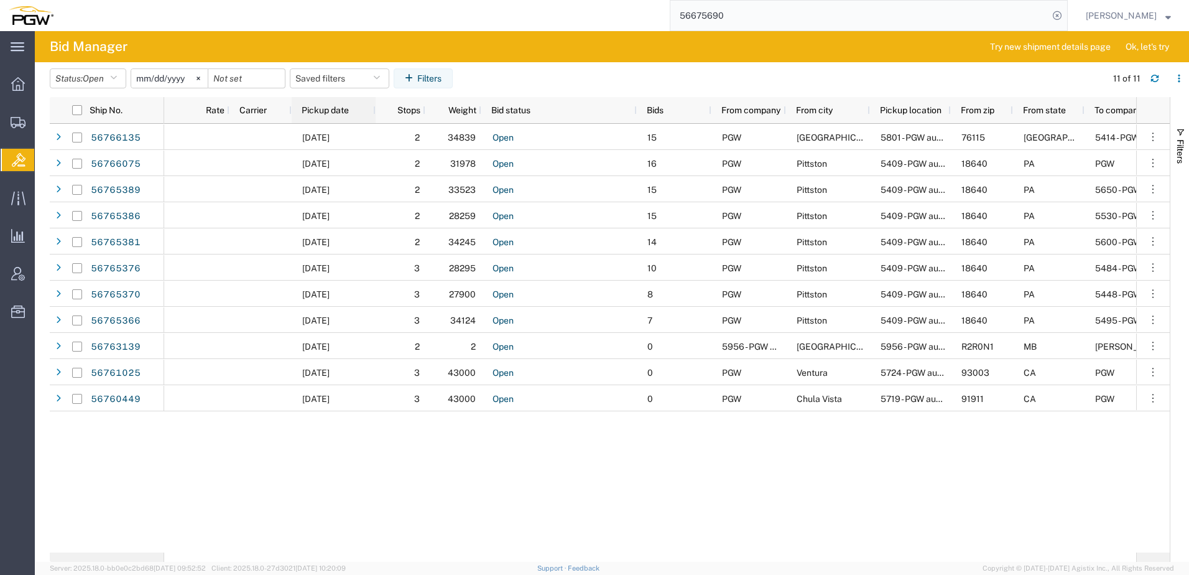
click at [339, 106] on span "Pickup date" at bounding box center [325, 110] width 47 height 10
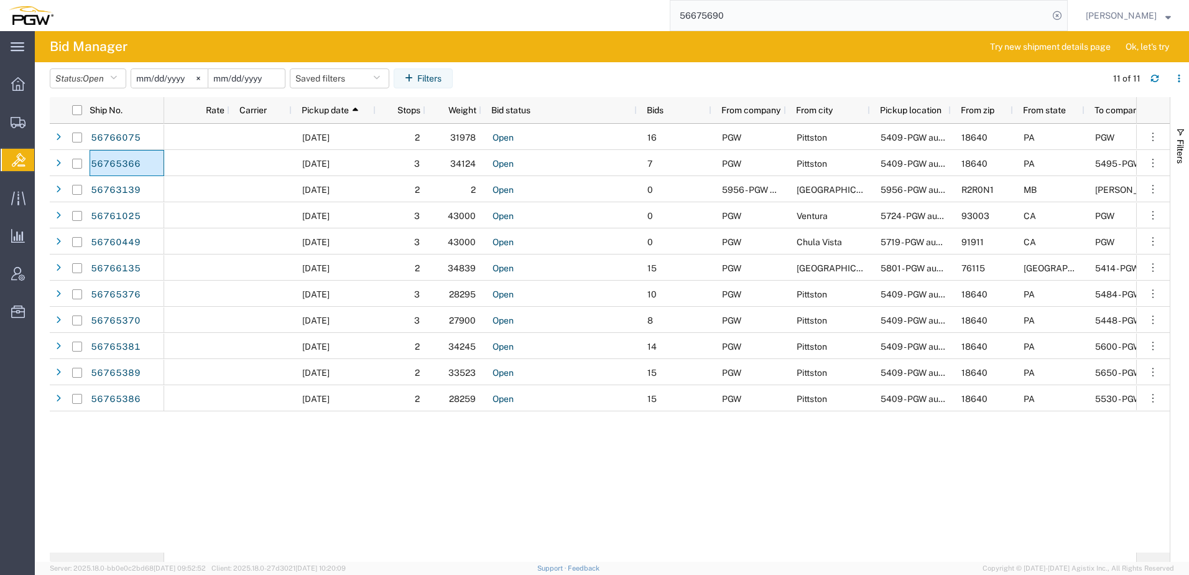
click at [272, 77] on input "date" at bounding box center [246, 78] width 76 height 19
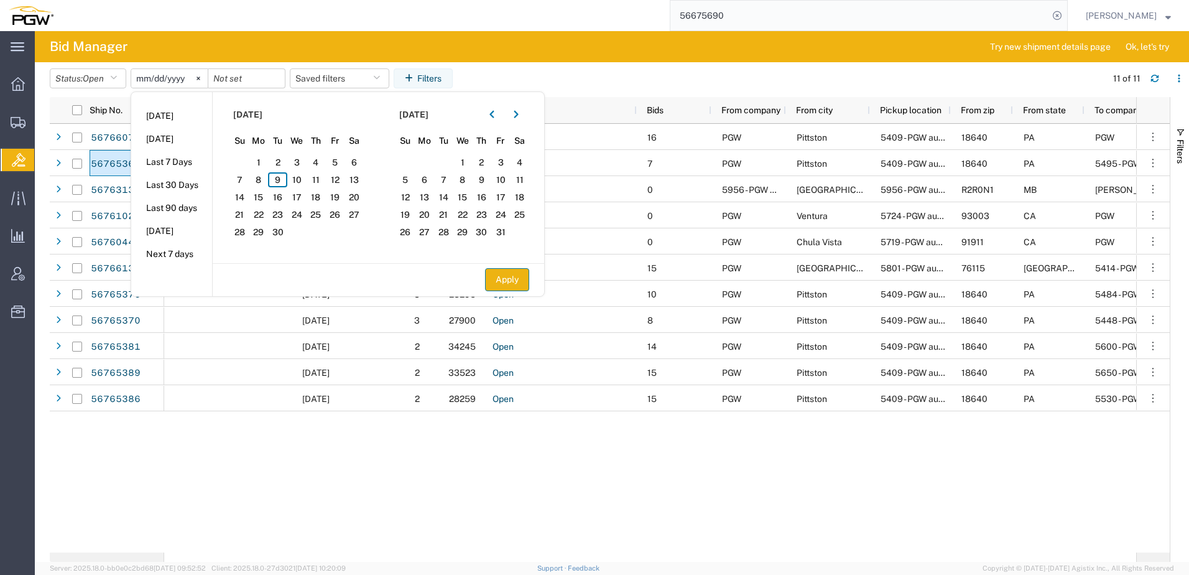
click at [520, 278] on button "Apply" at bounding box center [507, 279] width 44 height 23
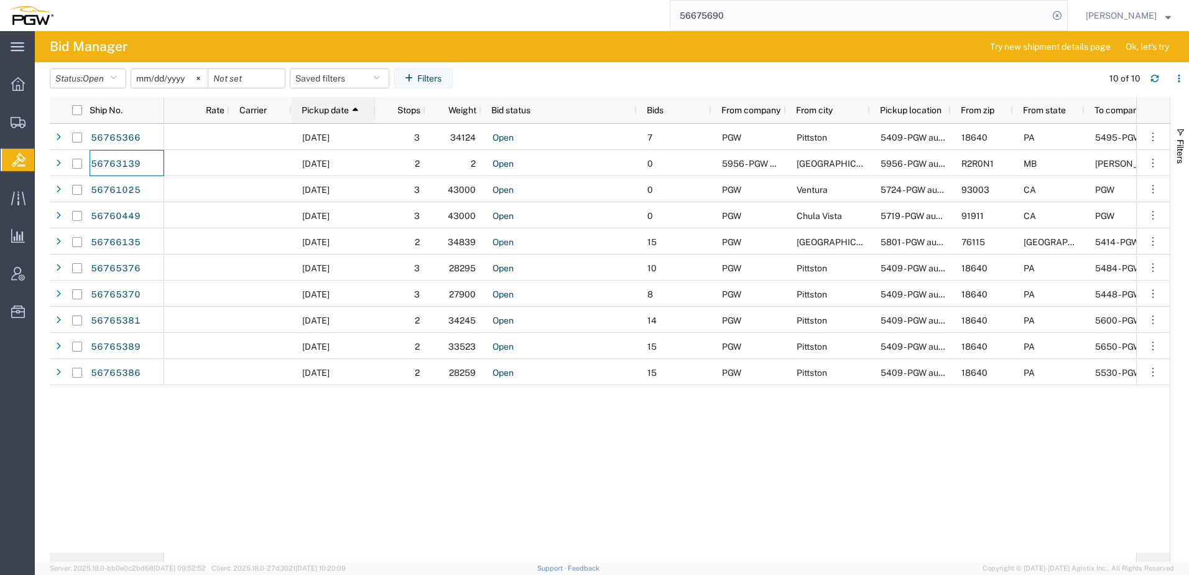
click at [319, 109] on span "Pickup date" at bounding box center [325, 110] width 47 height 10
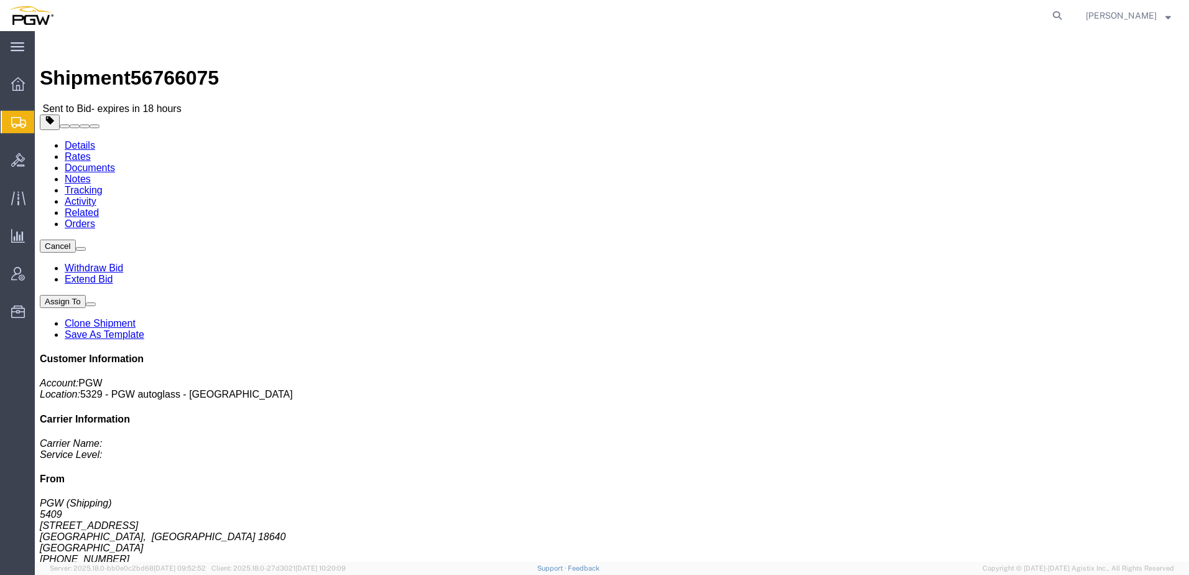
click link "Rates"
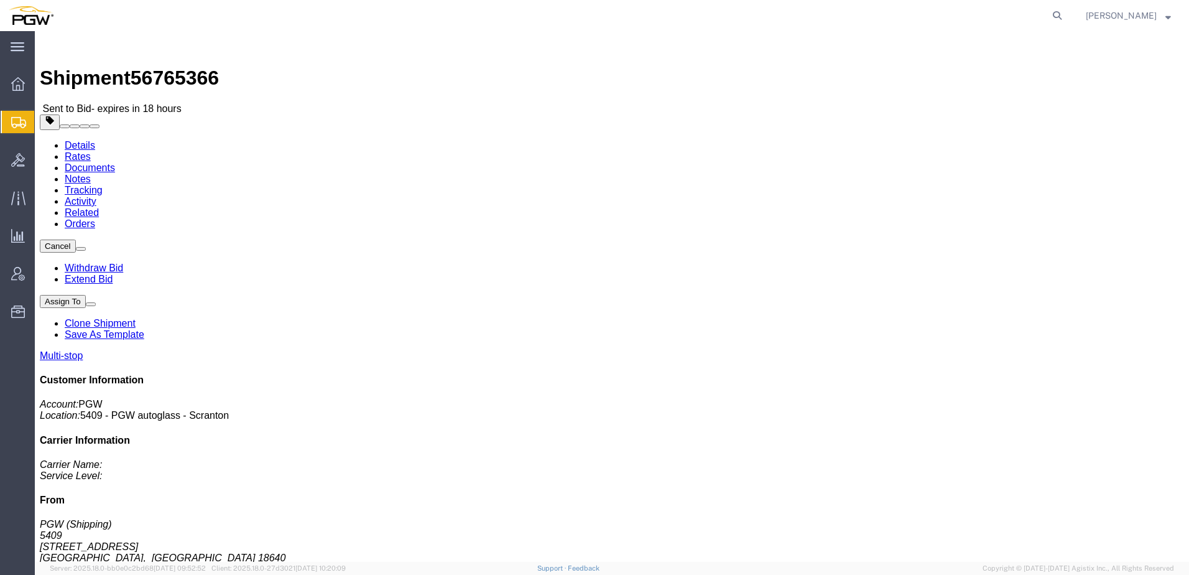
click link "Rates"
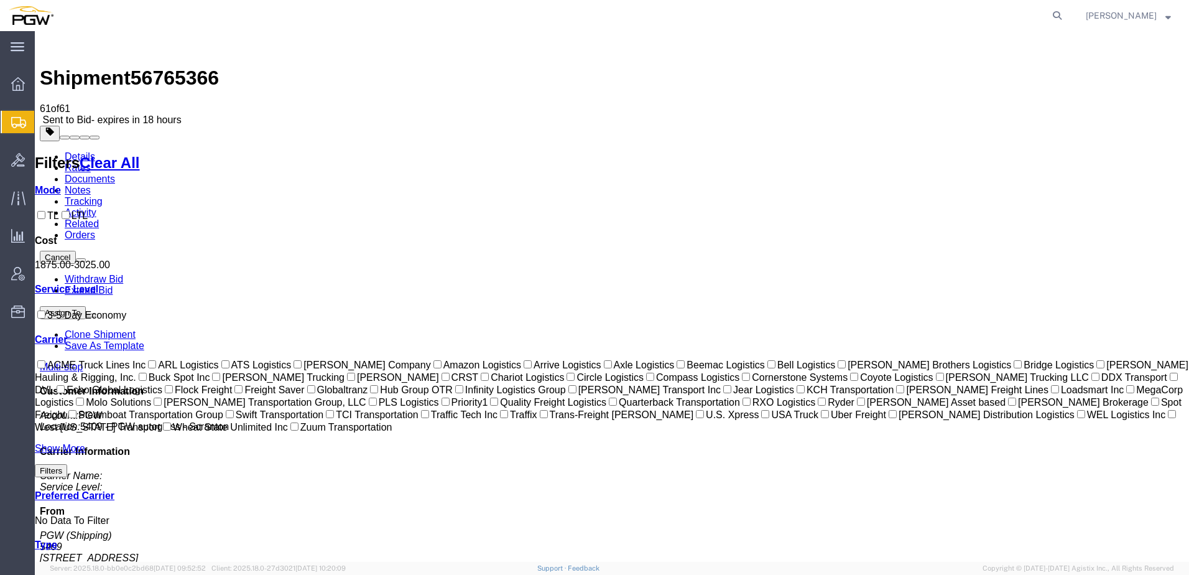
click at [139, 67] on span "56765366" at bounding box center [175, 78] width 88 height 22
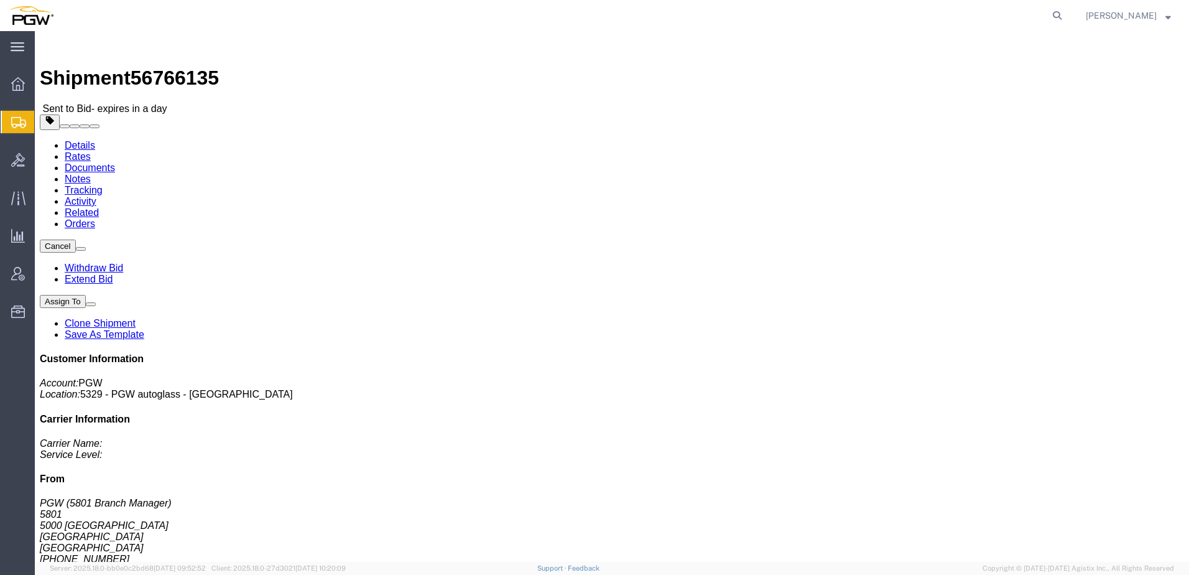
click h4 "Routing & Vehicle Information"
click link "Rates"
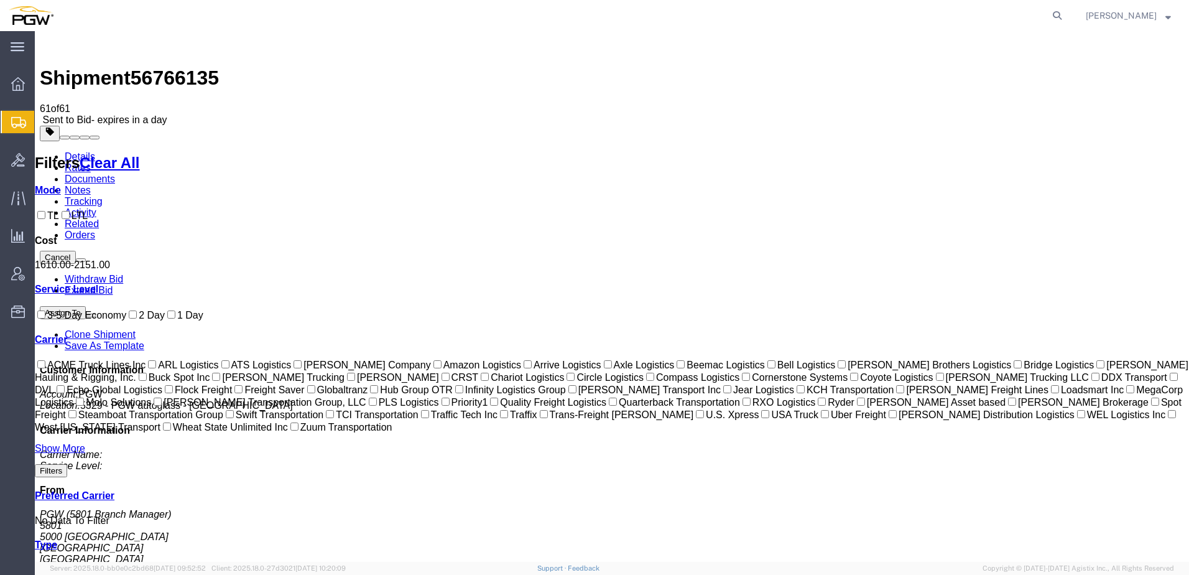
click at [96, 207] on link "Activity" at bounding box center [81, 212] width 32 height 11
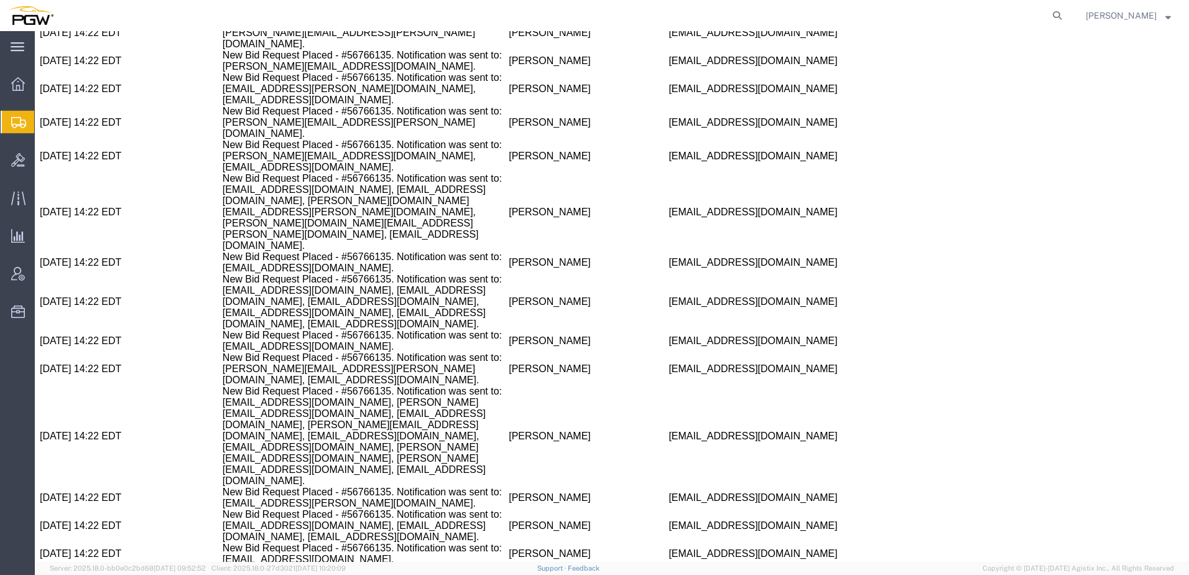
scroll to position [2738, 0]
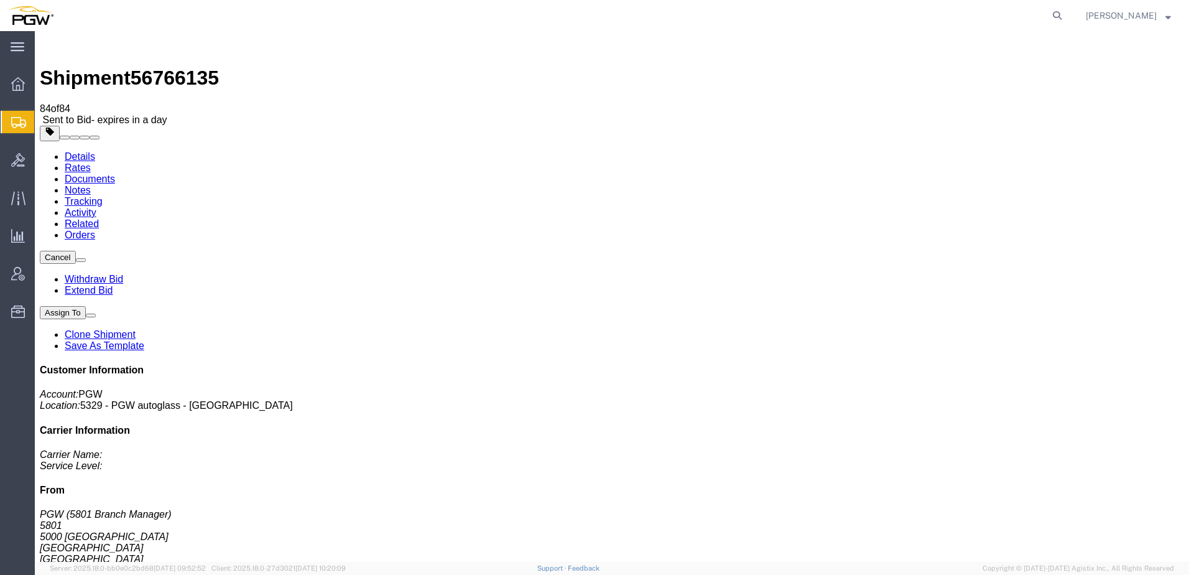
click link "Rates"
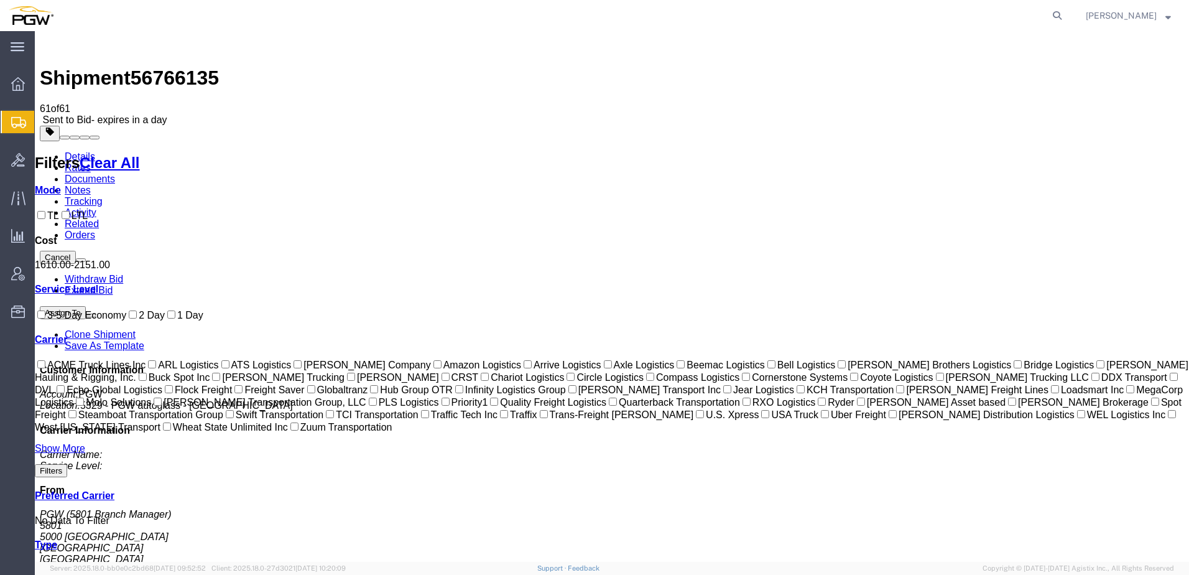
click at [96, 207] on link "Activity" at bounding box center [81, 212] width 32 height 11
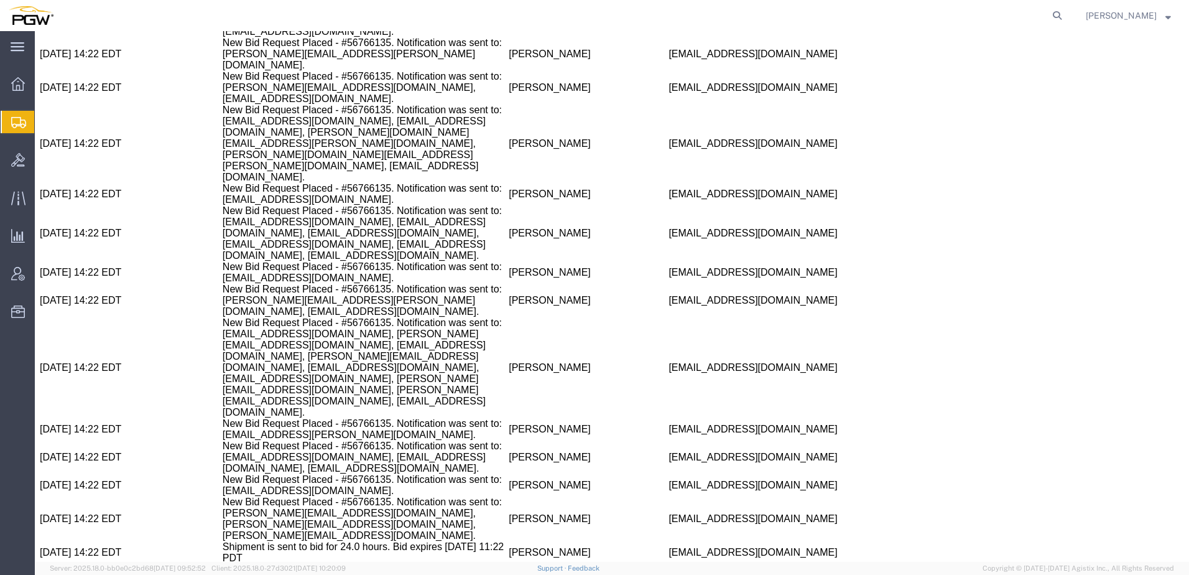
scroll to position [2738, 0]
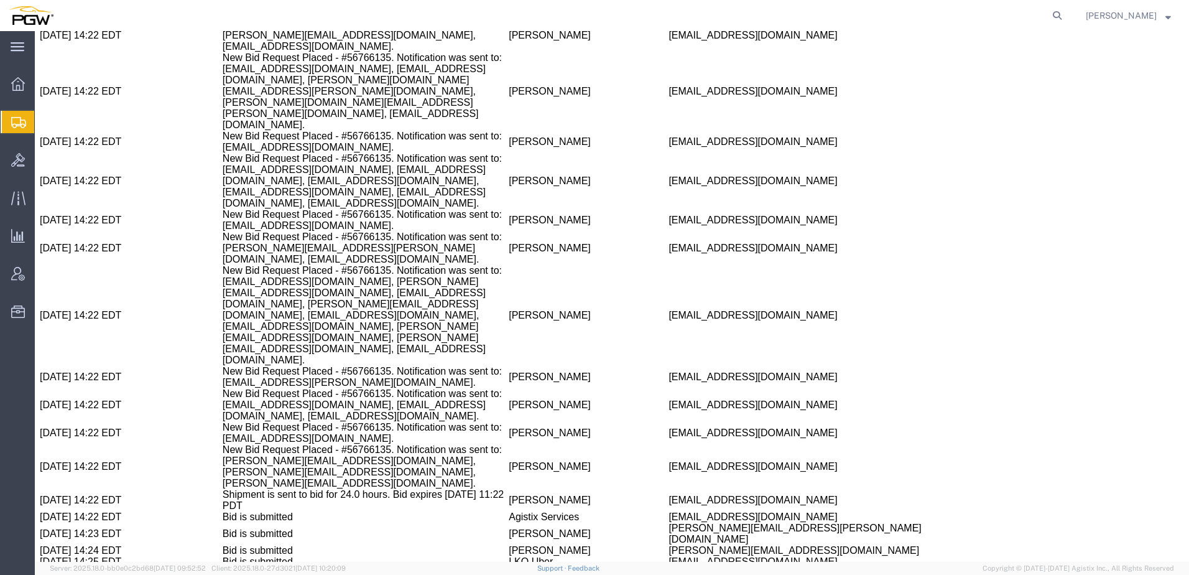
click at [668, 556] on td "[EMAIL_ADDRESS][DOMAIN_NAME]" at bounding box center [811, 561] width 286 height 11
click at [668, 556] on span "[EMAIL_ADDRESS][DOMAIN_NAME]" at bounding box center [752, 561] width 169 height 11
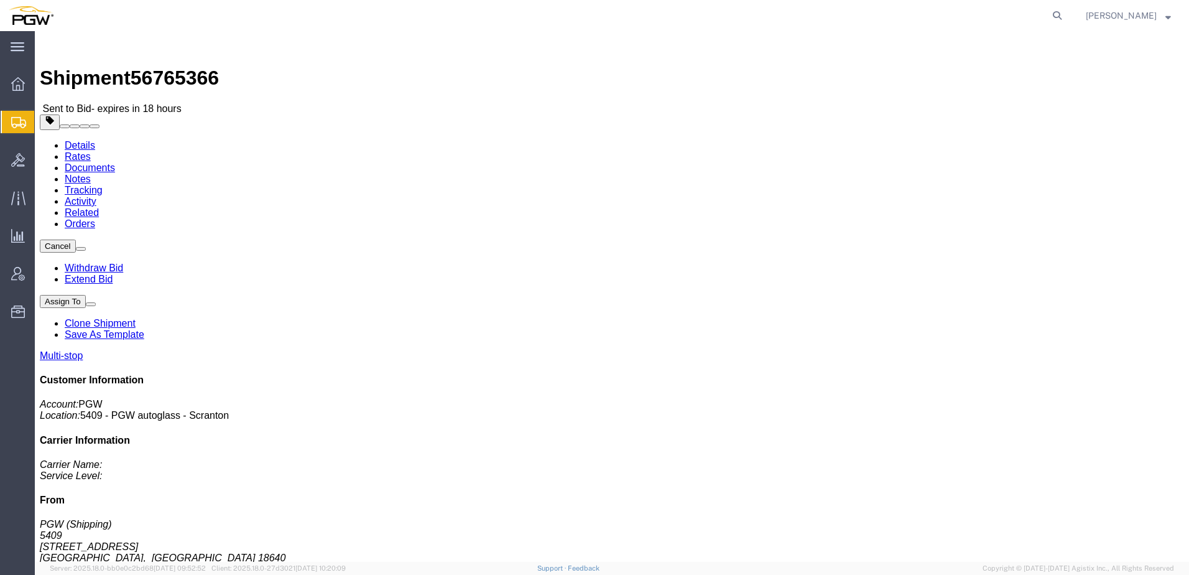
click link "Rates"
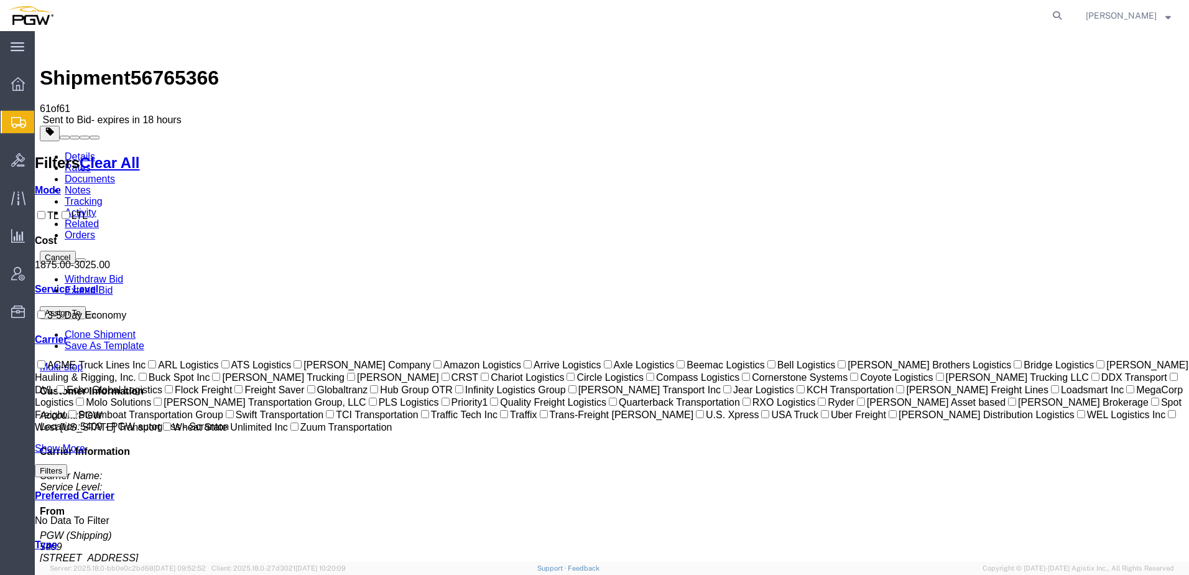
click at [68, 151] on link "Details" at bounding box center [80, 156] width 30 height 11
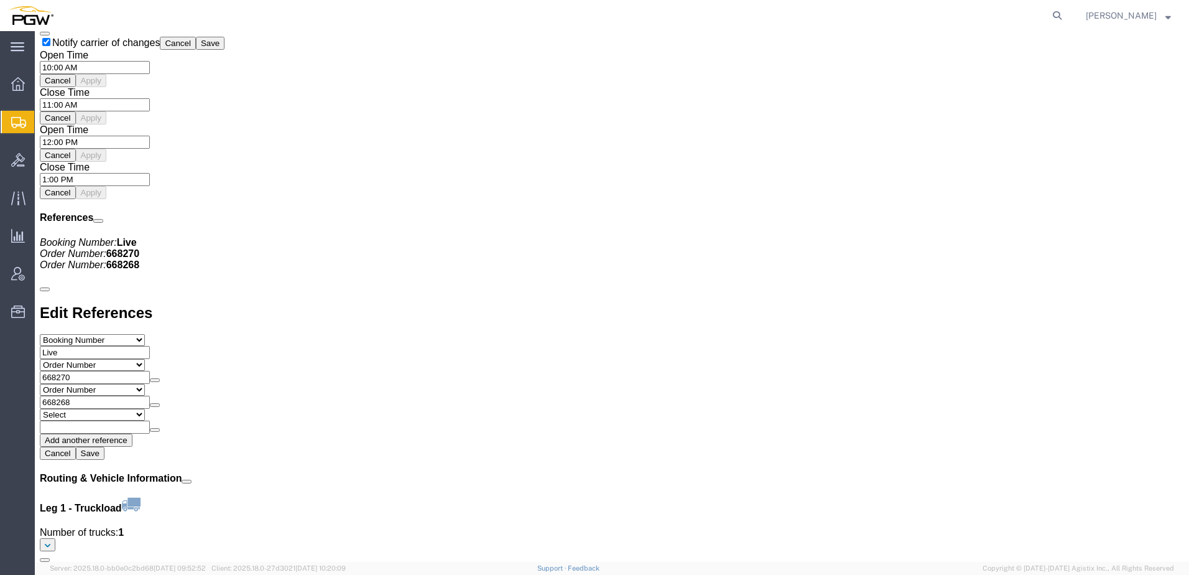
scroll to position [1328, 0]
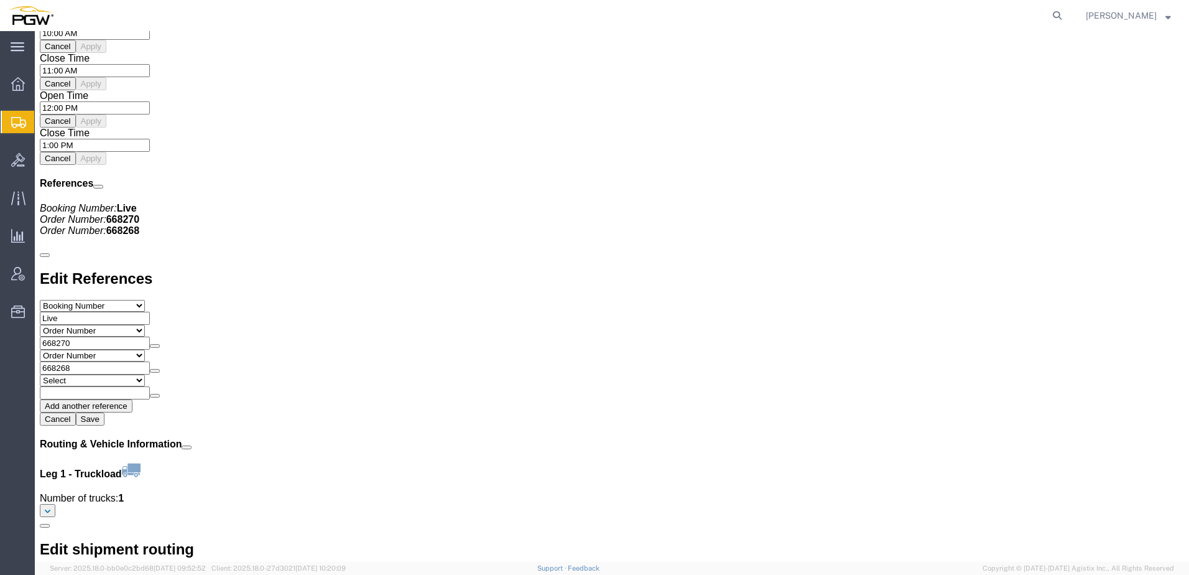
click link "Rates"
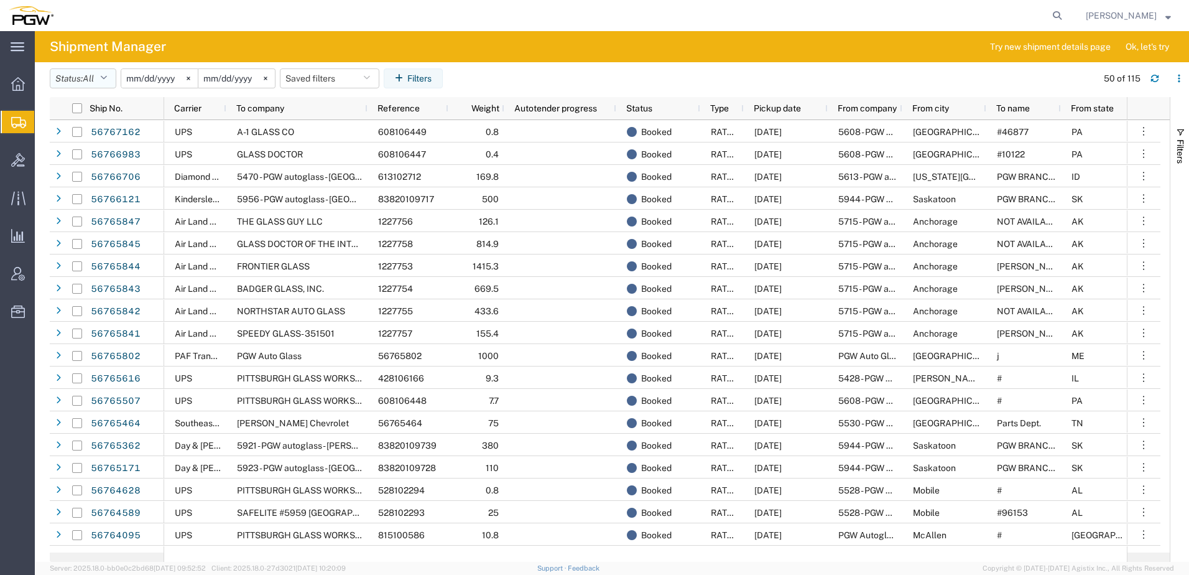
click at [81, 85] on button "Status: All" at bounding box center [83, 78] width 67 height 20
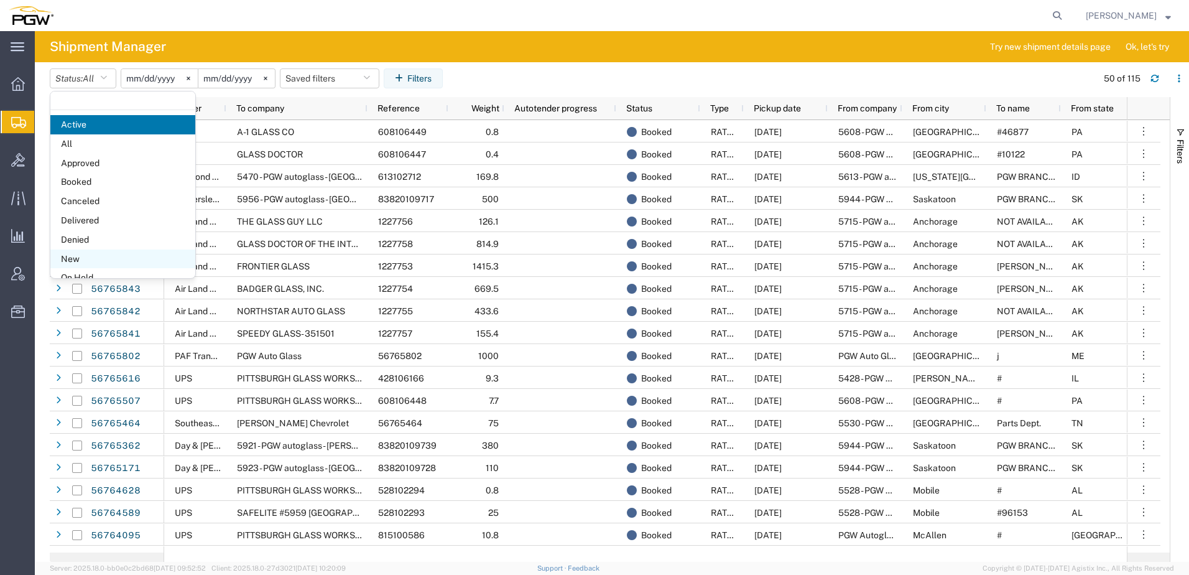
click at [76, 265] on span "New" at bounding box center [122, 258] width 145 height 19
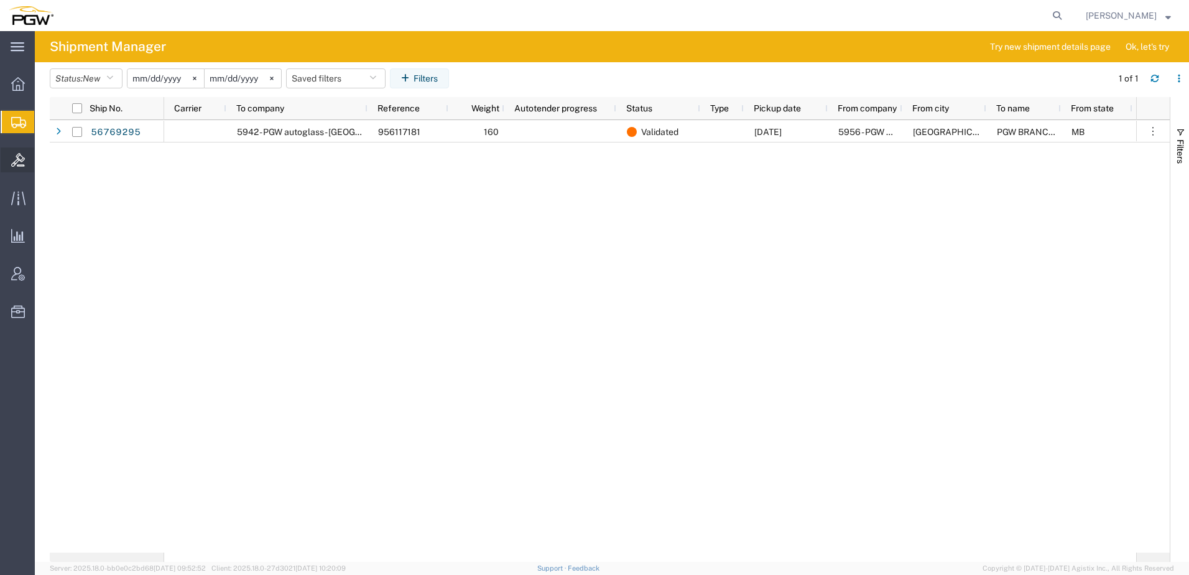
click at [43, 160] on span "Bids" at bounding box center [38, 159] width 9 height 25
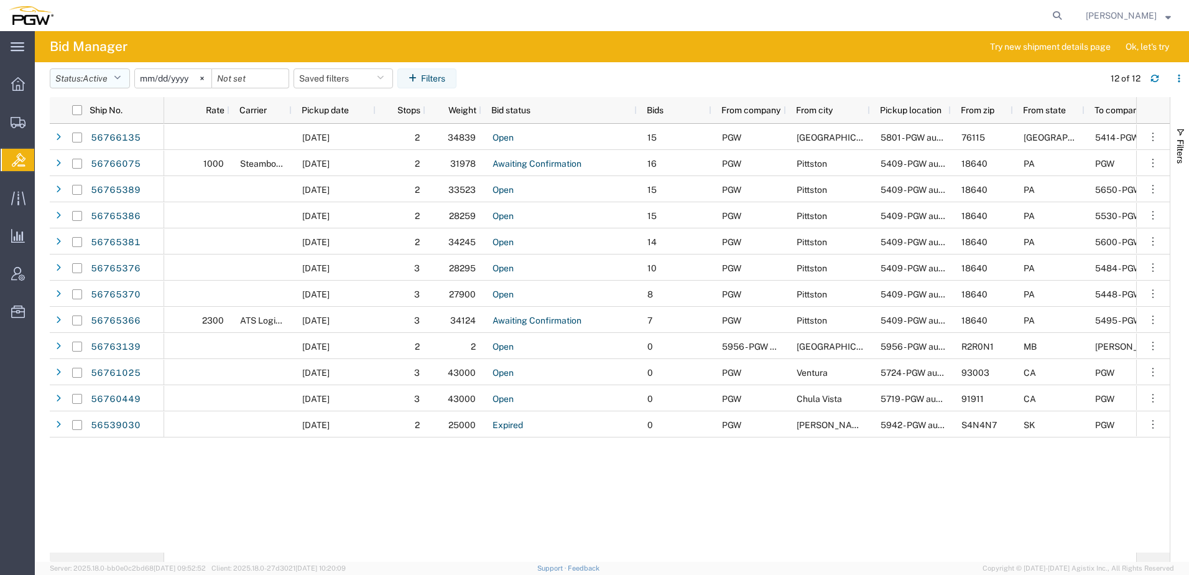
click at [98, 75] on span "Active" at bounding box center [95, 78] width 25 height 10
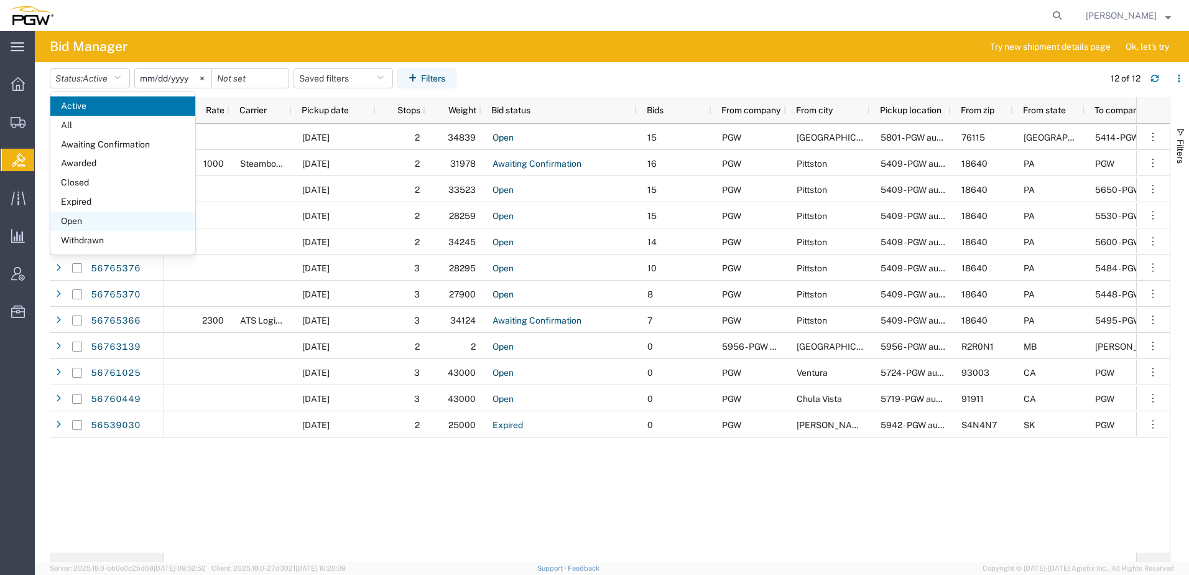
click at [76, 221] on span "Open" at bounding box center [122, 220] width 145 height 19
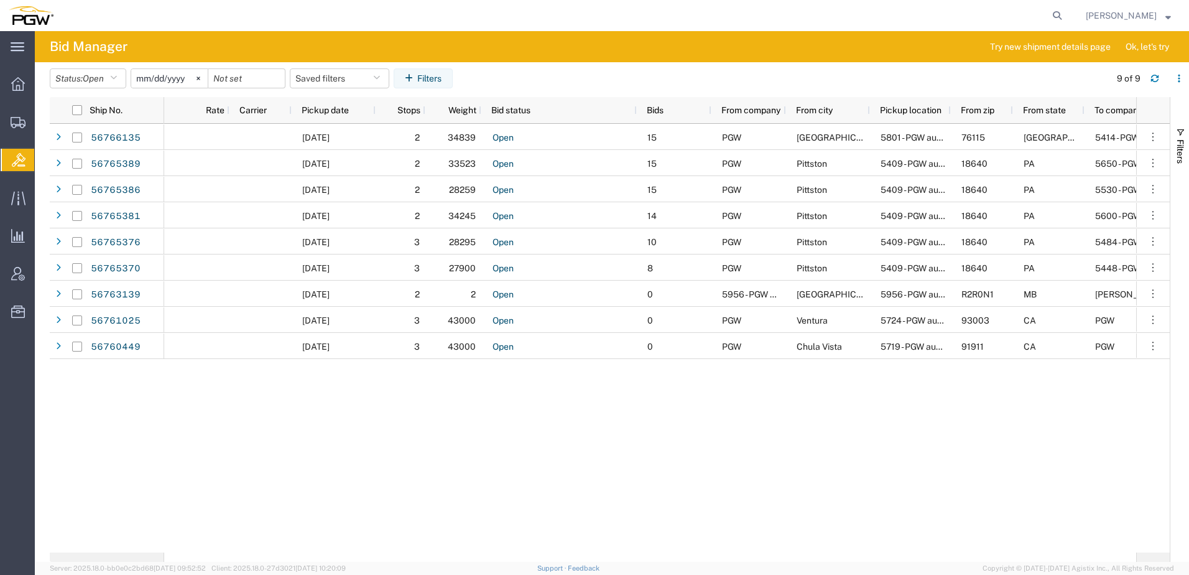
click at [321, 445] on div "[DATE] 2 34839 Open 15 PGW [GEOGRAPHIC_DATA] 5801 - PGW autoglass - [GEOGRAPHIC…" at bounding box center [650, 338] width 972 height 428
click at [1066, 15] on icon at bounding box center [1056, 15] width 17 height 17
click at [844, 17] on input "search" at bounding box center [859, 16] width 378 height 30
paste input "56594439"
type input "56594439"
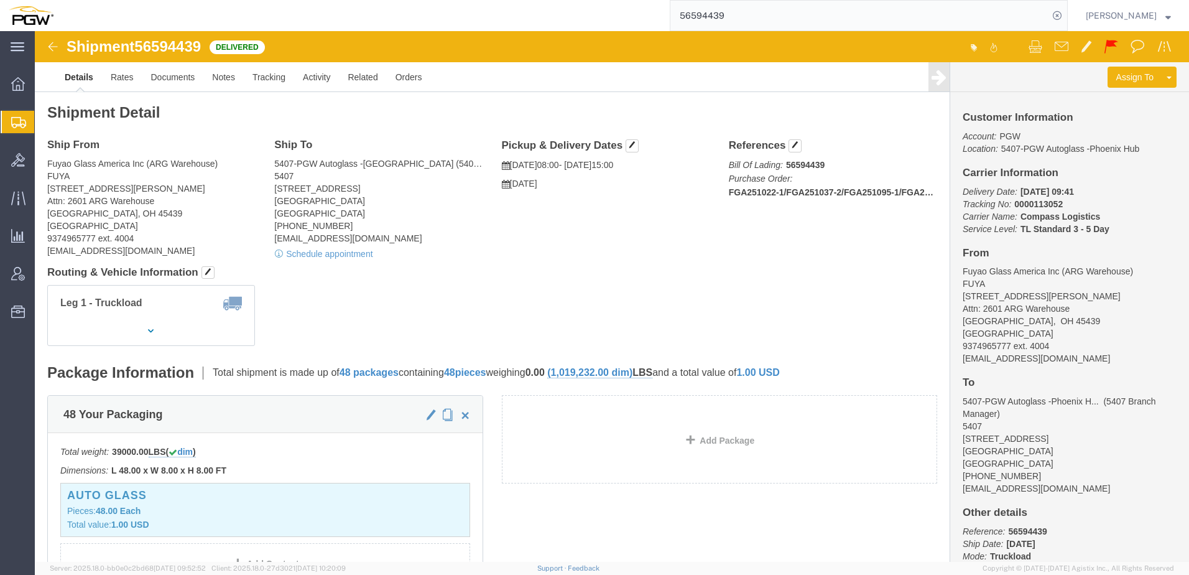
drag, startPoint x: 520, startPoint y: 281, endPoint x: 290, endPoint y: 180, distance: 251.4
click div "Leg 1 - Truckload Vehicle 1: Standard Dry Van (53 Feet) Number of trucks: 1"
click link "Rates"
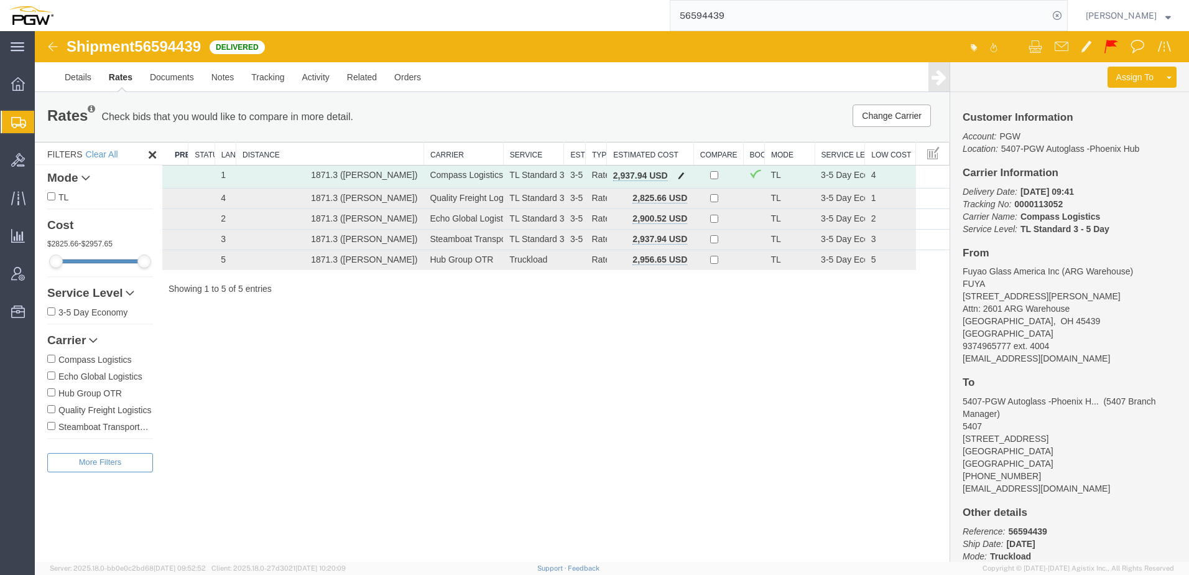
click at [682, 175] on span "button" at bounding box center [681, 175] width 7 height 9
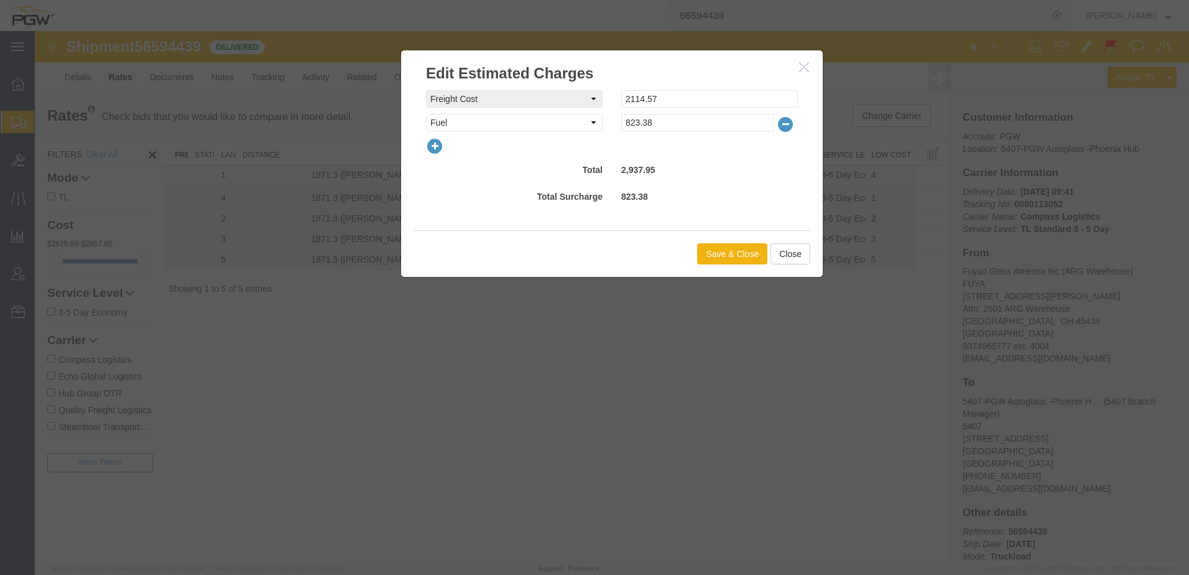
click at [435, 146] on icon "button" at bounding box center [434, 145] width 17 height 17
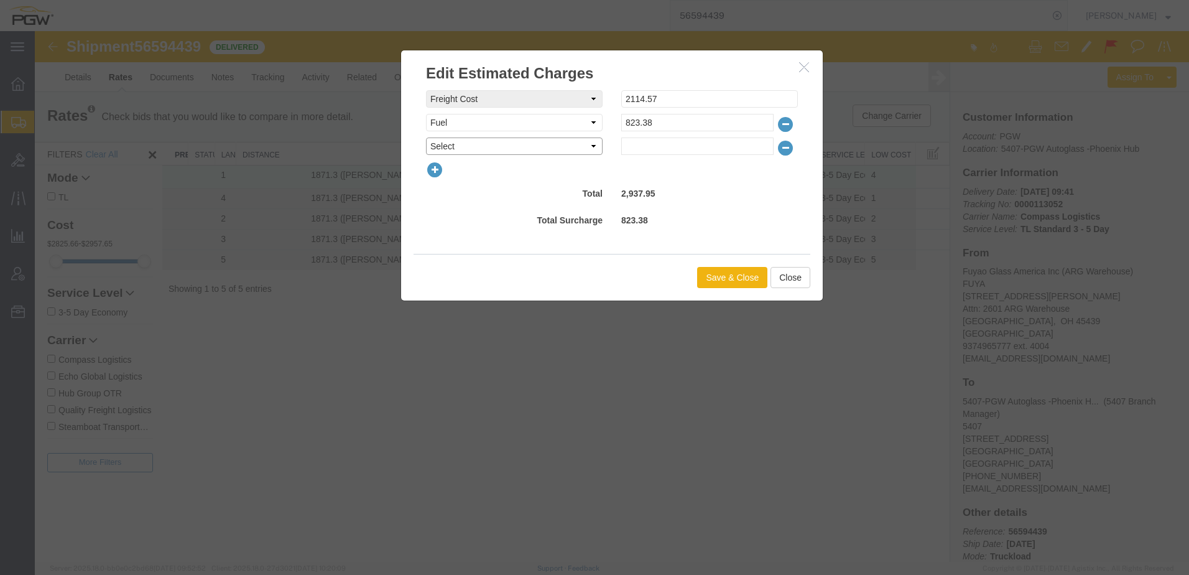
click at [449, 143] on select "Select AES Filing Accessorial Delivery Charge Additional Invoice Details Addres…" at bounding box center [514, 145] width 177 height 17
select select "OTHR"
click at [426, 137] on select "Select AES Filing Accessorial Delivery Charge Additional Invoice Details Addres…" at bounding box center [514, 145] width 177 height 17
drag, startPoint x: 689, startPoint y: 142, endPoint x: 683, endPoint y: 149, distance: 8.8
click at [689, 142] on input "text" at bounding box center [697, 145] width 152 height 17
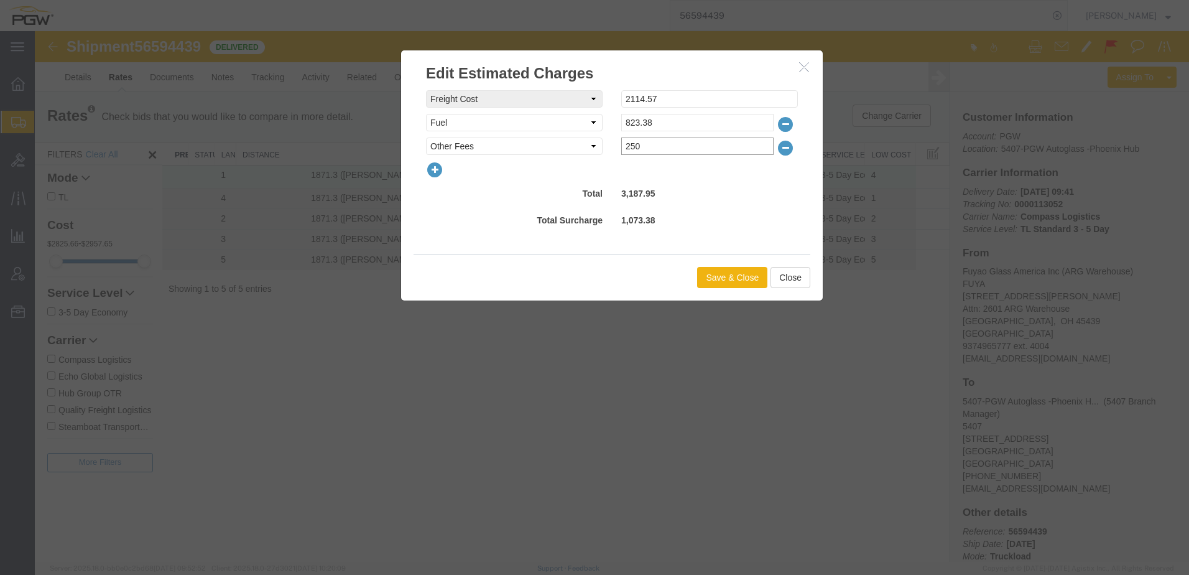
type input "250.00"
click at [747, 276] on button "Save & Close" at bounding box center [732, 277] width 70 height 21
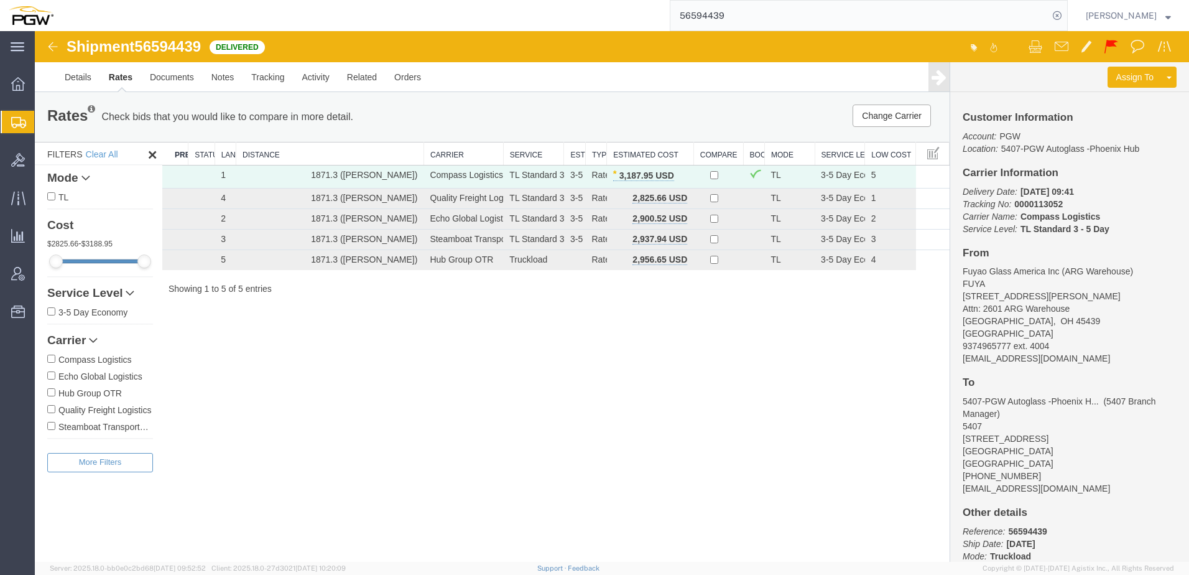
click at [359, 374] on div "Shipment 56594439 5 of 5 Delivered Details Rates Documents Notes Tracking Activ…" at bounding box center [612, 296] width 1154 height 530
